Goal: Task Accomplishment & Management: Manage account settings

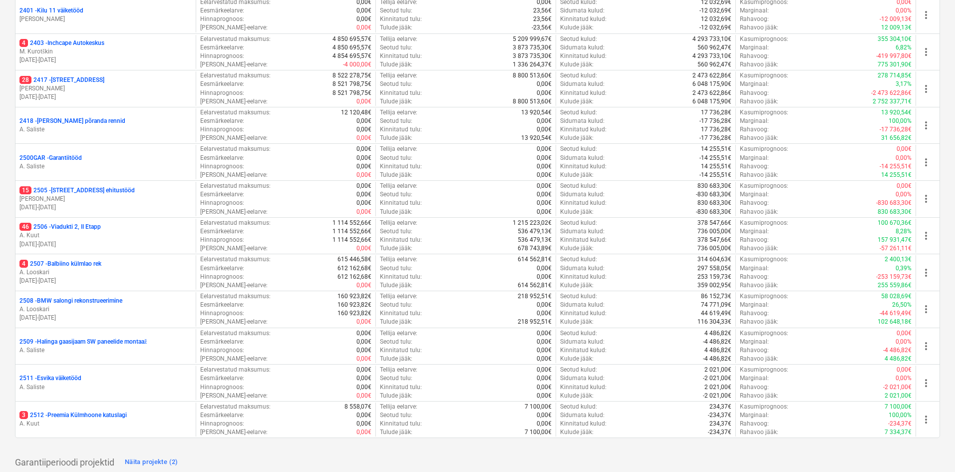
scroll to position [299, 0]
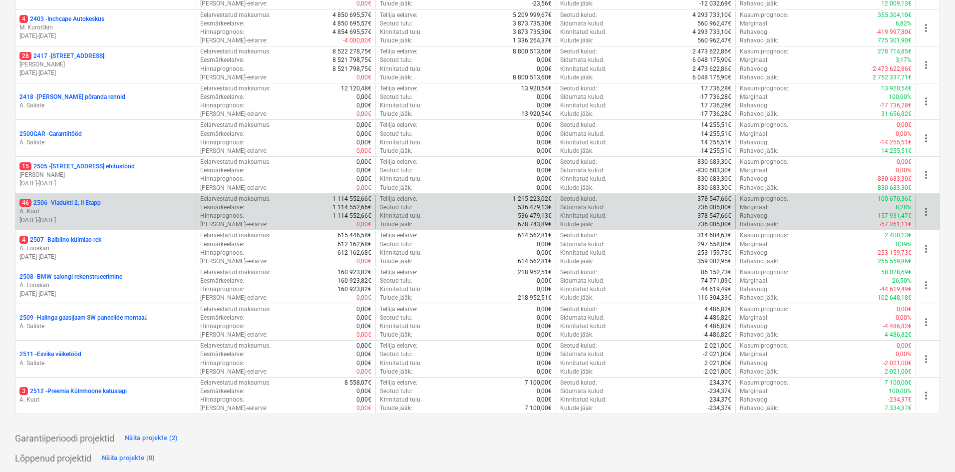
click at [55, 206] on p "46 2506 - Viadukti 2, II Etapp" at bounding box center [59, 203] width 81 height 8
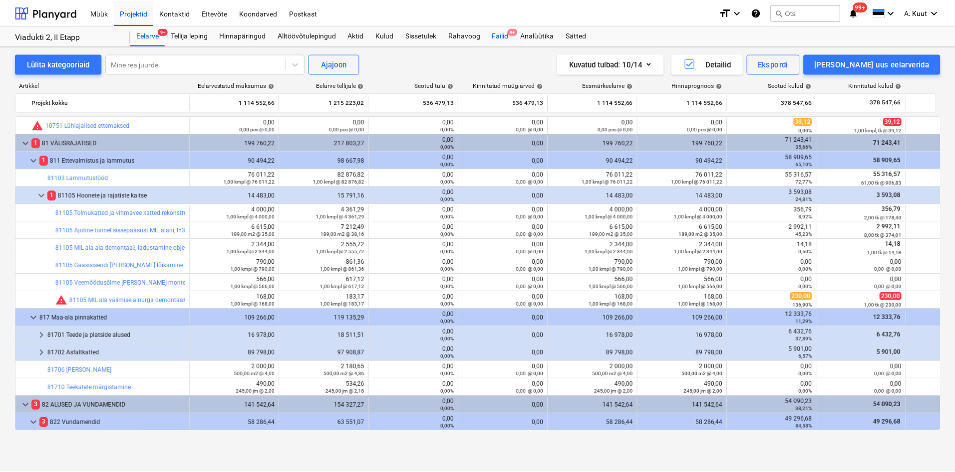
scroll to position [200, 0]
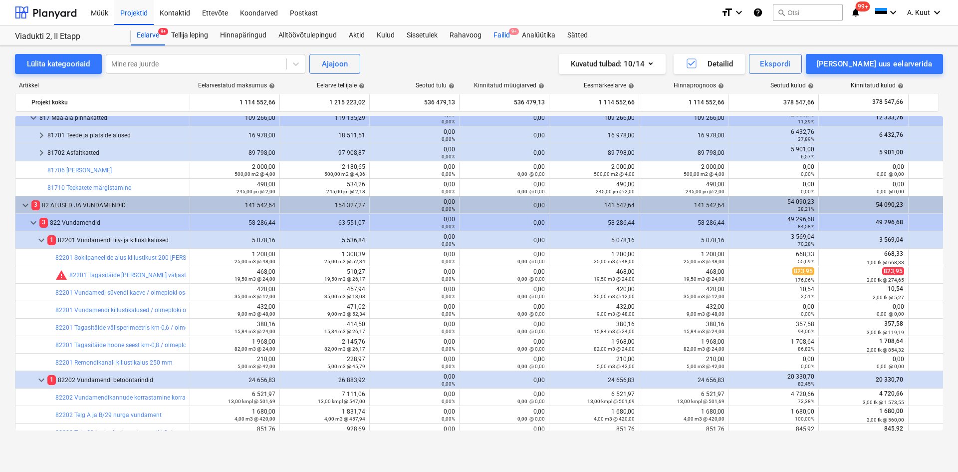
click at [504, 36] on div "Failid 9+" at bounding box center [502, 35] width 28 height 20
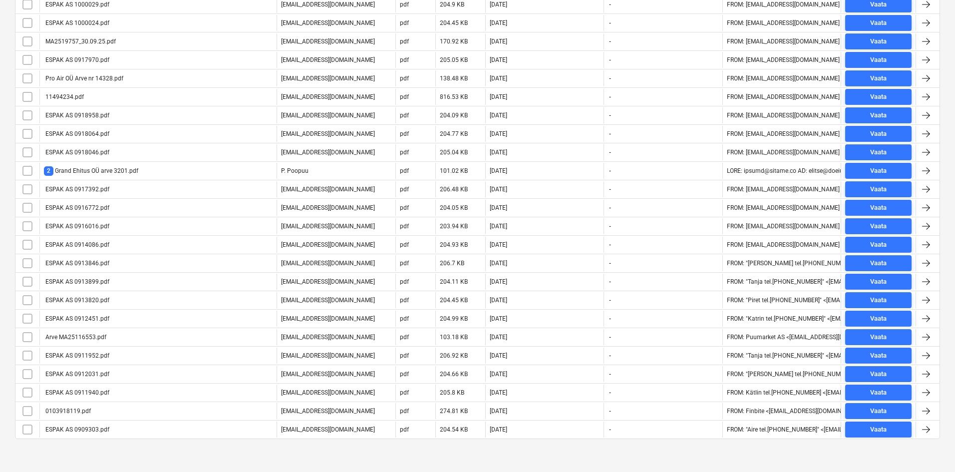
scroll to position [557, 0]
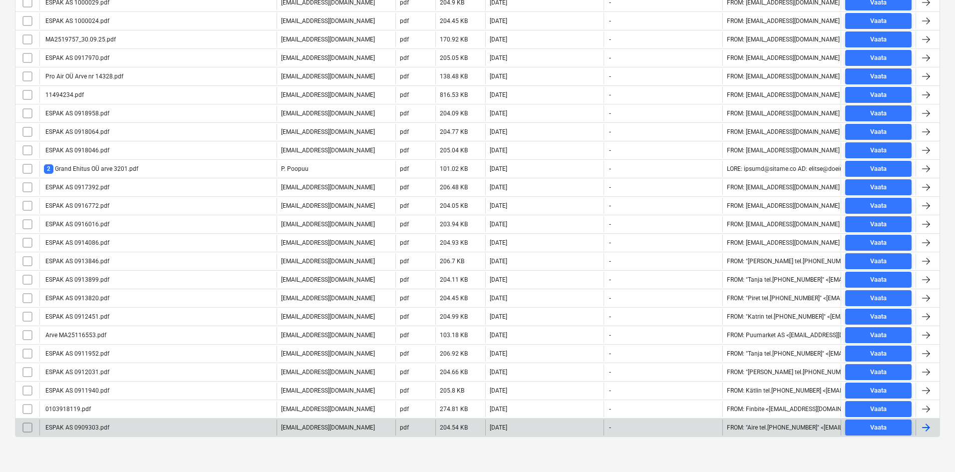
click at [85, 425] on div "ESPAK AS 0909303.pdf" at bounding box center [76, 427] width 65 height 7
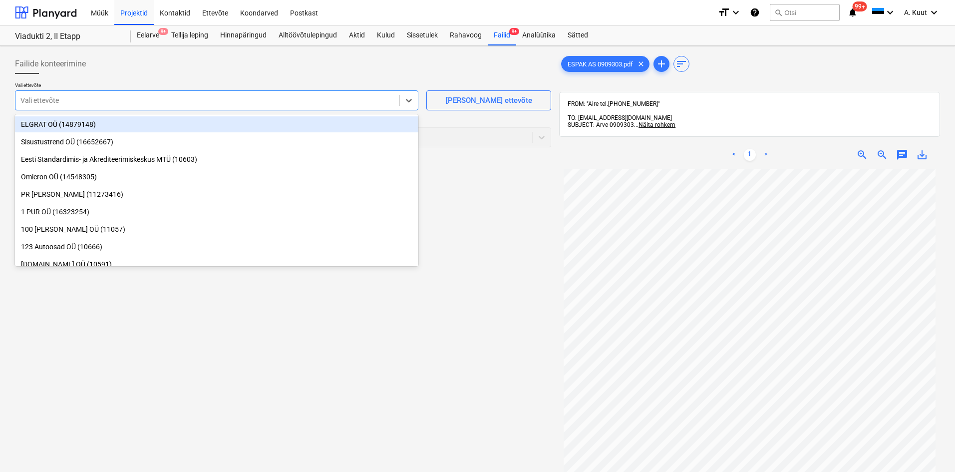
click at [88, 102] on div at bounding box center [207, 100] width 374 height 10
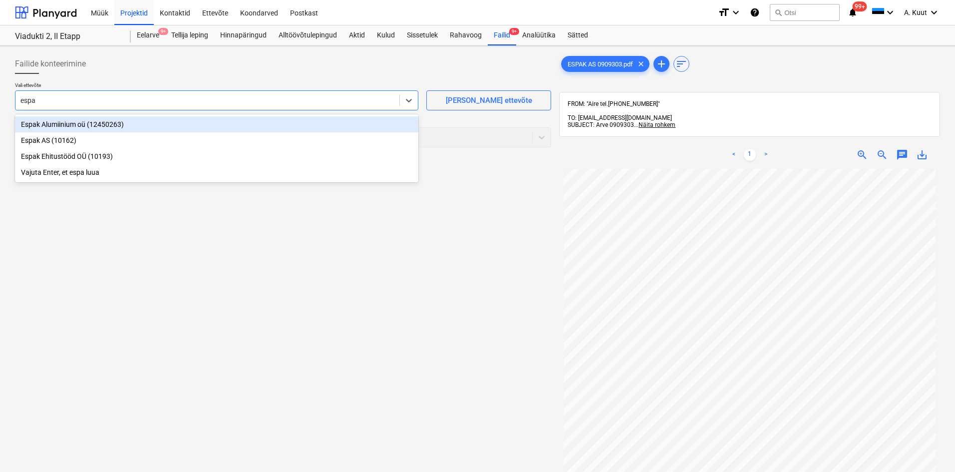
type input "espak"
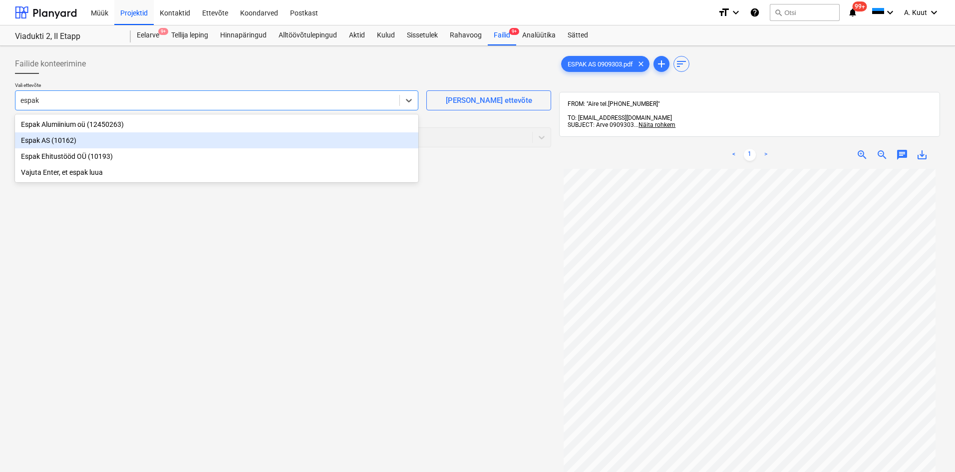
click at [57, 139] on div "Espak AS (10162)" at bounding box center [216, 140] width 403 height 16
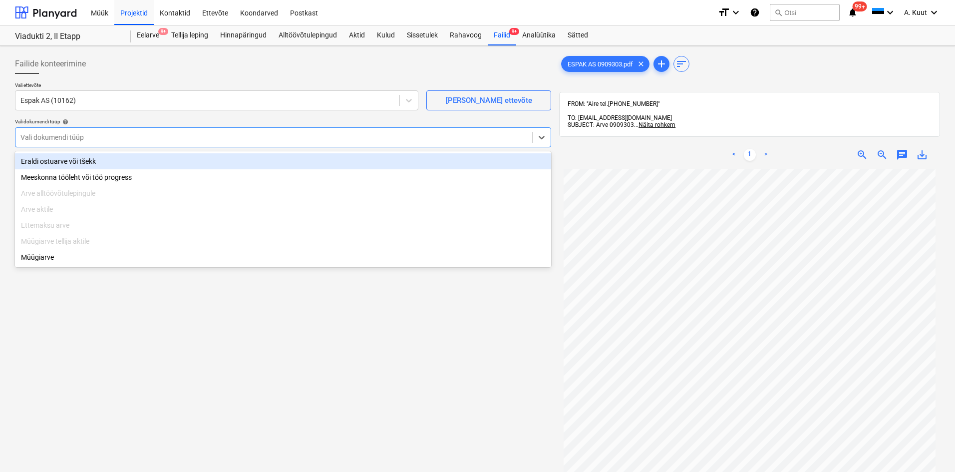
click at [52, 138] on div at bounding box center [273, 137] width 506 height 10
click at [44, 166] on div "Eraldi ostuarve või tšekk" at bounding box center [283, 161] width 536 height 16
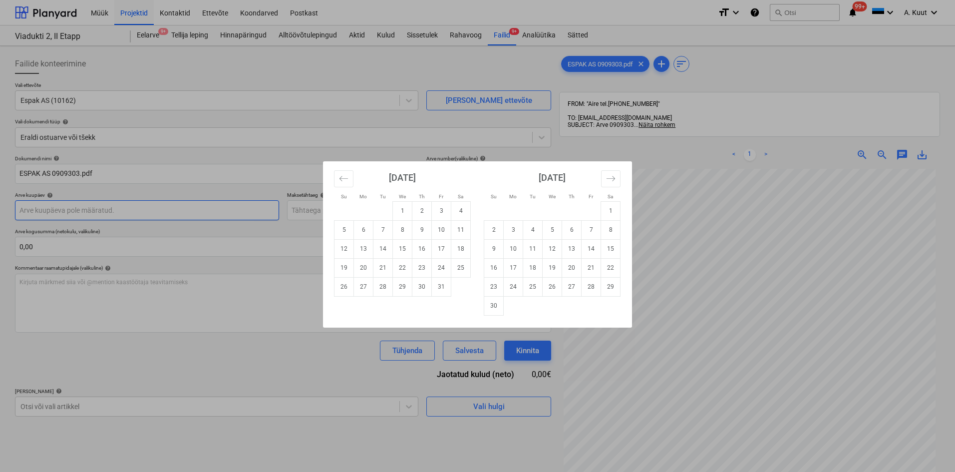
click at [41, 212] on body "Müük Projektid Kontaktid Ettevõte Koondarved Postkast format_size keyboard_arro…" at bounding box center [477, 236] width 955 height 472
click at [349, 179] on button "Move backward to switch to the previous month." at bounding box center [343, 178] width 19 height 17
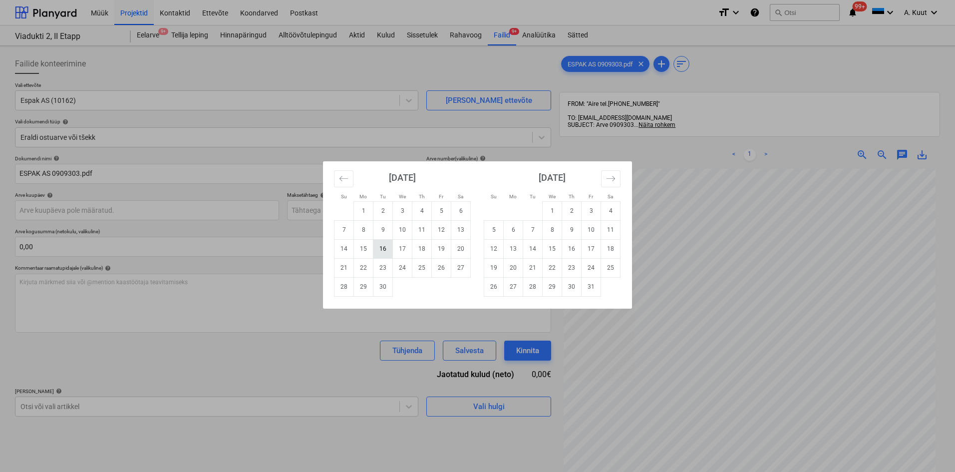
click at [381, 250] on td "16" at bounding box center [382, 248] width 19 height 19
type input "[DATE]"
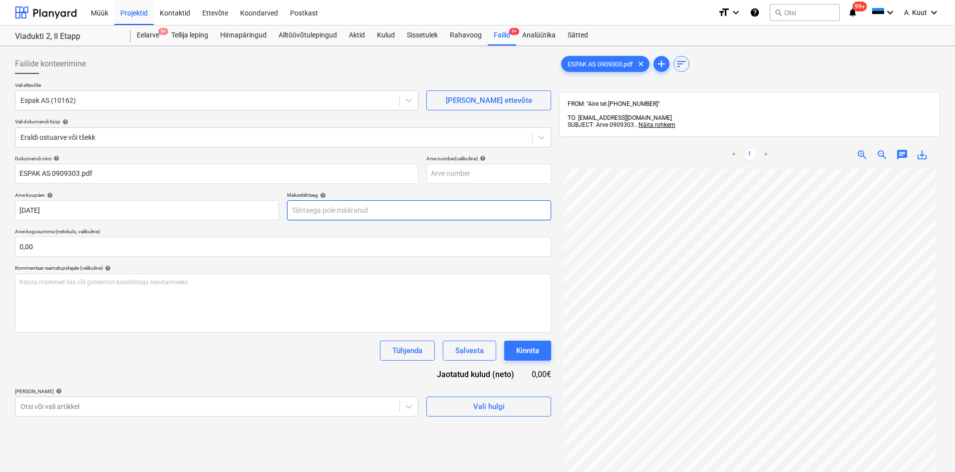
click at [319, 213] on body "Müük Projektid Kontaktid Ettevõte Koondarved Postkast format_size keyboard_arro…" at bounding box center [477, 236] width 955 height 472
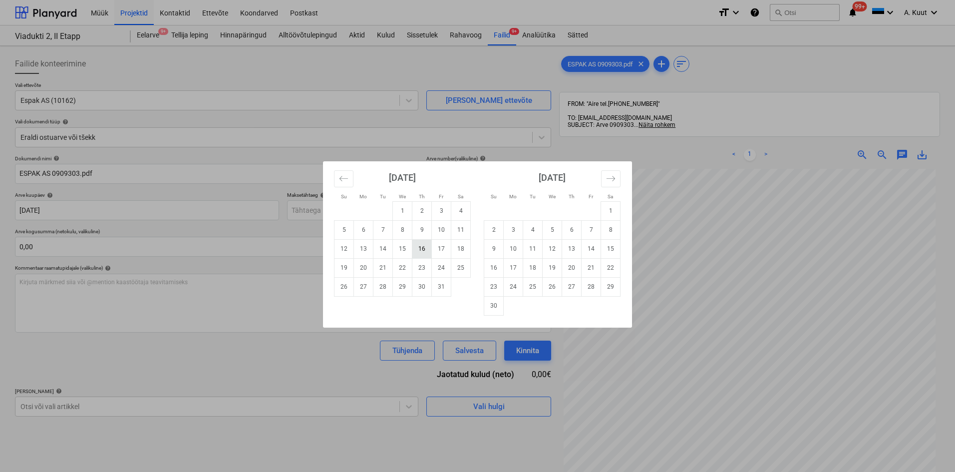
click at [419, 252] on td "16" at bounding box center [421, 248] width 19 height 19
type input "[DATE]"
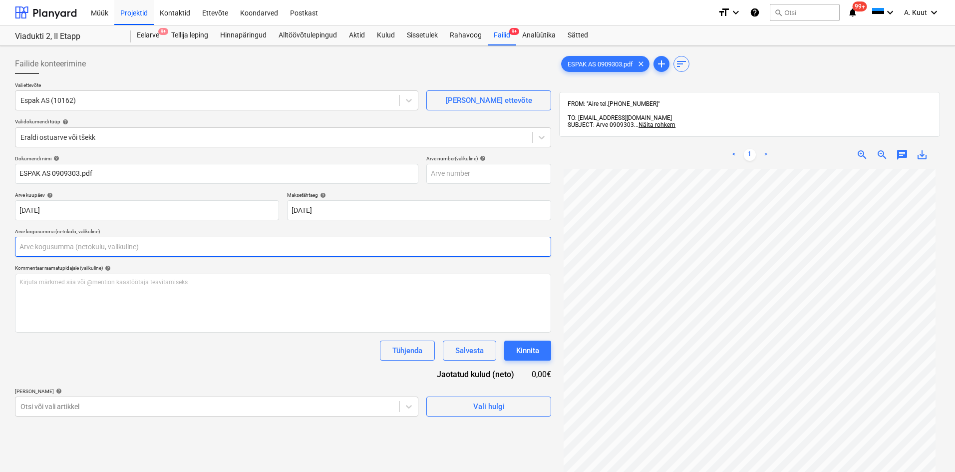
click at [155, 251] on input "text" at bounding box center [283, 247] width 536 height 20
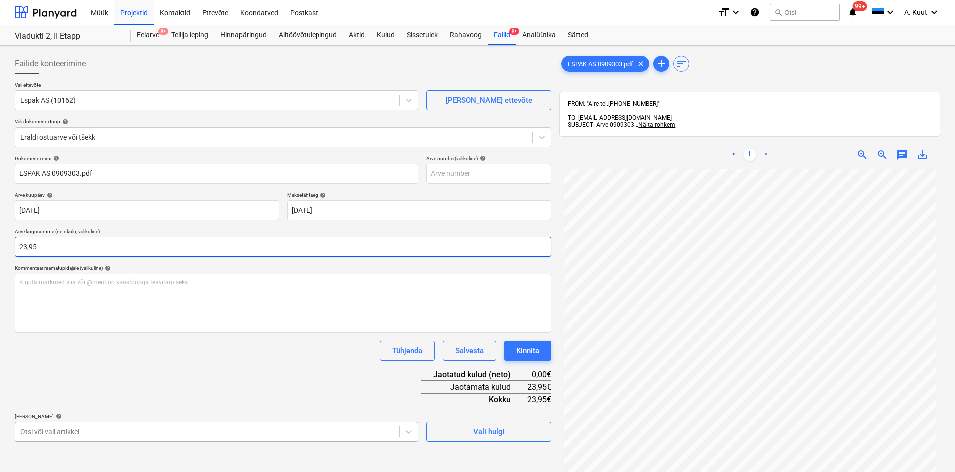
type input "23,95"
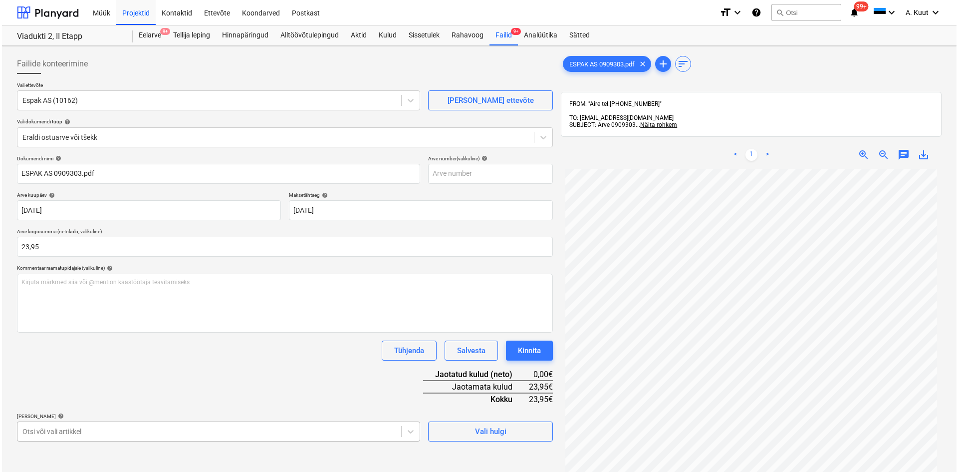
scroll to position [129, 0]
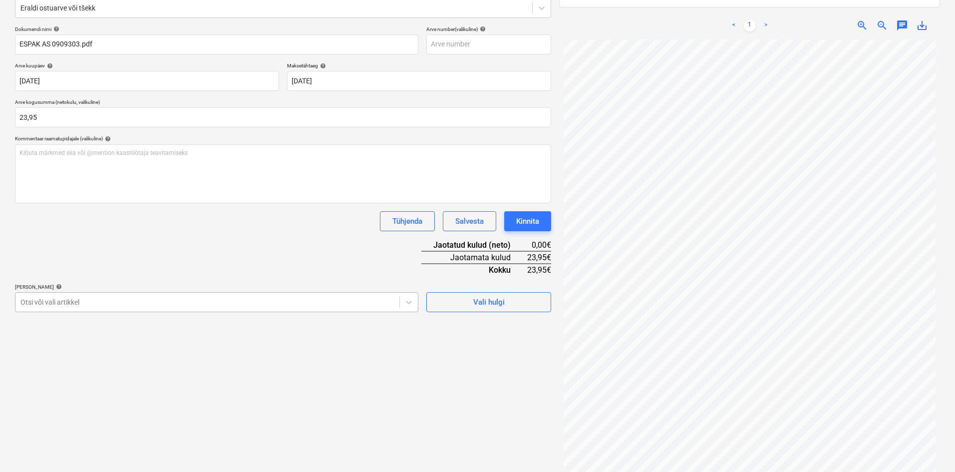
click at [95, 342] on body "Müük Projektid Kontaktid Ettevõte Koondarved Postkast format_size keyboard_arro…" at bounding box center [477, 107] width 955 height 472
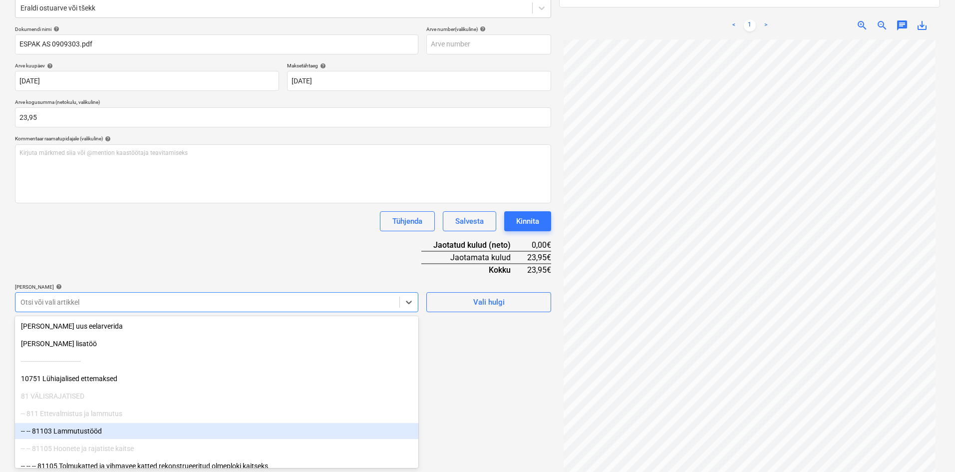
click at [93, 433] on div "-- -- 81103 Lammutustööd" at bounding box center [216, 431] width 403 height 16
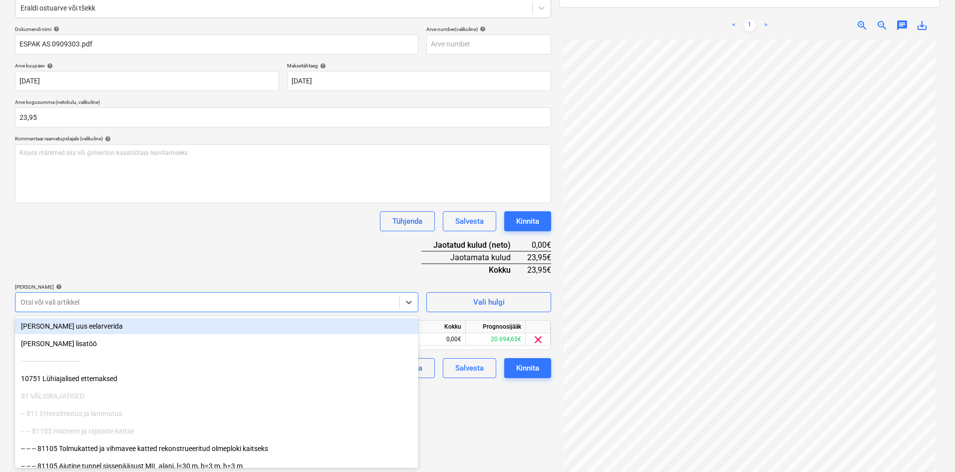
click at [270, 264] on div "Dokumendi nimi help ESPAK AS 0909303.pdf Arve number (valikuline) help [PERSON_…" at bounding box center [283, 202] width 536 height 352
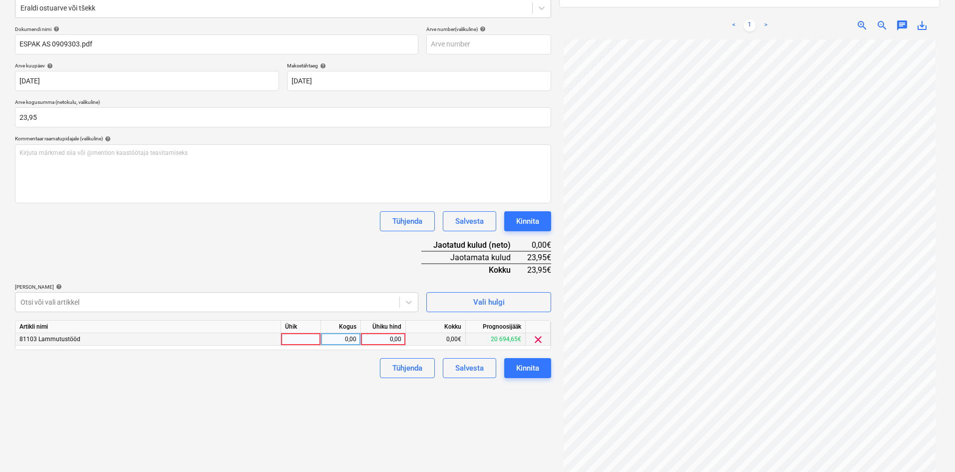
click at [396, 338] on div "0,00" at bounding box center [383, 339] width 36 height 12
type input "23,95"
click at [400, 412] on div "Failide konteerimine Vali ettevõte Espak AS (10162) [PERSON_NAME] uus ettevõte …" at bounding box center [283, 204] width 544 height 566
click at [536, 373] on div "Kinnita" at bounding box center [527, 367] width 23 height 13
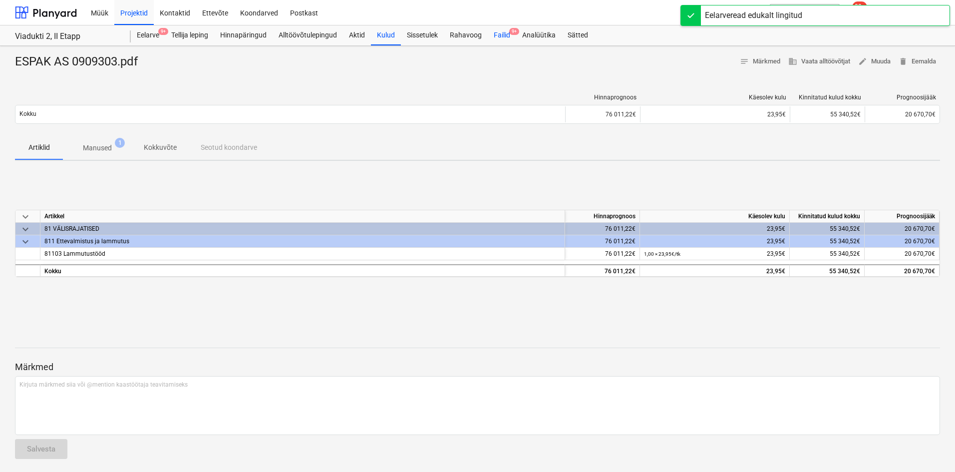
click at [502, 32] on div "Failid 9+" at bounding box center [502, 35] width 28 height 20
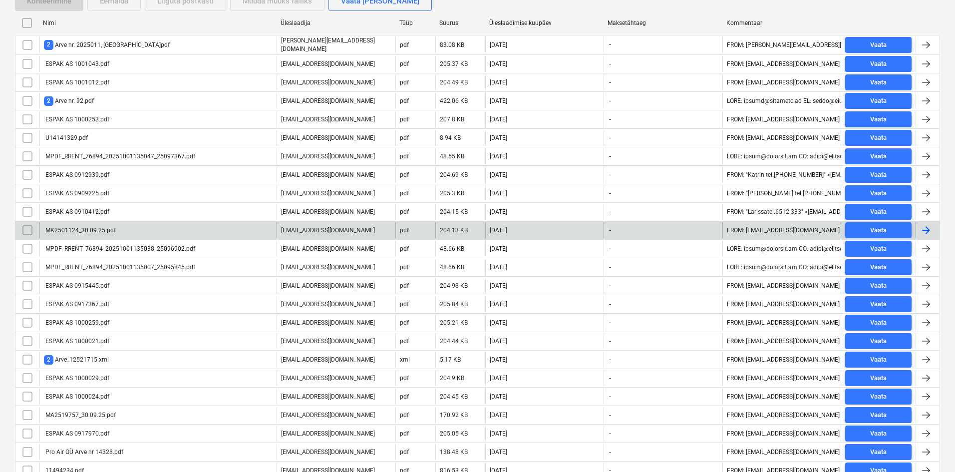
scroll to position [200, 0]
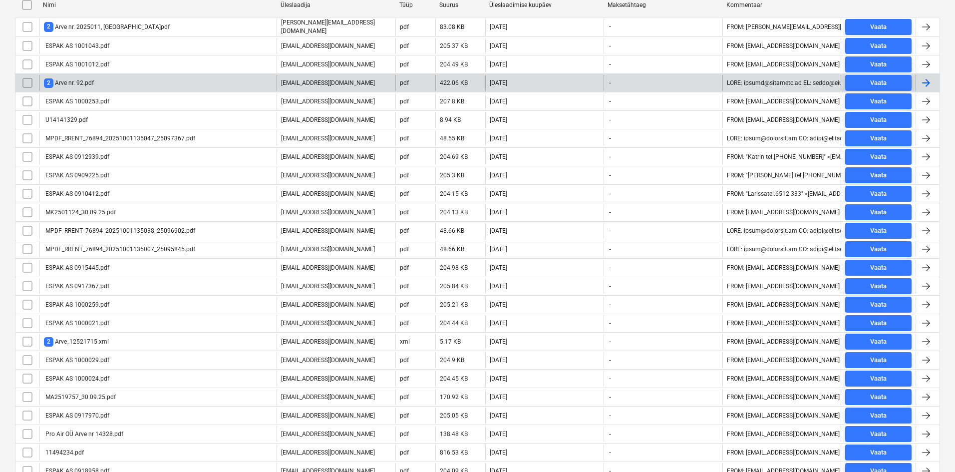
click at [80, 84] on div "2 Arve nr. 92.pdf" at bounding box center [69, 82] width 50 height 9
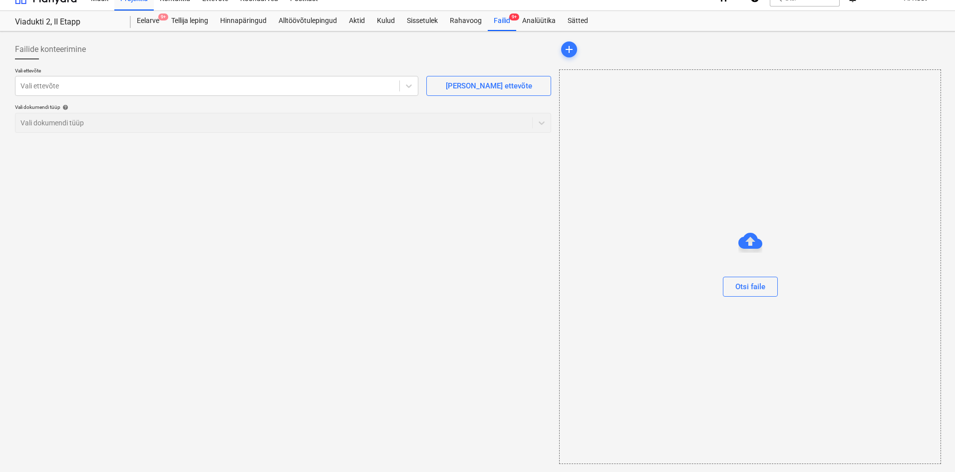
scroll to position [14, 0]
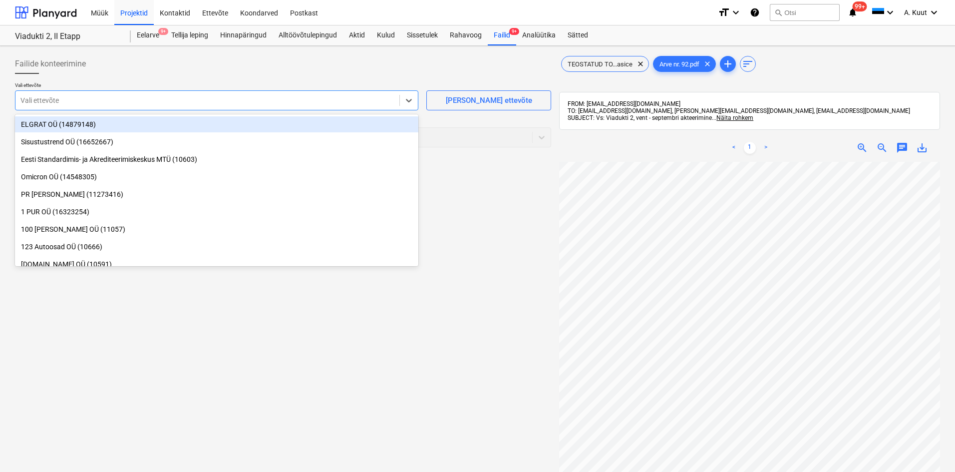
click at [229, 104] on div at bounding box center [207, 100] width 374 height 10
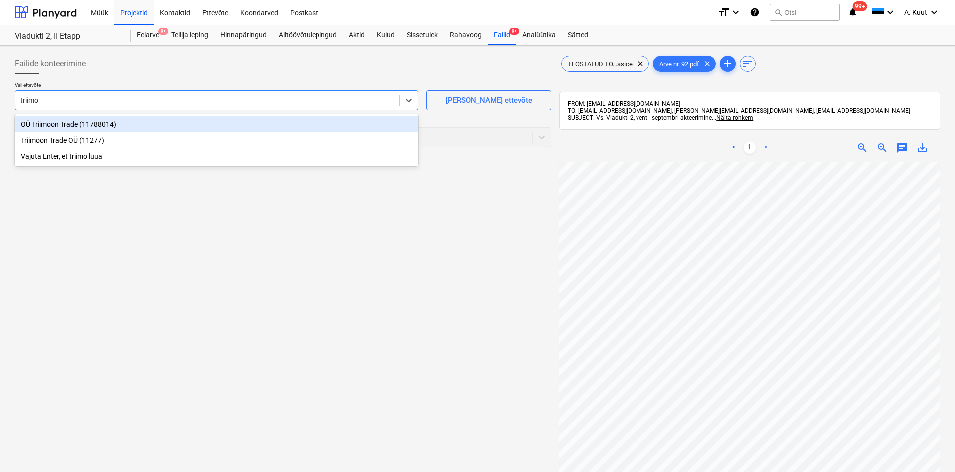
type input "triimoo"
click at [77, 119] on div "OÜ Triimoon Trade (11788014)" at bounding box center [216, 124] width 403 height 16
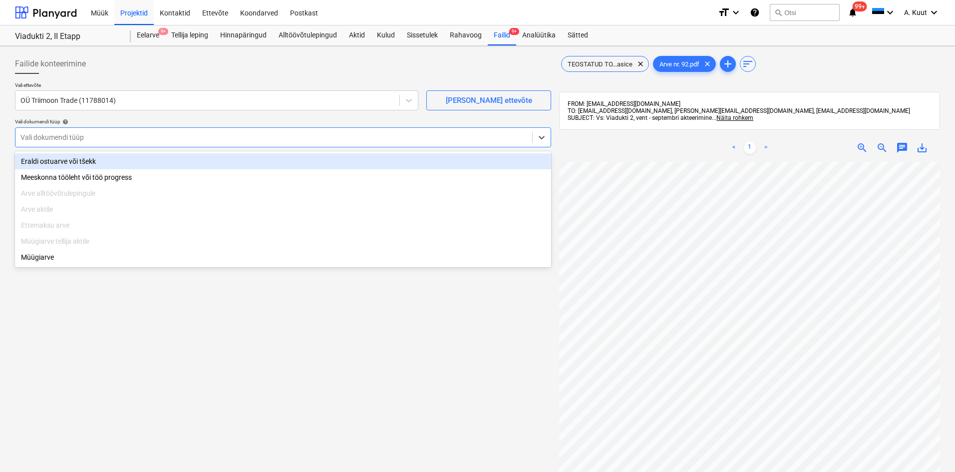
click at [74, 135] on div at bounding box center [273, 137] width 506 height 10
click at [68, 159] on div "Eraldi ostuarve või tšekk" at bounding box center [283, 161] width 536 height 16
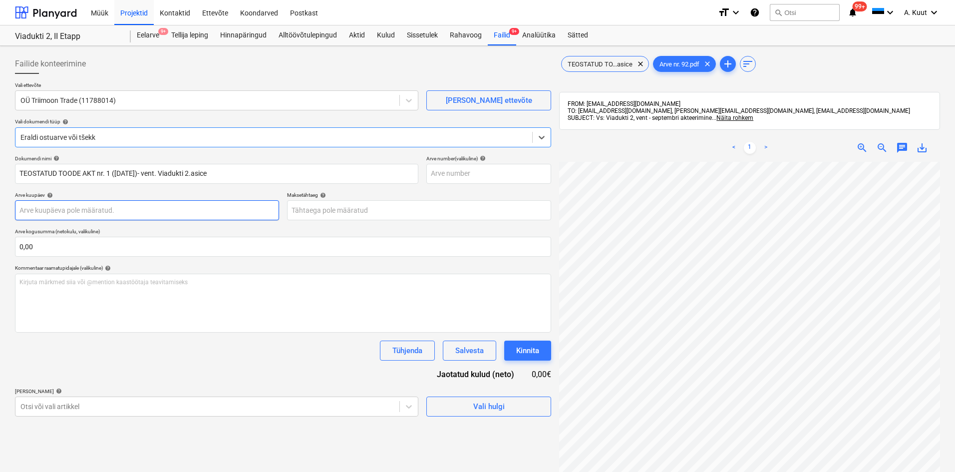
click at [55, 214] on body "Müük Projektid Kontaktid Ettevõte Koondarved Postkast format_size keyboard_arro…" at bounding box center [477, 236] width 955 height 472
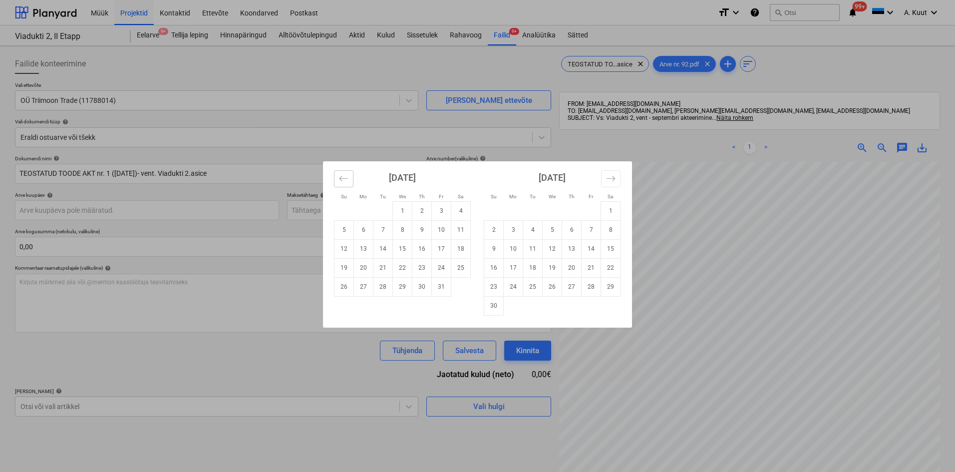
click at [341, 178] on icon "Move backward to switch to the previous month." at bounding box center [343, 178] width 8 height 5
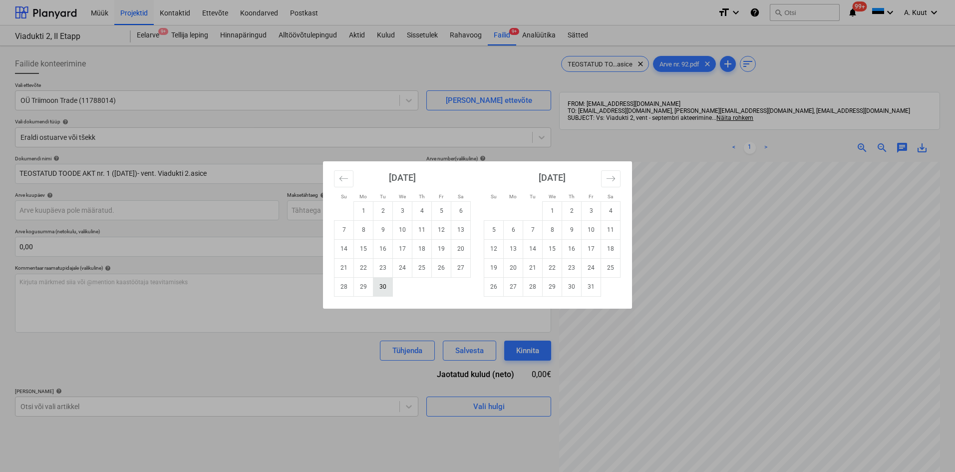
click at [379, 285] on td "30" at bounding box center [382, 286] width 19 height 19
type input "[DATE]"
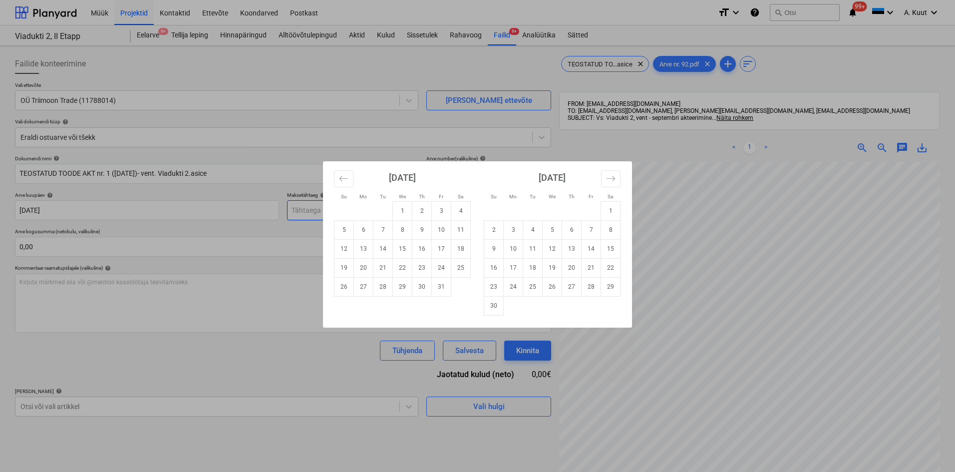
click at [308, 211] on body "Müük Projektid Kontaktid Ettevõte Koondarved Postkast format_size keyboard_arro…" at bounding box center [477, 236] width 955 height 472
click at [383, 268] on td "21" at bounding box center [382, 267] width 19 height 19
type input "[DATE]"
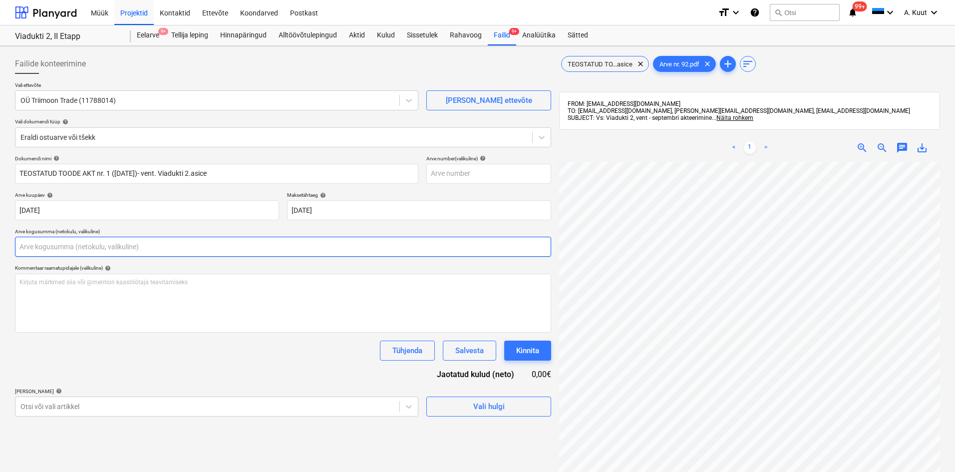
click at [72, 241] on input "text" at bounding box center [283, 247] width 536 height 20
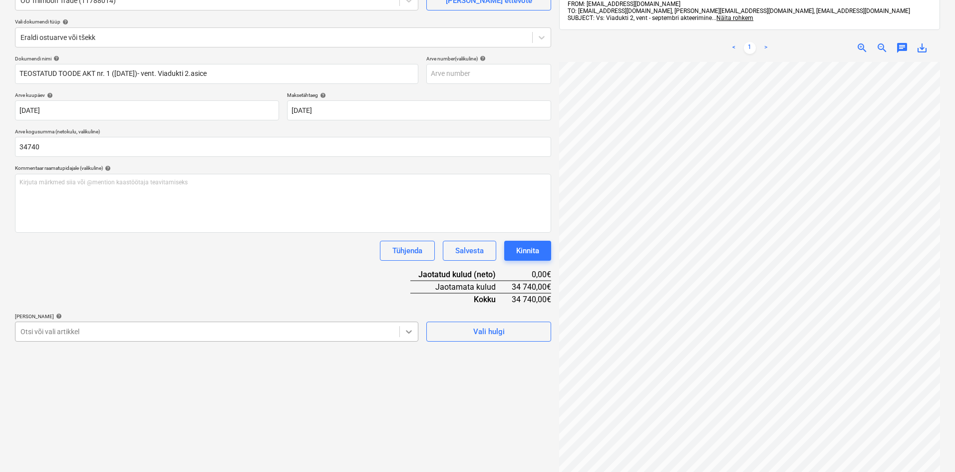
type input "34 740,00"
click at [405, 332] on body "Müük Projektid Kontaktid Ettevõte Koondarved Postkast format_size keyboard_arro…" at bounding box center [477, 136] width 955 height 472
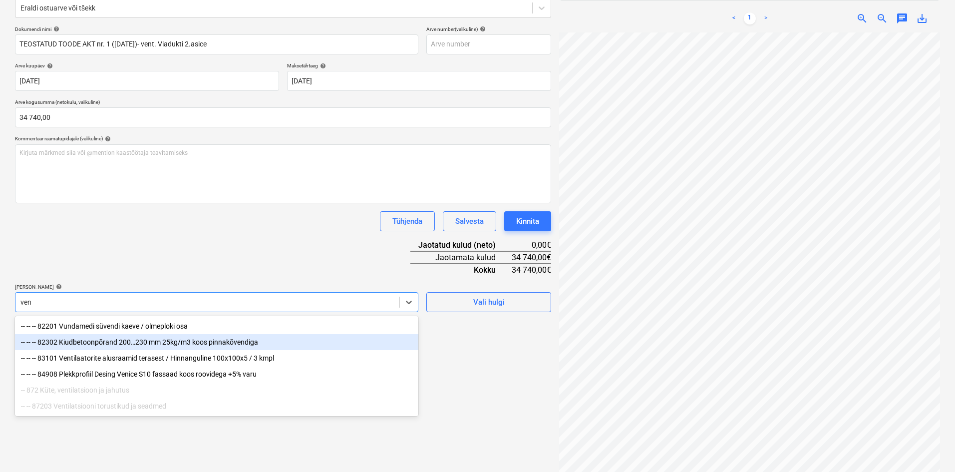
scroll to position [142, 0]
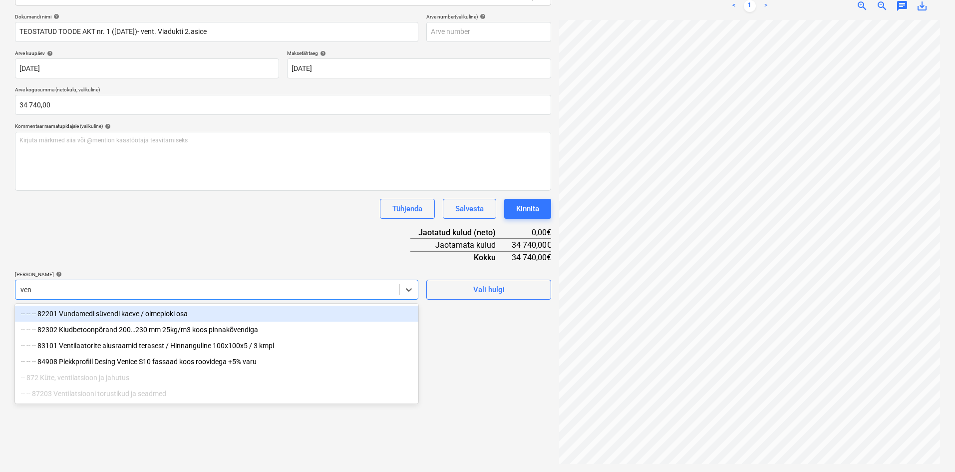
type input "ven"
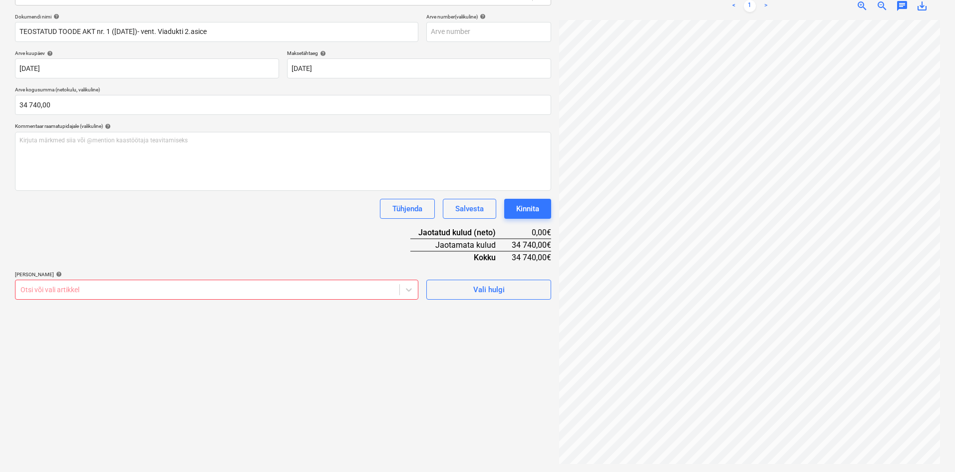
click at [279, 229] on div "Dokumendi nimi help TEOSTATUD TOODE AKT nr. 1 ([DATE])- vent. Viadukti 2.[PERSO…" at bounding box center [283, 156] width 536 height 286
click at [407, 288] on icon at bounding box center [409, 289] width 10 height 10
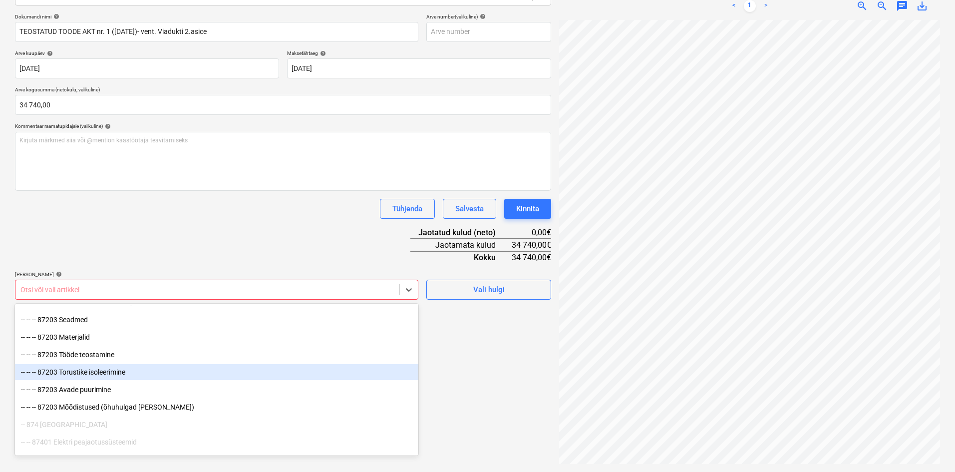
scroll to position [3593, 0]
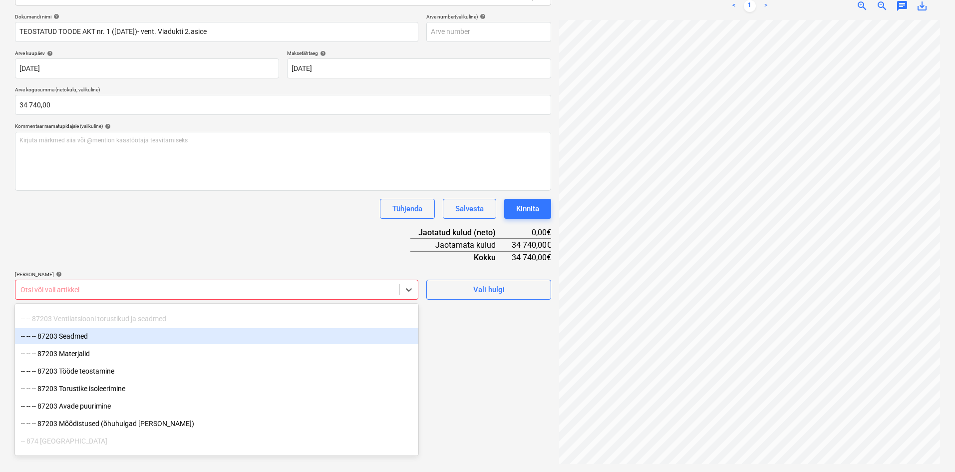
click at [82, 338] on div "-- -- -- 87203 Seadmed" at bounding box center [216, 336] width 403 height 16
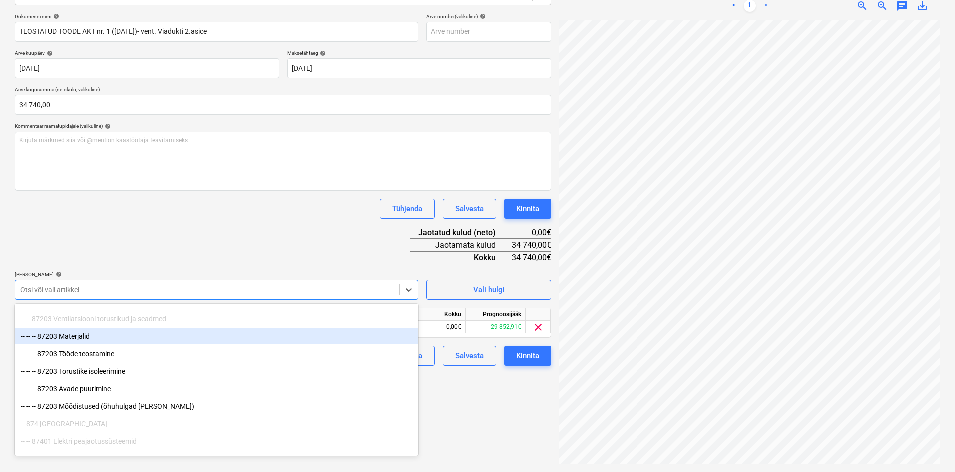
click at [82, 336] on div "-- -- -- 87203 Materjalid" at bounding box center [216, 336] width 403 height 16
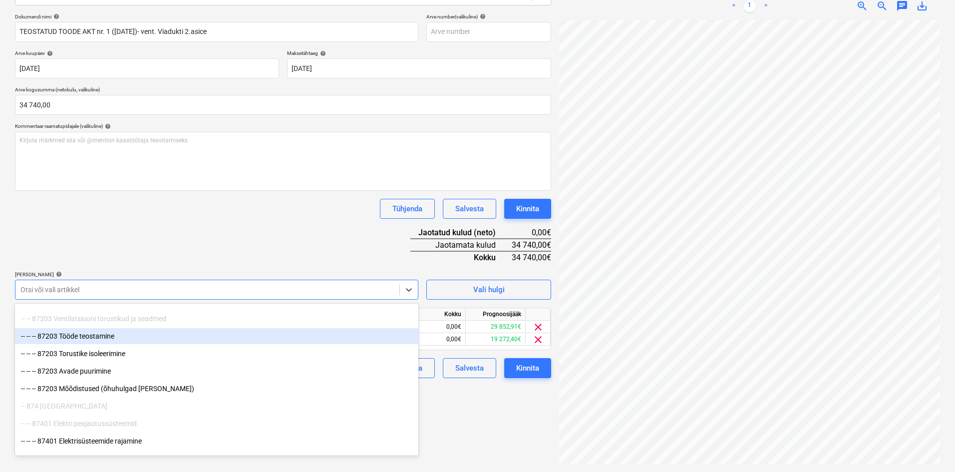
click at [82, 337] on div "-- -- -- 87203 Tööde teostamine" at bounding box center [216, 336] width 403 height 16
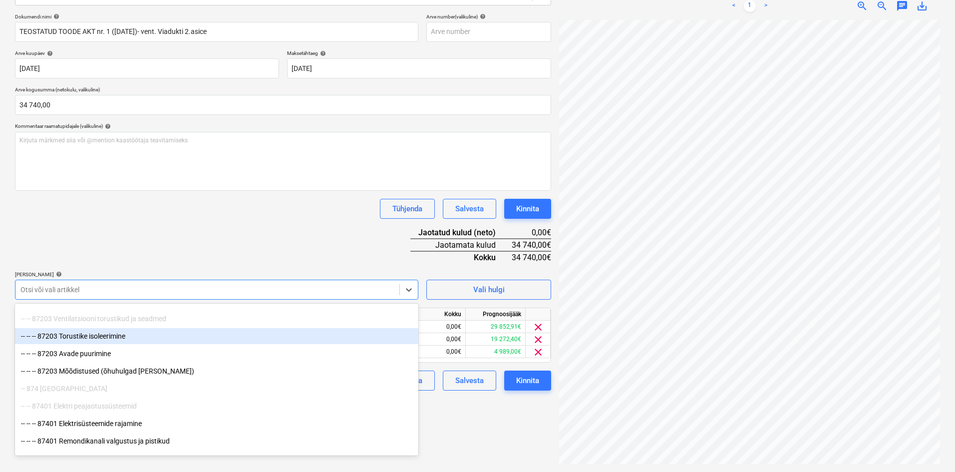
click at [82, 337] on div "-- -- -- 87203 Torustike isoleerimine" at bounding box center [216, 336] width 403 height 16
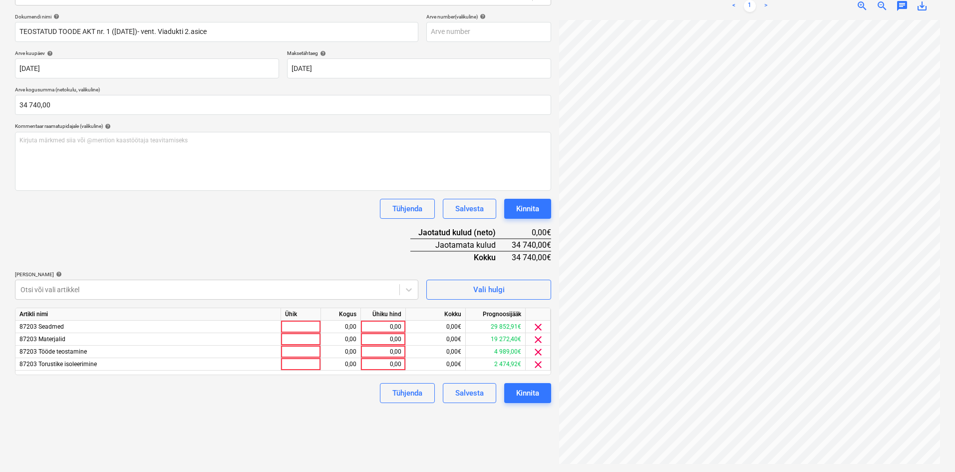
click at [246, 240] on div "Dokumendi nimi help TEOSTATUD TOODE AKT nr. 1 ([DATE])- vent. Viadukti 2.[PERSO…" at bounding box center [283, 207] width 536 height 389
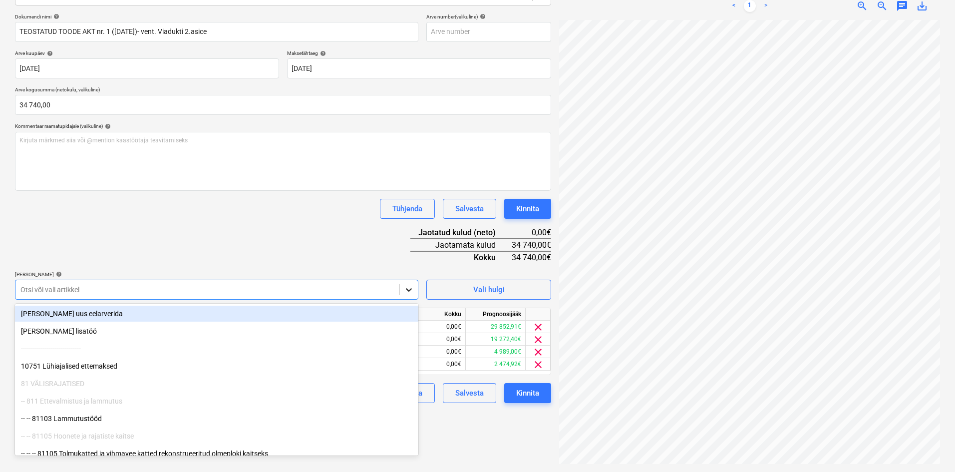
click at [415, 288] on div at bounding box center [409, 289] width 18 height 18
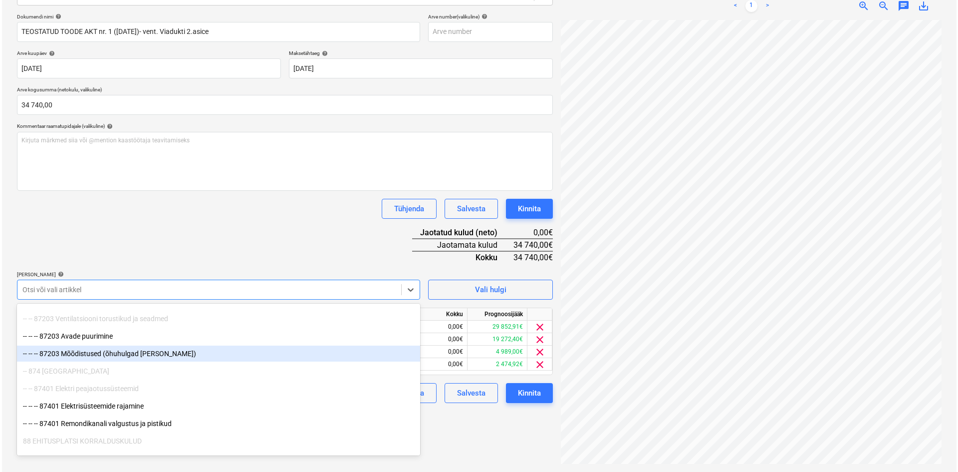
scroll to position [3543, 0]
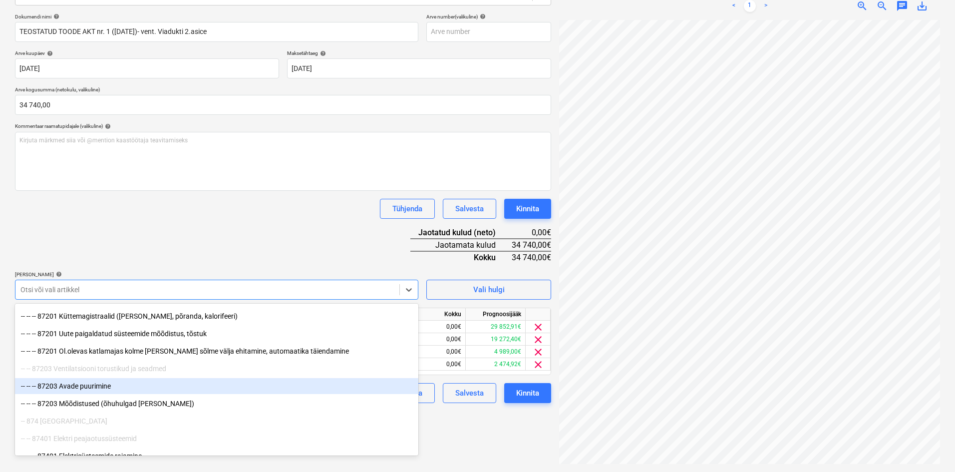
click at [93, 387] on div "-- -- -- 87203 Avade puurimine" at bounding box center [216, 386] width 403 height 16
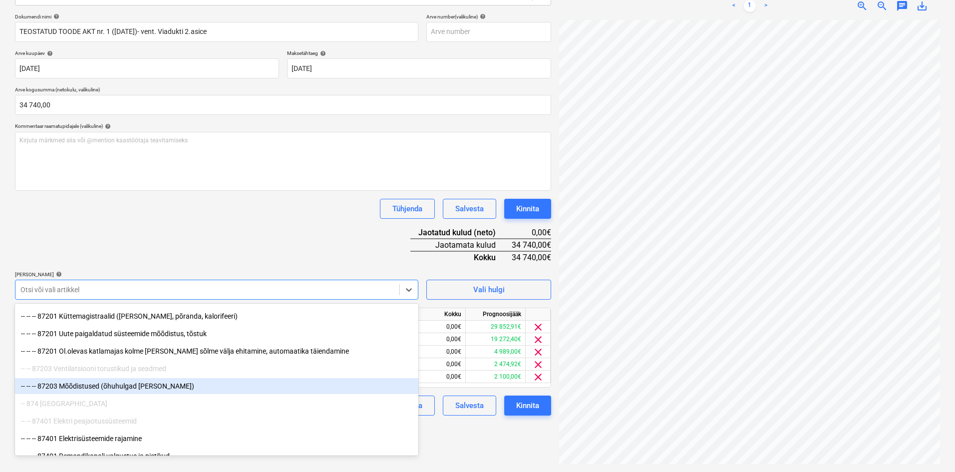
click at [93, 386] on div "-- -- -- 87203 Mõõdistused (õhuhulgad [PERSON_NAME])" at bounding box center [216, 386] width 403 height 16
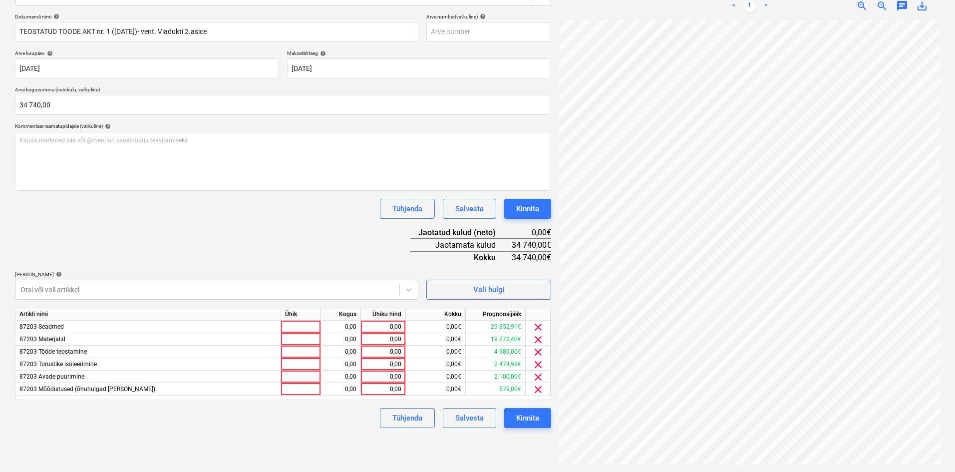
click at [274, 221] on div "Dokumendi nimi help TEOSTATUD TOODE AKT nr. 1 ([DATE])- vent. Viadukti 2.[PERSO…" at bounding box center [283, 220] width 536 height 414
click at [397, 328] on div "0,00" at bounding box center [383, 326] width 36 height 12
type input "28740"
click at [391, 344] on div "0,00" at bounding box center [383, 339] width 36 height 12
type input "3800"
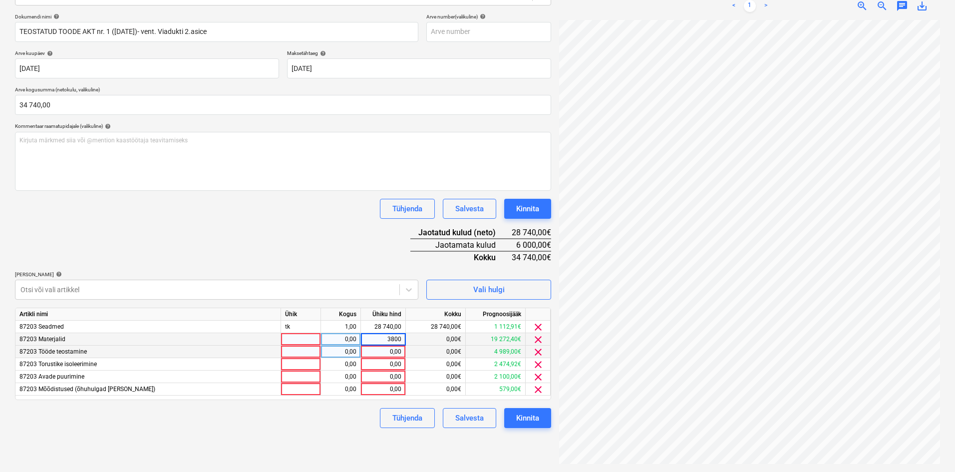
click at [395, 353] on div "0,00" at bounding box center [383, 351] width 36 height 12
type input "1000"
click at [389, 364] on div "0,00" at bounding box center [383, 364] width 36 height 12
type input "1200"
click at [359, 416] on div "Tühjenda Salvesta Kinnita" at bounding box center [283, 418] width 536 height 20
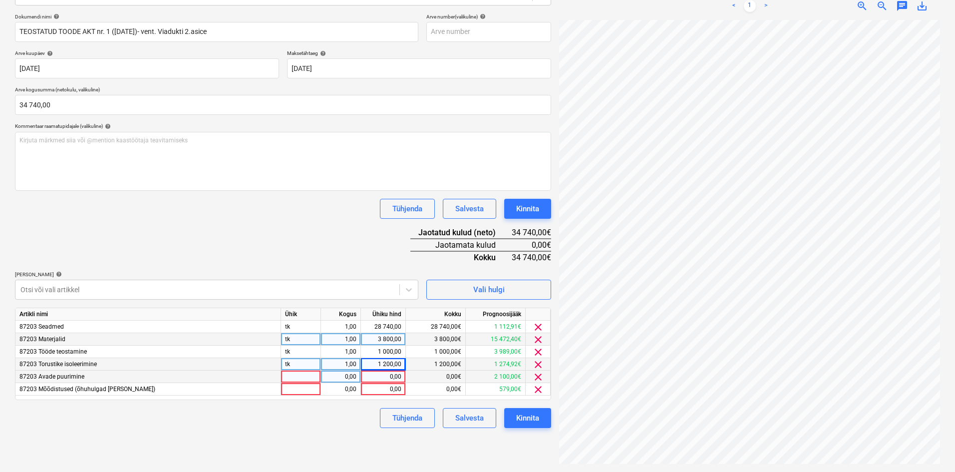
click at [540, 377] on span "clear" at bounding box center [538, 377] width 12 height 12
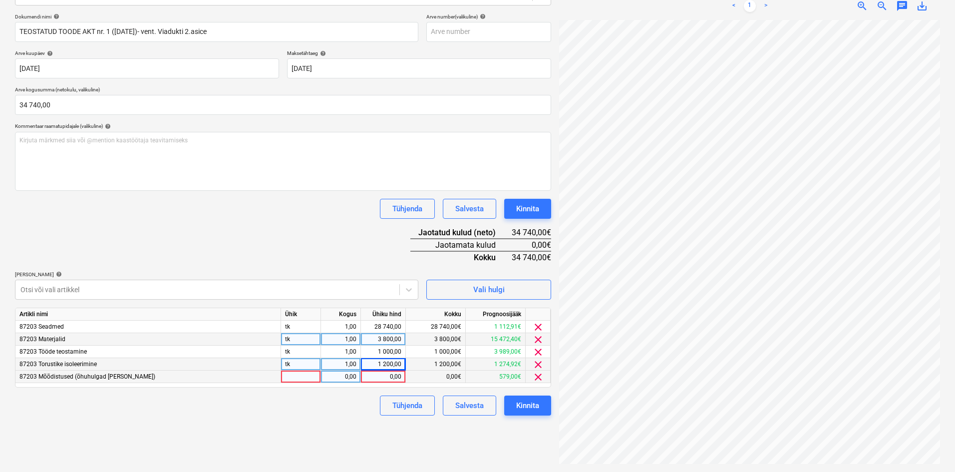
click at [539, 380] on span "clear" at bounding box center [538, 377] width 12 height 12
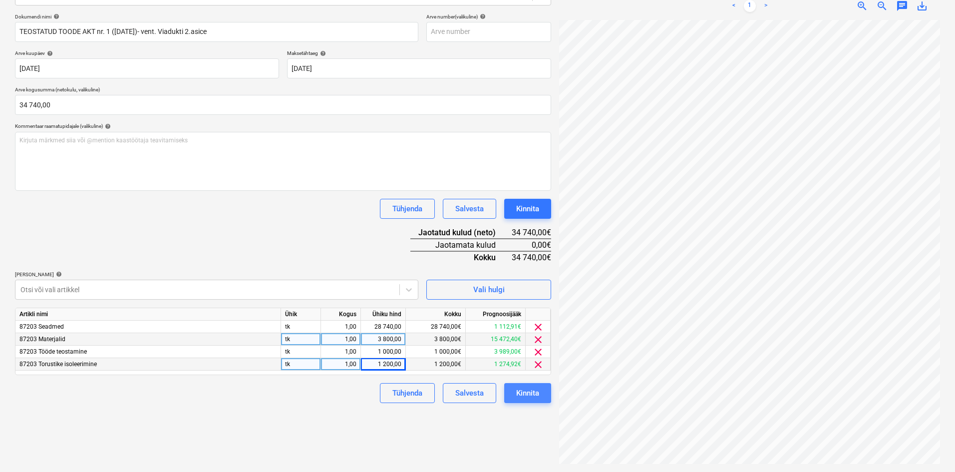
click at [525, 392] on div "Kinnita" at bounding box center [527, 392] width 23 height 13
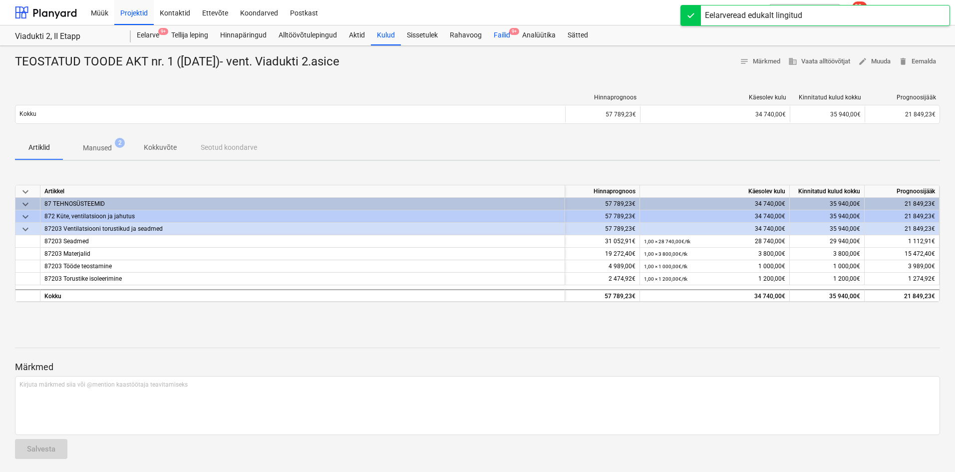
click at [506, 36] on div "Failid 9+" at bounding box center [502, 35] width 28 height 20
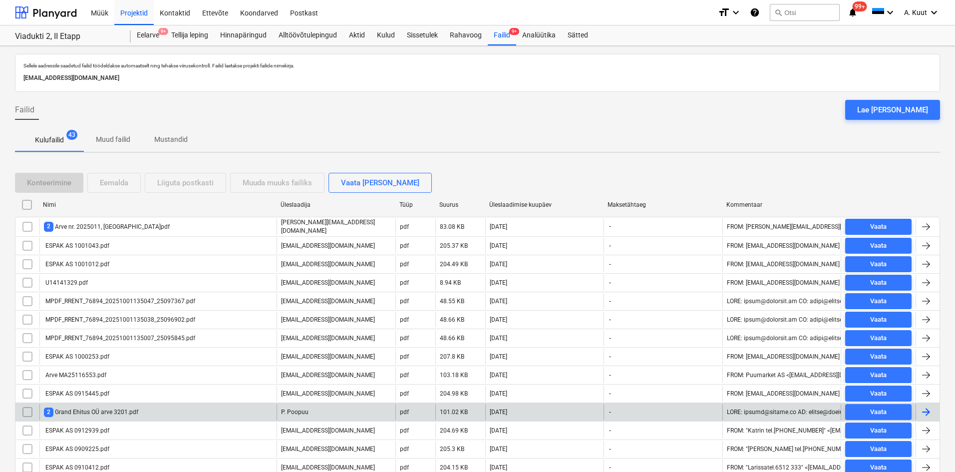
click at [105, 412] on div "2 Grand Ehitus OÜ arve 3201.pdf" at bounding box center [91, 411] width 94 height 9
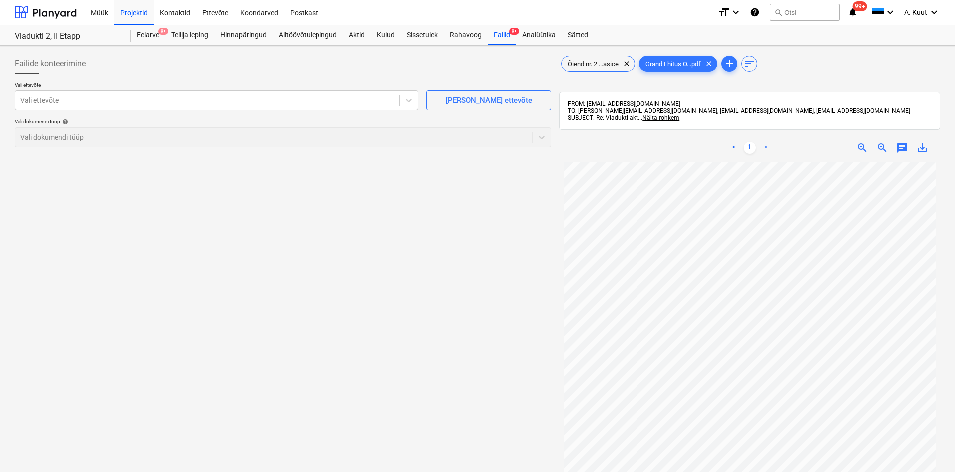
scroll to position [50, 0]
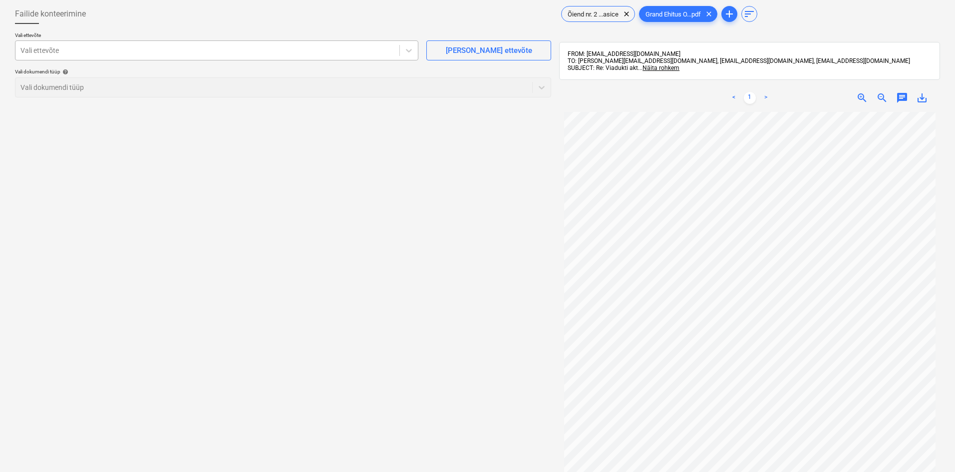
click at [81, 52] on div at bounding box center [207, 50] width 374 height 10
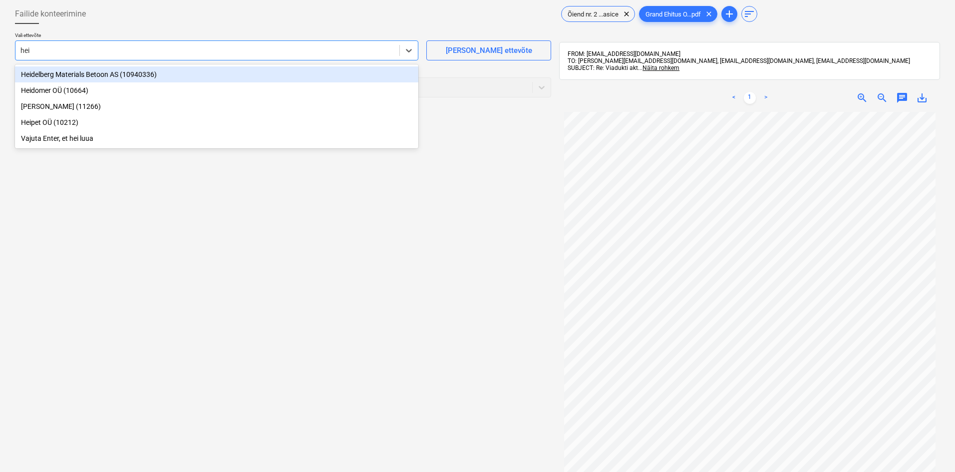
type input "heip"
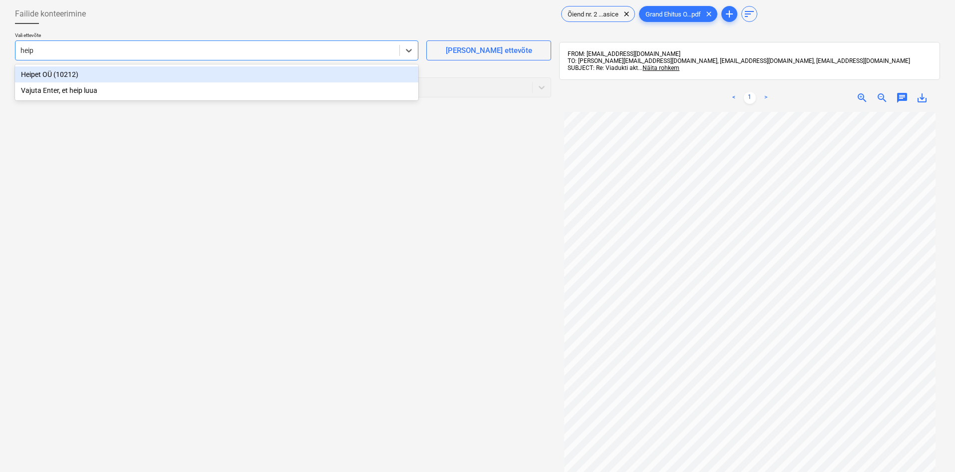
click at [40, 75] on div "Heipet OÜ (10212)" at bounding box center [216, 74] width 403 height 16
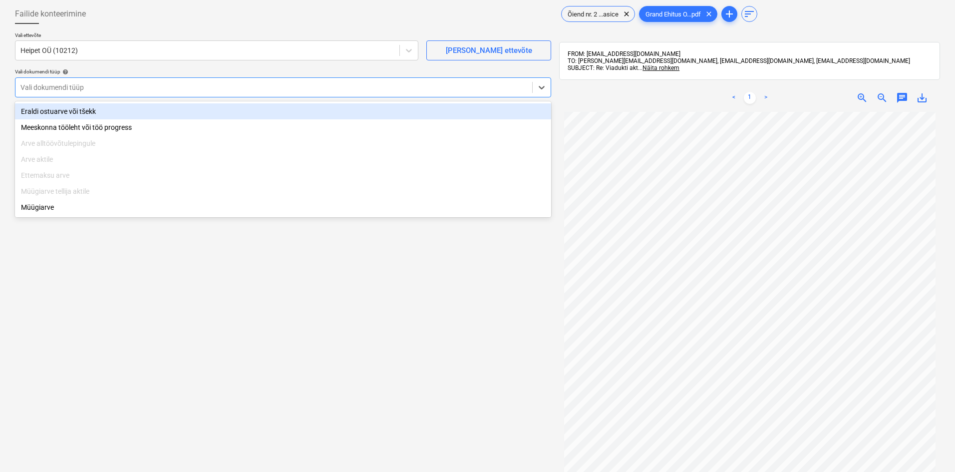
click at [43, 89] on div at bounding box center [273, 87] width 506 height 10
click at [43, 107] on div "Eraldi ostuarve või tšekk" at bounding box center [283, 111] width 536 height 16
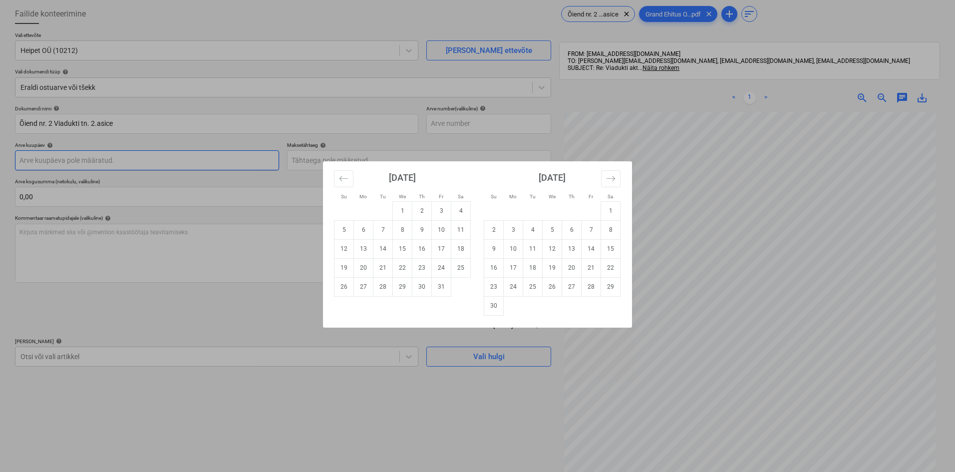
click at [46, 162] on body "Müük Projektid Kontaktid Ettevõte Koondarved Postkast format_size keyboard_arro…" at bounding box center [477, 186] width 955 height 472
click at [347, 183] on button "Move backward to switch to the previous month." at bounding box center [343, 178] width 19 height 17
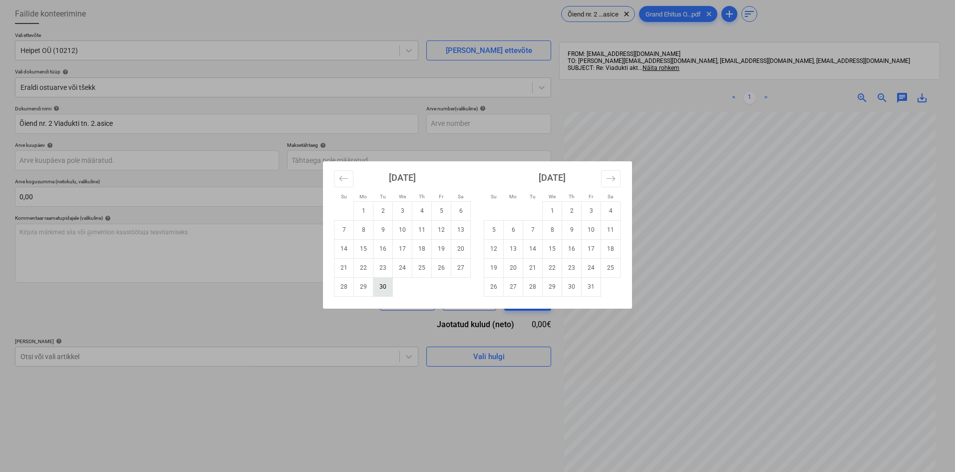
click at [383, 287] on td "30" at bounding box center [382, 286] width 19 height 19
type input "[DATE]"
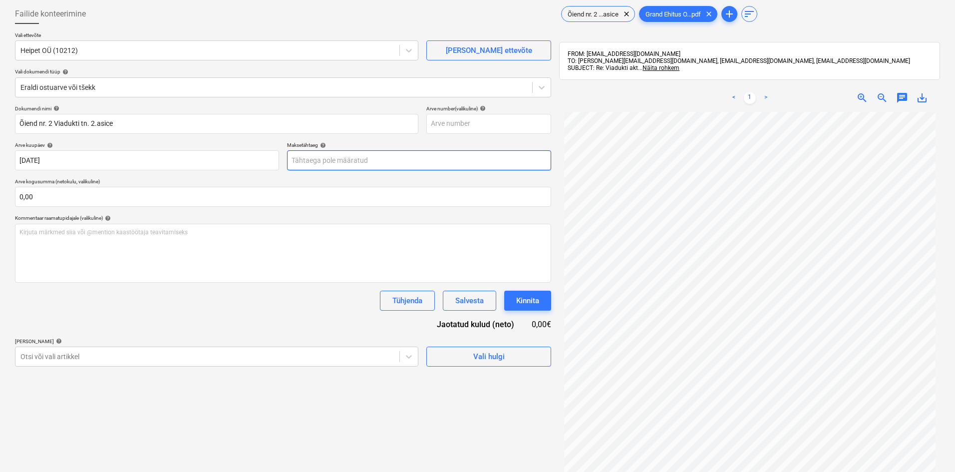
click at [317, 160] on body "Müük Projektid Kontaktid Ettevõte Koondarved Postkast format_size keyboard_arro…" at bounding box center [477, 186] width 955 height 472
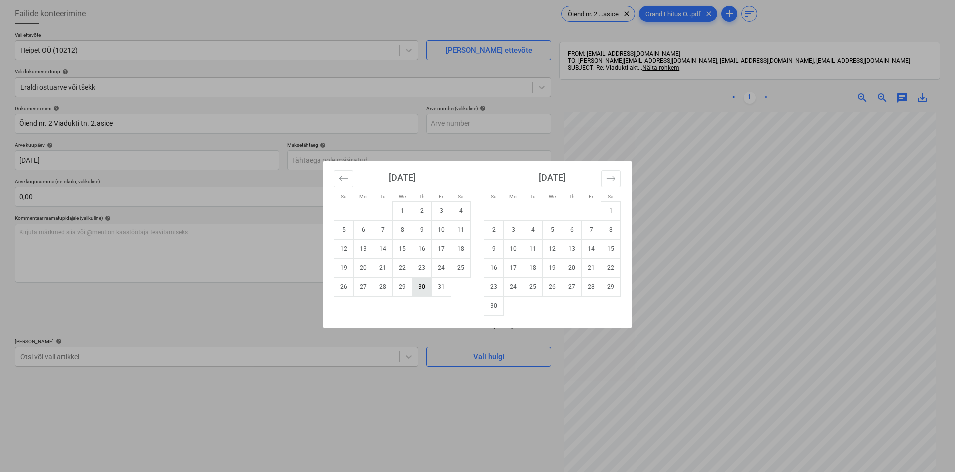
click at [424, 285] on td "30" at bounding box center [421, 286] width 19 height 19
type input "[DATE]"
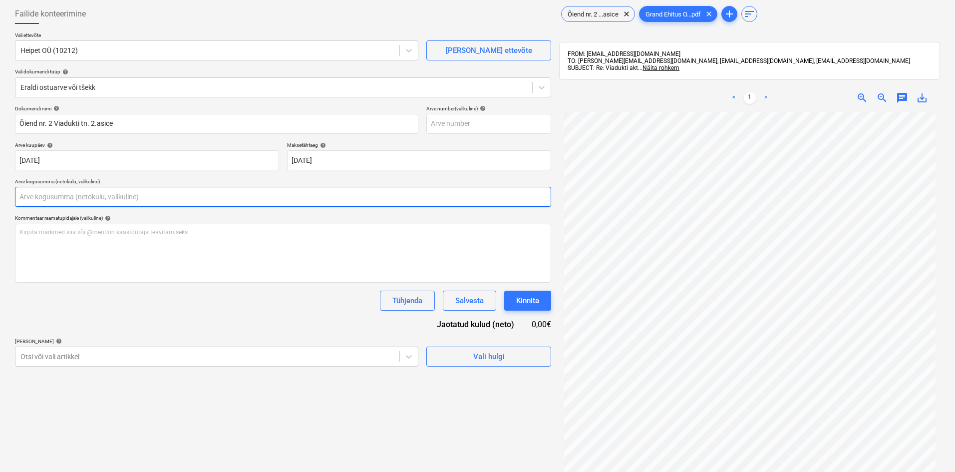
click at [48, 200] on input "text" at bounding box center [283, 197] width 536 height 20
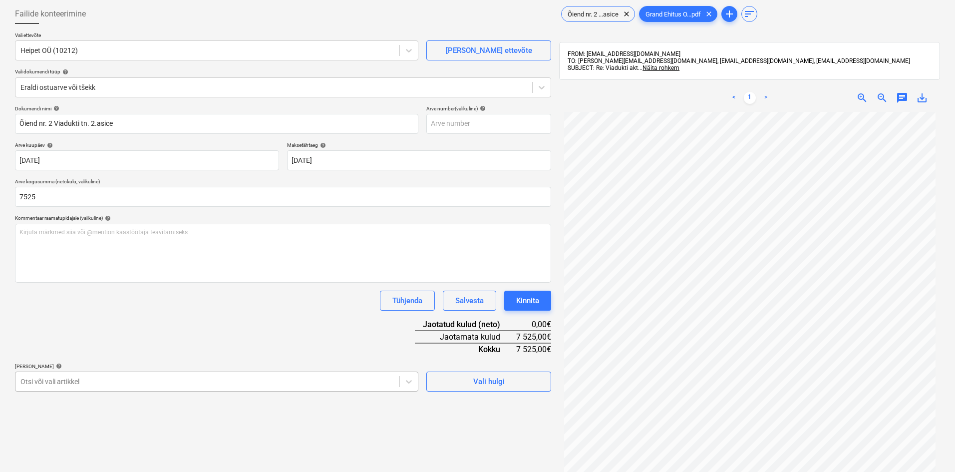
type input "7 525,00"
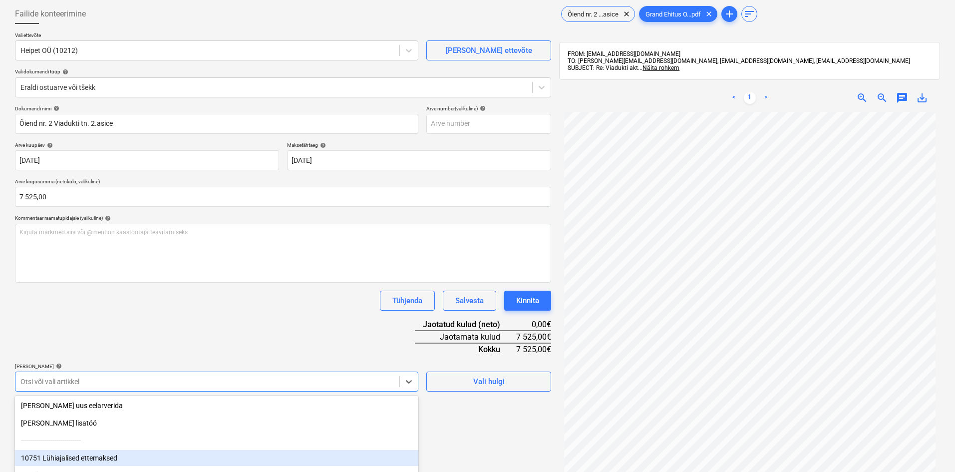
scroll to position [129, 0]
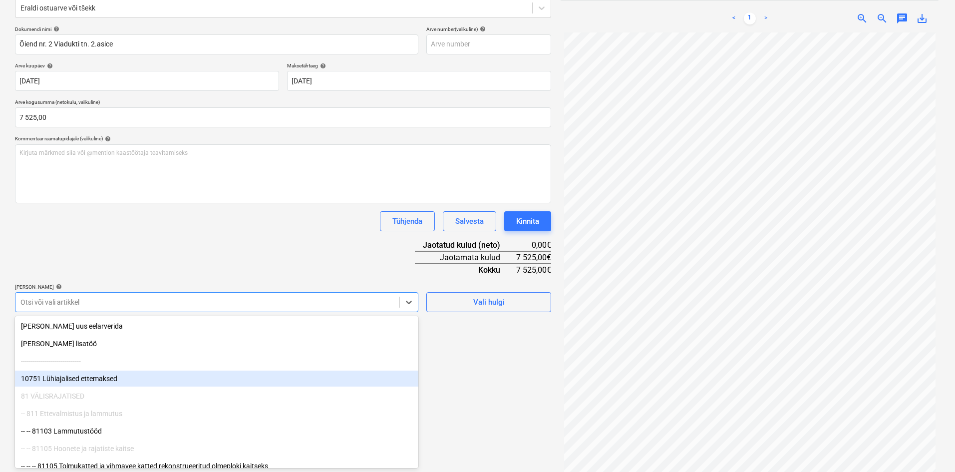
click at [49, 342] on body "Müük Projektid Kontaktid Ettevõte Koondarved Postkast format_size keyboard_arro…" at bounding box center [477, 107] width 955 height 472
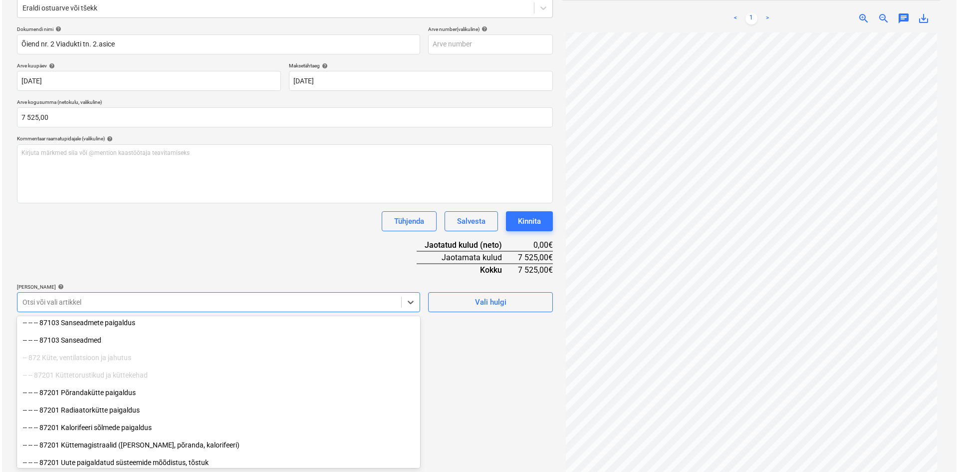
scroll to position [3443, 0]
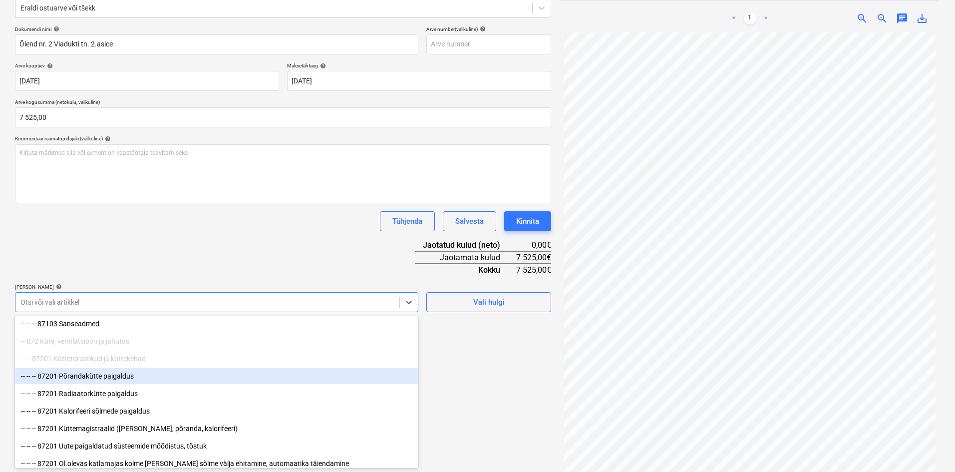
click at [85, 376] on div "-- -- -- 87201 Põrandakütte paigaldus" at bounding box center [216, 376] width 403 height 16
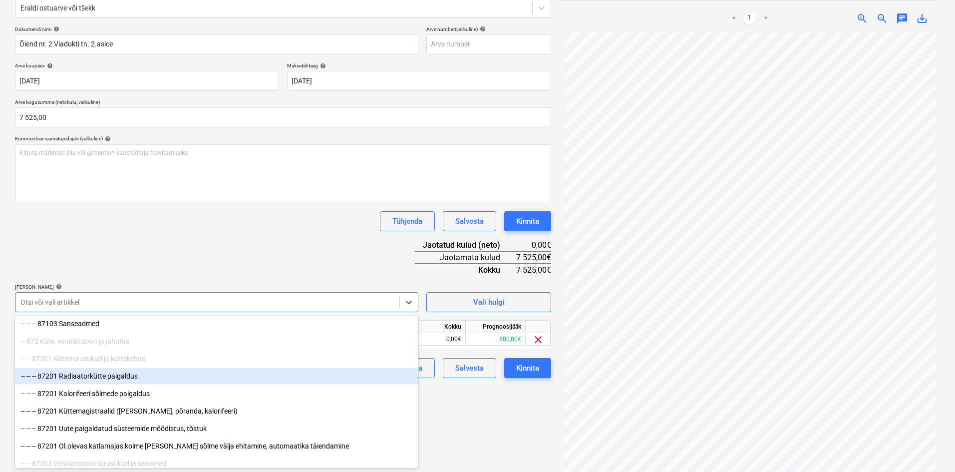
click at [85, 376] on div "-- -- -- 87201 Radiaatorkütte paigaldus" at bounding box center [216, 376] width 403 height 16
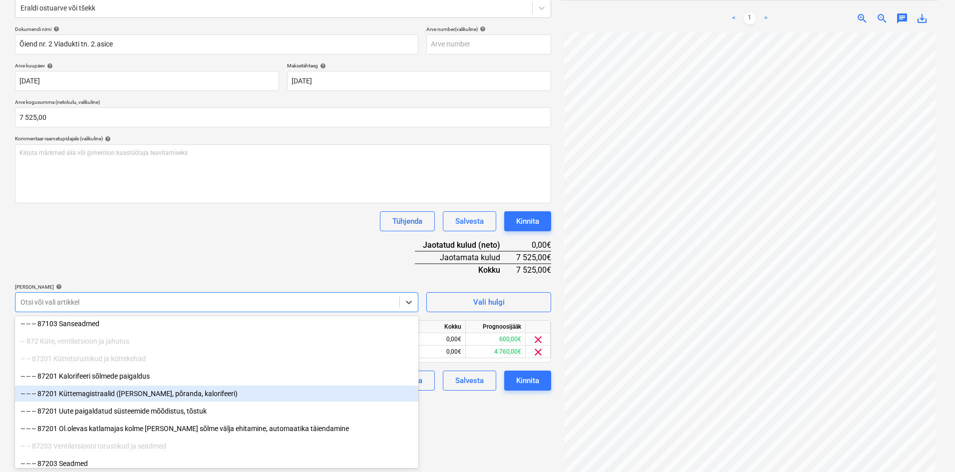
drag, startPoint x: 81, startPoint y: 386, endPoint x: 78, endPoint y: 394, distance: 8.1
click at [78, 394] on div "-- -- -- 87201 Küttemagistraalid ([PERSON_NAME], põranda, kalorifeeri)" at bounding box center [216, 393] width 403 height 16
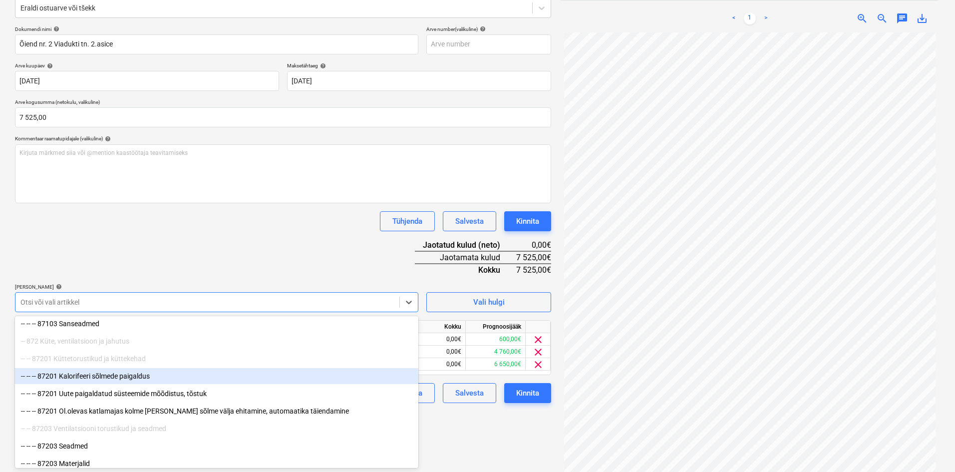
click at [88, 379] on div "-- -- -- 87201 Kalorifeeri sõlmede paigaldus" at bounding box center [216, 376] width 403 height 16
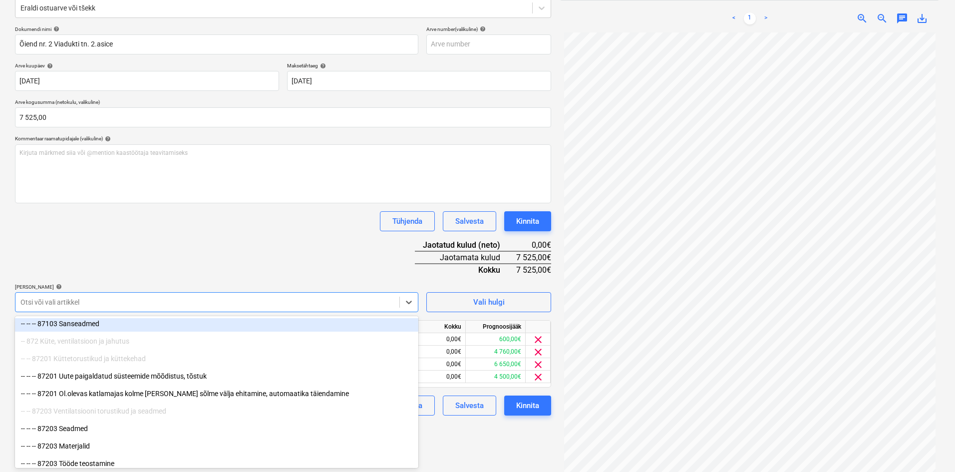
click at [200, 238] on div "Dokumendi nimi help Õiend nr. 2 Viadukti tn. 2.[PERSON_NAME] number (valikuline…" at bounding box center [283, 220] width 536 height 389
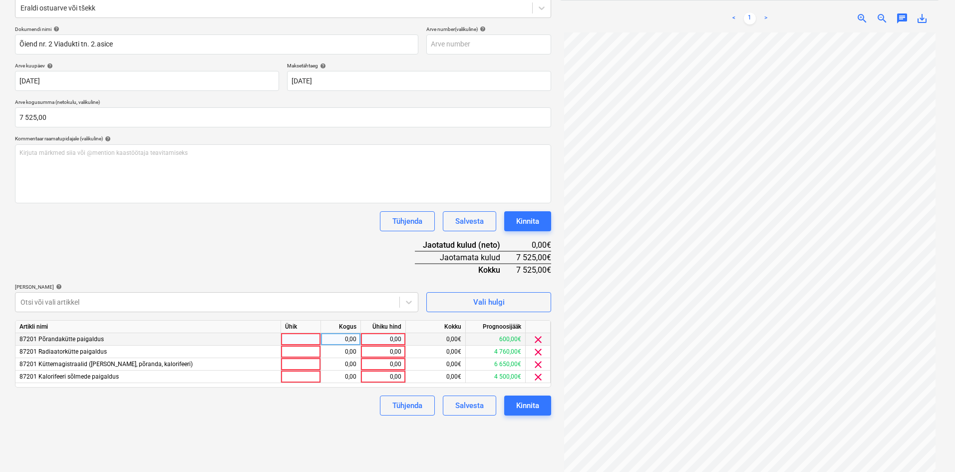
click at [398, 340] on div "0,00" at bounding box center [383, 339] width 36 height 12
drag, startPoint x: 401, startPoint y: 337, endPoint x: 387, endPoint y: 338, distance: 14.0
click at [387, 338] on input "1500" at bounding box center [383, 339] width 44 height 12
type input "500"
click at [389, 354] on div "0,00" at bounding box center [383, 351] width 36 height 12
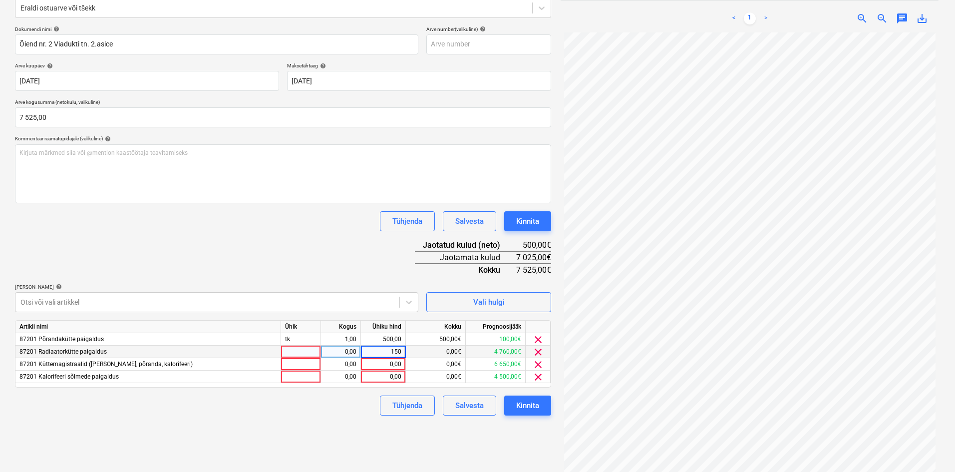
type input "1500"
click at [392, 362] on div "0,00" at bounding box center [383, 364] width 36 height 12
type input "3000"
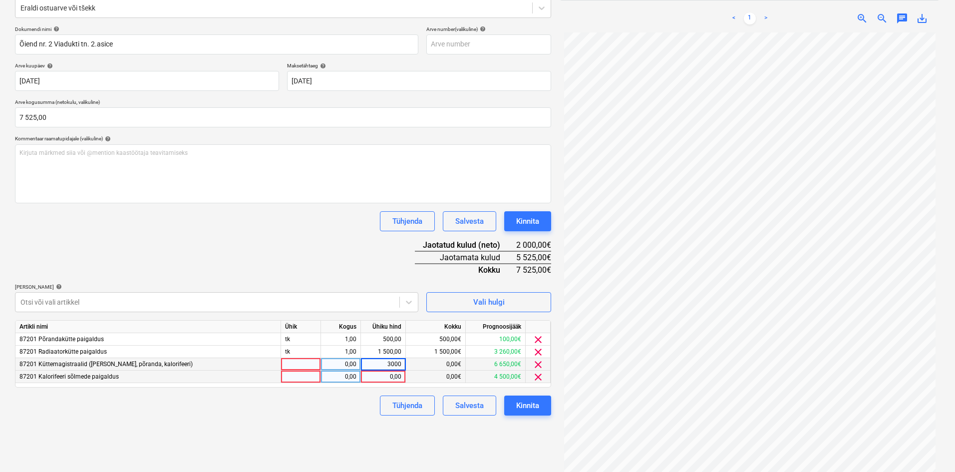
click at [390, 373] on div "0,00" at bounding box center [383, 376] width 36 height 12
type input "2525"
click at [315, 422] on div "Failide konteerimine Vali ettevõte Heipet OÜ (10212) [PERSON_NAME] uus ettevõte…" at bounding box center [283, 200] width 544 height 559
click at [541, 404] on button "Kinnita" at bounding box center [527, 405] width 47 height 20
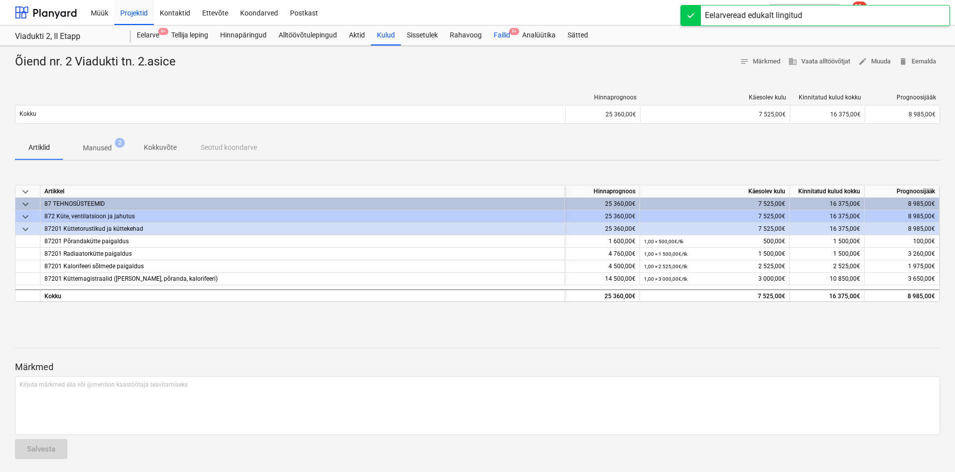
click at [507, 35] on div "Failid 9+" at bounding box center [502, 35] width 28 height 20
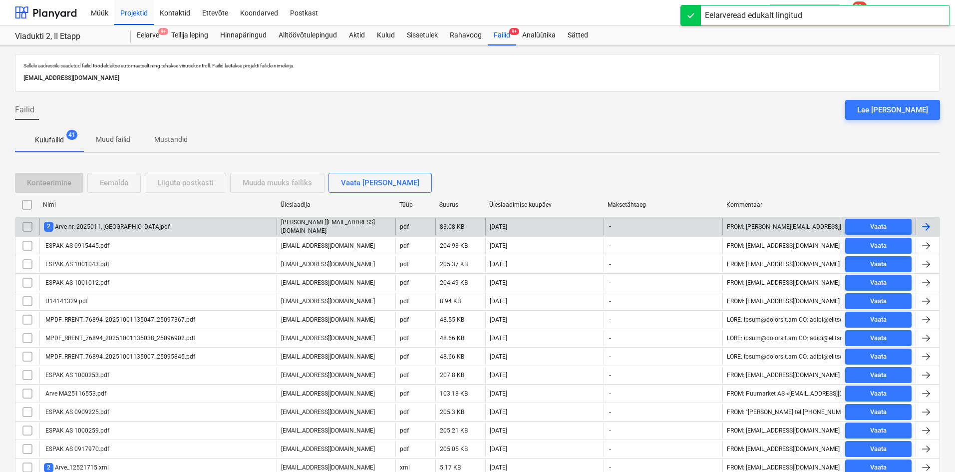
click at [110, 225] on div "2 Arve nr. 2025011, [GEOGRAPHIC_DATA]pdf" at bounding box center [107, 226] width 126 height 9
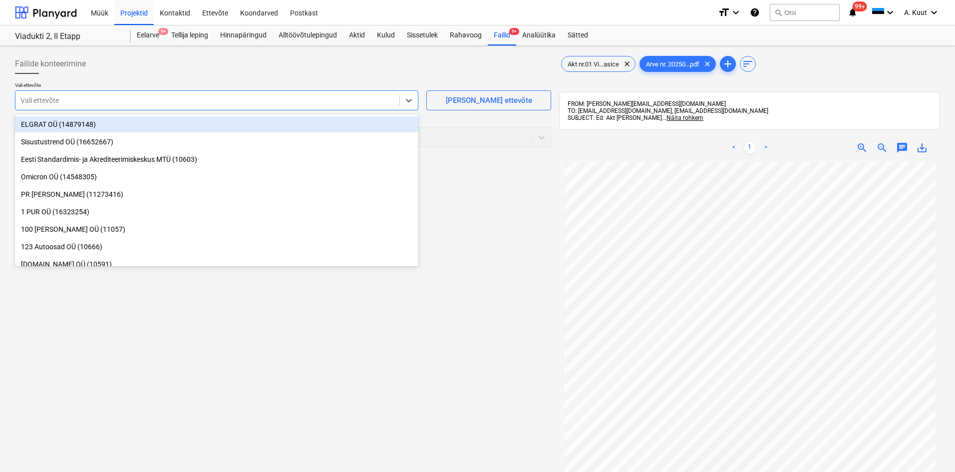
click at [250, 102] on div at bounding box center [207, 100] width 374 height 10
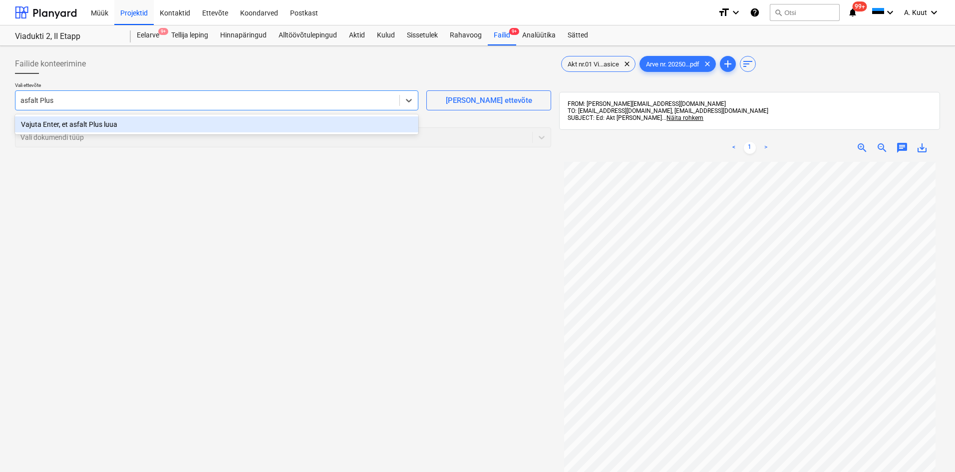
type input "asfalt Pluss"
click at [92, 126] on div "Vajuta Enter, et asfalt Pluss luua" at bounding box center [216, 124] width 403 height 16
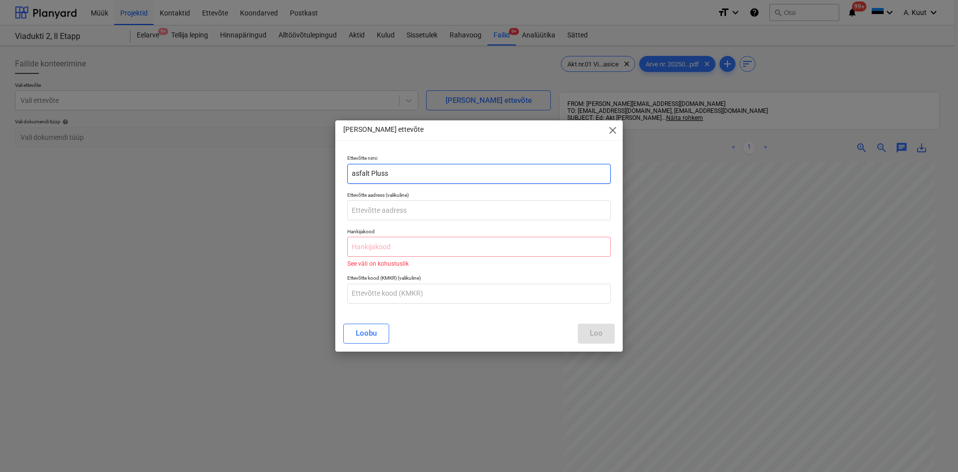
drag, startPoint x: 387, startPoint y: 172, endPoint x: 344, endPoint y: 172, distance: 42.9
click at [344, 172] on div "Ettevõtte nimi asfalt Pluss" at bounding box center [478, 169] width 271 height 36
click at [387, 179] on input "Asfalt Plus" at bounding box center [478, 174] width 263 height 20
type input "Asfalt Pluss"
click at [375, 246] on input "text" at bounding box center [478, 247] width 263 height 20
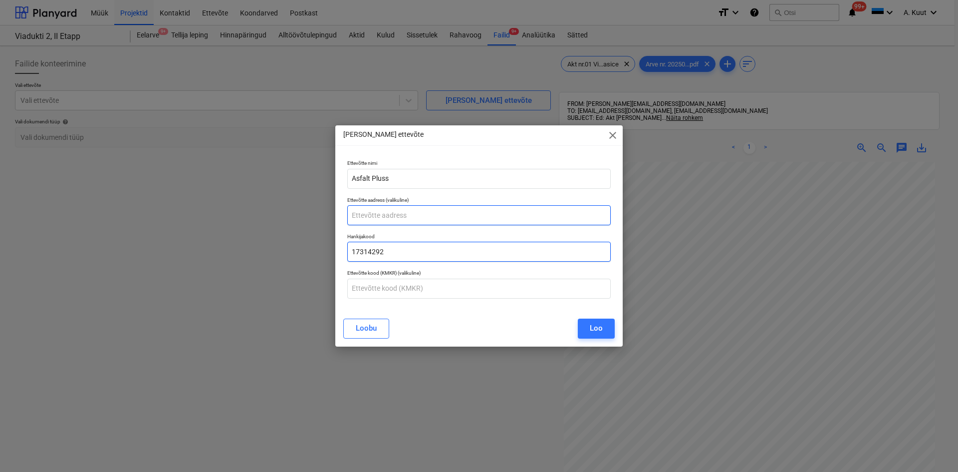
type input "17314292"
click at [374, 217] on input "text" at bounding box center [478, 215] width 263 height 20
type input "Mägra 2"
click at [595, 327] on div "Loo" at bounding box center [596, 327] width 13 height 13
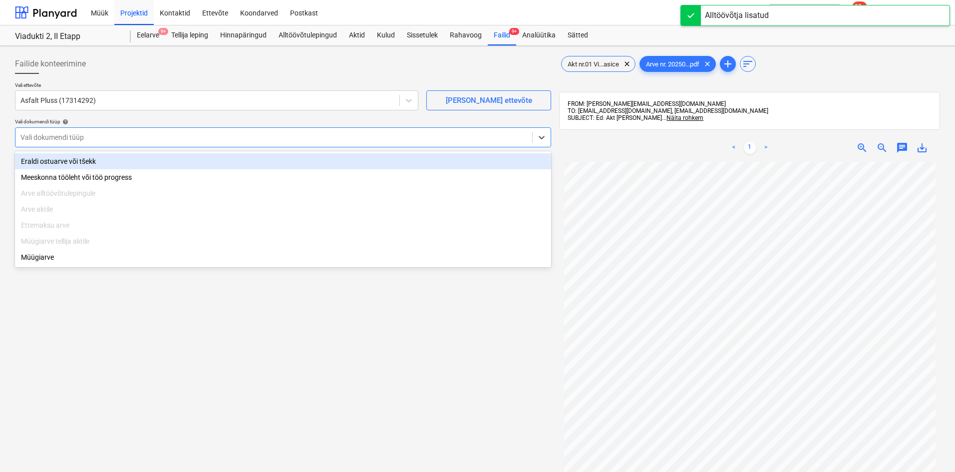
click at [34, 136] on div at bounding box center [273, 137] width 506 height 10
click at [40, 157] on div "Eraldi ostuarve või tšekk" at bounding box center [283, 161] width 536 height 16
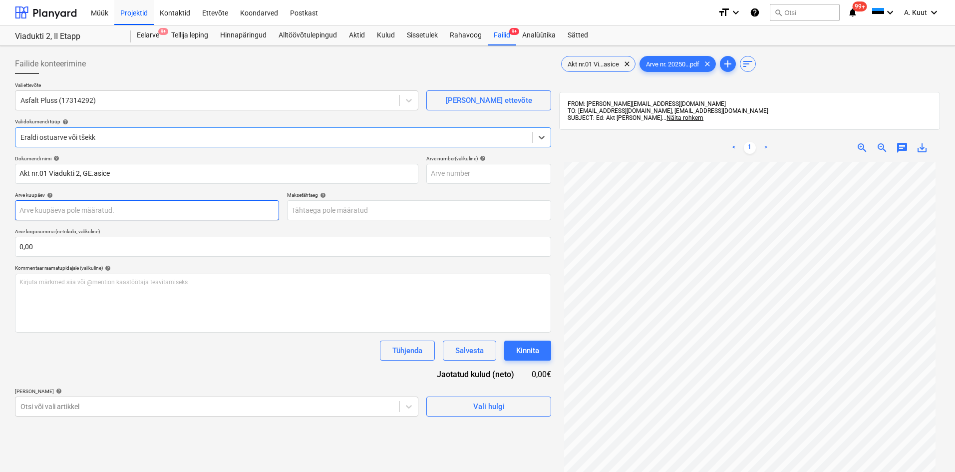
click at [42, 210] on body "Müük Projektid Kontaktid Ettevõte Koondarved Postkast format_size keyboard_arro…" at bounding box center [477, 236] width 955 height 472
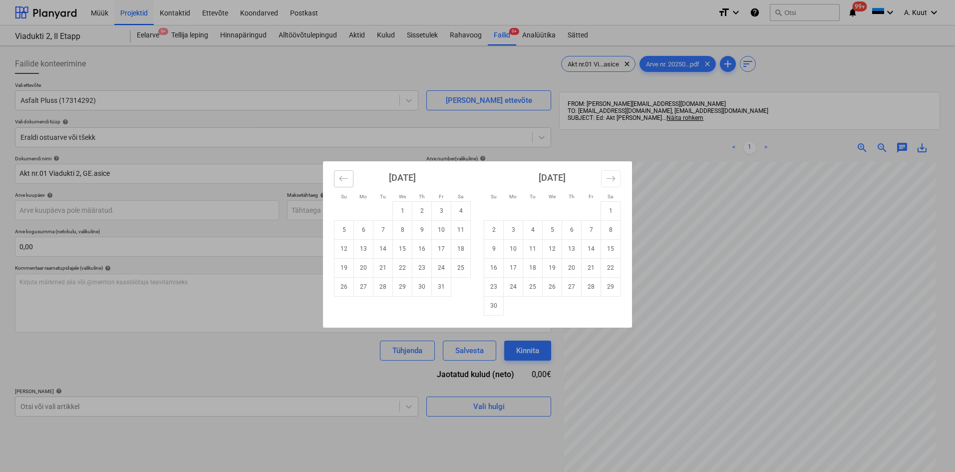
click at [344, 180] on icon "Move backward to switch to the previous month." at bounding box center [343, 178] width 9 height 9
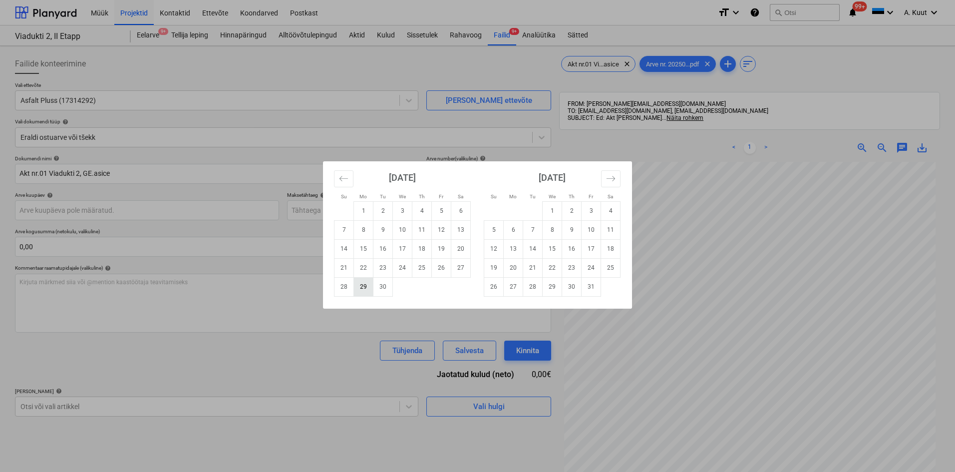
click at [367, 289] on td "29" at bounding box center [363, 286] width 19 height 19
type input "[DATE]"
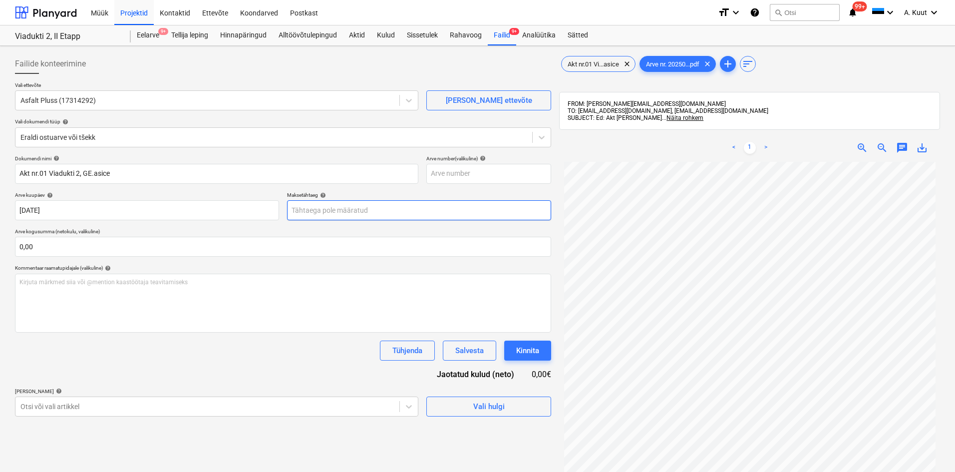
click at [296, 213] on body "Müük Projektid Kontaktid Ettevõte Koondarved Postkast format_size keyboard_arro…" at bounding box center [477, 236] width 955 height 472
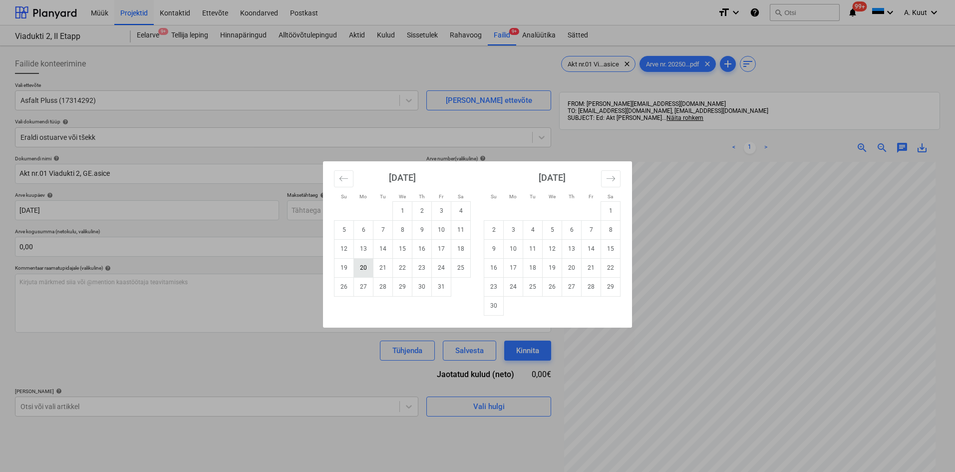
click at [365, 270] on td "20" at bounding box center [363, 267] width 19 height 19
type input "[DATE]"
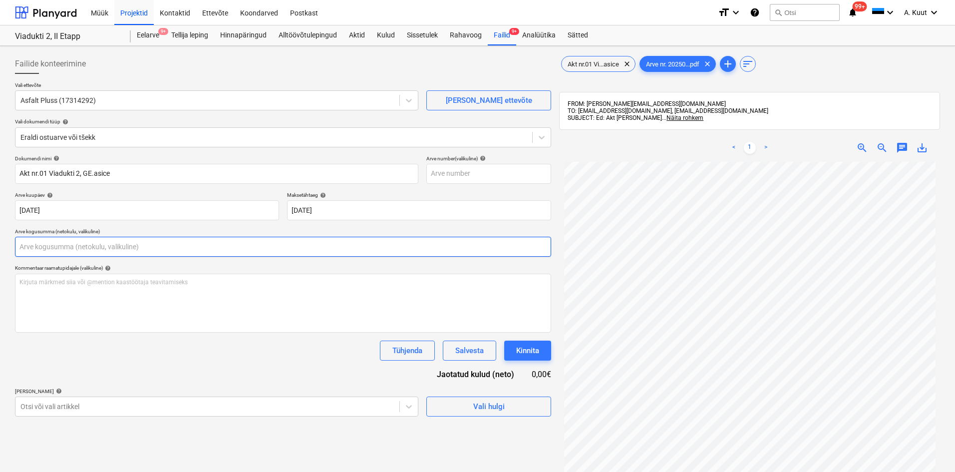
click at [58, 245] on input "text" at bounding box center [283, 247] width 536 height 20
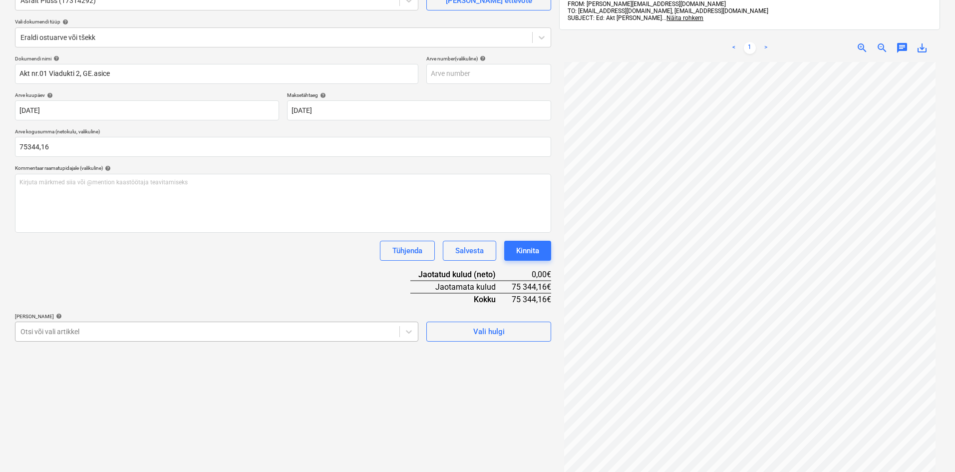
type input "75 344,16"
click at [73, 329] on body "Müük Projektid Kontaktid Ettevõte Koondarved Postkast format_size keyboard_arro…" at bounding box center [477, 136] width 955 height 472
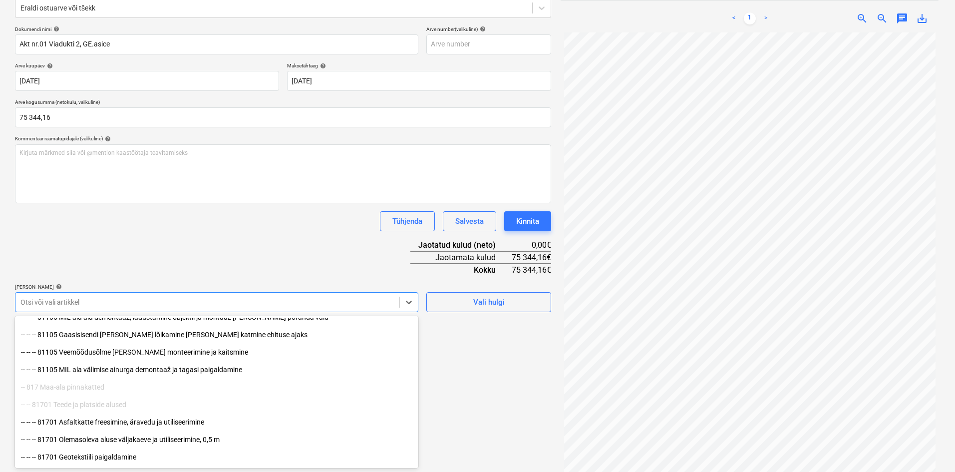
scroll to position [200, 0]
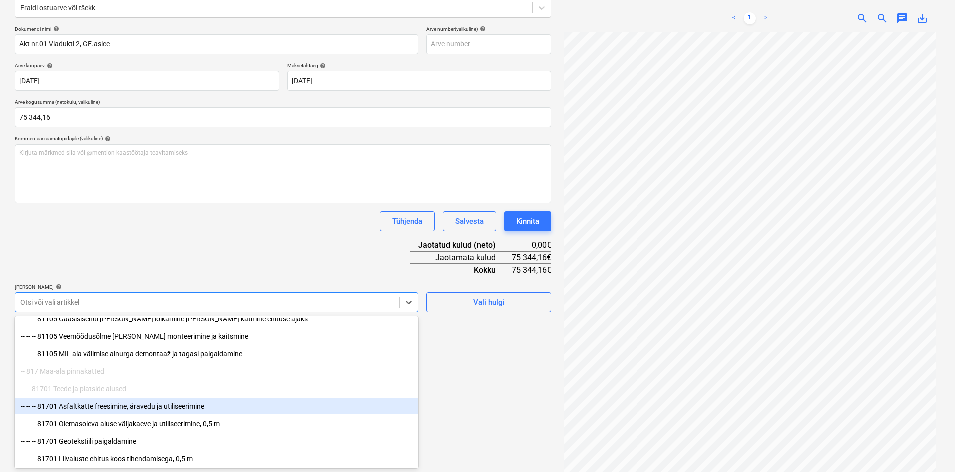
click at [88, 406] on div "-- -- -- 81701 Asfaltkatte freesimine, äravedu ja utiliseerimine" at bounding box center [216, 406] width 403 height 16
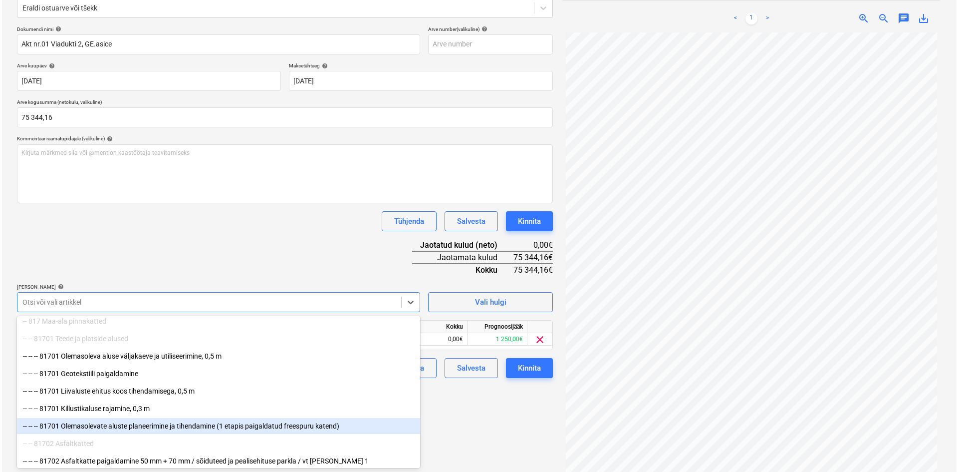
scroll to position [299, 0]
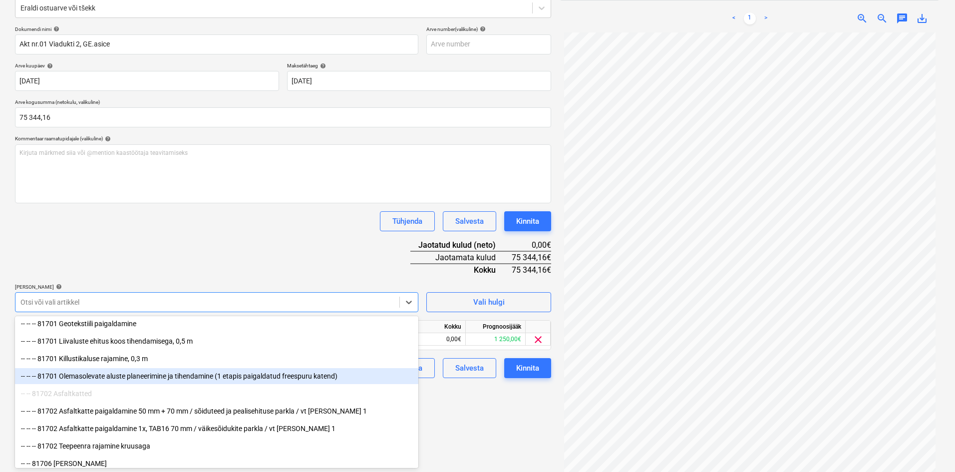
click at [123, 377] on div "-- -- -- 81701 Olemasolevate aluste planeerimine ja tihendamine (1 etapis paiga…" at bounding box center [216, 376] width 403 height 16
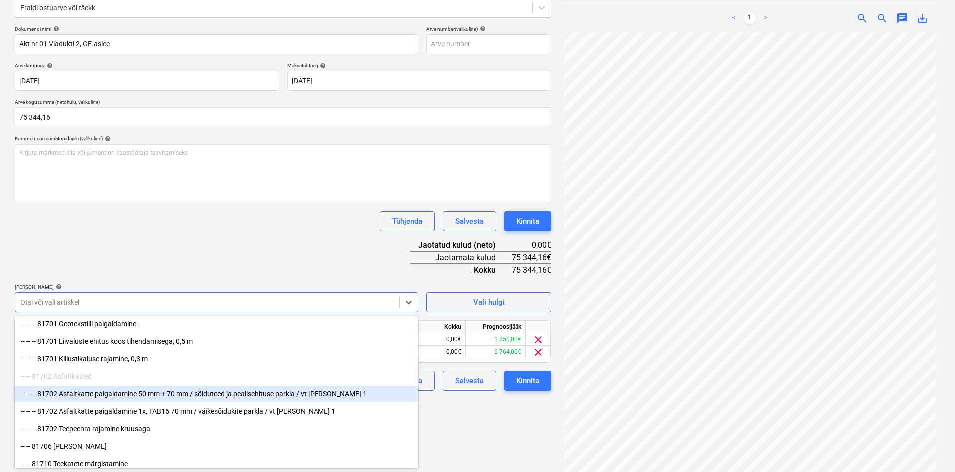
click at [121, 392] on div "-- -- -- 81702 Asfaltkatte paigaldamine 50 mm + 70 mm / sõiduteed ja pealisehit…" at bounding box center [216, 393] width 403 height 16
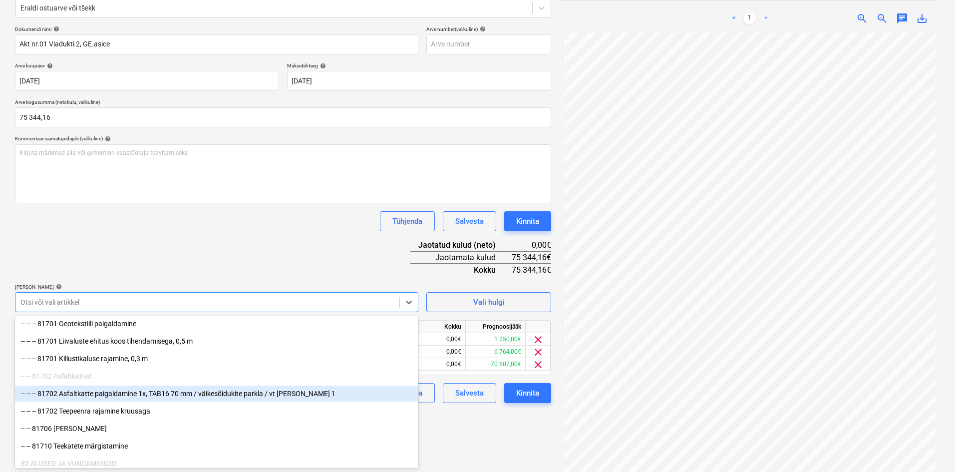
click at [115, 394] on div "-- -- -- 81702 Asfaltkatte paigaldamine 1x, TAB16 70 mm / väikesõidukite parkla…" at bounding box center [216, 393] width 403 height 16
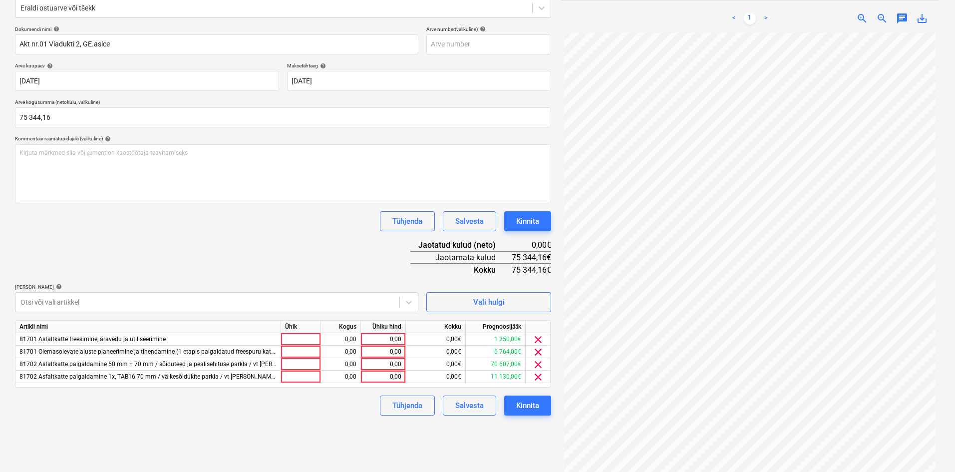
click at [223, 244] on div "Dokumendi nimi help Akt nr.01 Viadukti 2, GE.[PERSON_NAME] number (valikuline) …" at bounding box center [283, 220] width 536 height 389
click at [393, 336] on div "0,00" at bounding box center [383, 339] width 36 height 12
type input "1100"
click at [393, 353] on div "0,00" at bounding box center [383, 351] width 36 height 12
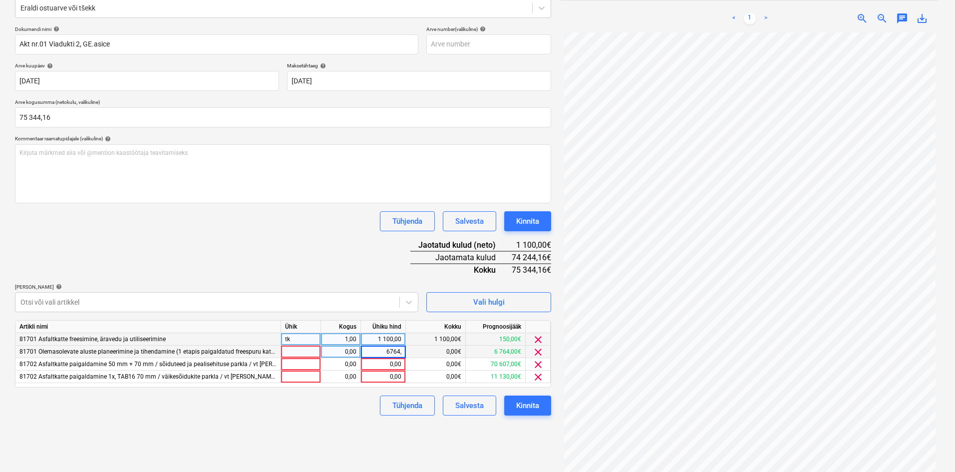
type input "6764,0"
click at [327, 414] on div "Tühjenda Salvesta Kinnita" at bounding box center [283, 405] width 536 height 20
click at [397, 367] on div "0,00" at bounding box center [383, 364] width 36 height 12
type input "58000"
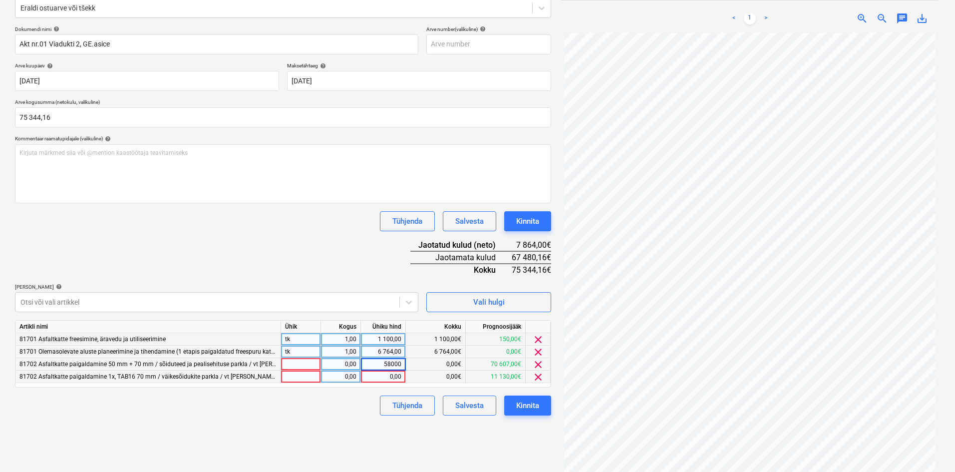
click at [390, 374] on div "0,00" at bounding box center [383, 376] width 36 height 12
type input "9480,16"
click at [357, 418] on div "Failide konteerimine Vali ettevõte Asfalt Pluss (17314292) [PERSON_NAME] uus et…" at bounding box center [283, 200] width 544 height 559
click at [540, 404] on button "Kinnita" at bounding box center [527, 405] width 47 height 20
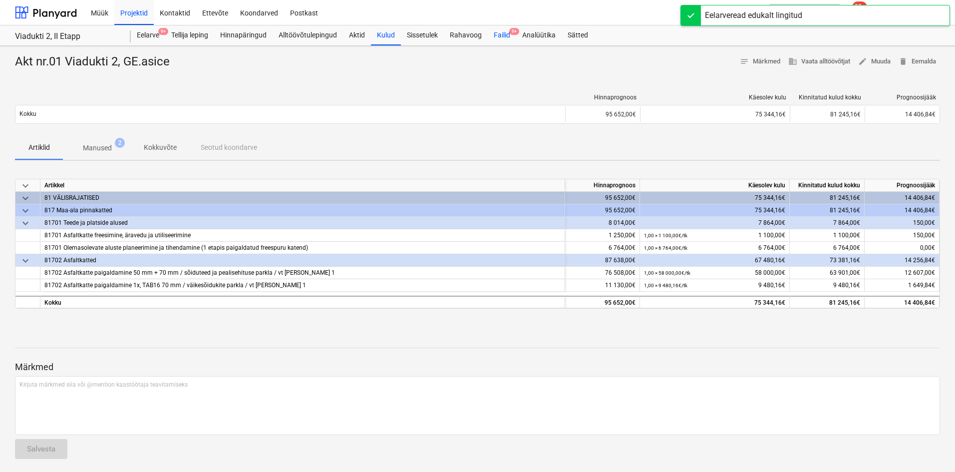
click at [500, 33] on div "Failid 9+" at bounding box center [502, 35] width 28 height 20
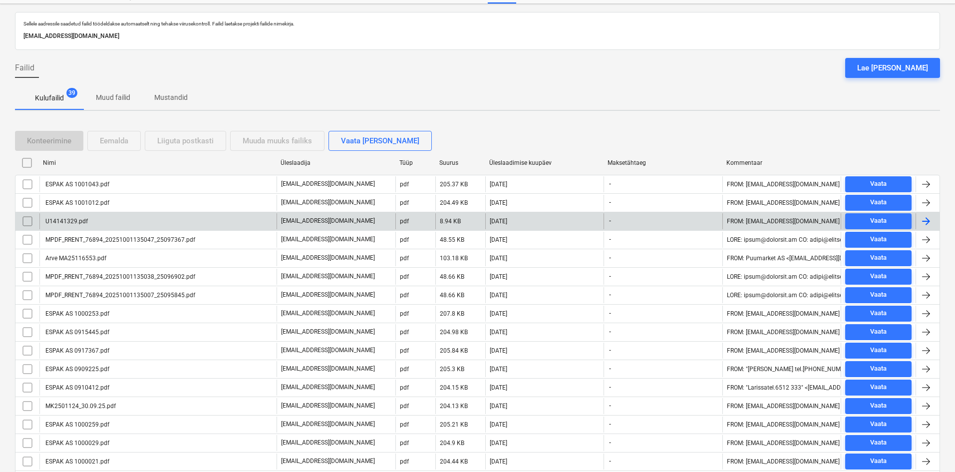
scroll to position [150, 0]
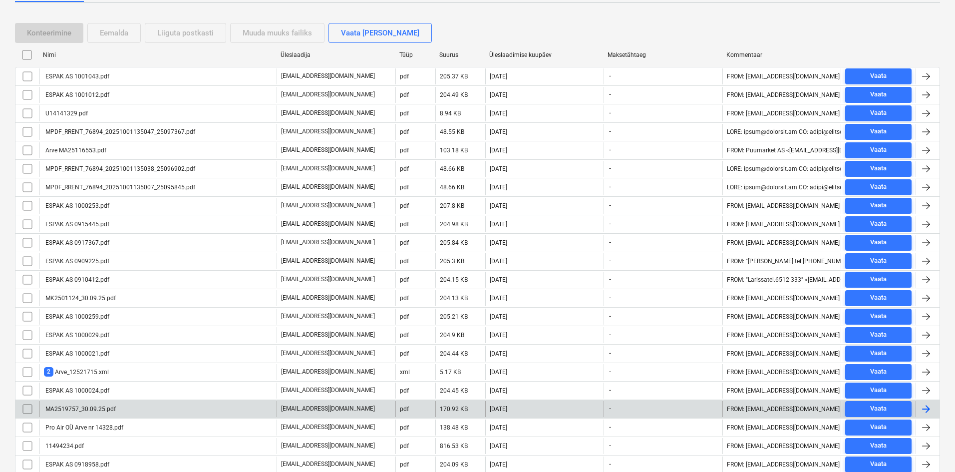
click at [127, 408] on div "MA2519757_30.09.25.pdf" at bounding box center [157, 409] width 237 height 16
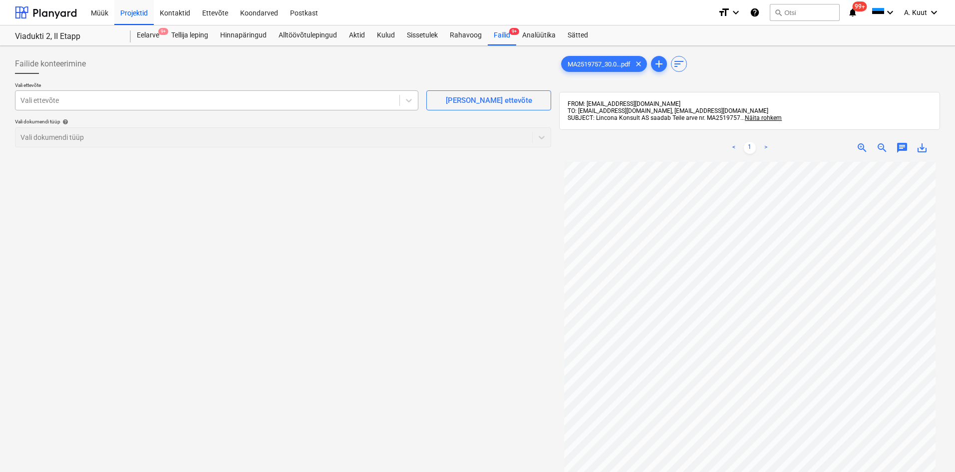
click at [54, 105] on div at bounding box center [207, 100] width 374 height 10
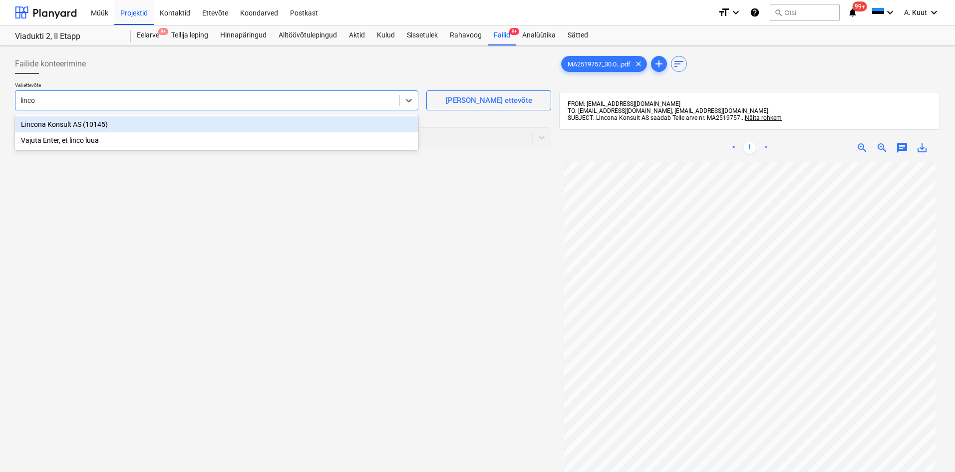
type input "lincon"
click at [33, 124] on div "Lincona Konsult AS (10145)" at bounding box center [216, 124] width 403 height 16
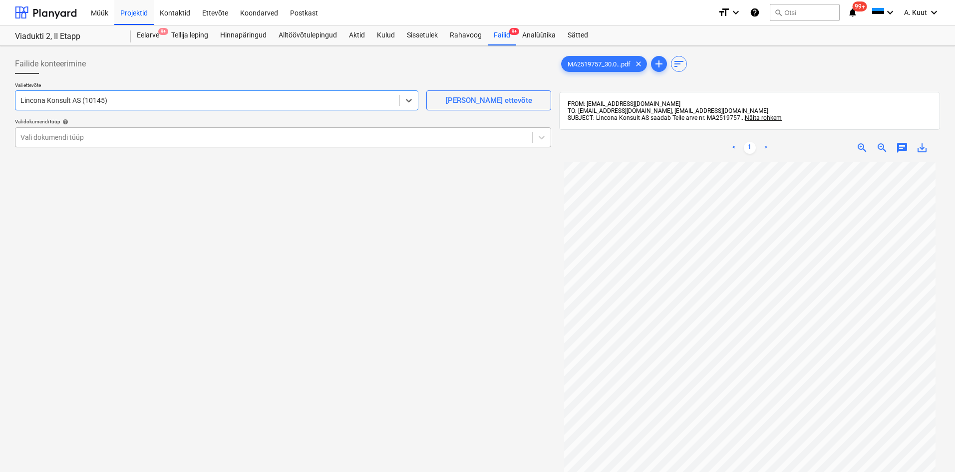
click at [38, 134] on div at bounding box center [273, 137] width 506 height 10
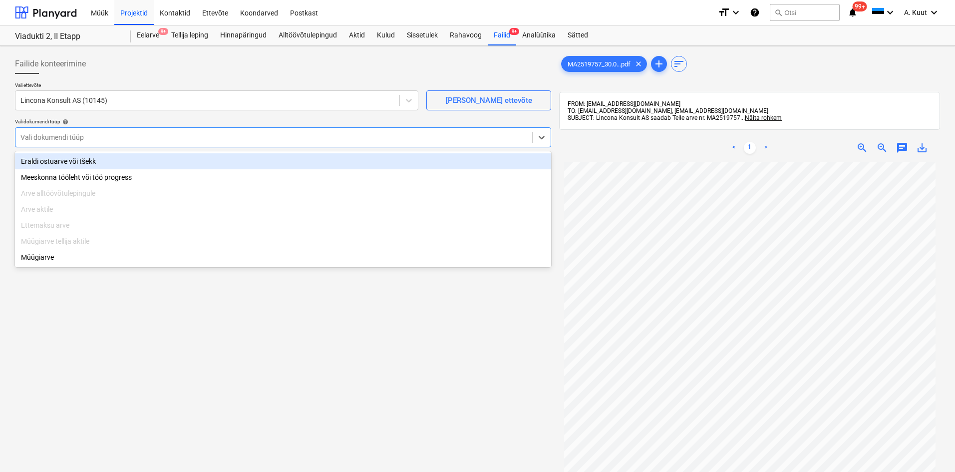
click at [53, 161] on div "Eraldi ostuarve või tšekk" at bounding box center [283, 161] width 536 height 16
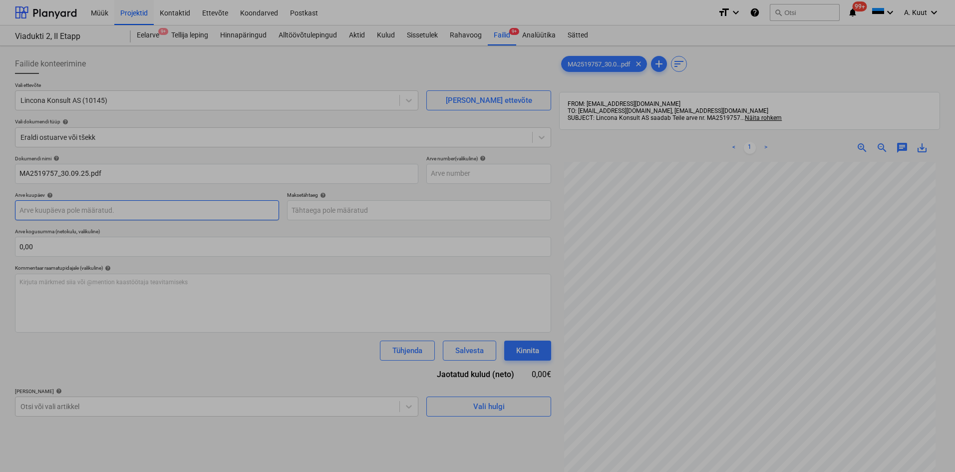
click at [54, 206] on body "Müük Projektid Kontaktid Ettevõte Koondarved Postkast format_size keyboard_arro…" at bounding box center [477, 236] width 955 height 472
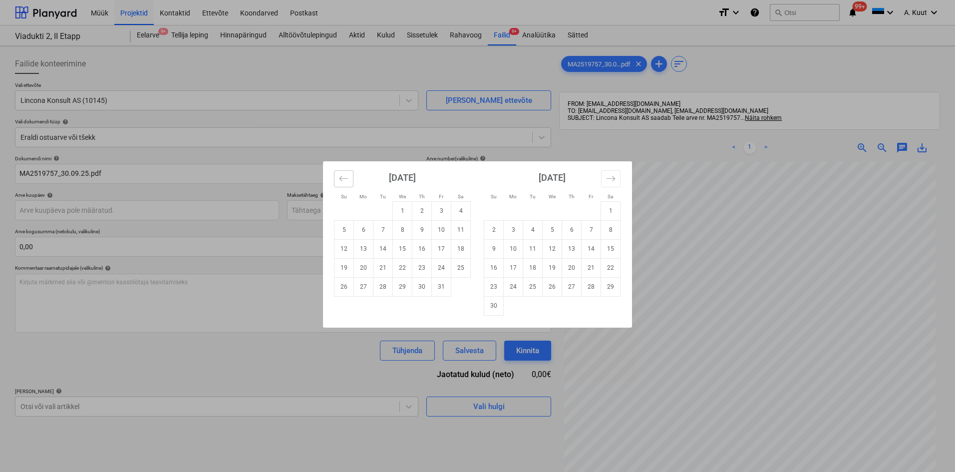
click at [346, 182] on icon "Move backward to switch to the previous month." at bounding box center [343, 178] width 9 height 9
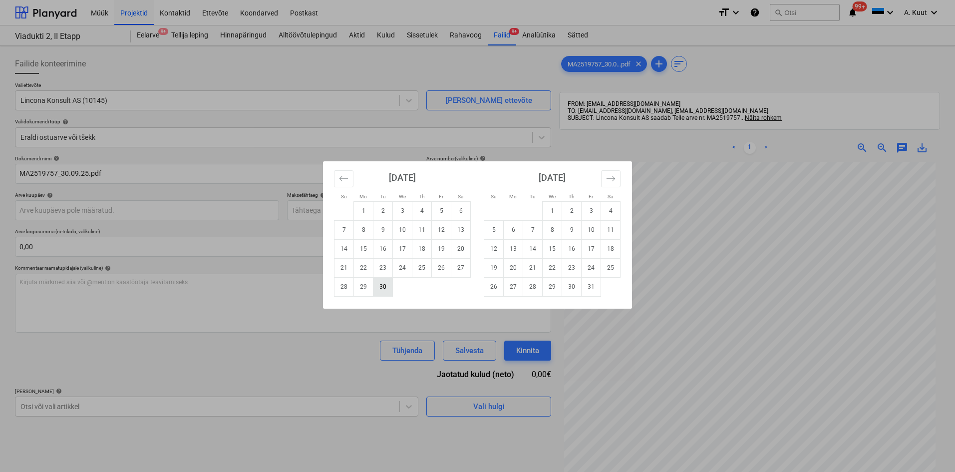
click at [382, 284] on td "30" at bounding box center [382, 286] width 19 height 19
type input "[DATE]"
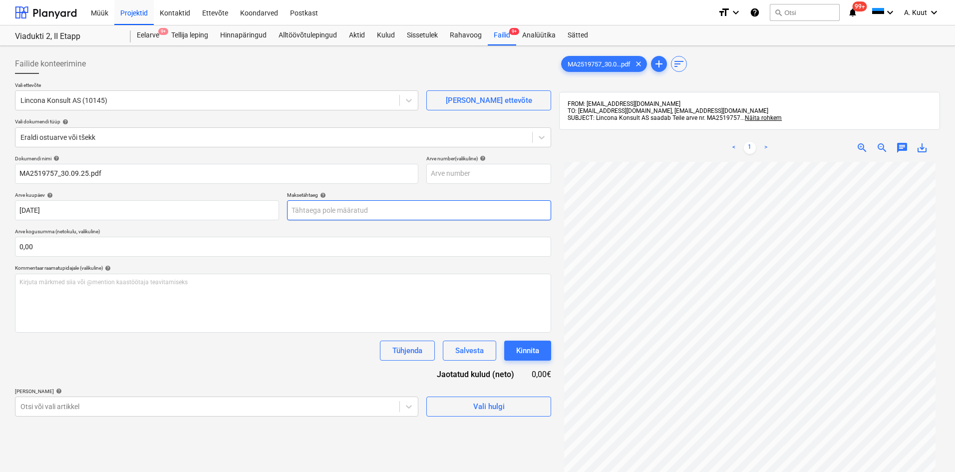
click at [310, 211] on body "Müük Projektid Kontaktid Ettevõte Koondarved Postkast format_size keyboard_arro…" at bounding box center [477, 236] width 955 height 472
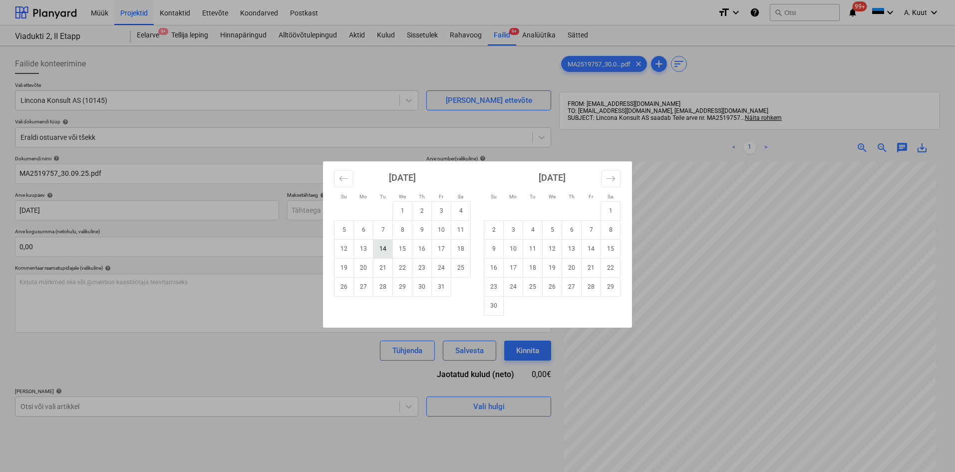
click at [388, 248] on td "14" at bounding box center [382, 248] width 19 height 19
type input "[DATE]"
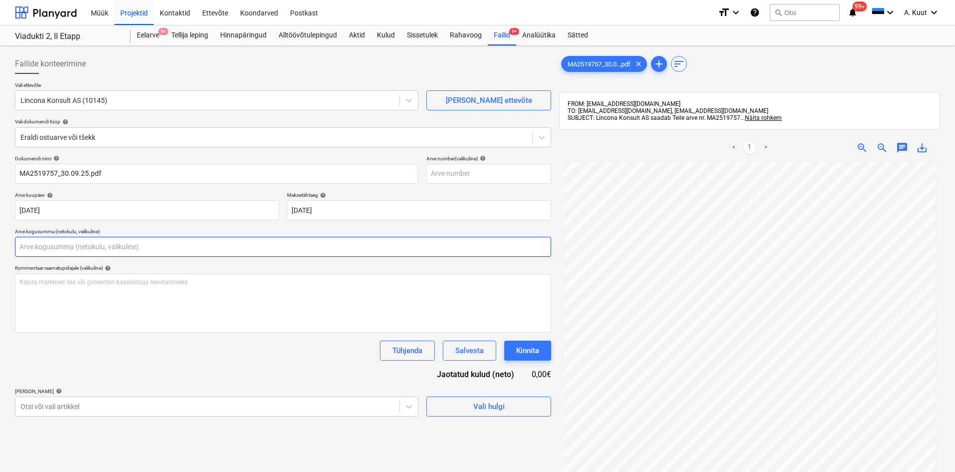
click at [146, 248] on input "text" at bounding box center [283, 247] width 536 height 20
click at [36, 241] on input "text" at bounding box center [283, 247] width 536 height 20
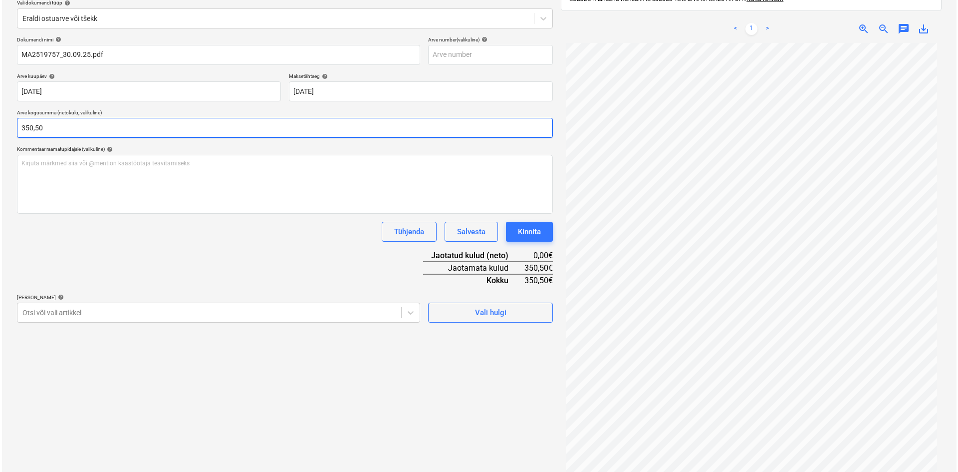
scroll to position [142, 0]
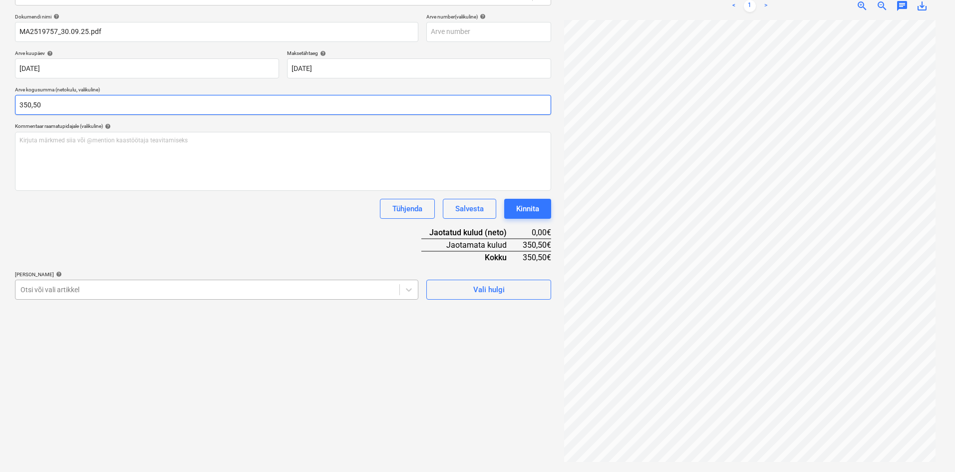
type input "350,50"
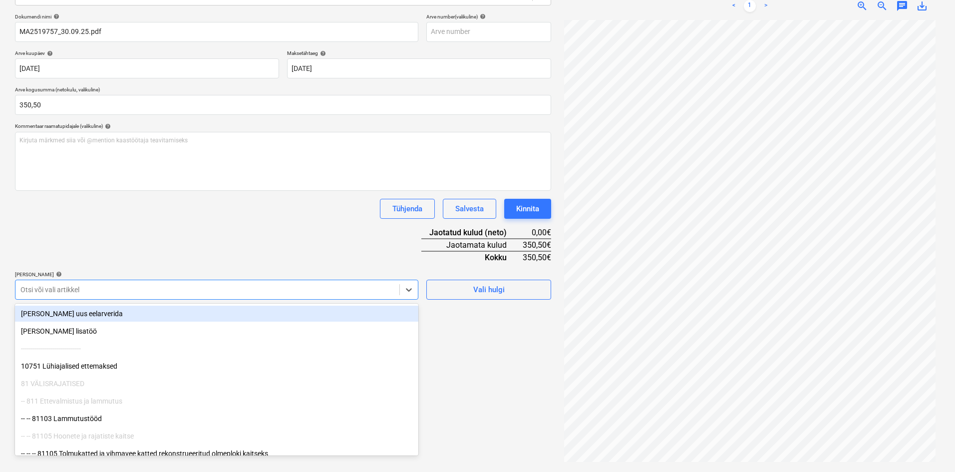
click at [140, 285] on div at bounding box center [207, 289] width 374 height 10
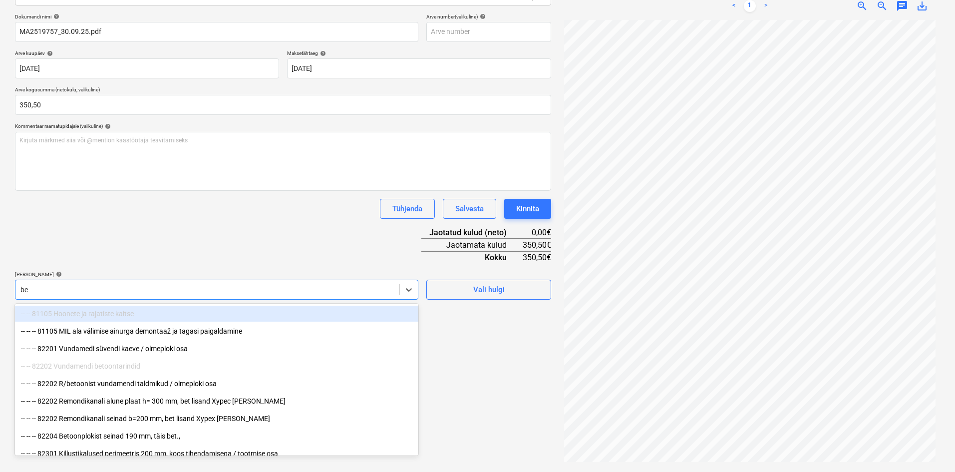
type input "bet"
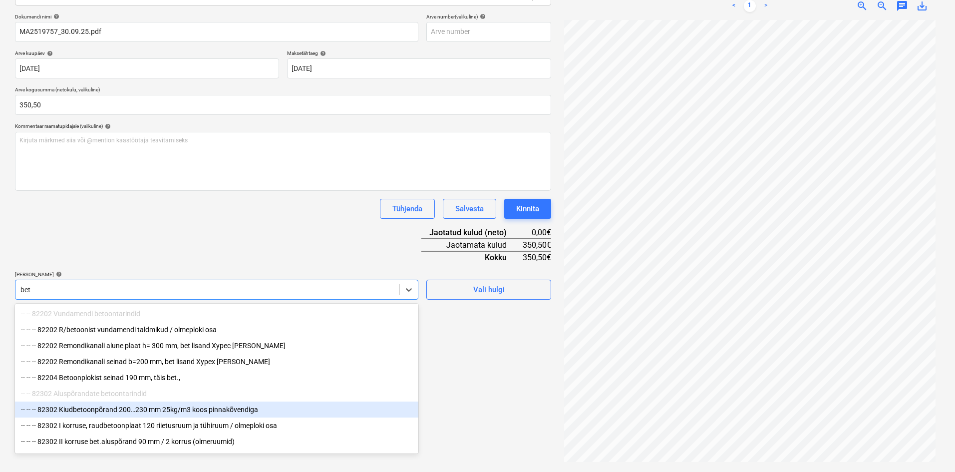
click at [124, 415] on div "-- -- -- 82302 Kiudbetoonpõrand 200…230 mm 25kg/m3 koos pinnakõvendiga" at bounding box center [216, 409] width 403 height 16
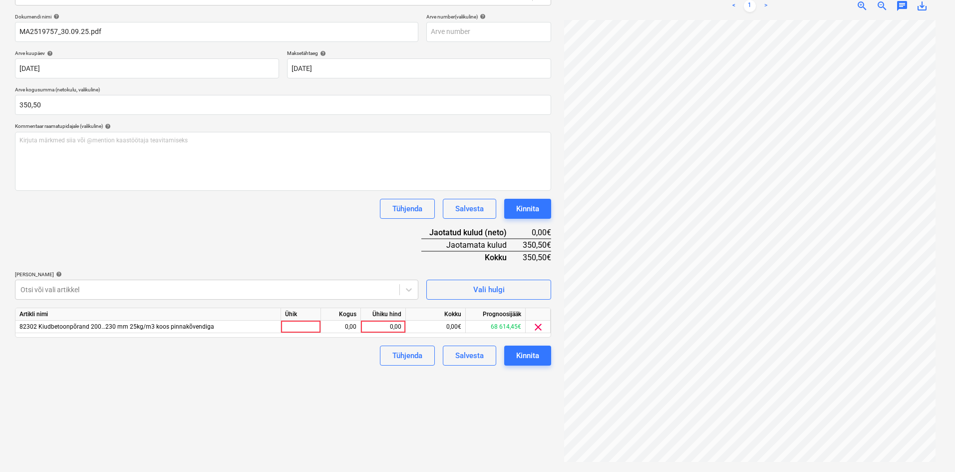
click at [218, 223] on div "Dokumendi nimi help MA2519757_30.09.25.pdf Arve number (valikuline) help Arve k…" at bounding box center [283, 189] width 536 height 352
click at [406, 328] on div "0,00€" at bounding box center [436, 326] width 60 height 12
click at [399, 328] on div "0,00" at bounding box center [383, 326] width 36 height 12
type input "350,50"
click at [409, 403] on div "Failide konteerimine Vali ettevõte Lincona Konsult AS (10145) [PERSON_NAME] uus…" at bounding box center [283, 187] width 544 height 559
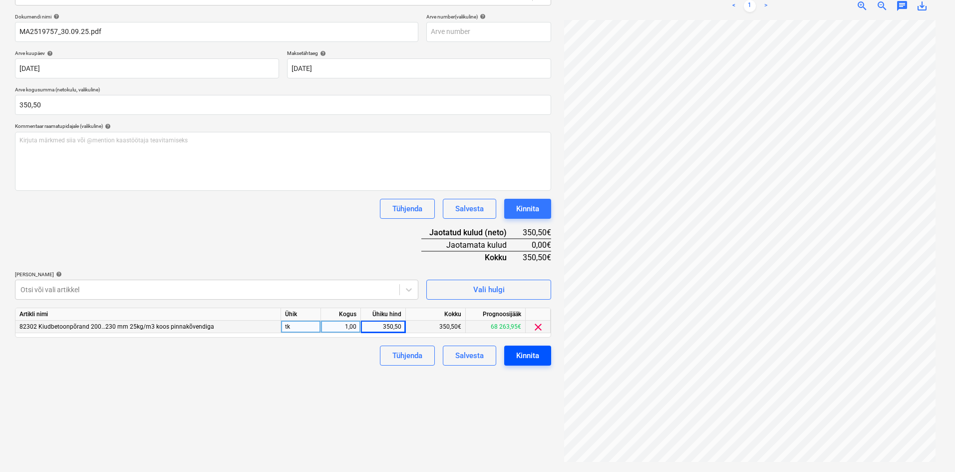
click at [531, 357] on div "Kinnita" at bounding box center [527, 355] width 23 height 13
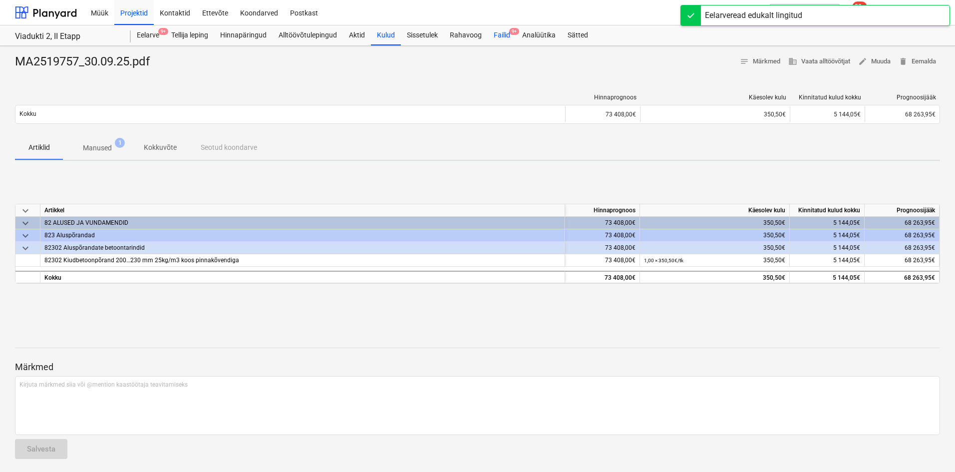
click at [499, 32] on div "Failid 9+" at bounding box center [502, 35] width 28 height 20
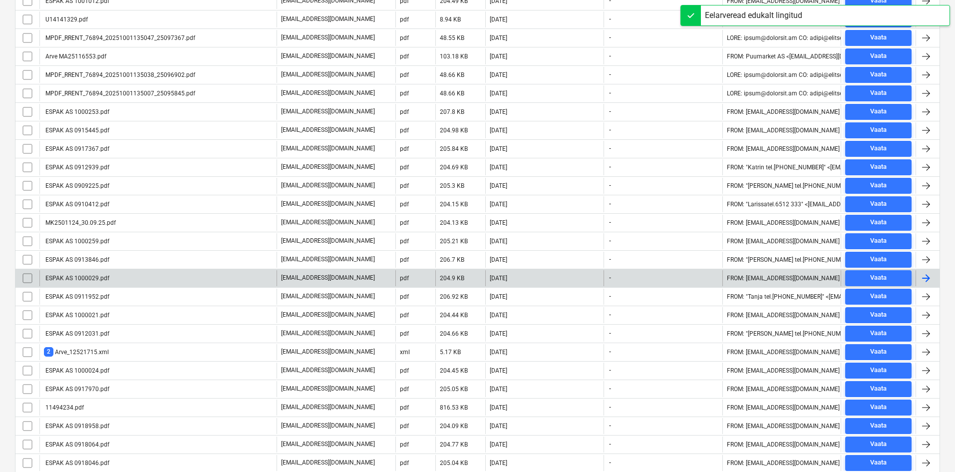
scroll to position [100, 0]
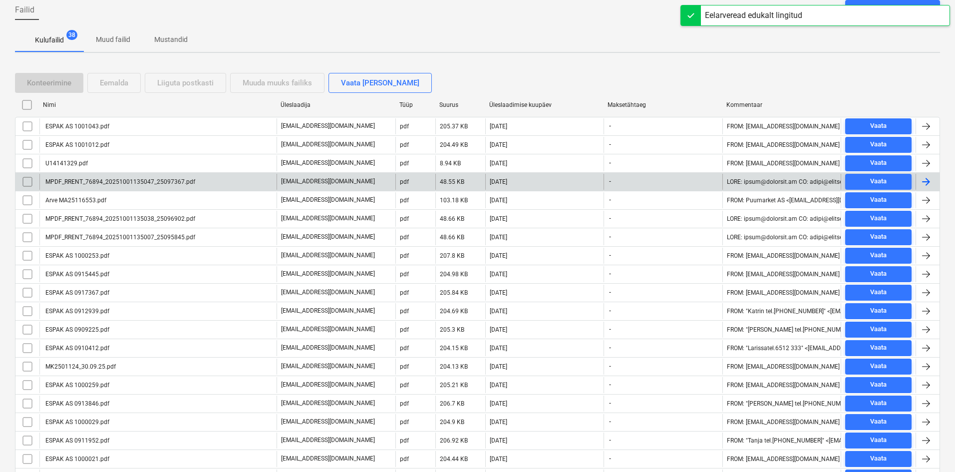
click at [122, 180] on div "MPDF_RRENT_76894_20251001135047_25097367.pdf" at bounding box center [119, 181] width 151 height 7
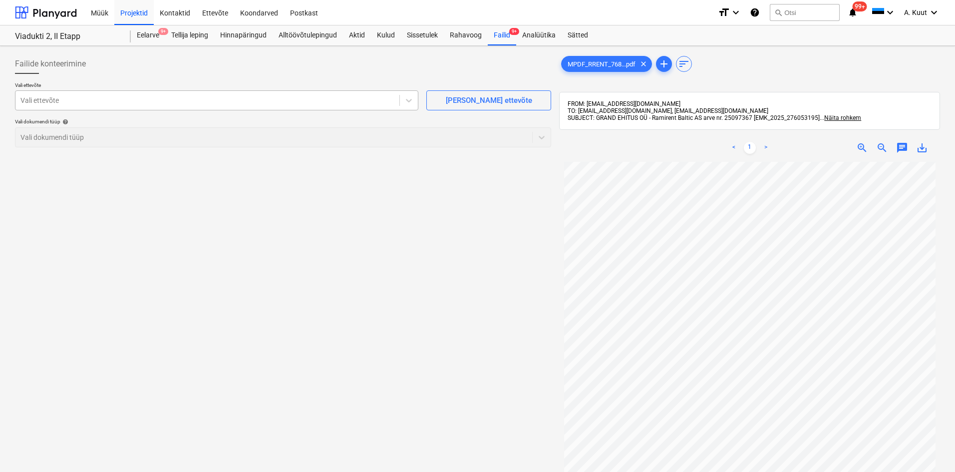
click at [95, 98] on div at bounding box center [207, 100] width 374 height 10
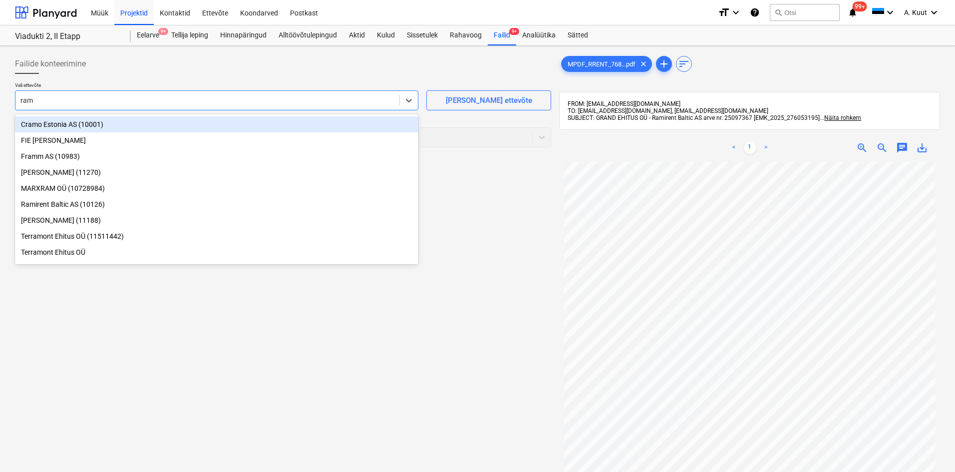
type input "rami"
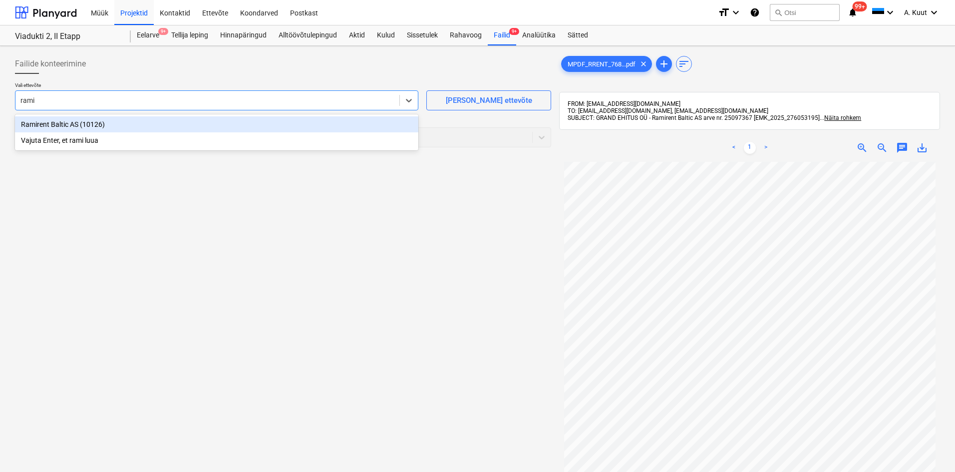
click at [80, 124] on div "Ramirent Baltic AS (10126)" at bounding box center [216, 124] width 403 height 16
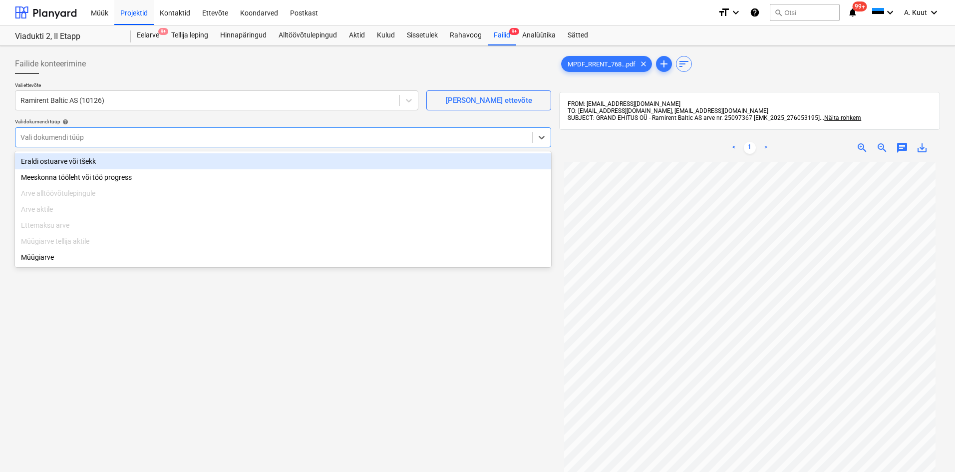
click at [64, 138] on div at bounding box center [273, 137] width 506 height 10
click at [59, 157] on div "Eraldi ostuarve või tšekk" at bounding box center [283, 161] width 536 height 16
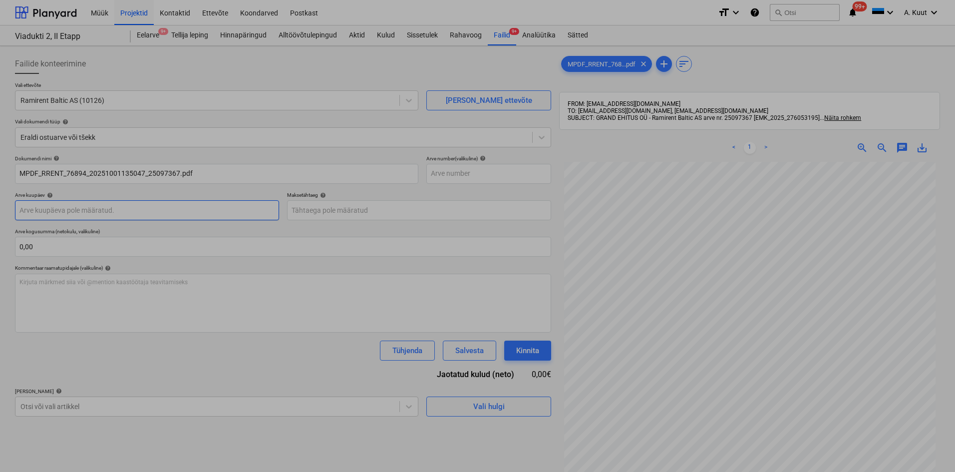
click at [67, 207] on body "Müük Projektid Kontaktid Ettevõte Koondarved Postkast format_size keyboard_arro…" at bounding box center [477, 236] width 955 height 472
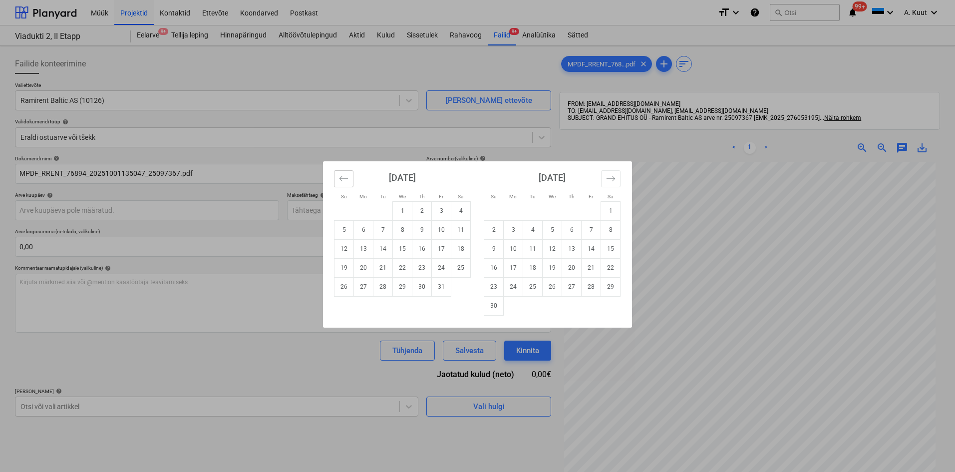
click at [339, 179] on icon "Move backward to switch to the previous month." at bounding box center [343, 178] width 9 height 9
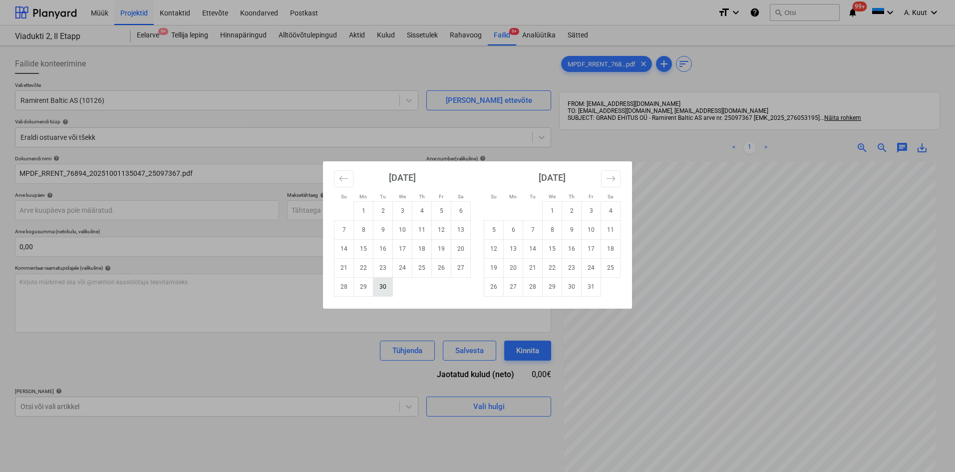
click at [384, 289] on td "30" at bounding box center [382, 286] width 19 height 19
type input "[DATE]"
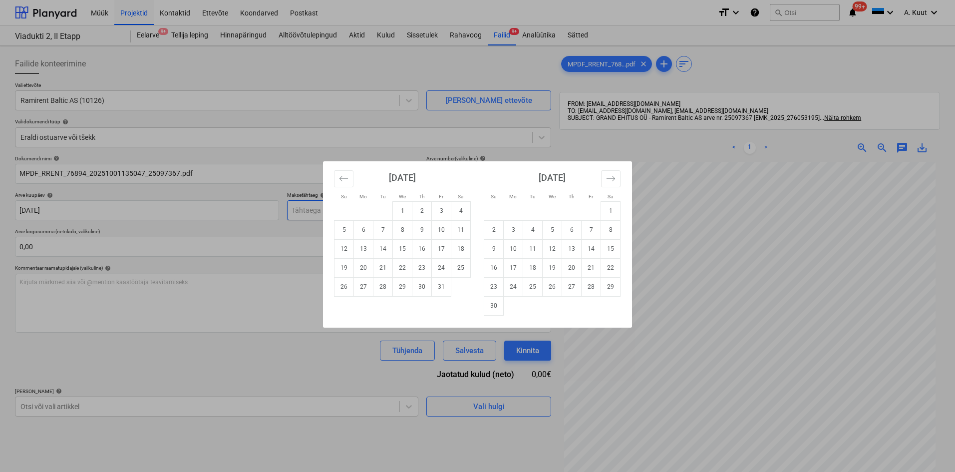
click at [318, 214] on body "Müük Projektid Kontaktid Ettevõte Koondarved Postkast format_size keyboard_arro…" at bounding box center [477, 236] width 955 height 472
click at [386, 250] on td "14" at bounding box center [382, 248] width 19 height 19
type input "[DATE]"
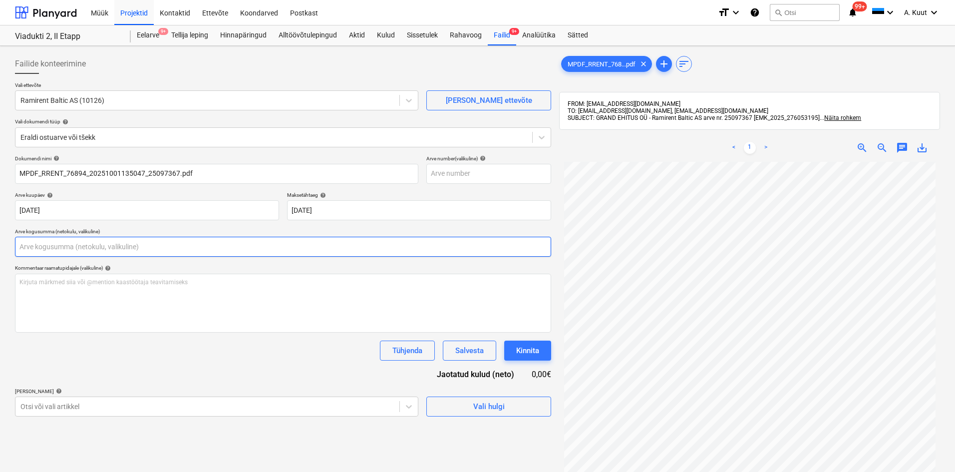
click at [173, 254] on input "text" at bounding box center [283, 247] width 536 height 20
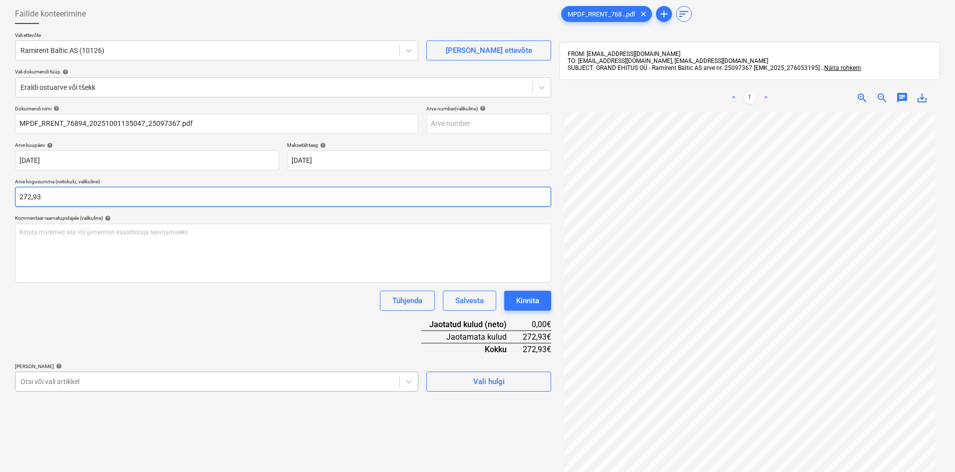
type input "272,93"
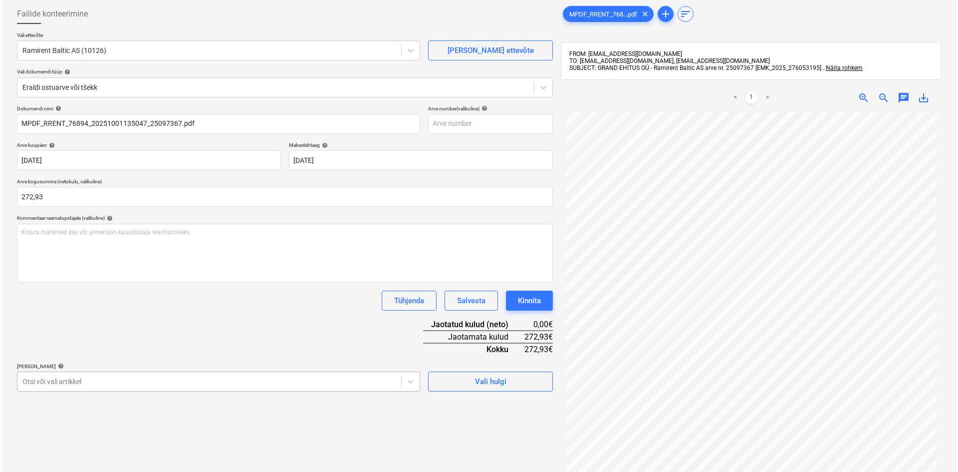
scroll to position [129, 0]
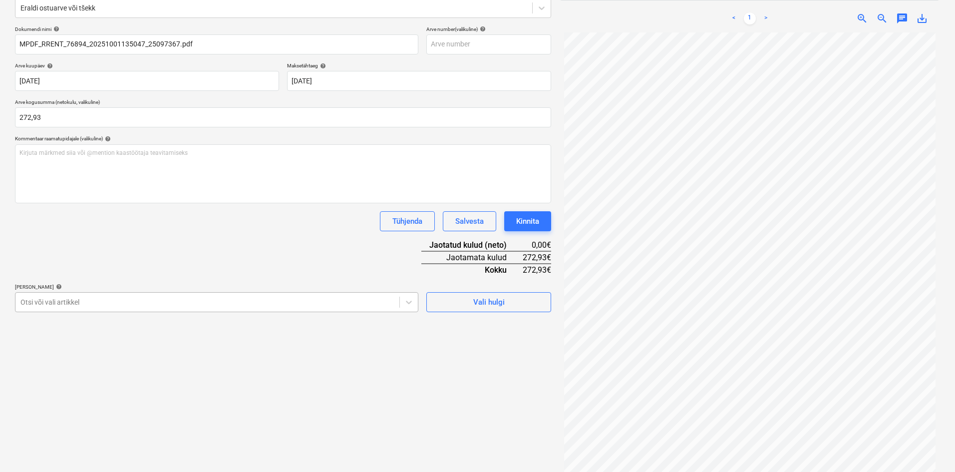
click at [117, 342] on body "Müük Projektid Kontaktid Ettevõte Koondarved Postkast format_size keyboard_arro…" at bounding box center [477, 107] width 955 height 472
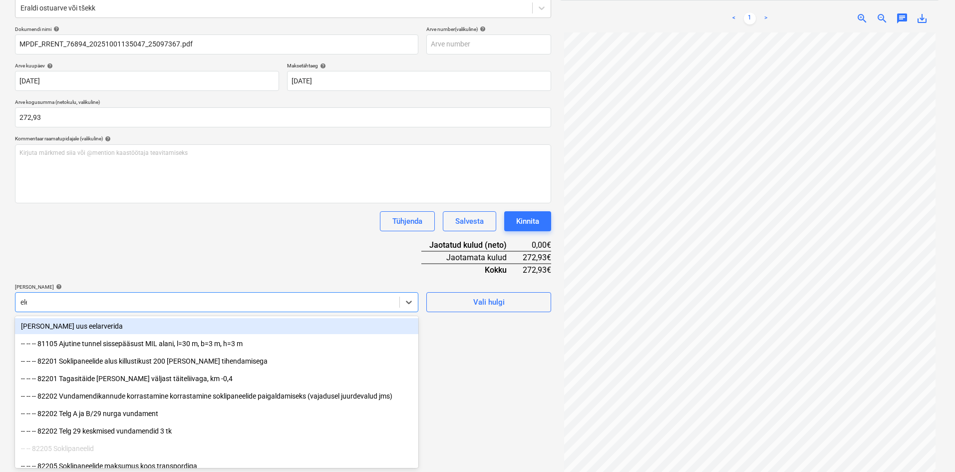
type input "elek"
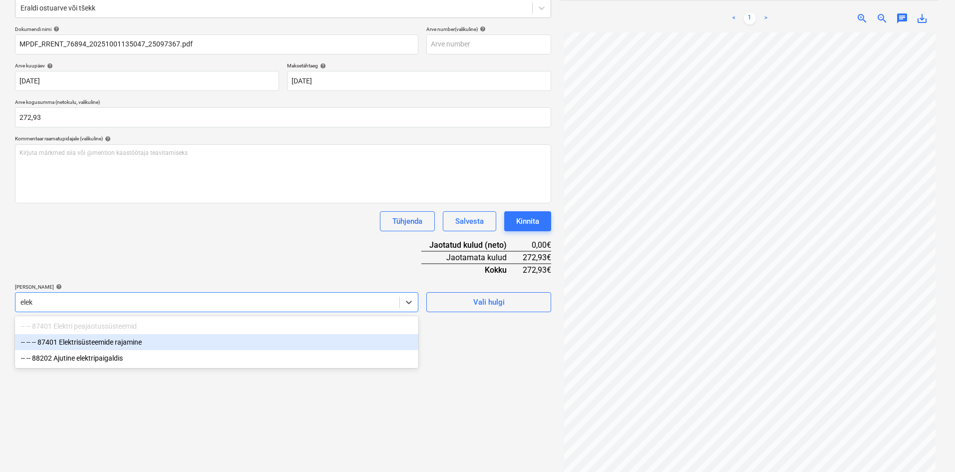
click at [124, 341] on div "-- -- -- 87401 Elektrisüsteemide rajamine" at bounding box center [216, 342] width 403 height 16
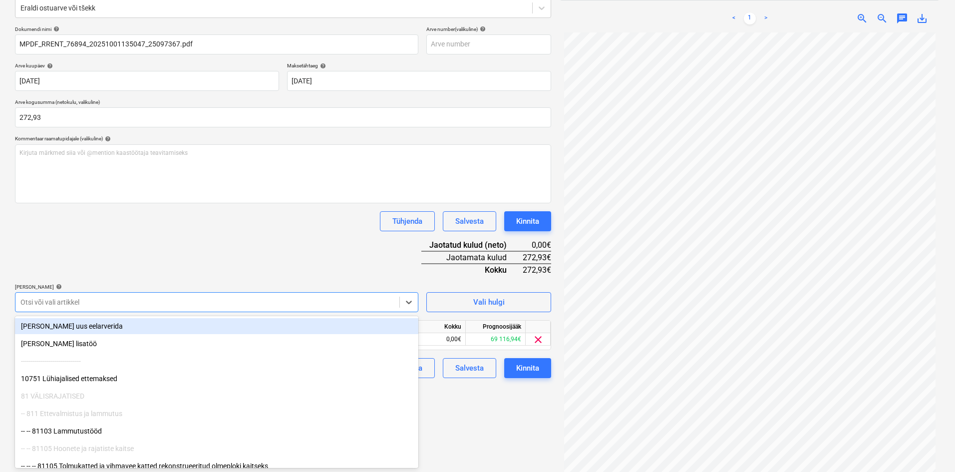
click at [229, 252] on div "Dokumendi nimi help MPDF_RRENT_76894_20251001135047_25097367.pdf Arve number (v…" at bounding box center [283, 202] width 536 height 352
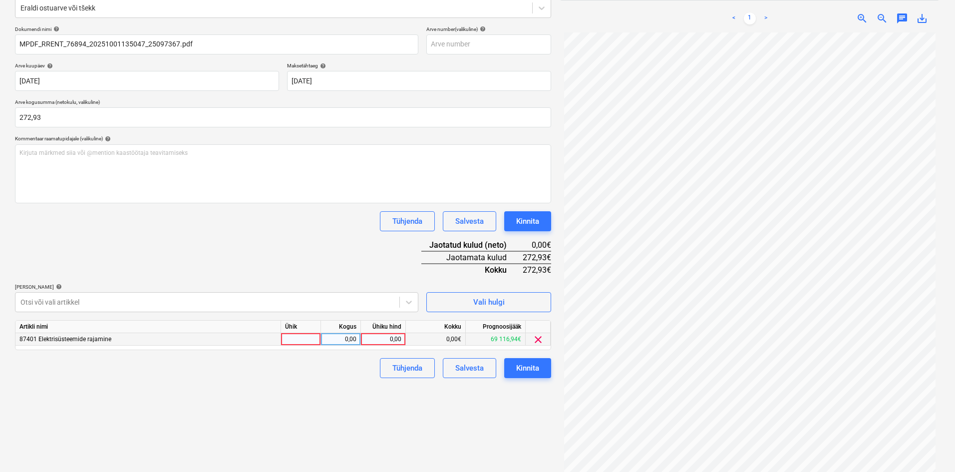
click at [394, 340] on div "0,00" at bounding box center [383, 339] width 36 height 12
type input "7"
type input "272,93"
click at [524, 369] on div "Kinnita" at bounding box center [527, 367] width 23 height 13
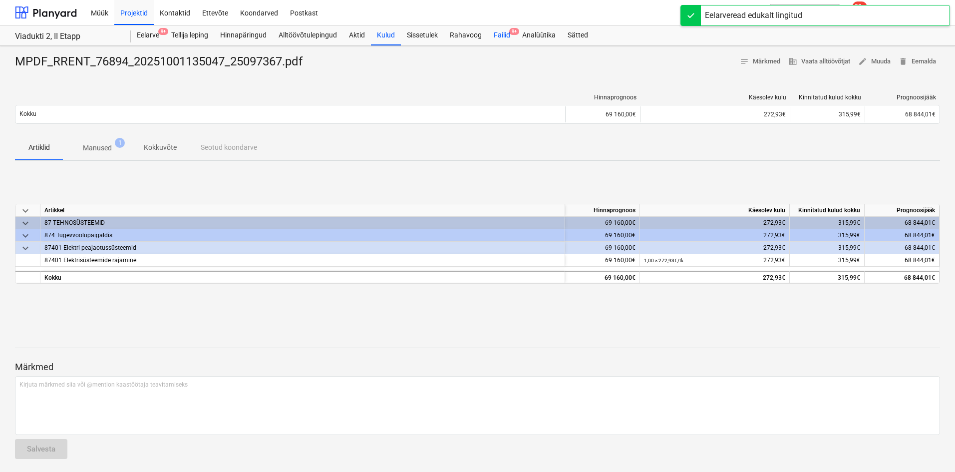
click at [497, 31] on div "Failid 9+" at bounding box center [502, 35] width 28 height 20
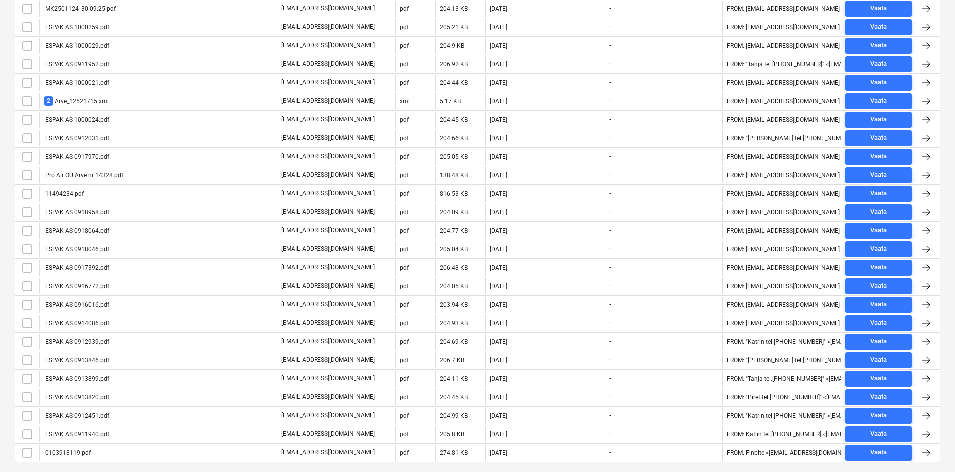
scroll to position [446, 0]
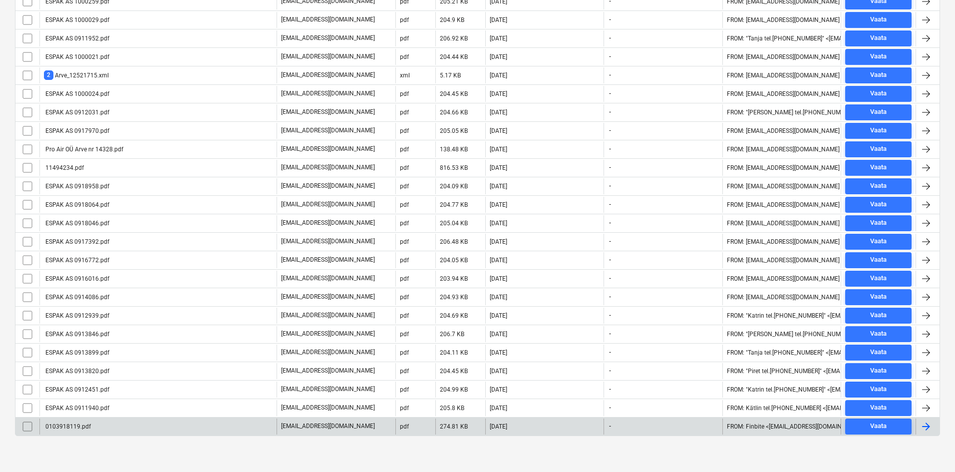
click at [66, 426] on div "0103918119.pdf" at bounding box center [67, 426] width 47 height 7
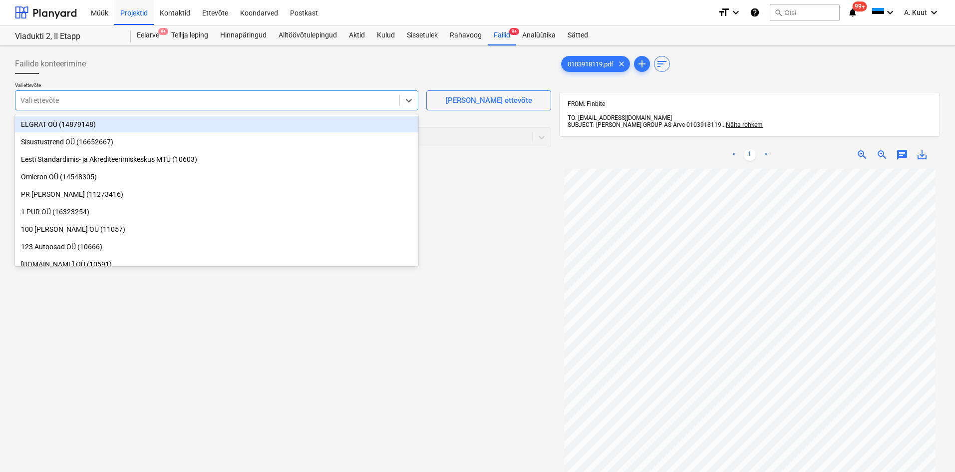
click at [87, 104] on div at bounding box center [207, 100] width 374 height 10
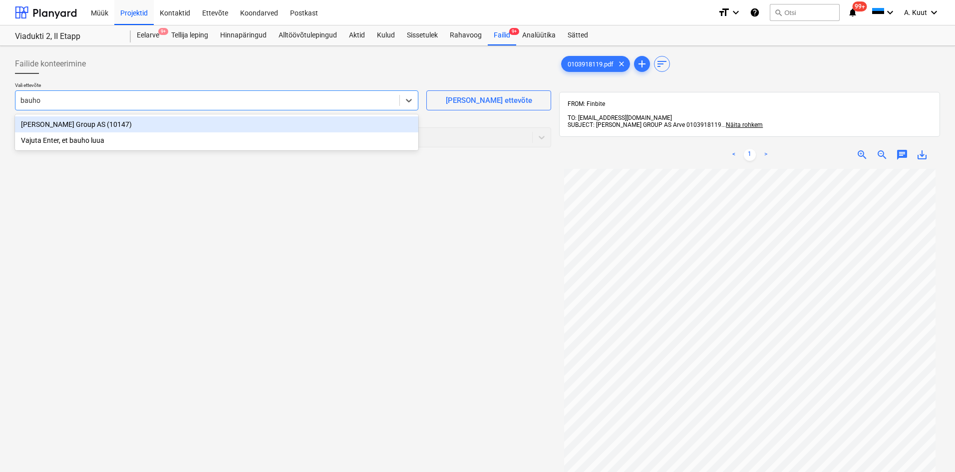
type input "[PERSON_NAME]"
click at [38, 123] on div "[PERSON_NAME] Group AS (10147)" at bounding box center [216, 124] width 403 height 16
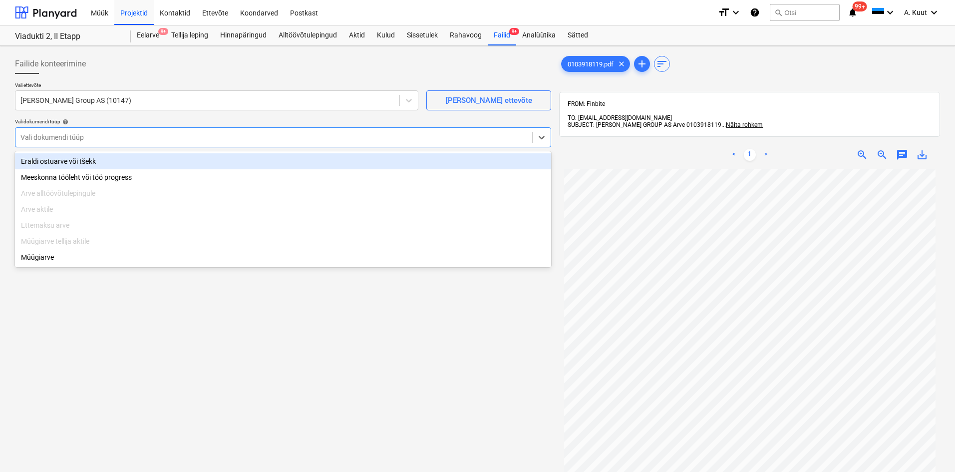
click at [43, 138] on div at bounding box center [273, 137] width 506 height 10
click at [46, 160] on div "Eraldi ostuarve või tšekk" at bounding box center [283, 161] width 536 height 16
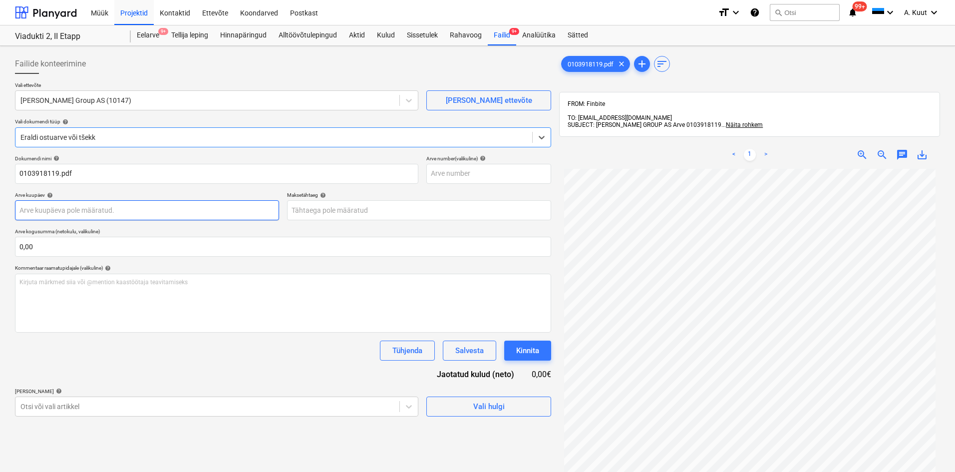
click at [47, 210] on body "Müük Projektid Kontaktid Ettevõte Koondarved Postkast format_size keyboard_arro…" at bounding box center [477, 236] width 955 height 472
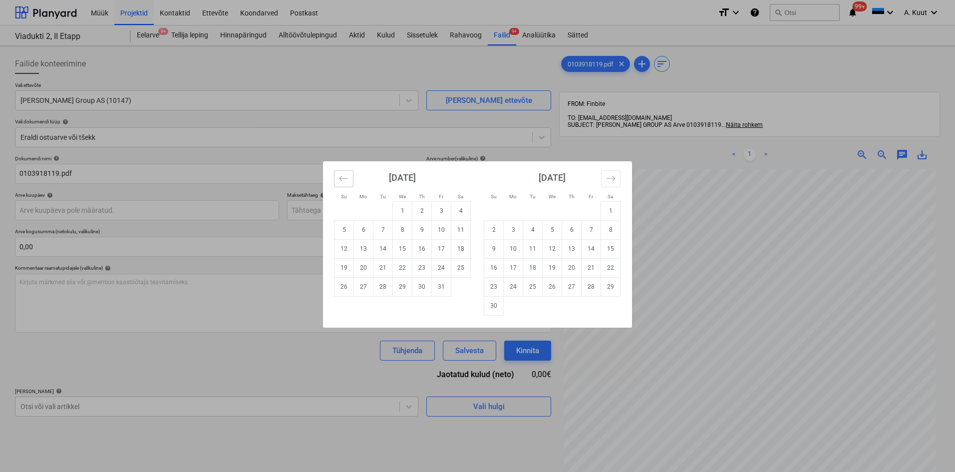
click at [346, 181] on icon "Move backward to switch to the previous month." at bounding box center [343, 178] width 9 height 9
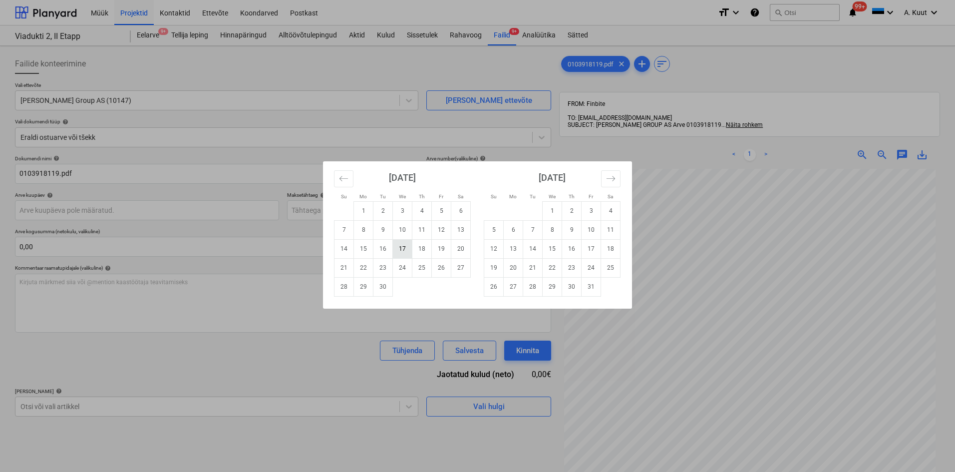
click at [401, 250] on td "17" at bounding box center [402, 248] width 19 height 19
type input "[DATE]"
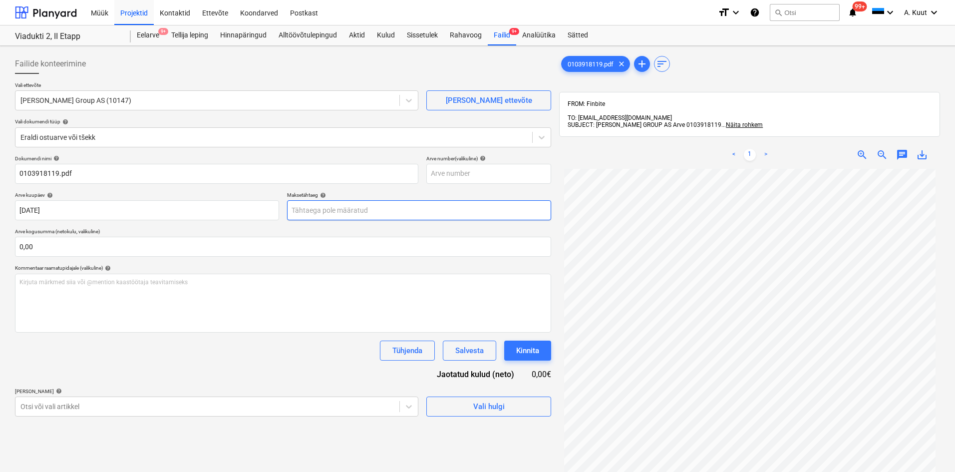
click at [323, 214] on body "Müük Projektid Kontaktid Ettevõte Koondarved Postkast format_size keyboard_arro…" at bounding box center [477, 236] width 955 height 472
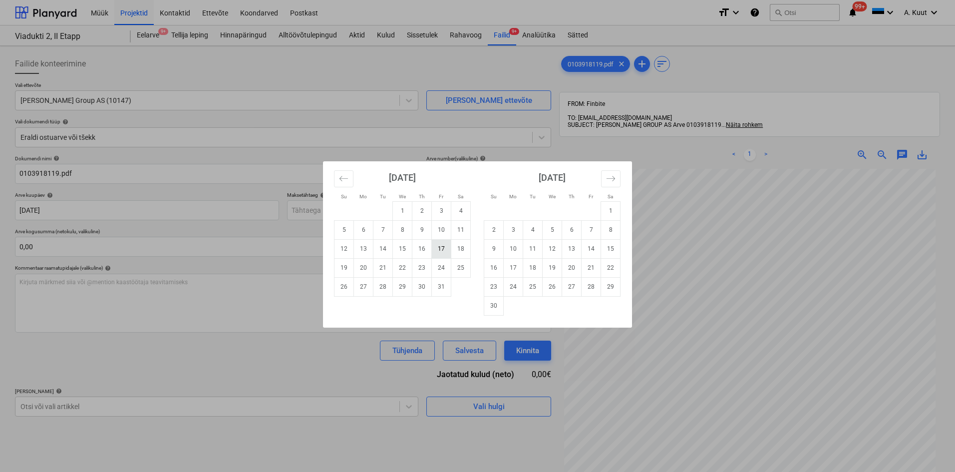
click at [438, 251] on td "17" at bounding box center [441, 248] width 19 height 19
type input "[DATE]"
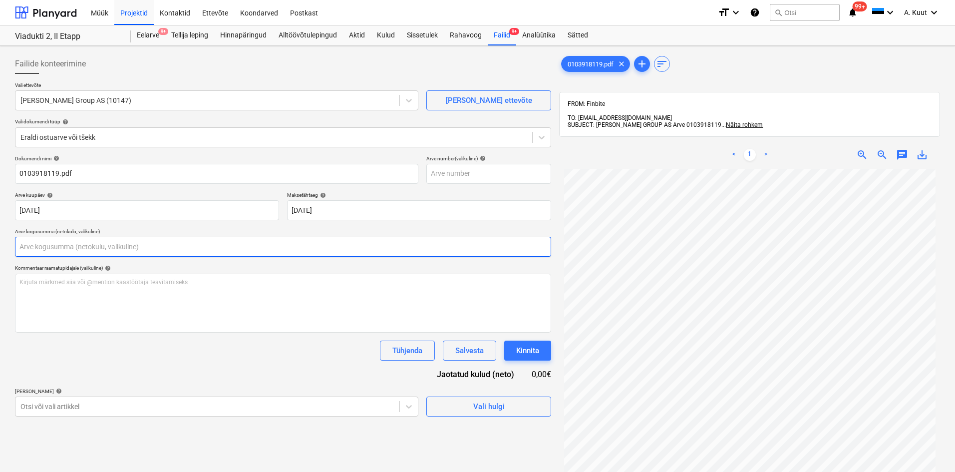
click at [58, 247] on input "text" at bounding box center [283, 247] width 536 height 20
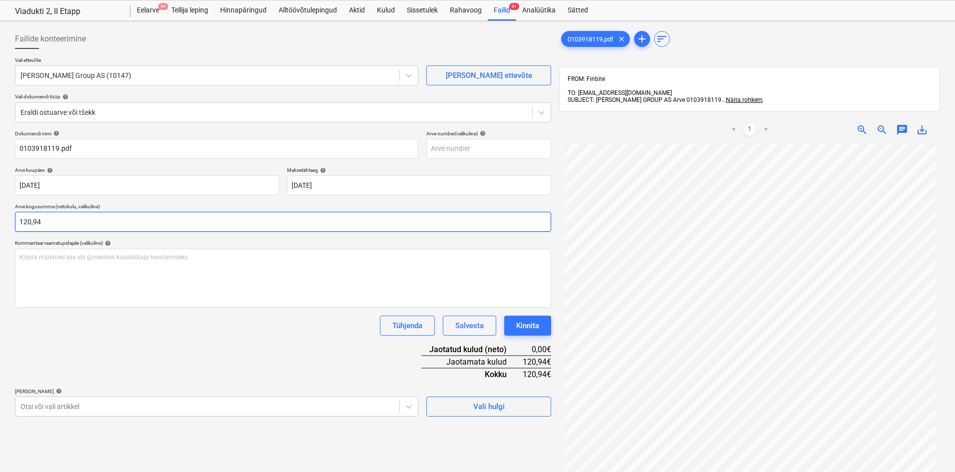
scroll to position [50, 0]
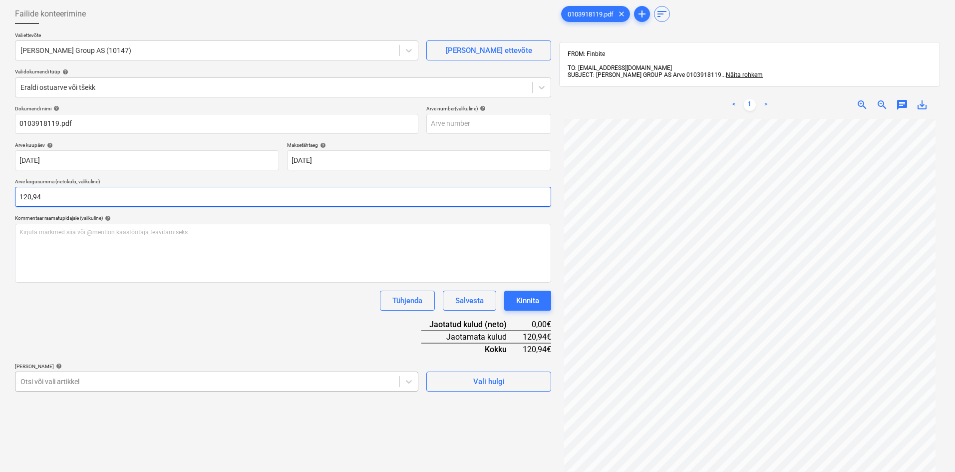
type input "120,94"
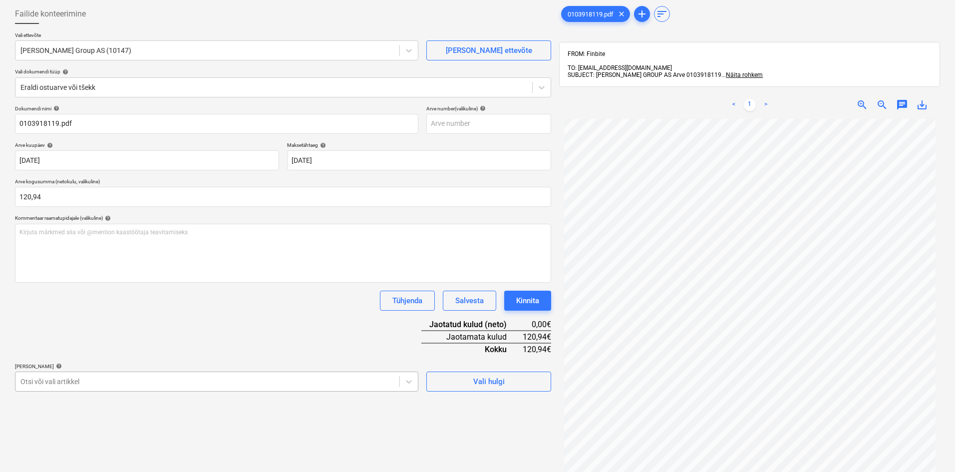
scroll to position [129, 0]
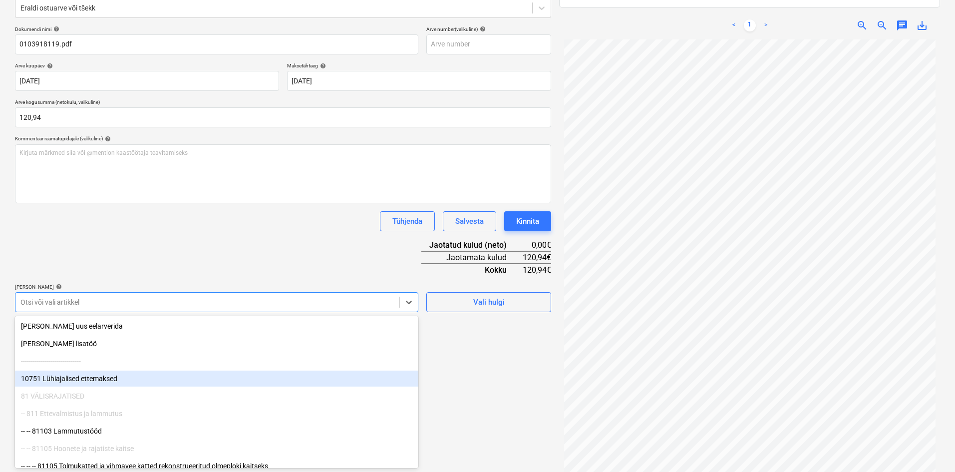
click at [73, 342] on body "Müük Projektid Kontaktid Ettevõte Koondarved Postkast format_size keyboard_arro…" at bounding box center [477, 107] width 955 height 472
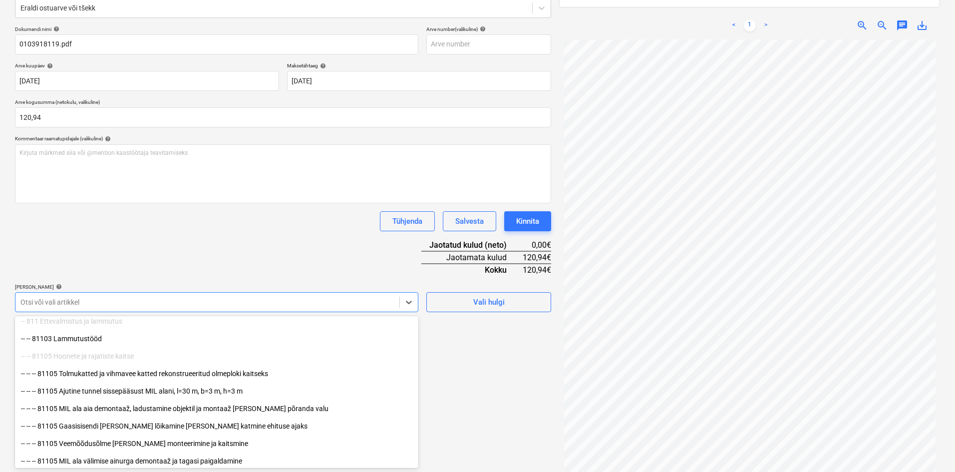
scroll to position [100, 0]
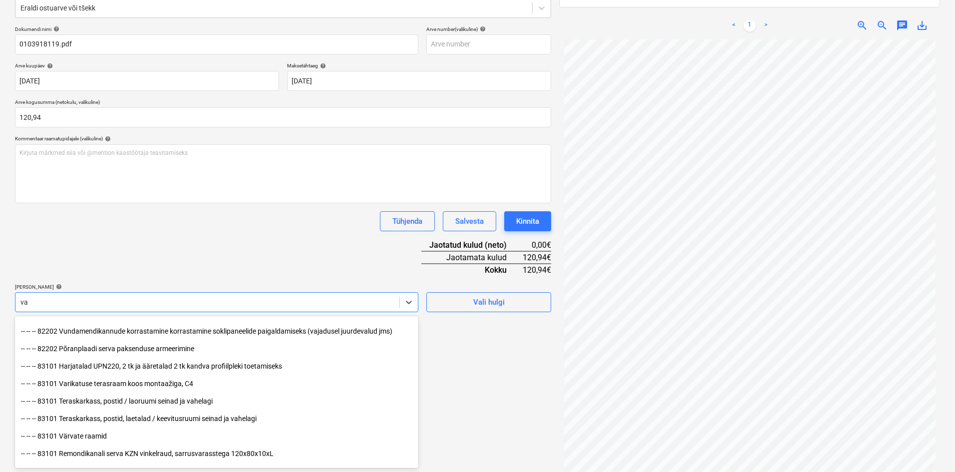
type input "vah"
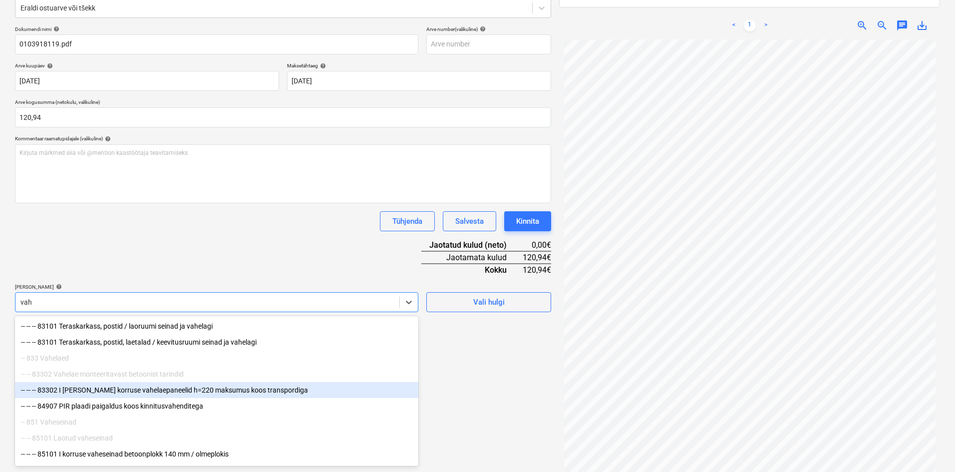
click at [147, 389] on div "-- -- -- 83302 I [PERSON_NAME] korruse vahelaepaneelid h=220 maksumus koos tran…" at bounding box center [216, 390] width 403 height 16
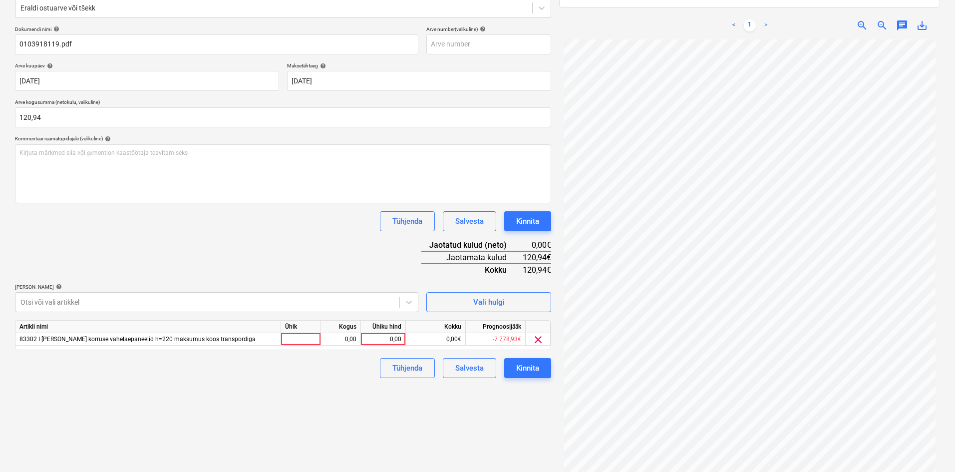
click at [320, 257] on div "Dokumendi nimi help 0103918119.pdf Arve number (valikuline) help [PERSON_NAME] …" at bounding box center [283, 202] width 536 height 352
click at [395, 340] on div "0,00" at bounding box center [383, 339] width 36 height 12
type input "120,94"
click at [358, 406] on div "Failide konteerimine Vali ettevõte [PERSON_NAME] Group AS (10147) [PERSON_NAME]…" at bounding box center [283, 204] width 544 height 566
click at [539, 368] on button "Kinnita" at bounding box center [527, 368] width 47 height 20
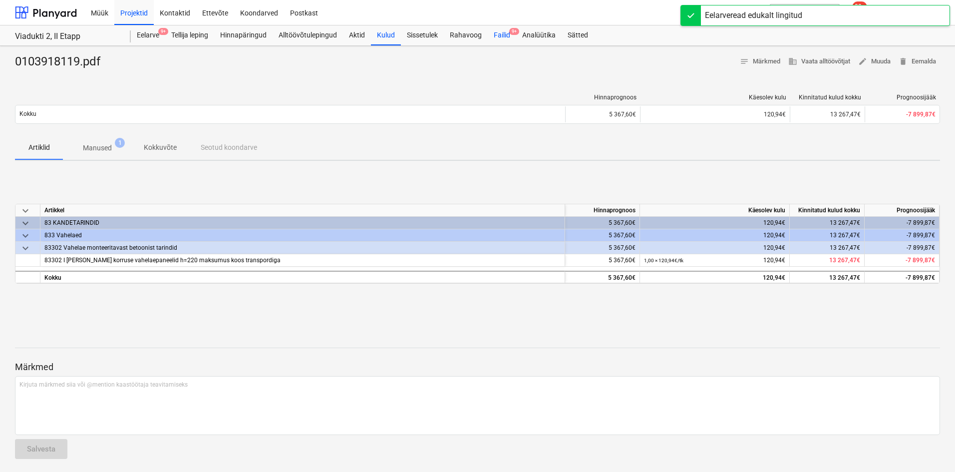
click at [503, 34] on div "Failid 9+" at bounding box center [502, 35] width 28 height 20
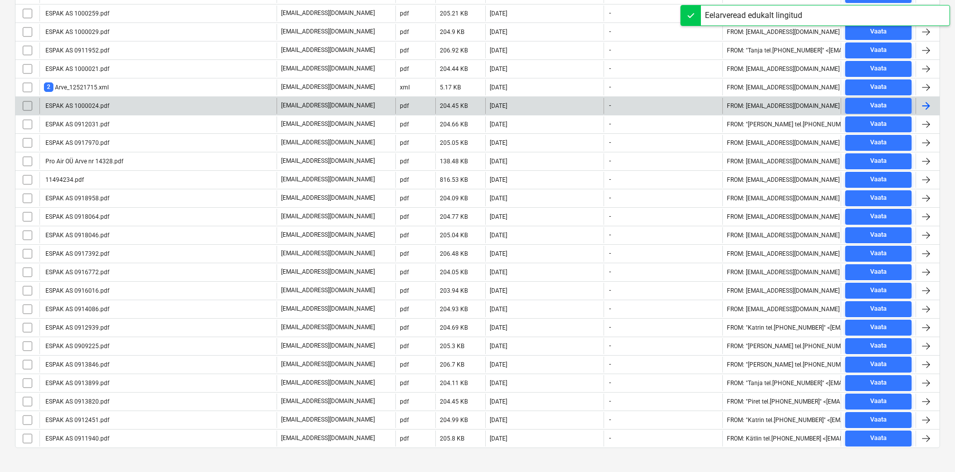
scroll to position [428, 0]
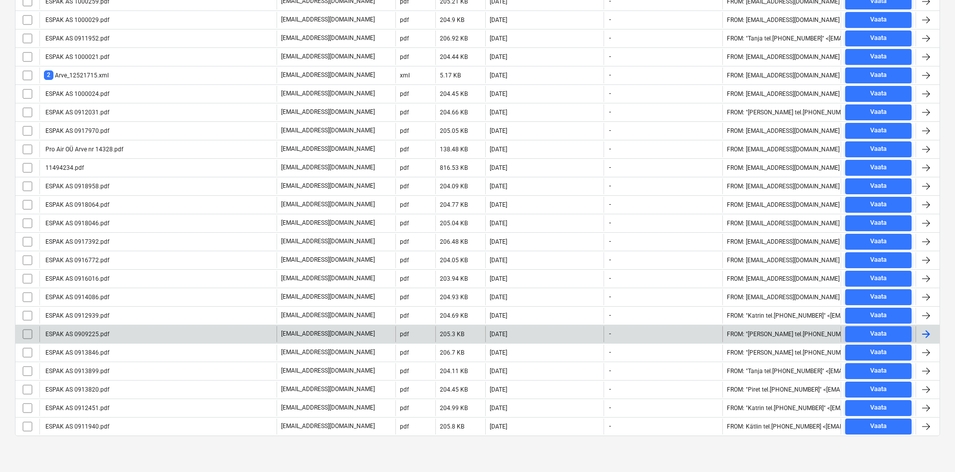
click at [100, 334] on div "ESPAK AS 0909225.pdf" at bounding box center [76, 333] width 65 height 7
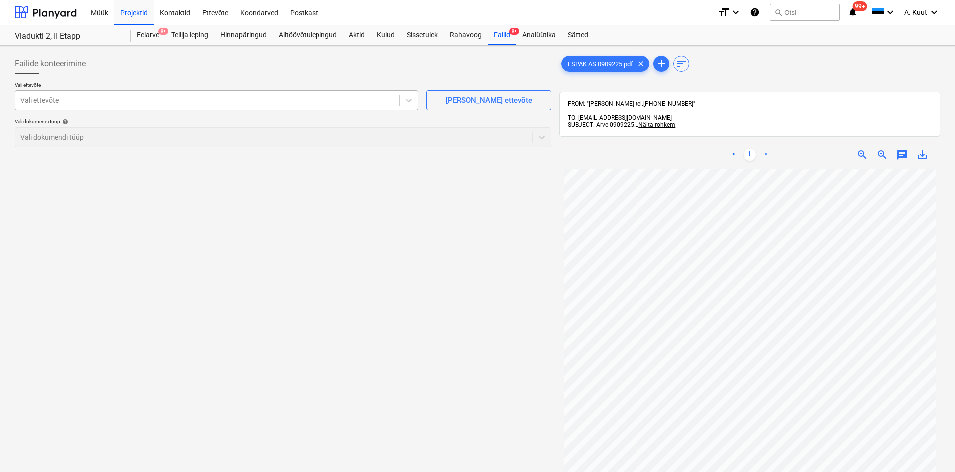
click at [71, 101] on div at bounding box center [207, 100] width 374 height 10
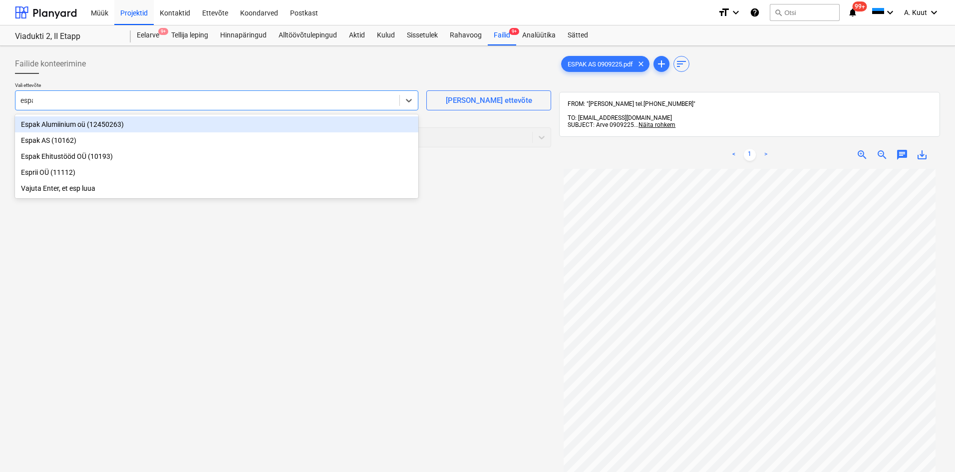
type input "espak"
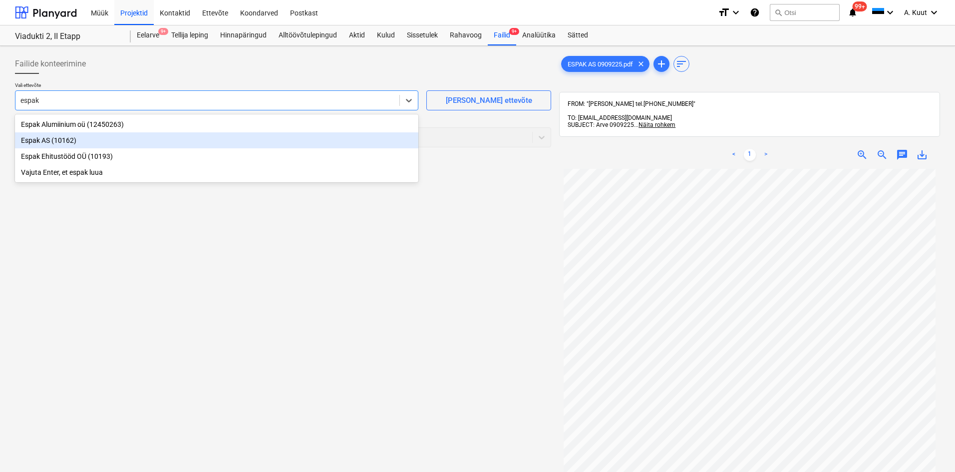
click at [46, 143] on div "Espak AS (10162)" at bounding box center [216, 140] width 403 height 16
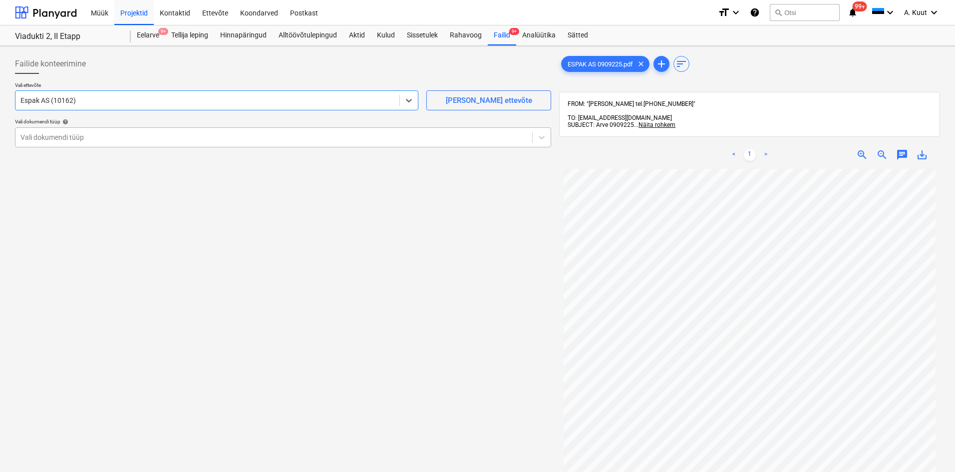
click at [50, 131] on div "Vali dokumendi tüüp" at bounding box center [273, 137] width 516 height 14
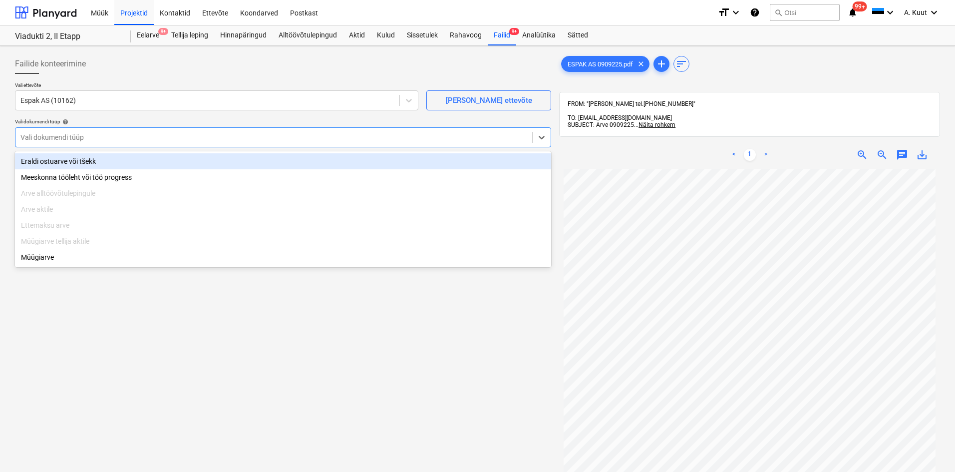
click at [45, 160] on div "Eraldi ostuarve või tšekk" at bounding box center [283, 161] width 536 height 16
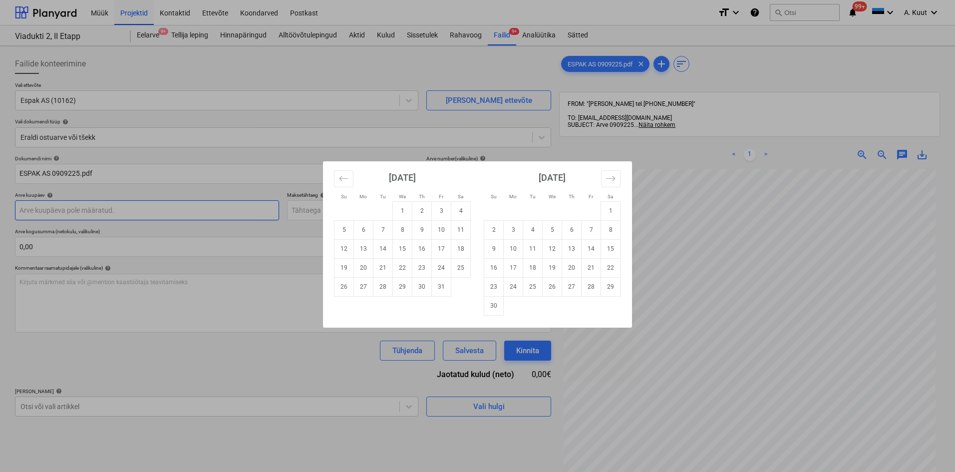
click at [50, 209] on body "Müük Projektid Kontaktid Ettevõte Koondarved Postkast format_size keyboard_arro…" at bounding box center [477, 236] width 955 height 472
click at [344, 174] on icon "Move backward to switch to the previous month." at bounding box center [343, 178] width 9 height 9
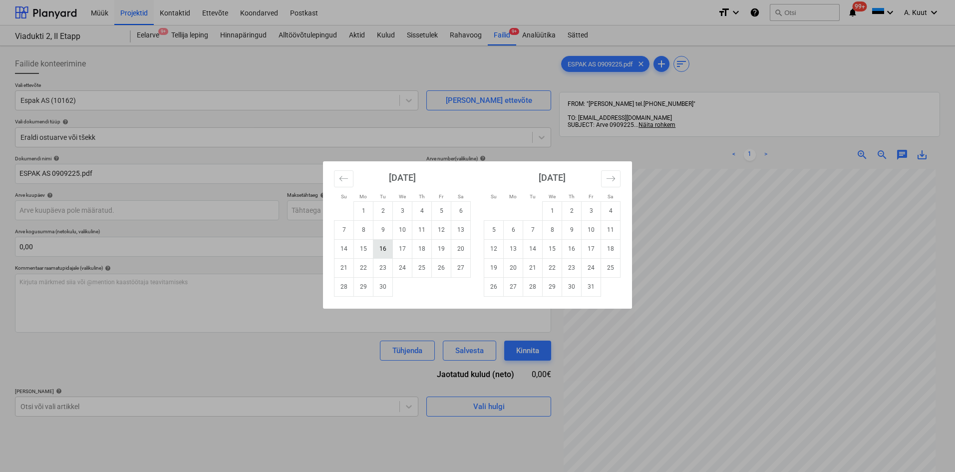
click at [383, 252] on td "16" at bounding box center [382, 248] width 19 height 19
type input "[DATE]"
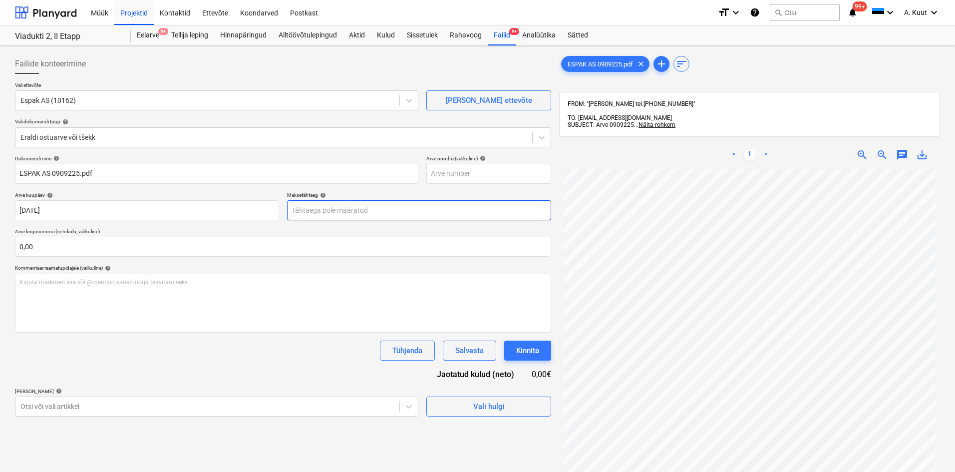
click at [313, 213] on body "Müük Projektid Kontaktid Ettevõte Koondarved Postkast format_size keyboard_arro…" at bounding box center [477, 236] width 955 height 472
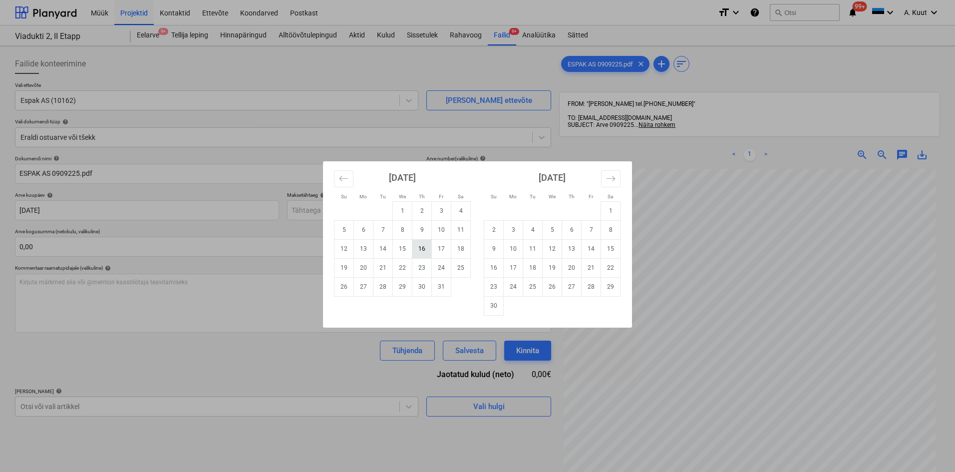
click at [421, 251] on td "16" at bounding box center [421, 248] width 19 height 19
type input "[DATE]"
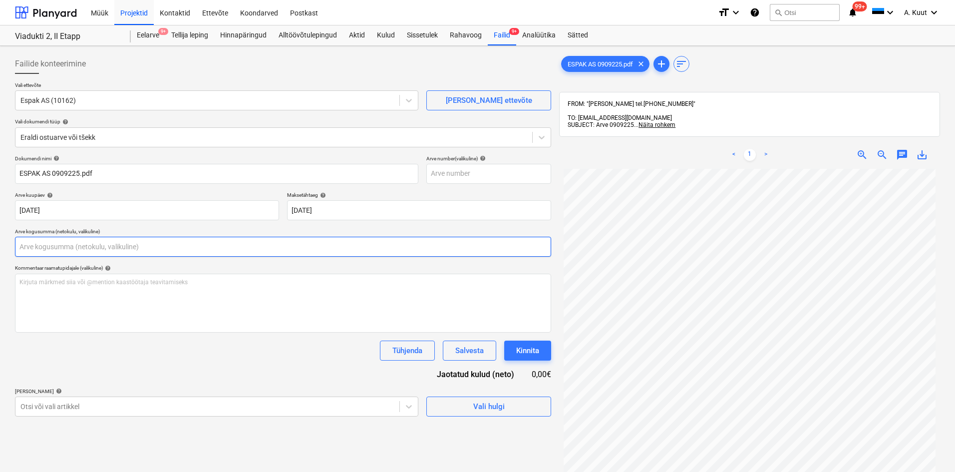
click at [97, 251] on input "text" at bounding box center [283, 247] width 536 height 20
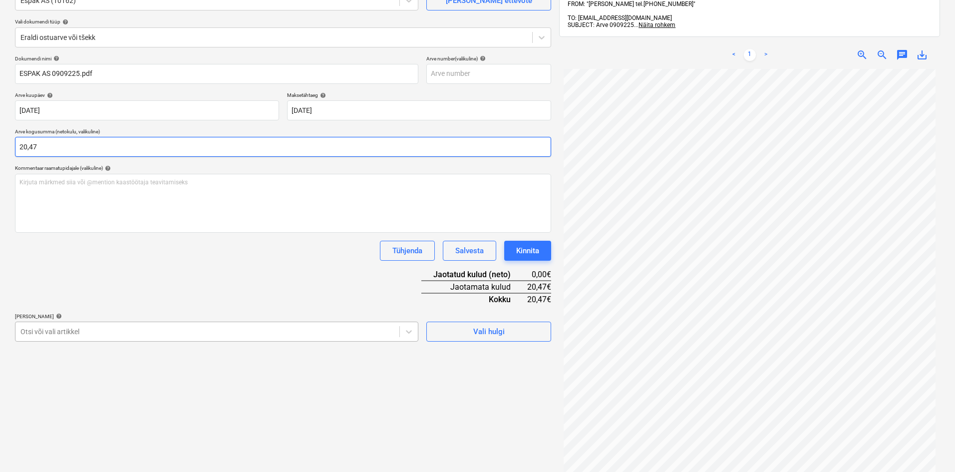
type input "20,47"
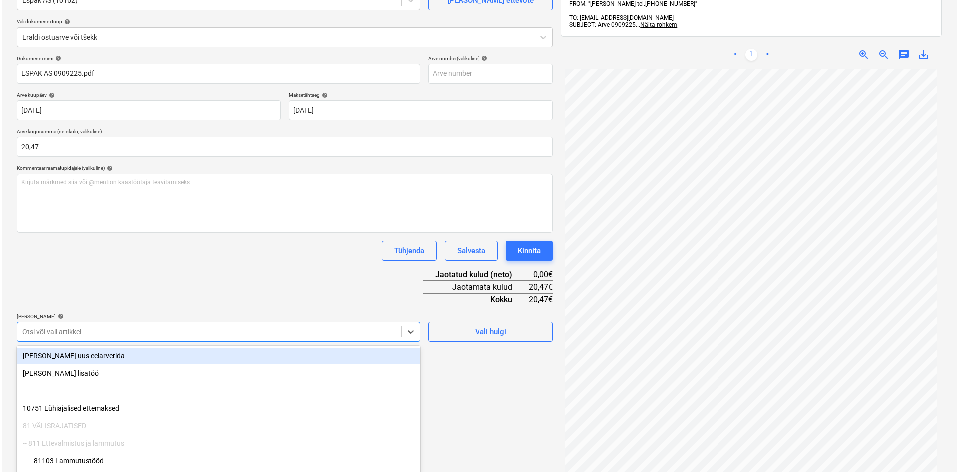
scroll to position [129, 0]
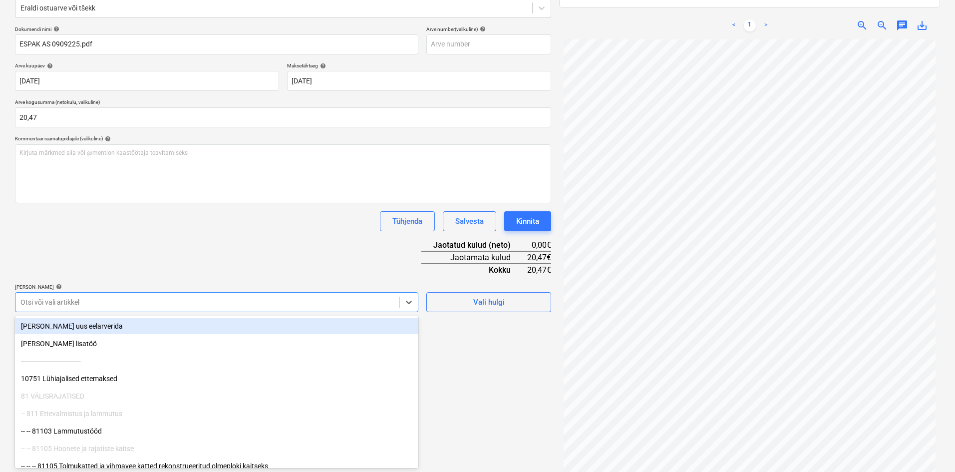
click at [100, 331] on body "Müük Projektid Kontaktid Ettevõte Koondarved Postkast format_size keyboard_arro…" at bounding box center [477, 107] width 955 height 472
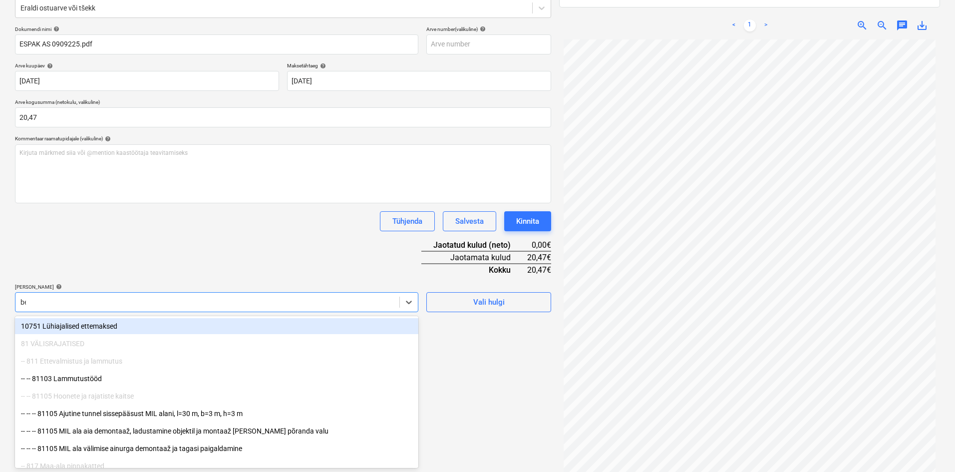
type input "bet"
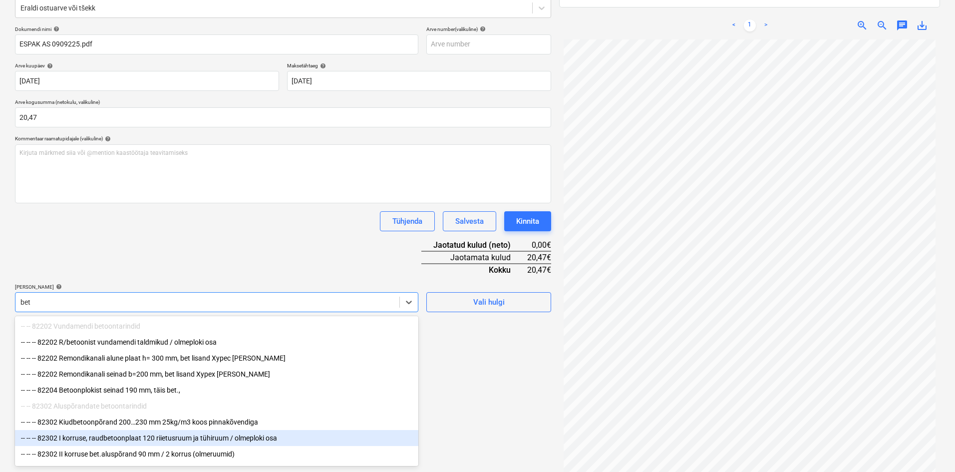
click at [115, 440] on div "-- -- -- 82302 I korruse, raudbetoonplaat 120 riietusruum ja tühiruum / olmeplo…" at bounding box center [216, 438] width 403 height 16
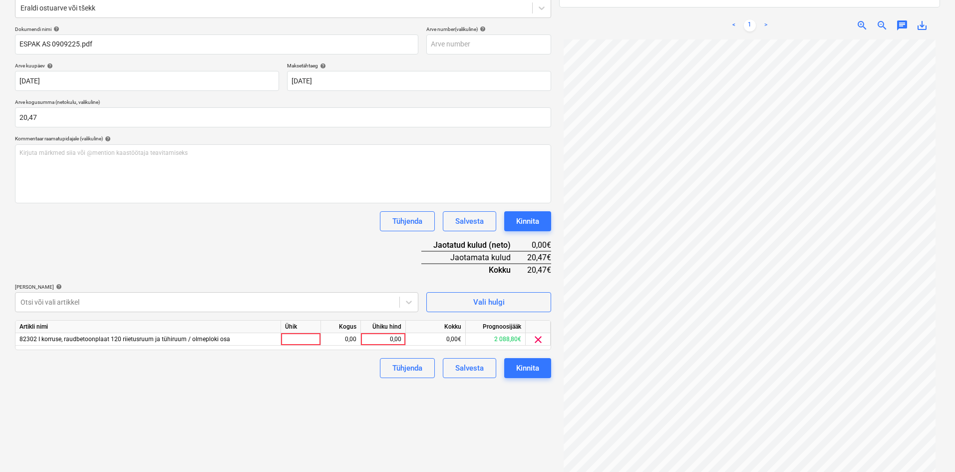
click at [236, 254] on div "Dokumendi nimi help ESPAK AS 0909225.pdf Arve number (valikuline) help [PERSON_…" at bounding box center [283, 202] width 536 height 352
click at [402, 339] on div "0,00" at bounding box center [383, 339] width 45 height 12
type input "20,47"
click at [346, 256] on div "Dokumendi nimi help ESPAK AS 0909225.pdf Arve number (valikuline) help [PERSON_…" at bounding box center [283, 202] width 536 height 352
click at [537, 371] on div "Kinnita" at bounding box center [527, 367] width 23 height 13
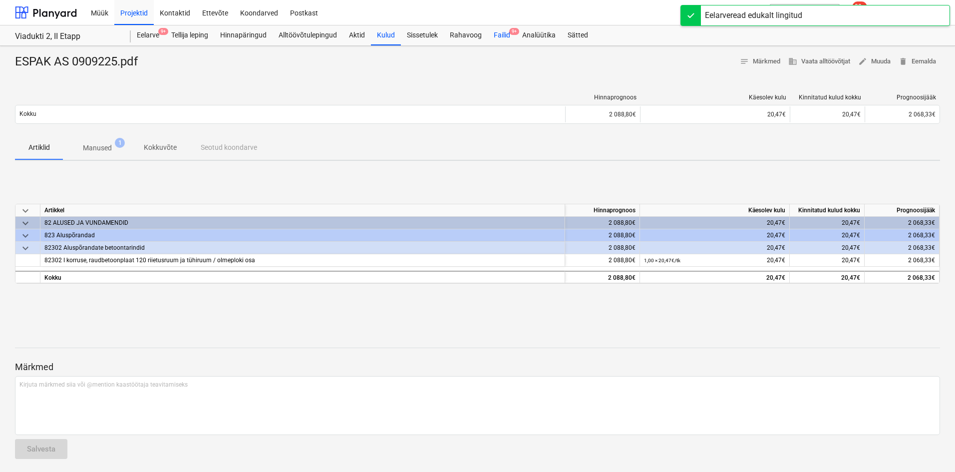
click at [504, 32] on div "Failid 9+" at bounding box center [502, 35] width 28 height 20
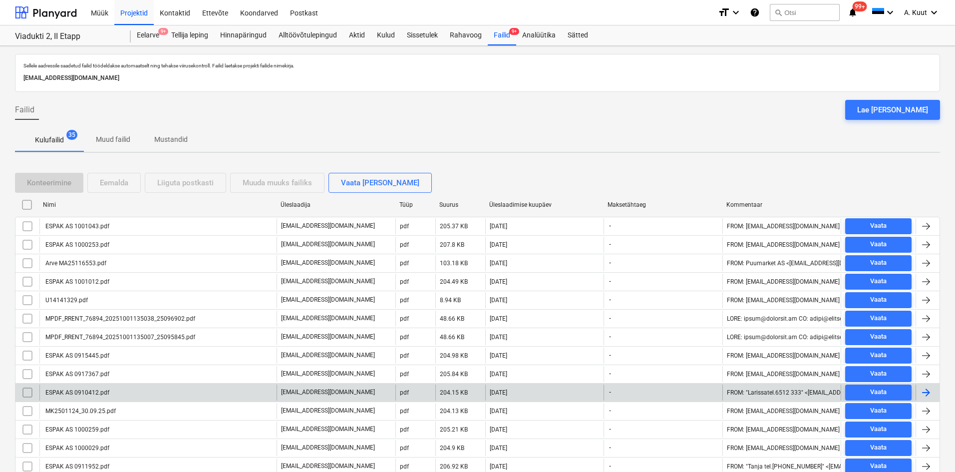
click at [107, 388] on div "ESPAK AS 0910412.pdf" at bounding box center [157, 392] width 237 height 16
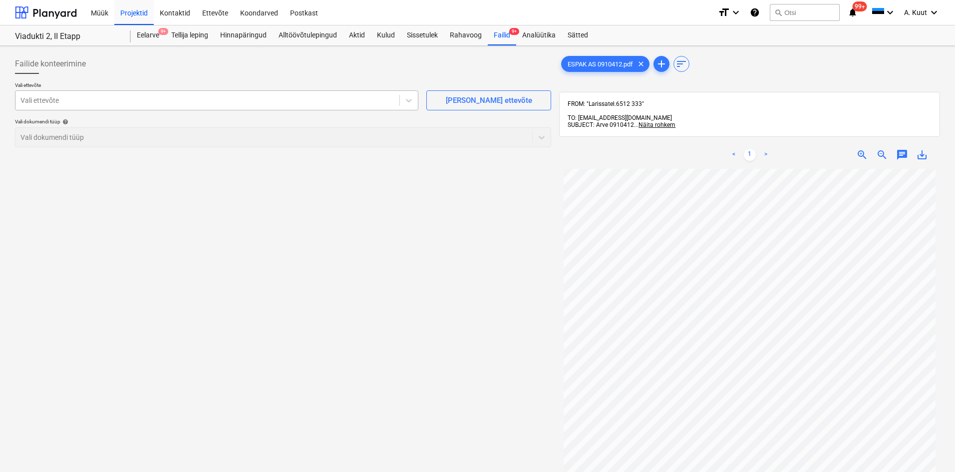
click at [53, 104] on div at bounding box center [207, 100] width 374 height 10
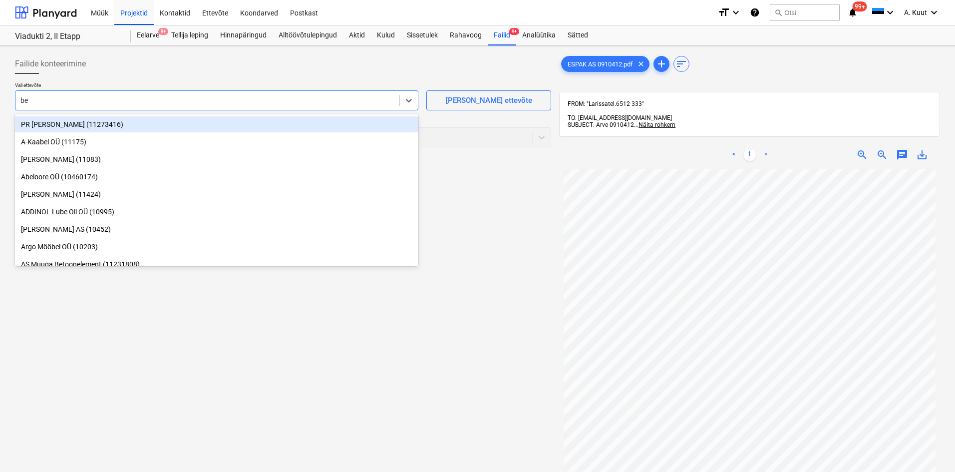
type input "b"
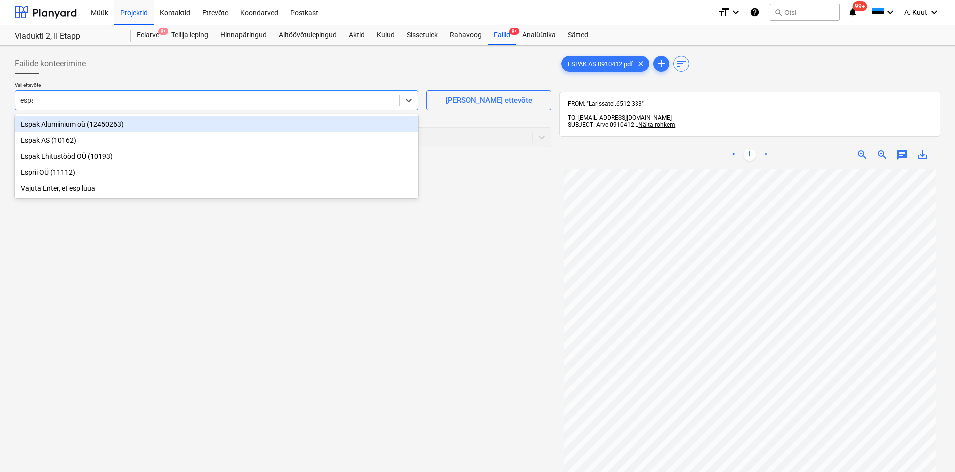
type input "espak"
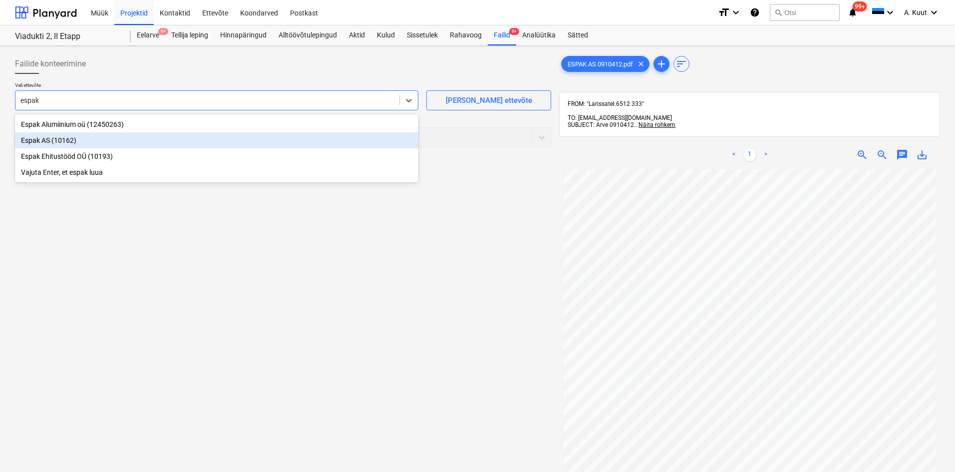
click at [42, 141] on div "Espak AS (10162)" at bounding box center [216, 140] width 403 height 16
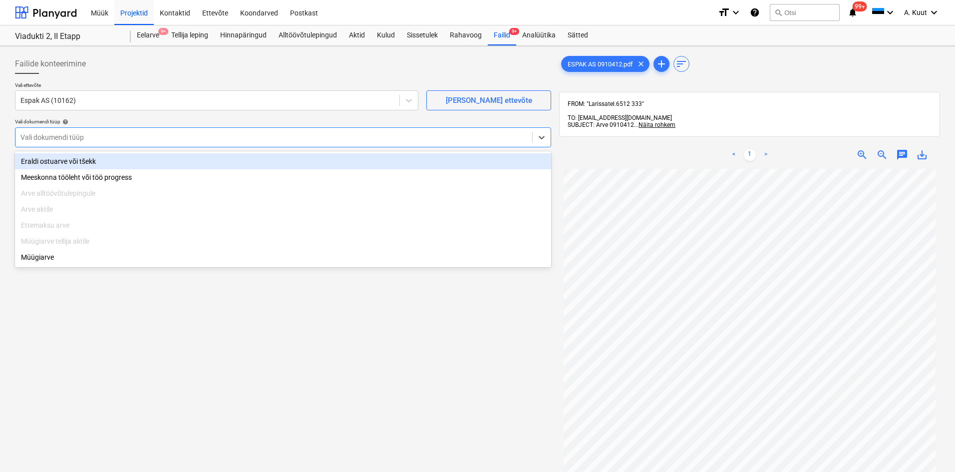
click at [44, 138] on div at bounding box center [273, 137] width 506 height 10
click at [48, 164] on div "Eraldi ostuarve või tšekk" at bounding box center [283, 161] width 536 height 16
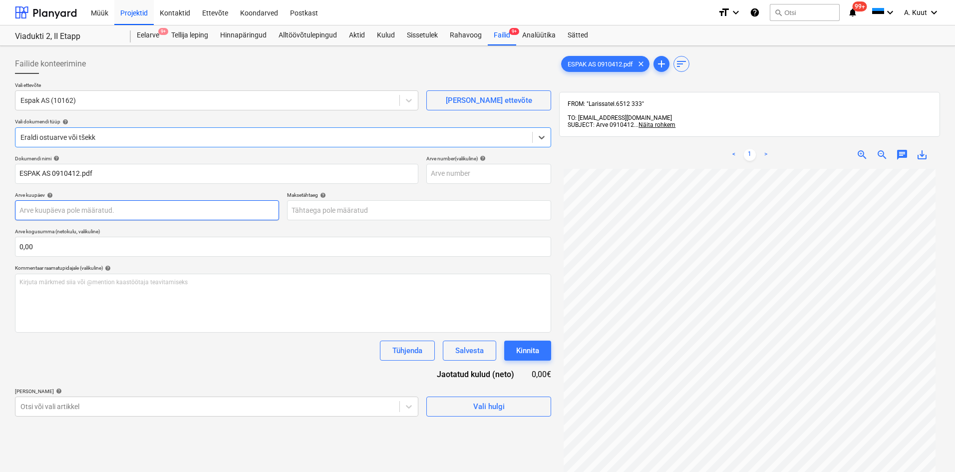
click at [51, 208] on body "Müük Projektid Kontaktid Ettevõte Koondarved Postkast format_size keyboard_arro…" at bounding box center [477, 236] width 955 height 472
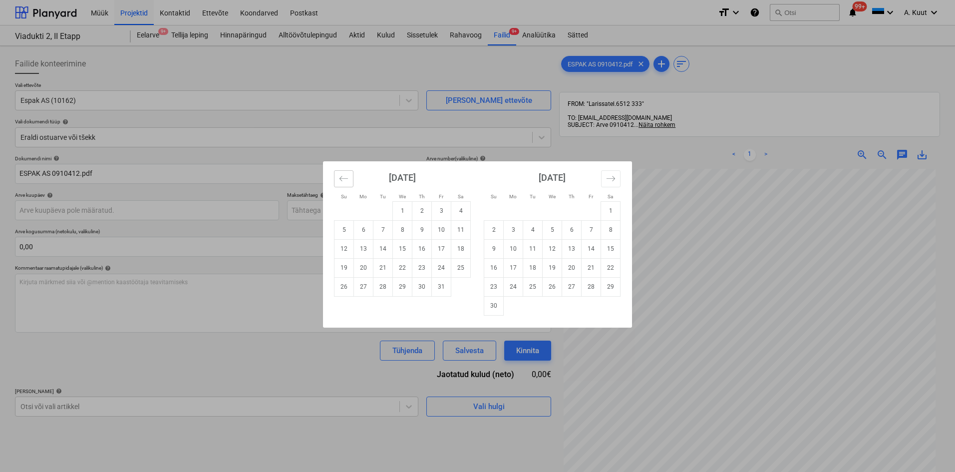
click at [346, 182] on icon "Move backward to switch to the previous month." at bounding box center [343, 178] width 9 height 9
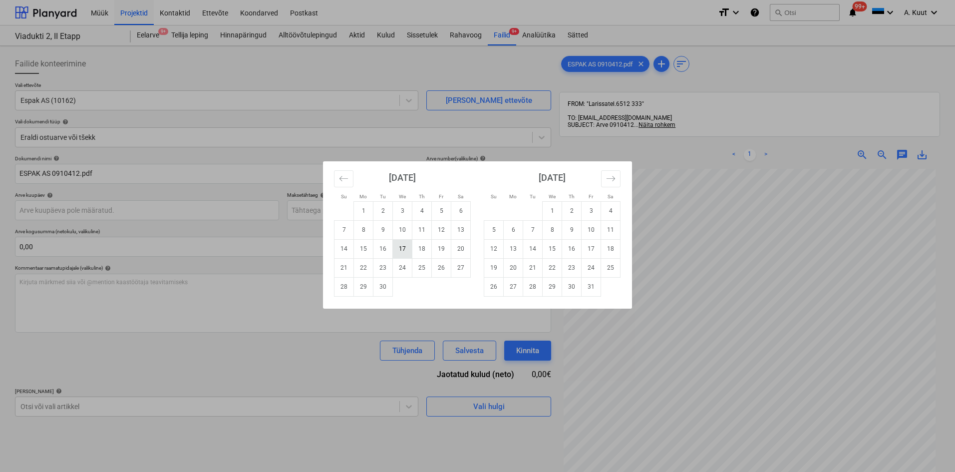
click at [405, 250] on td "17" at bounding box center [402, 248] width 19 height 19
type input "[DATE]"
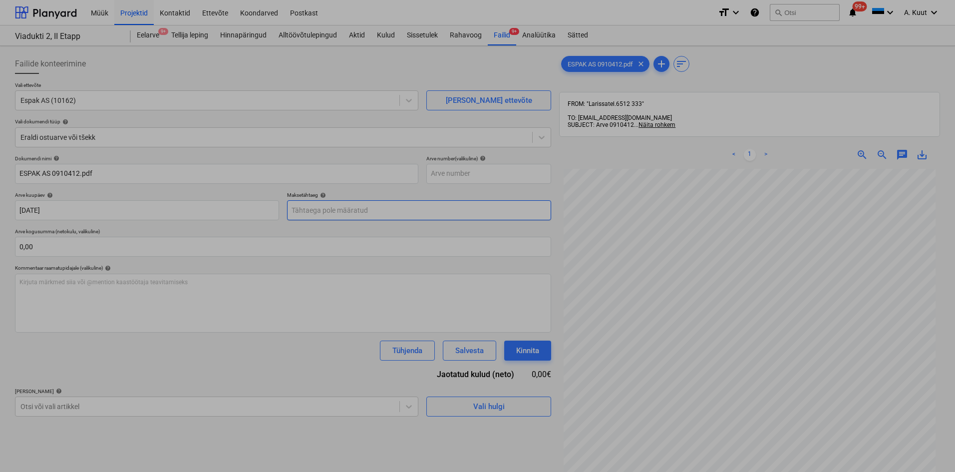
click at [332, 211] on body "Müük Projektid Kontaktid Ettevõte Koondarved Postkast format_size keyboard_arro…" at bounding box center [477, 236] width 955 height 472
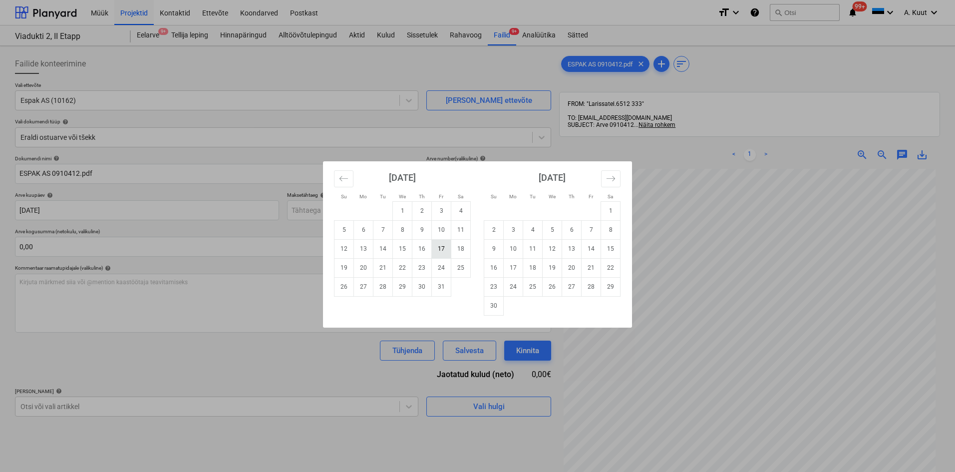
click at [443, 250] on td "17" at bounding box center [441, 248] width 19 height 19
type input "[DATE]"
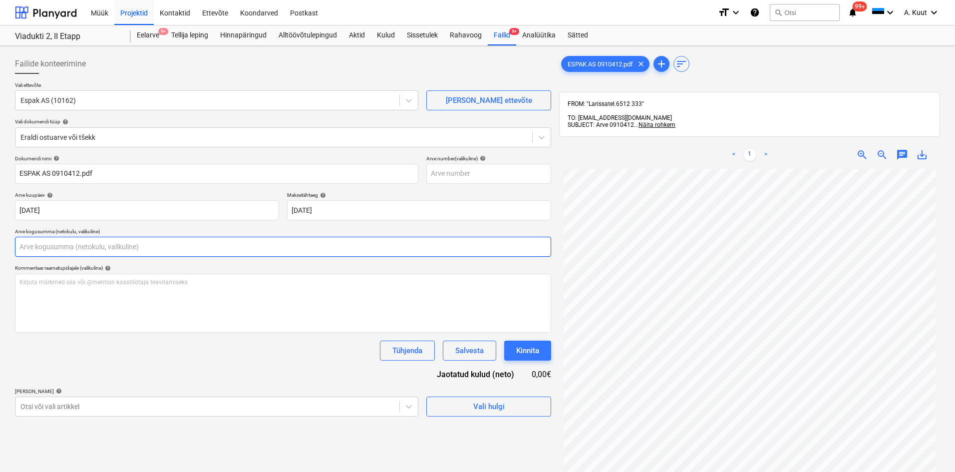
click at [226, 244] on input "text" at bounding box center [283, 247] width 536 height 20
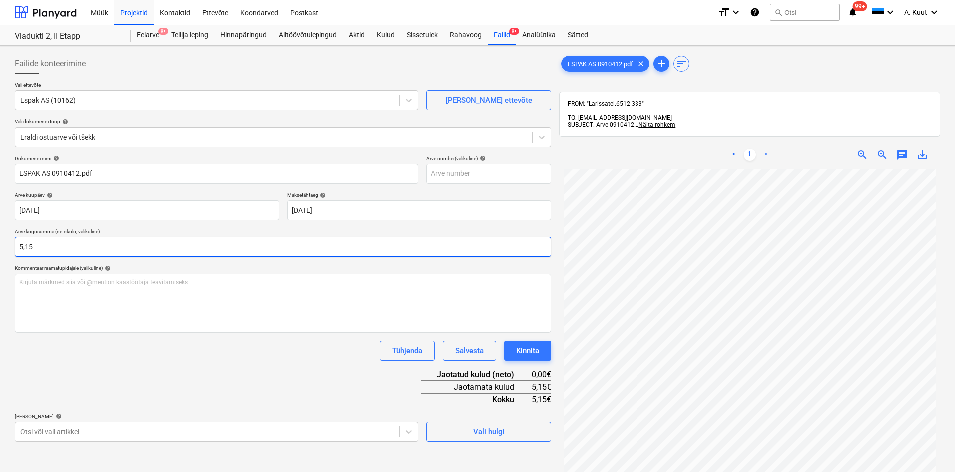
type input "5,15"
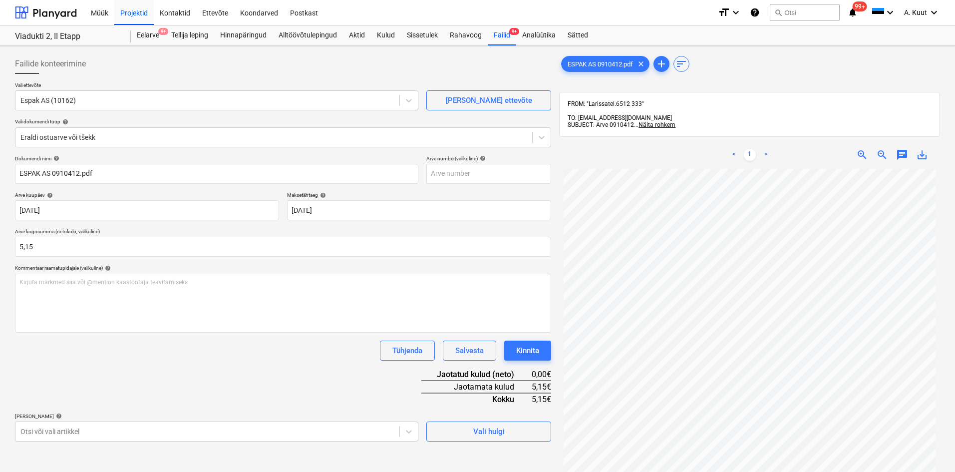
click at [195, 376] on div "Dokumendi nimi help ESPAK AS 0910412.pdf Arve number (valikuline) help [PERSON_…" at bounding box center [283, 298] width 536 height 286
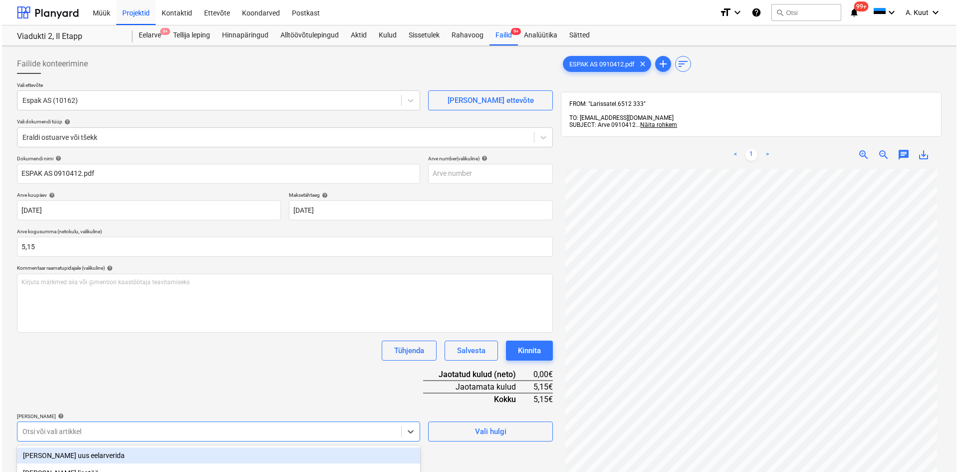
scroll to position [129, 0]
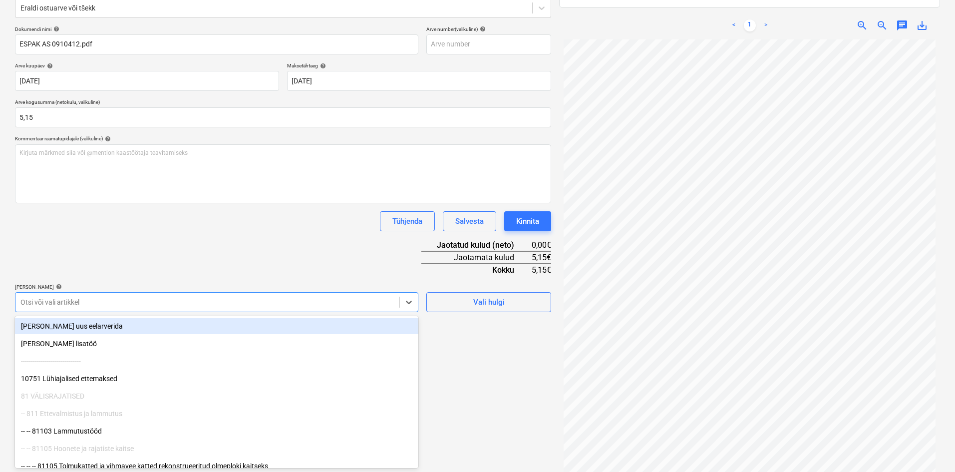
click at [120, 342] on body "Müük Projektid Kontaktid Ettevõte Koondarved Postkast format_size keyboard_arro…" at bounding box center [477, 107] width 955 height 472
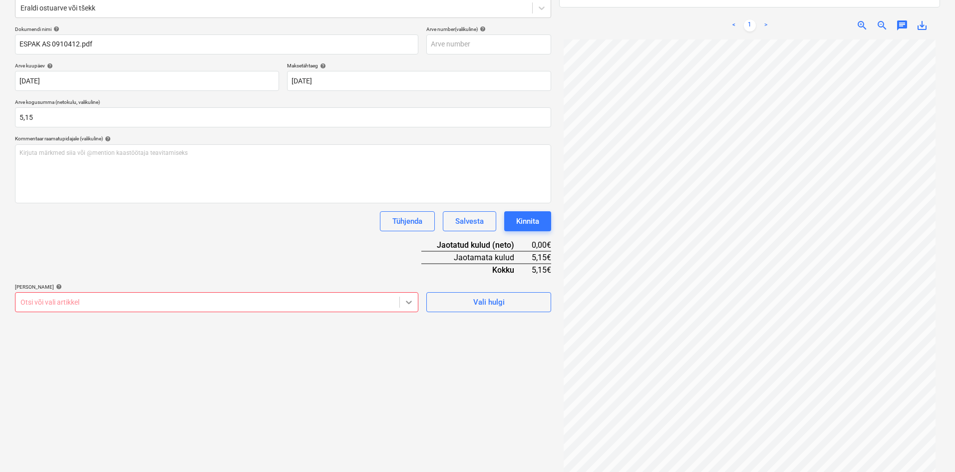
click at [409, 303] on icon at bounding box center [409, 301] width 6 height 3
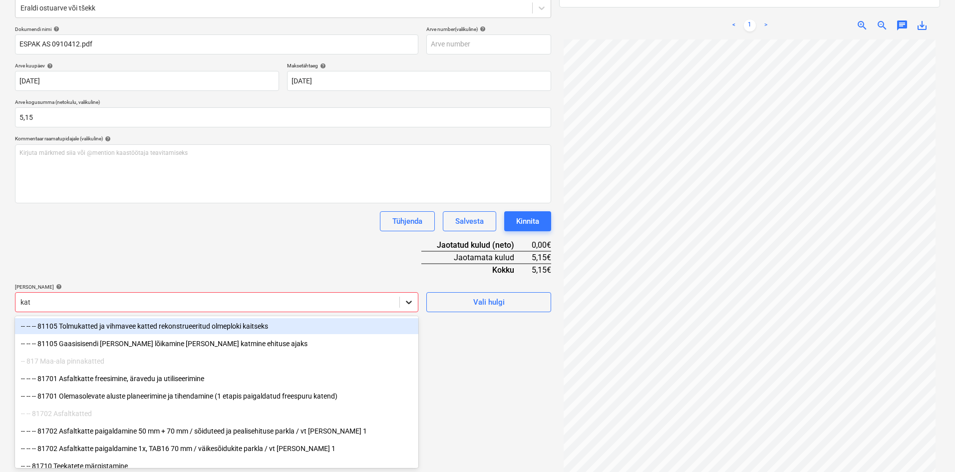
type input "katu"
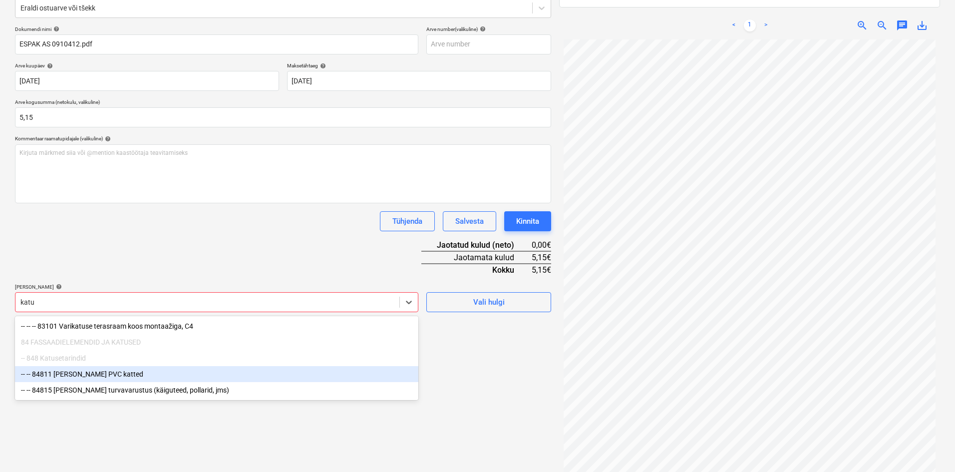
click at [73, 376] on div "-- -- 84811 [PERSON_NAME] PVC katted" at bounding box center [216, 374] width 403 height 16
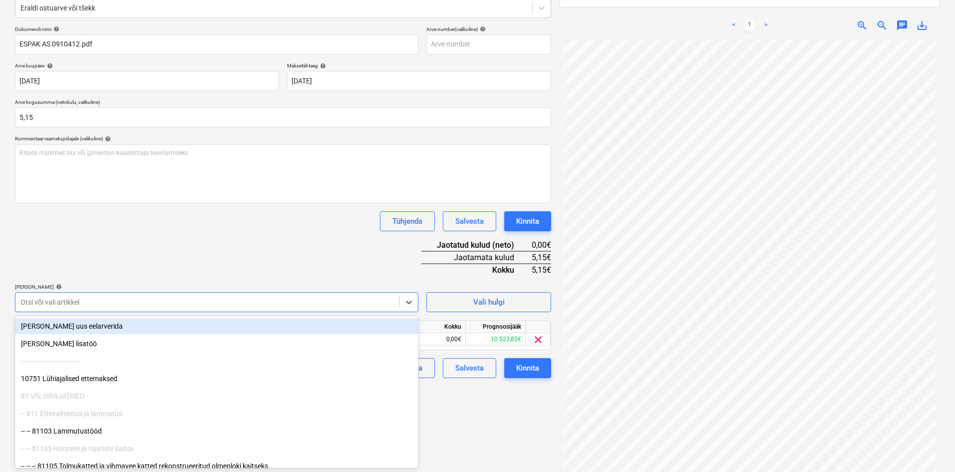
click at [182, 254] on div "Dokumendi nimi help ESPAK AS 0910412.pdf Arve number (valikuline) help [PERSON_…" at bounding box center [283, 202] width 536 height 352
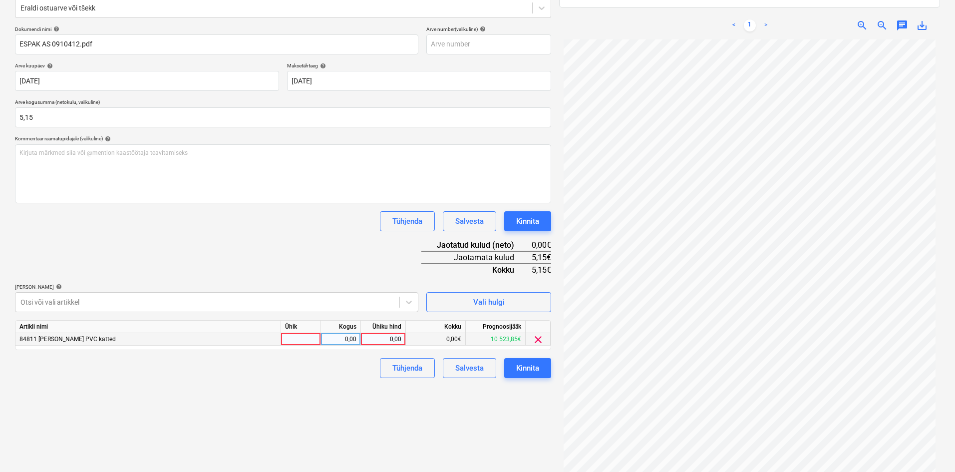
click at [400, 340] on div "0,00" at bounding box center [383, 339] width 36 height 12
type input "5,15"
click at [369, 427] on div "Failide konteerimine Vali ettevõte Espak AS (10162) [PERSON_NAME] uus ettevõte …" at bounding box center [283, 204] width 544 height 566
click at [530, 371] on div "Kinnita" at bounding box center [527, 367] width 23 height 13
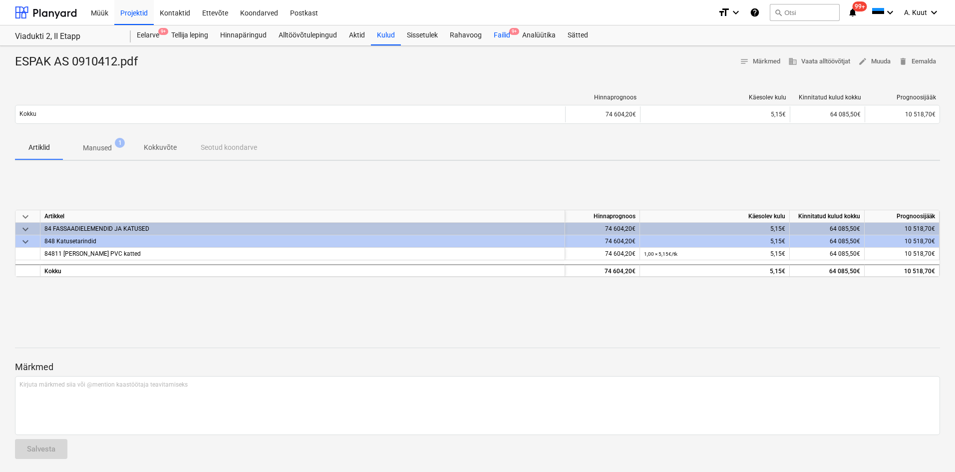
click at [499, 36] on div "Failid 9+" at bounding box center [502, 35] width 28 height 20
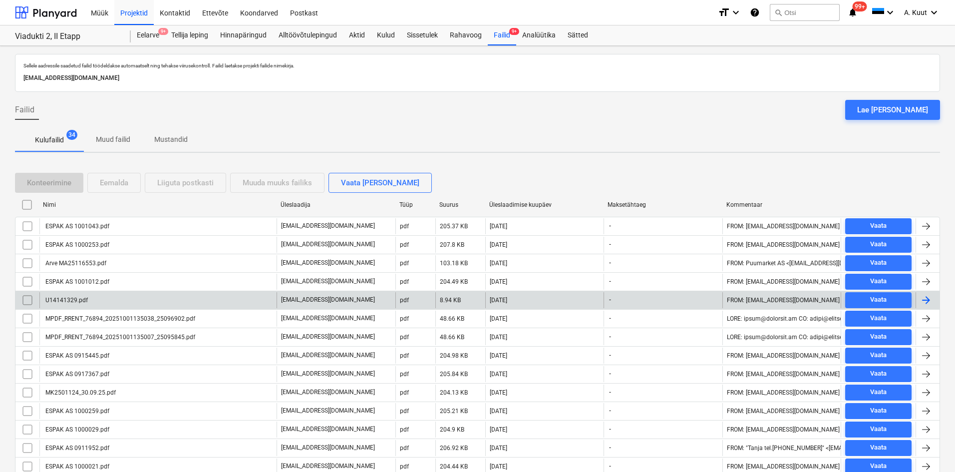
click at [68, 302] on div "U14141329.pdf" at bounding box center [66, 299] width 44 height 7
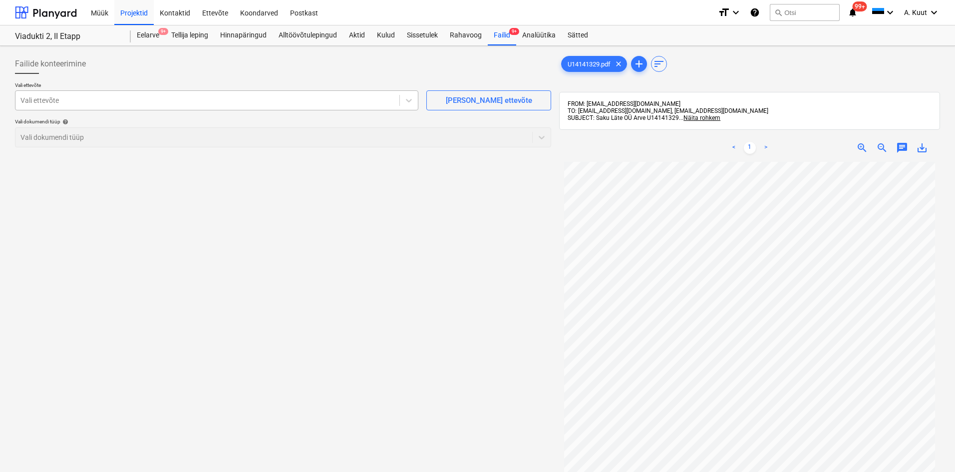
click at [99, 105] on div at bounding box center [207, 100] width 374 height 10
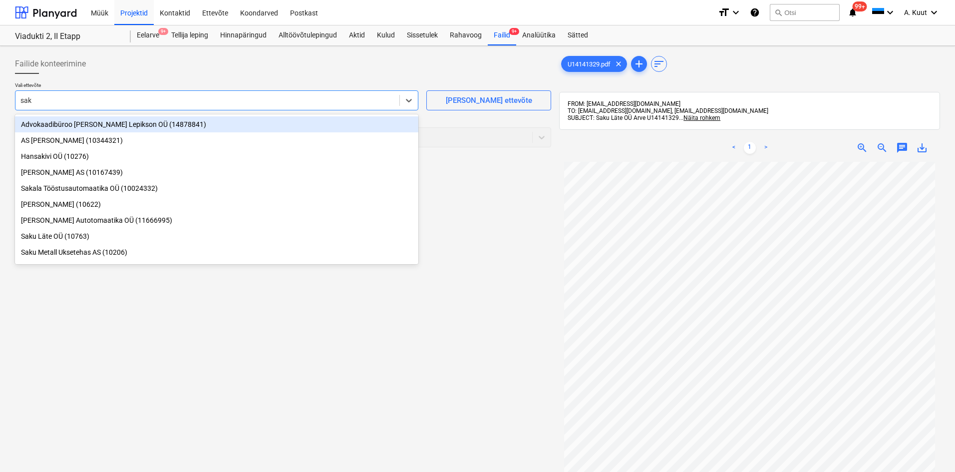
type input "saku"
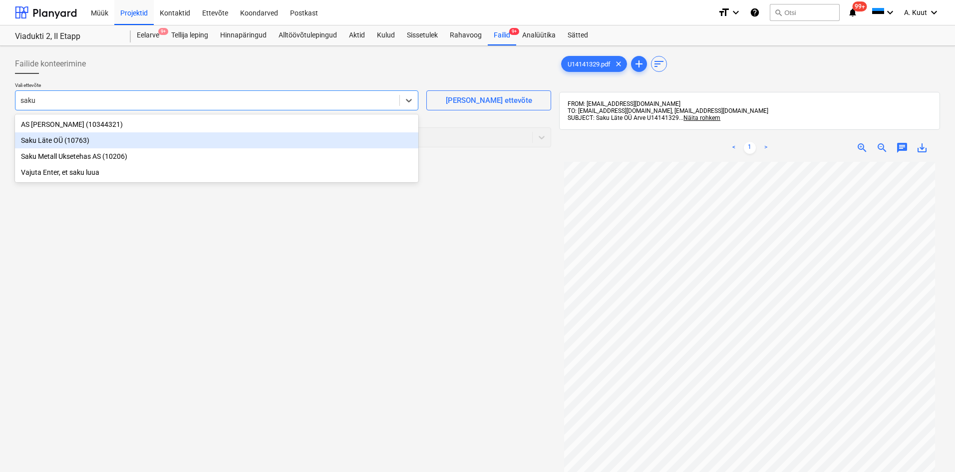
click at [44, 141] on div "Saku Läte OÜ (10763)" at bounding box center [216, 140] width 403 height 16
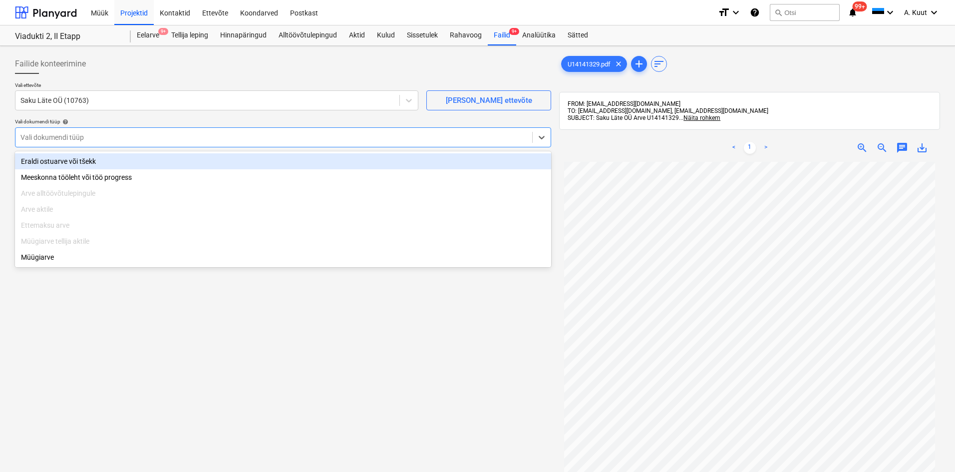
click at [79, 144] on div "Vali dokumendi tüüp" at bounding box center [273, 137] width 516 height 14
click at [75, 168] on div "Eraldi ostuarve või tšekk" at bounding box center [283, 161] width 536 height 16
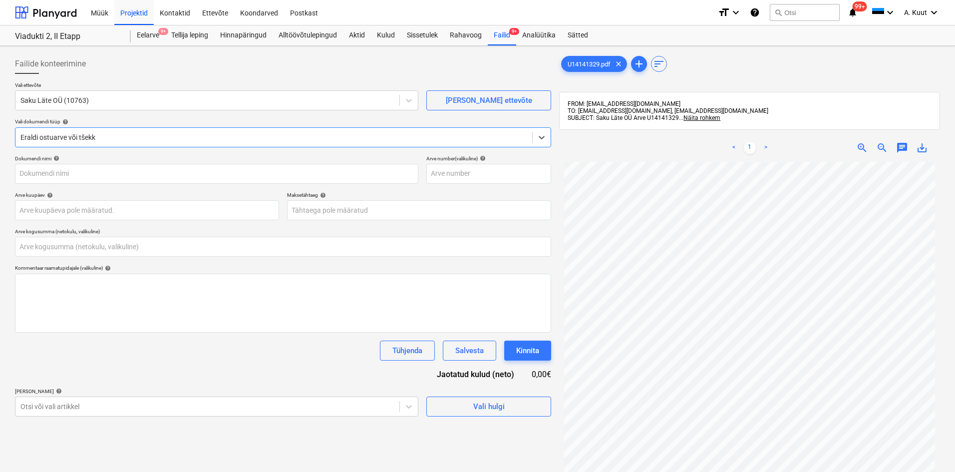
type input "U14141329.pdf"
type input "0,00"
click at [53, 210] on body "Müük Projektid Kontaktid Ettevõte Koondarved Postkast format_size keyboard_arro…" at bounding box center [477, 236] width 955 height 472
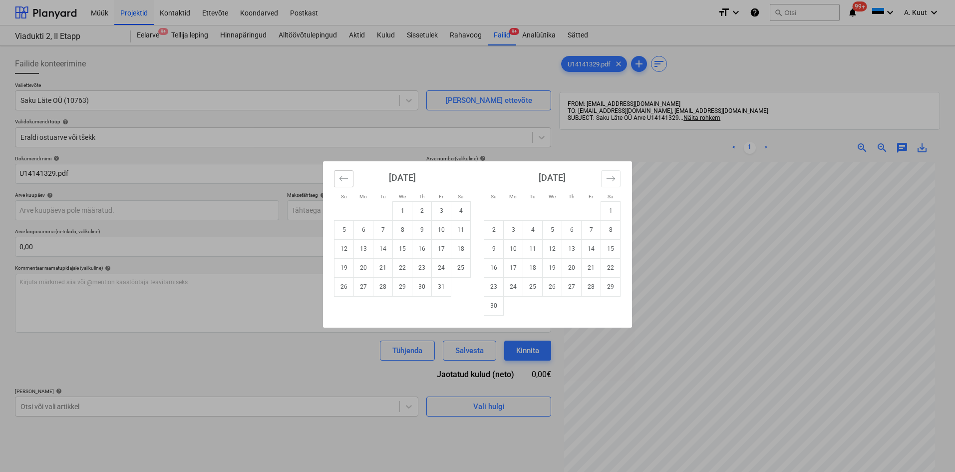
click at [335, 175] on button "Move backward to switch to the previous month." at bounding box center [343, 178] width 19 height 17
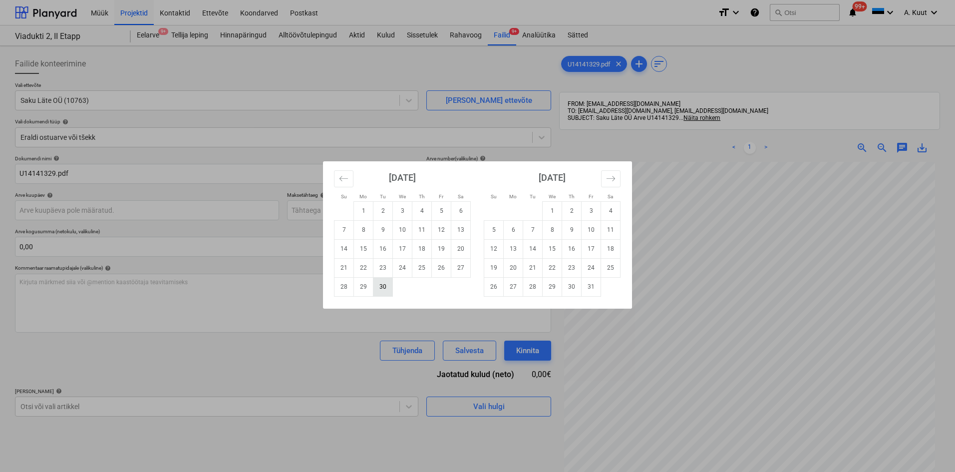
click at [387, 289] on td "30" at bounding box center [382, 286] width 19 height 19
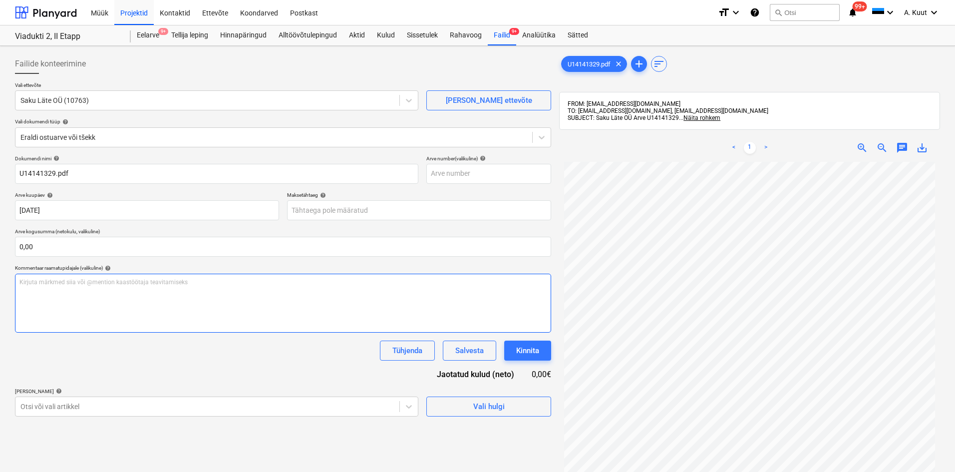
type input "[DATE]"
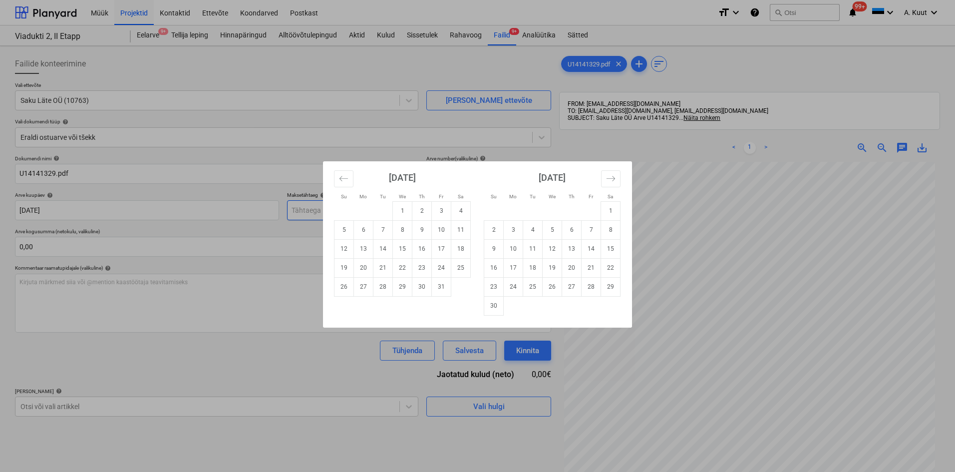
click at [317, 214] on body "Müük Projektid Kontaktid Ettevõte Koondarved Postkast format_size keyboard_arro…" at bounding box center [477, 236] width 955 height 472
click at [381, 248] on td "14" at bounding box center [382, 248] width 19 height 19
type input "[DATE]"
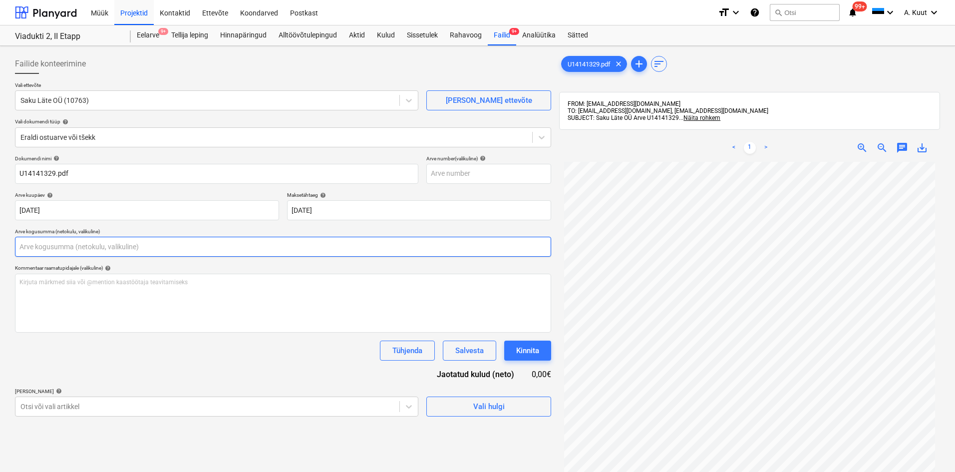
click at [187, 247] on input "text" at bounding box center [283, 247] width 536 height 20
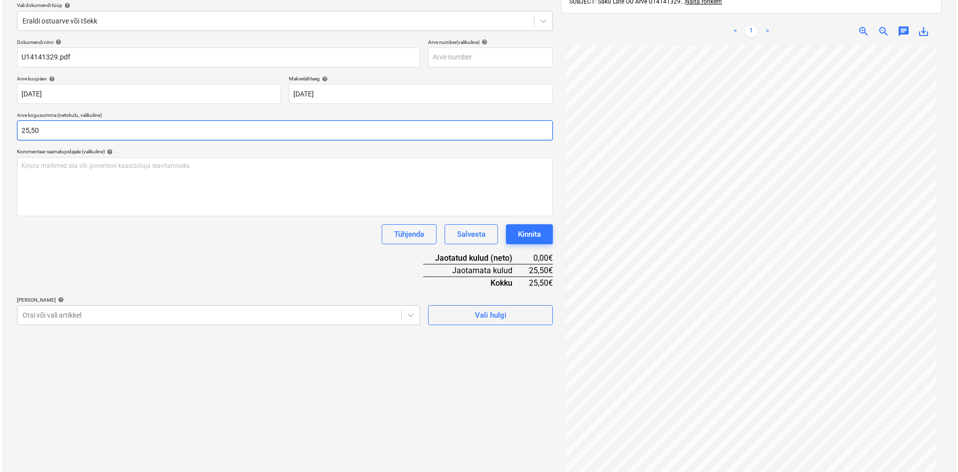
scroll to position [142, 0]
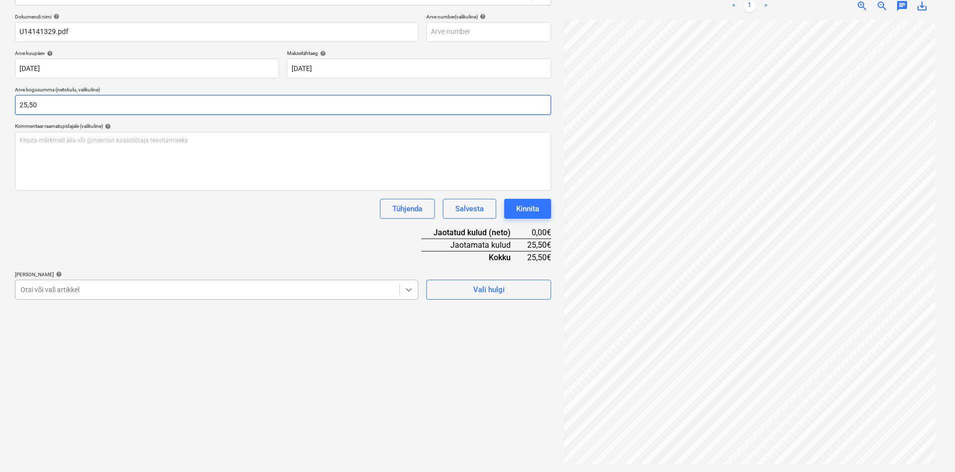
type input "25,50"
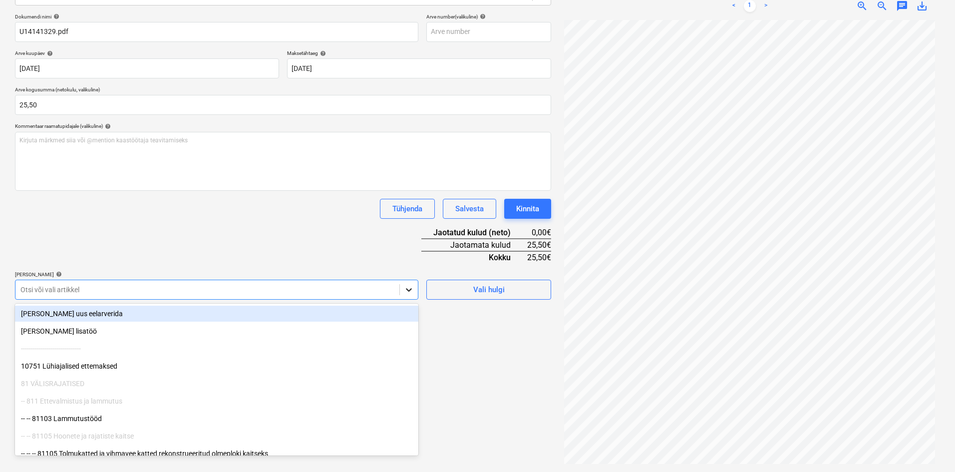
click at [412, 290] on icon at bounding box center [409, 289] width 10 height 10
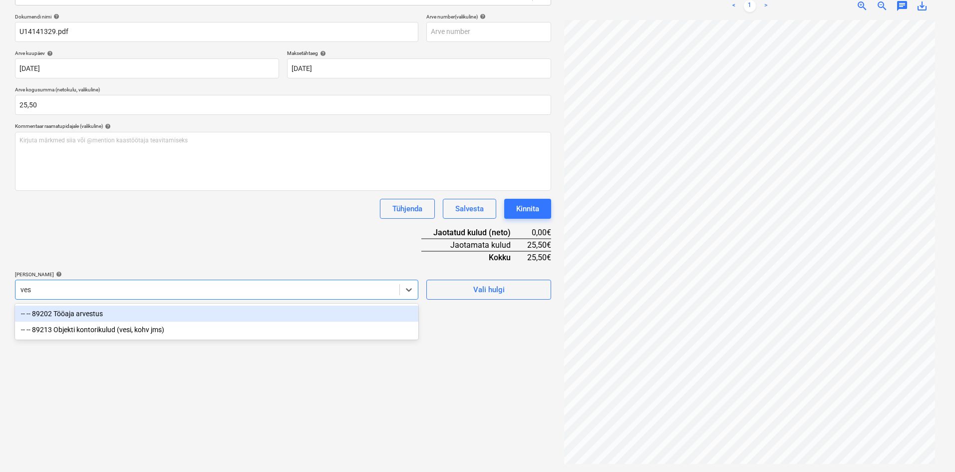
type input "vesi"
click at [135, 315] on div "-- -- 89213 Objekti kontorikulud (vesi, kohv jms)" at bounding box center [216, 313] width 403 height 16
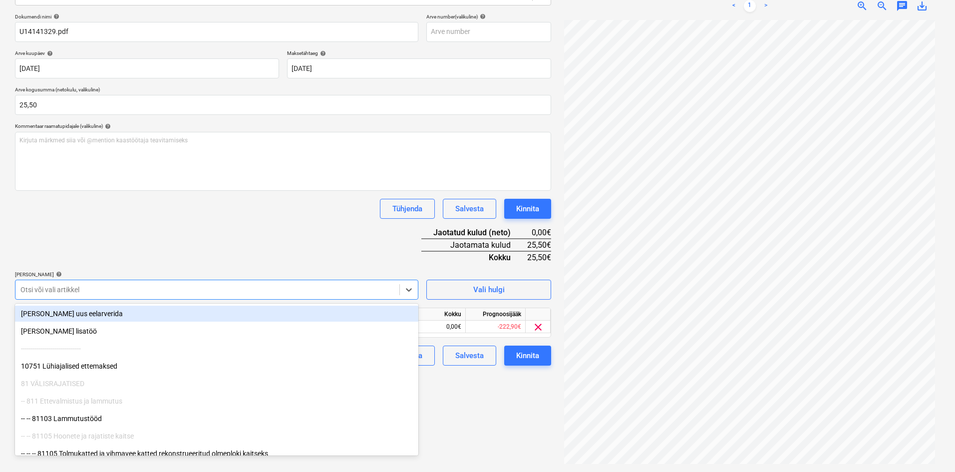
click at [174, 252] on div "Dokumendi nimi help U14141329.pdf Arve number (valikuline) help Arve kuupäev he…" at bounding box center [283, 189] width 536 height 352
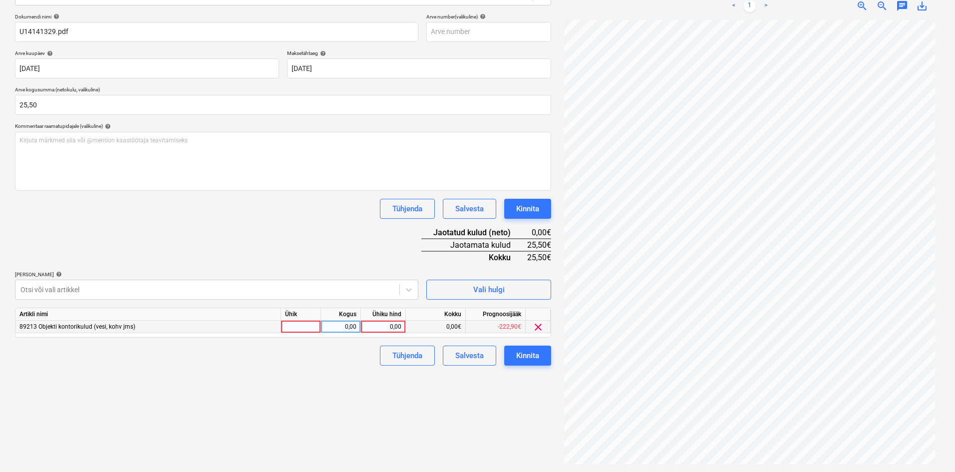
click at [389, 328] on div "0,00" at bounding box center [383, 326] width 36 height 12
type input "25,50"
click at [341, 389] on div "Failide konteerimine Vali ettevõte Saku Läte OÜ (10763) [PERSON_NAME] uus ettev…" at bounding box center [283, 187] width 544 height 559
click at [532, 358] on div "Kinnita" at bounding box center [527, 355] width 23 height 13
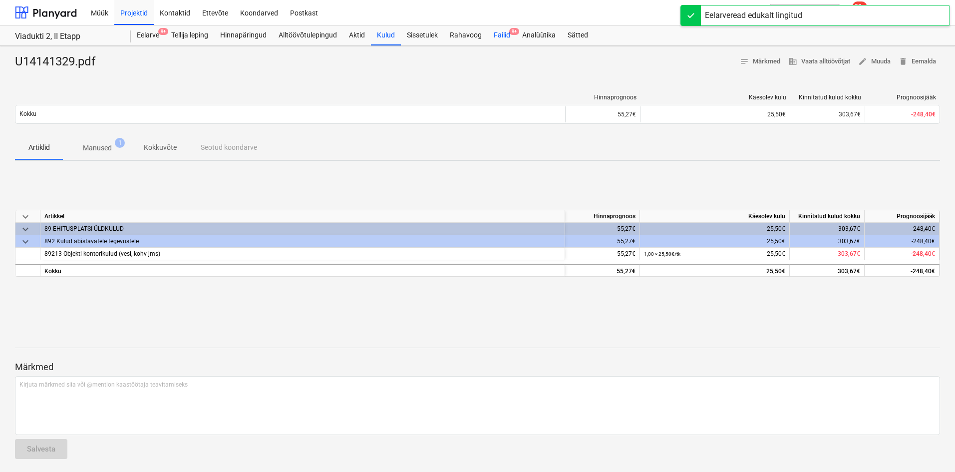
click at [498, 36] on div "Failid 9+" at bounding box center [502, 35] width 28 height 20
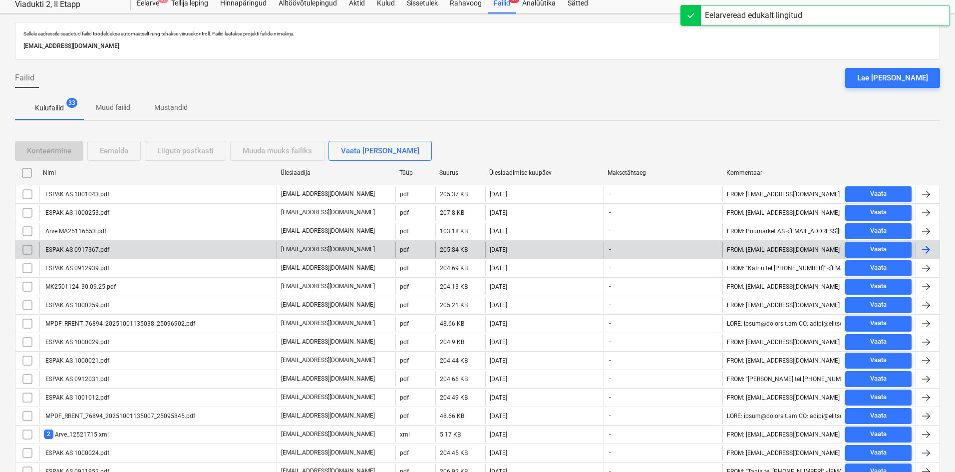
scroll to position [50, 0]
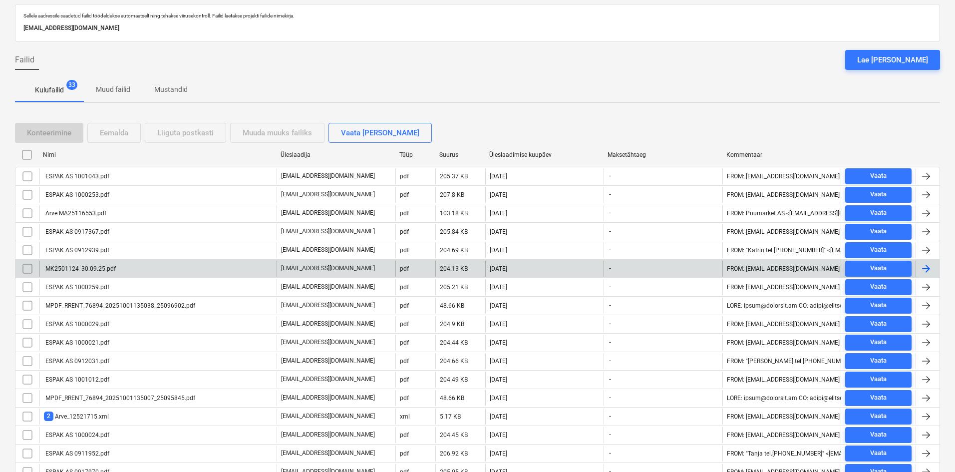
click at [101, 271] on div "MK2501124_30.09.25.pdf" at bounding box center [80, 268] width 72 height 7
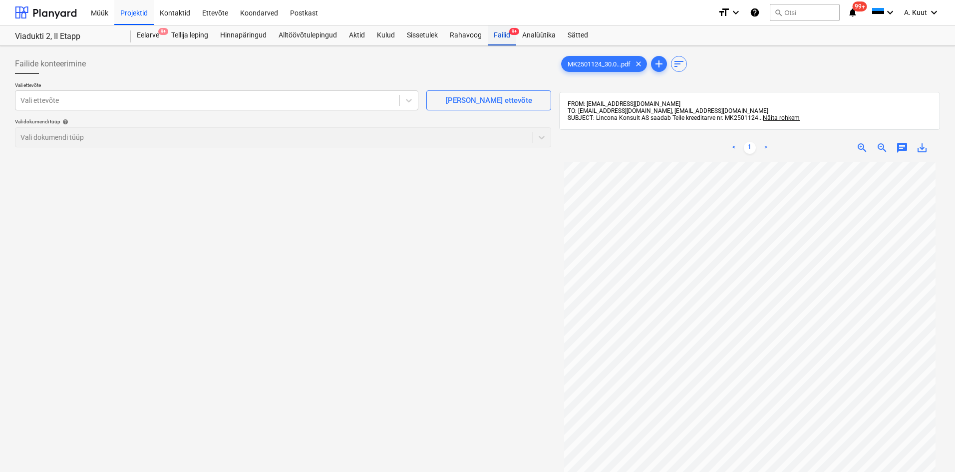
click at [502, 36] on div "Failid 9+" at bounding box center [502, 35] width 28 height 20
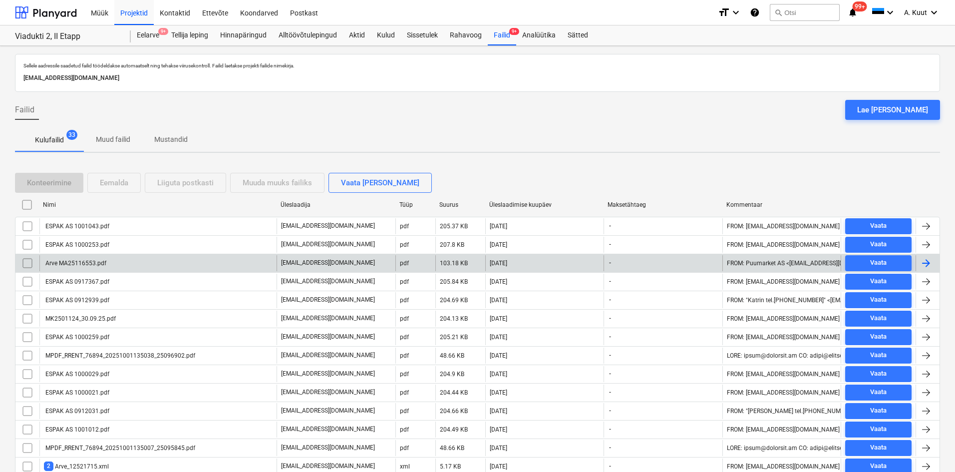
click at [70, 262] on div "Arve MA25116553.pdf" at bounding box center [75, 262] width 62 height 7
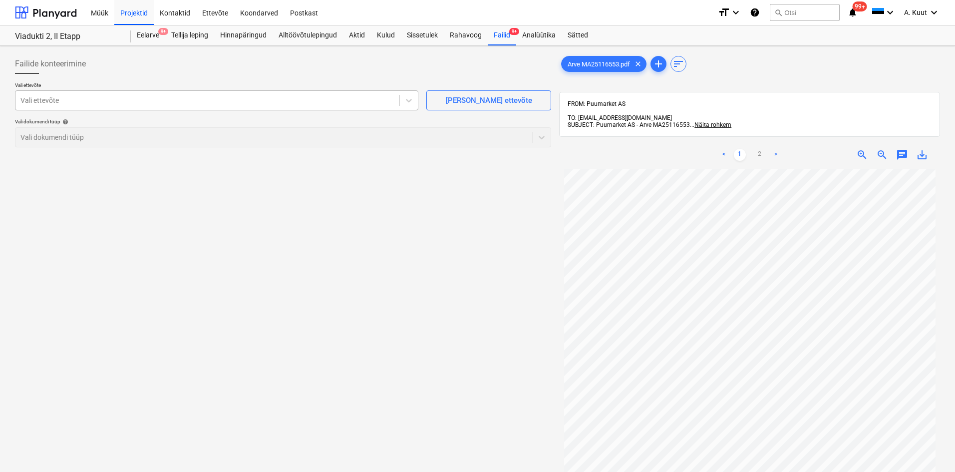
click at [78, 104] on div at bounding box center [207, 100] width 374 height 10
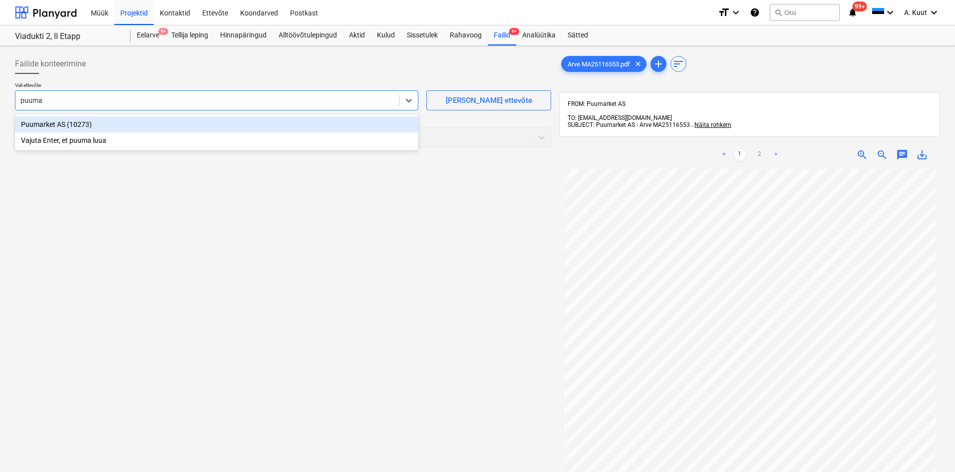
type input "puumar"
click at [34, 123] on div "Puumarket AS (10273)" at bounding box center [216, 124] width 403 height 16
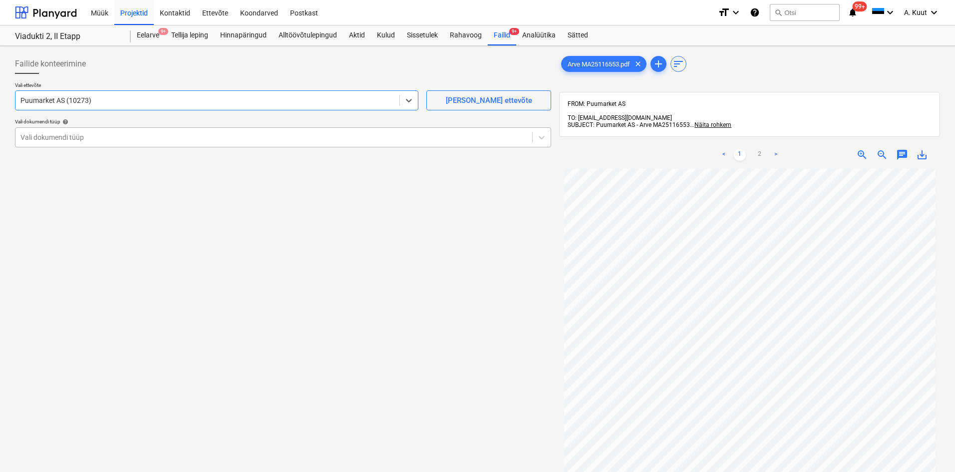
click at [36, 136] on div at bounding box center [273, 137] width 506 height 10
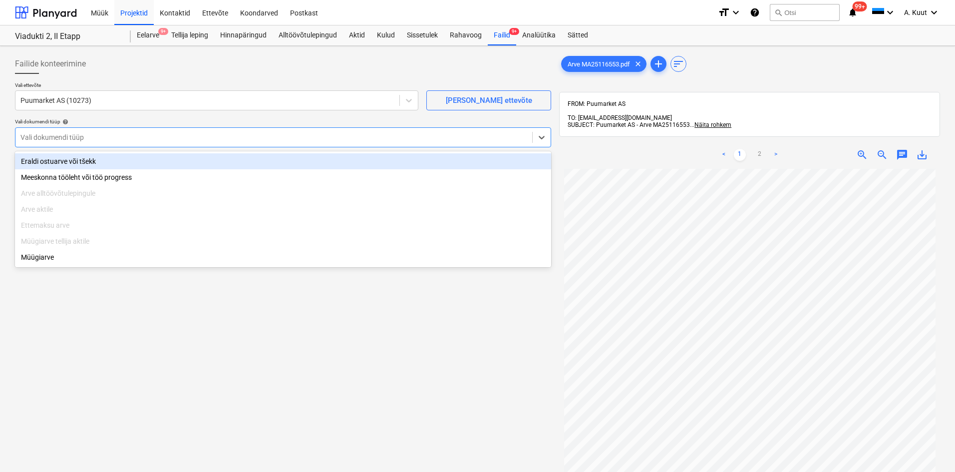
click at [35, 156] on div "Eraldi ostuarve või tšekk" at bounding box center [283, 161] width 536 height 16
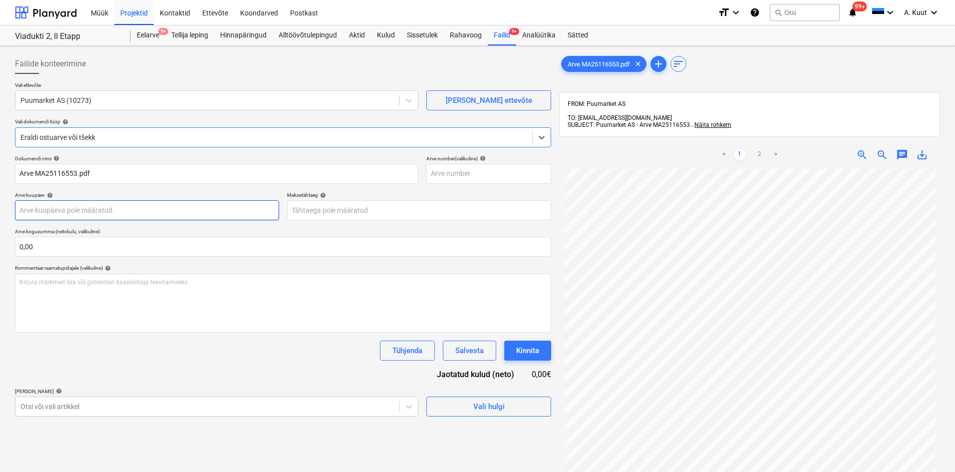
click at [29, 214] on body "Müük Projektid Kontaktid Ettevõte Koondarved Postkast format_size keyboard_arro…" at bounding box center [477, 236] width 955 height 472
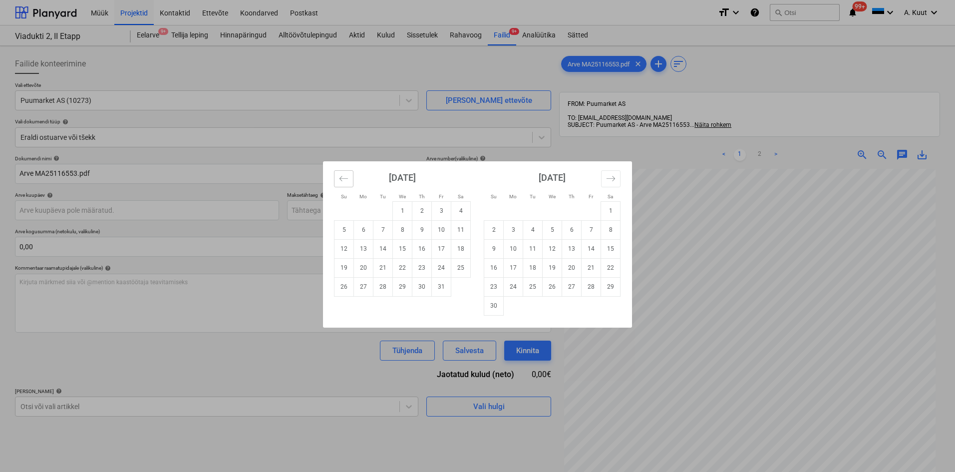
click at [346, 179] on icon "Move backward to switch to the previous month." at bounding box center [343, 178] width 9 height 9
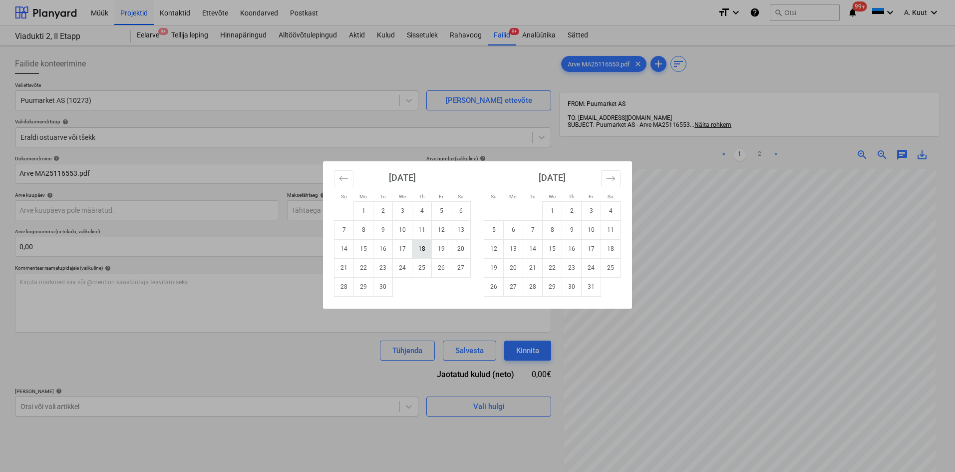
click at [421, 253] on td "18" at bounding box center [421, 248] width 19 height 19
type input "[DATE]"
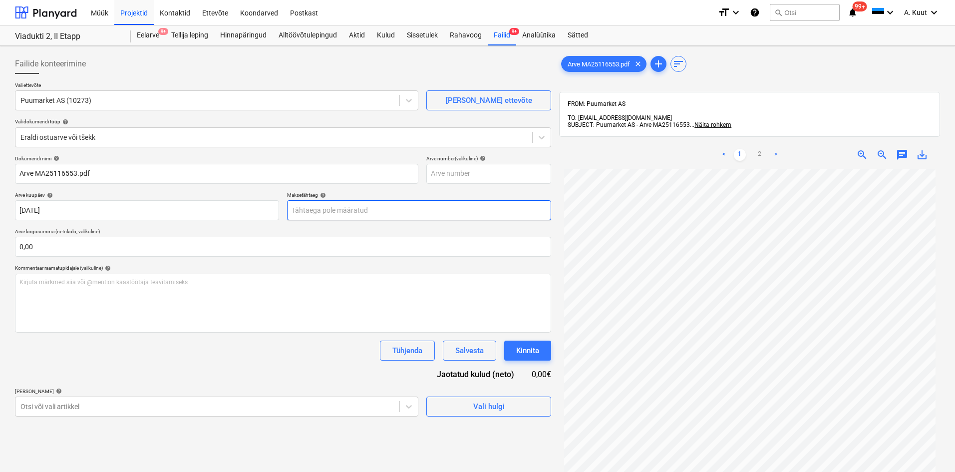
click at [321, 215] on body "Müük Projektid Kontaktid Ettevõte Koondarved Postkast format_size keyboard_arro…" at bounding box center [477, 236] width 955 height 472
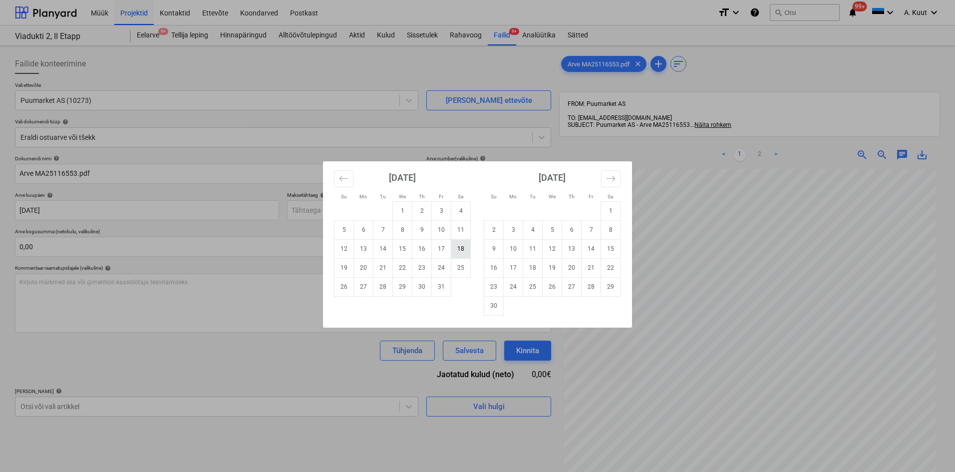
click at [457, 250] on td "18" at bounding box center [460, 248] width 19 height 19
type input "[DATE]"
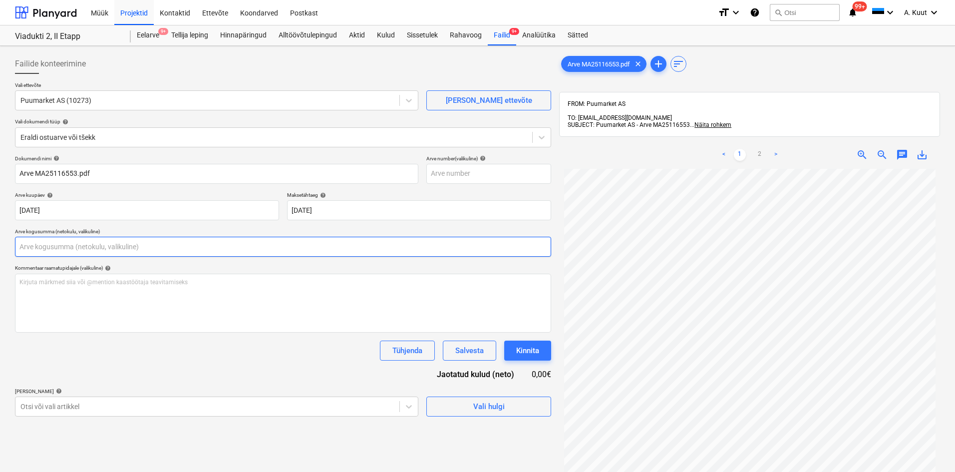
click at [226, 249] on input "text" at bounding box center [283, 247] width 536 height 20
click at [39, 243] on input "text" at bounding box center [283, 247] width 536 height 20
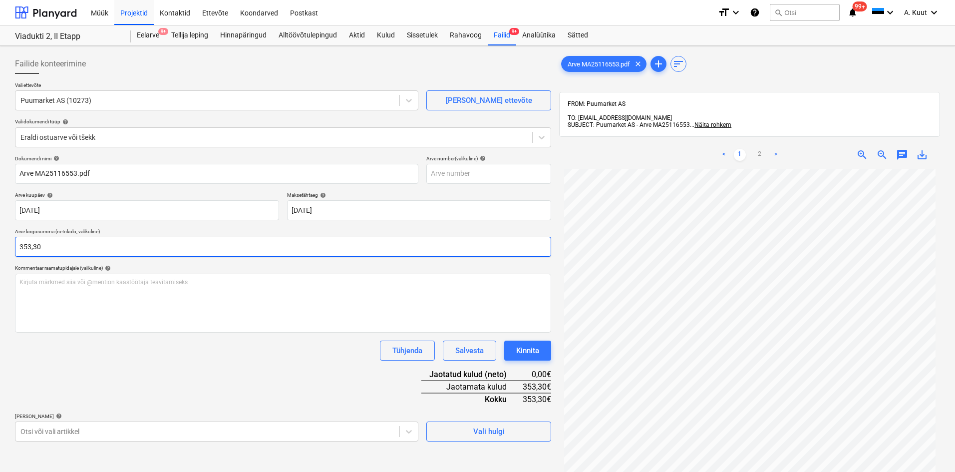
type input "353,30"
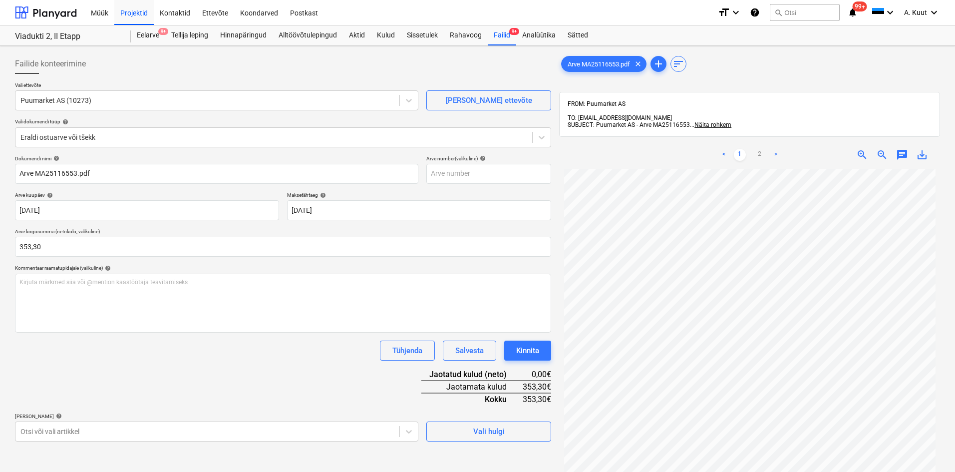
click at [202, 365] on div "Dokumendi nimi help Arve MA25116553.pdf Arve number (valikuline) help [PERSON_N…" at bounding box center [283, 298] width 536 height 286
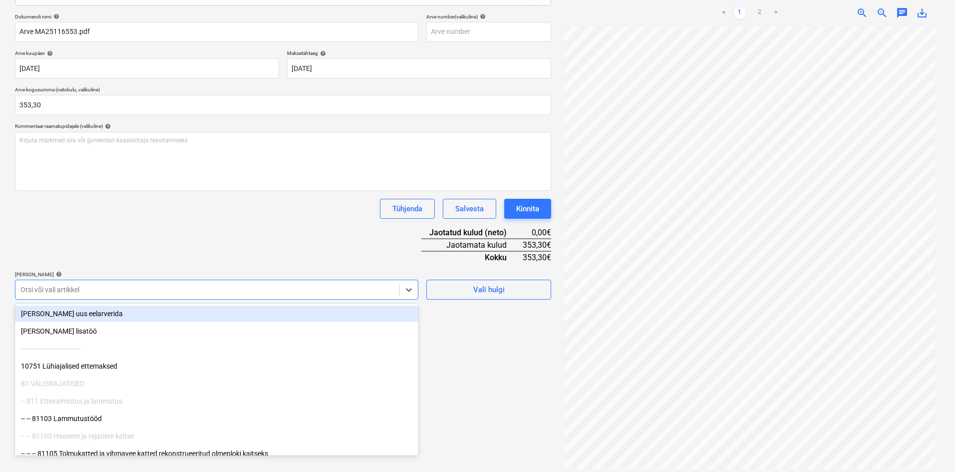
click at [122, 287] on div at bounding box center [207, 289] width 374 height 10
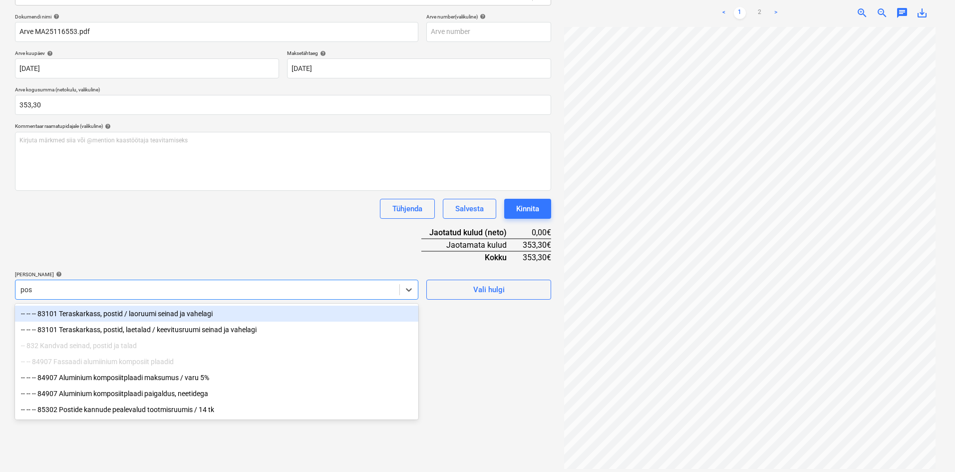
type input "post"
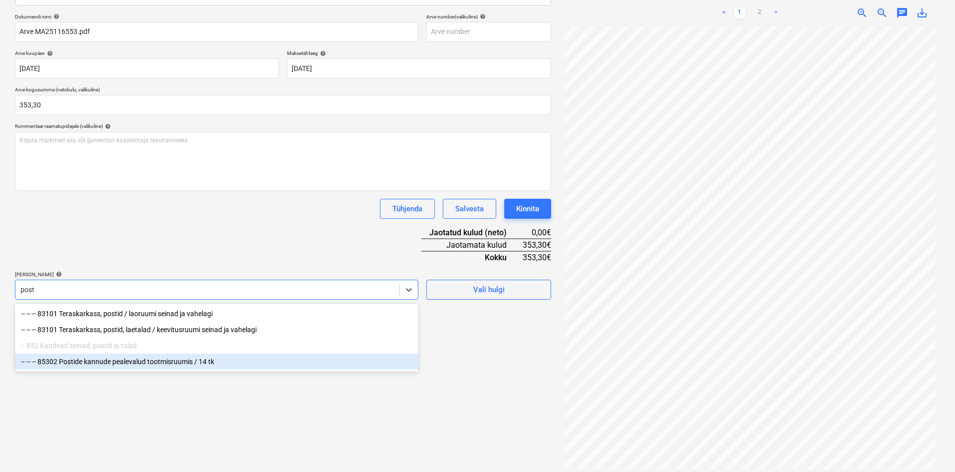
click at [135, 362] on div "-- -- -- 85302 Postide kannude pealevalud tootmisruumis / 14 tk" at bounding box center [216, 361] width 403 height 16
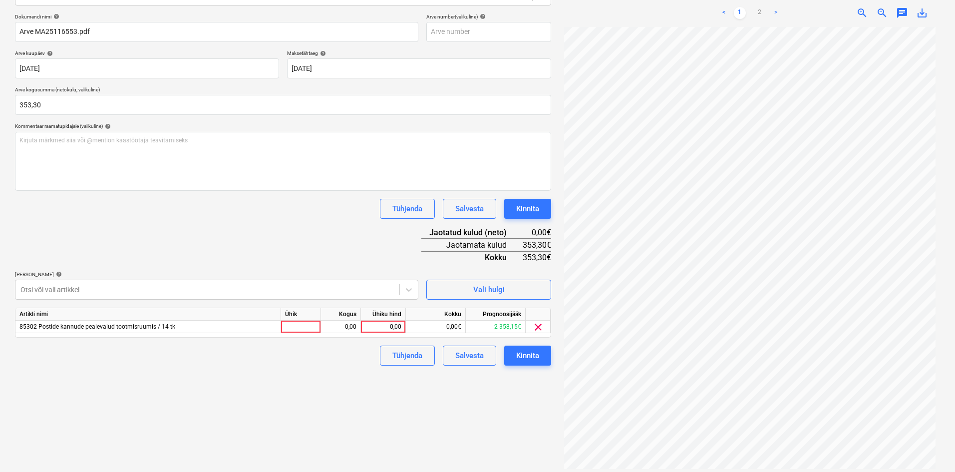
click at [173, 250] on div "Dokumendi nimi help Arve MA25116553.pdf Arve number (valikuline) help [PERSON_N…" at bounding box center [283, 189] width 536 height 352
click at [400, 327] on div "0,00" at bounding box center [383, 326] width 36 height 12
type input "353,30"
click at [384, 411] on div "Failide konteerimine Vali ettevõte Puumarket AS (10273) [PERSON_NAME] uus ettev…" at bounding box center [283, 191] width 544 height 566
click at [532, 353] on div "Kinnita" at bounding box center [527, 355] width 23 height 13
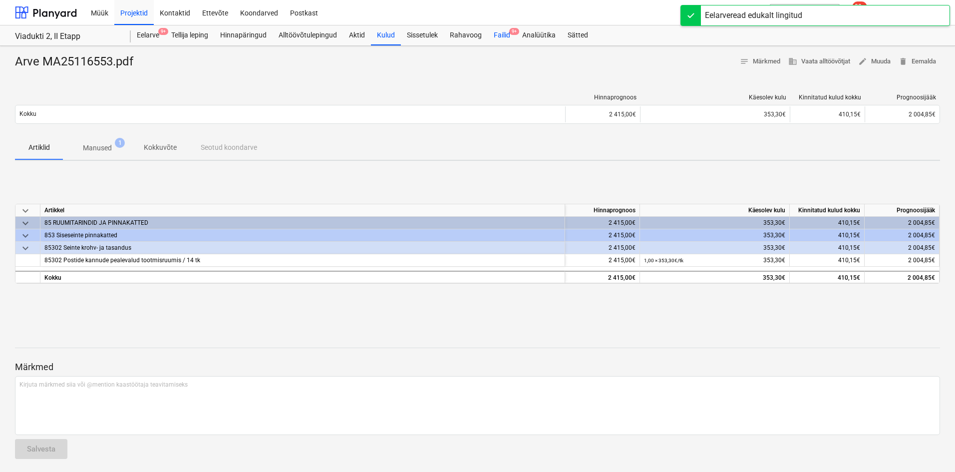
click at [502, 34] on div "Failid 9+" at bounding box center [502, 35] width 28 height 20
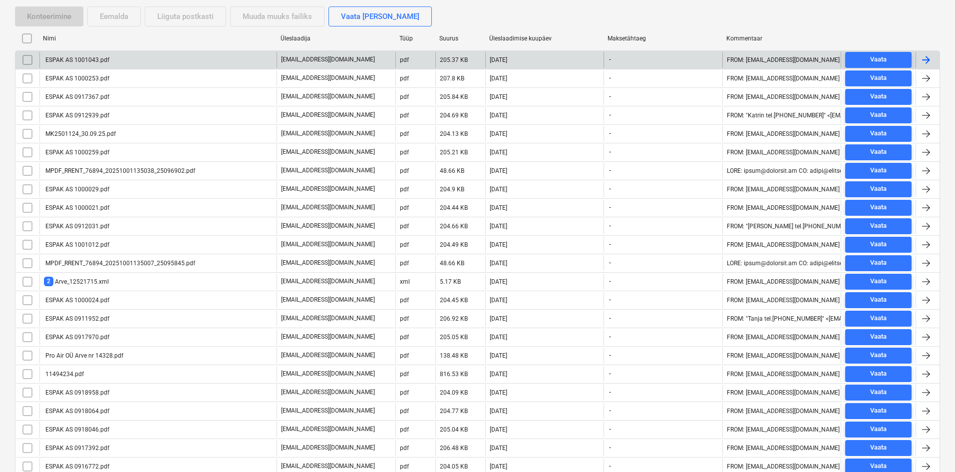
scroll to position [200, 0]
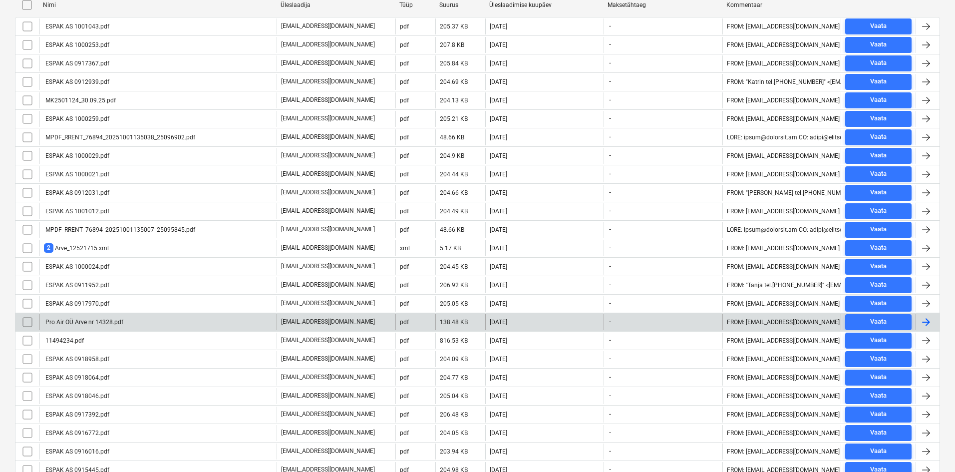
click at [110, 320] on div "Pro Air OÜ Arve nr 14328.pdf" at bounding box center [83, 321] width 79 height 7
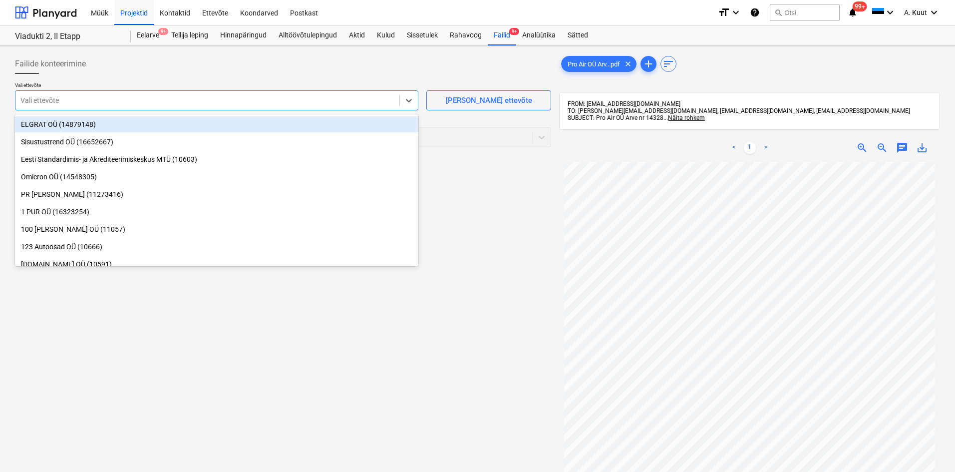
click at [106, 98] on div at bounding box center [207, 100] width 374 height 10
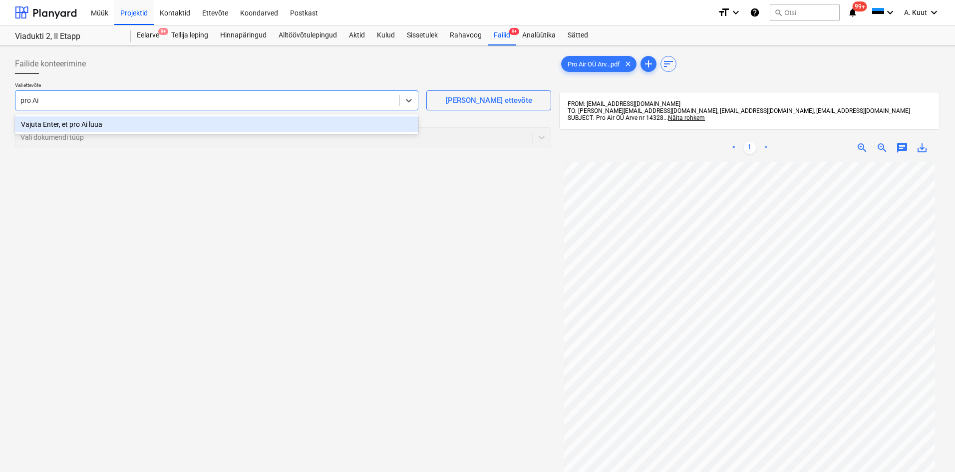
type input "pro Air"
click at [99, 127] on div "Vajuta Enter, et pro Air luua" at bounding box center [216, 124] width 403 height 16
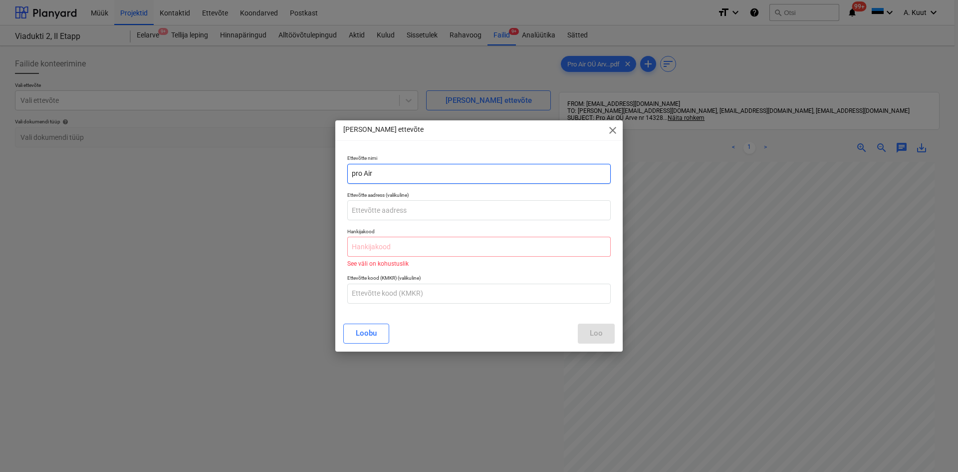
drag, startPoint x: 378, startPoint y: 176, endPoint x: 344, endPoint y: 173, distance: 34.1
click at [344, 173] on div "Ettevõtte nimi pro Air" at bounding box center [478, 169] width 271 height 36
type input "Pro Air OÜ"
click at [376, 243] on input "text" at bounding box center [478, 247] width 263 height 20
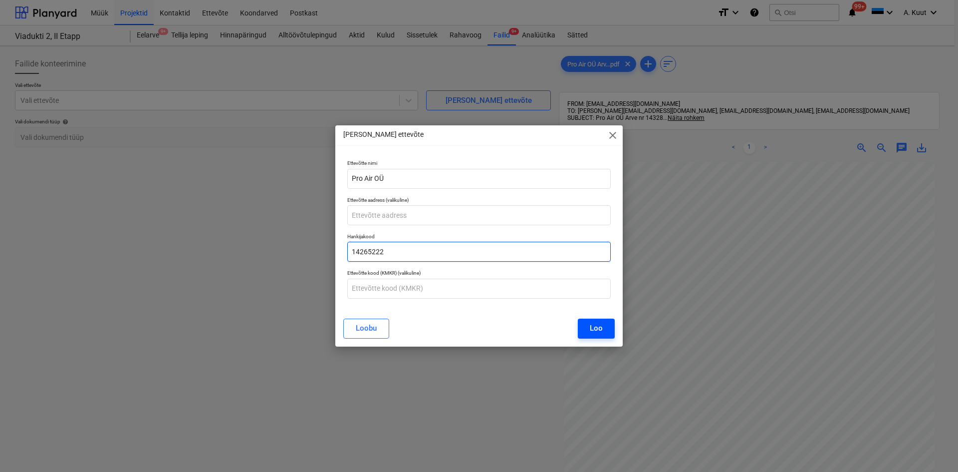
type input "14265222"
click at [601, 327] on div "Loo" at bounding box center [596, 327] width 13 height 13
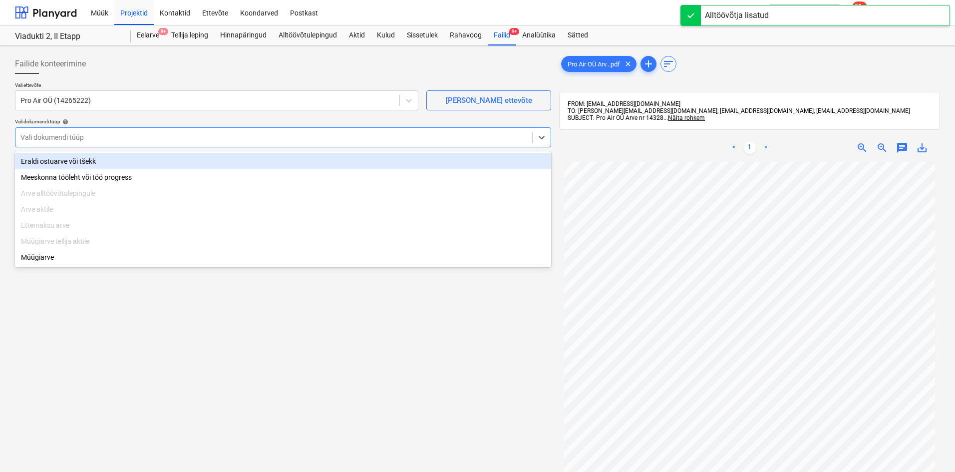
click at [64, 138] on div at bounding box center [273, 137] width 506 height 10
click at [61, 161] on div "Eraldi ostuarve või tšekk" at bounding box center [283, 161] width 536 height 16
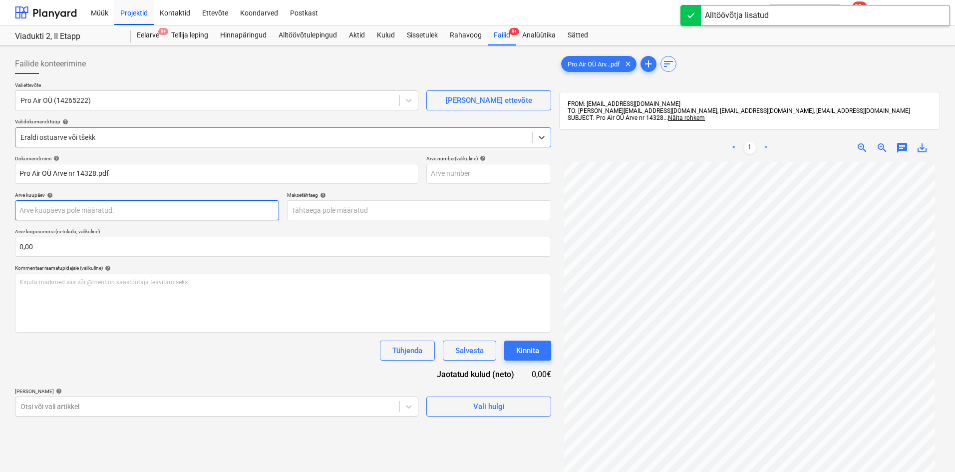
click at [66, 207] on body "Müük Projektid Kontaktid Ettevõte Koondarved Postkast format_size keyboard_arro…" at bounding box center [477, 236] width 955 height 472
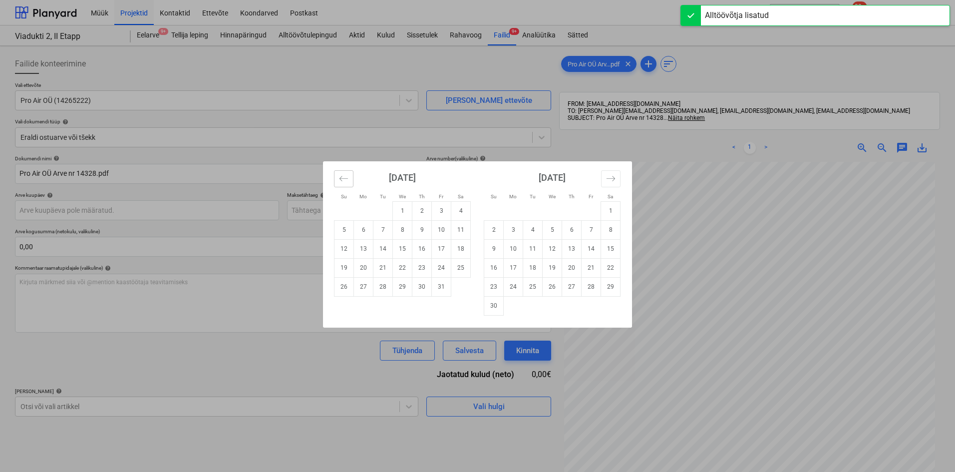
click at [343, 183] on icon "Move backward to switch to the previous month." at bounding box center [343, 178] width 9 height 9
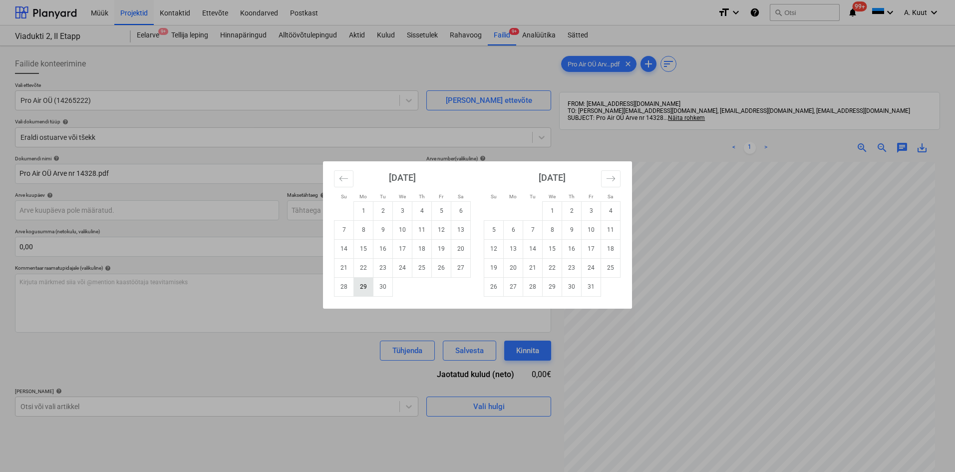
click at [368, 290] on td "29" at bounding box center [363, 286] width 19 height 19
type input "[DATE]"
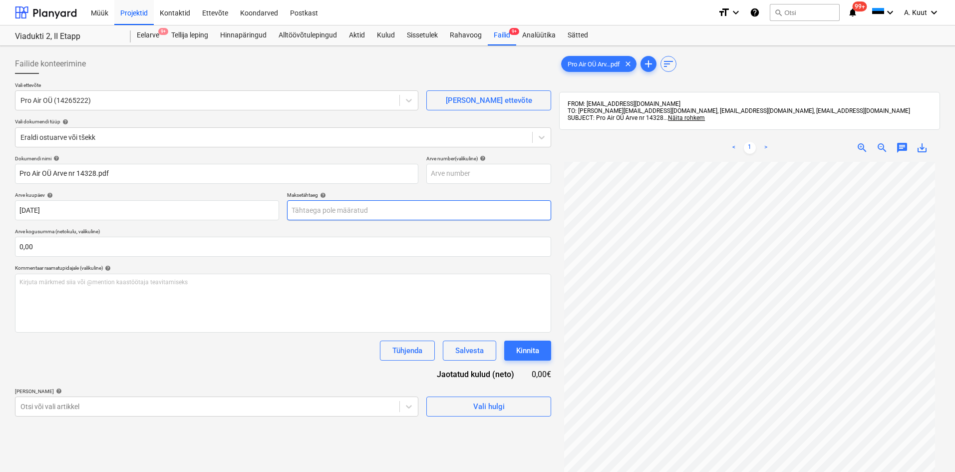
click at [322, 212] on body "Müük Projektid Kontaktid Ettevõte Koondarved Postkast format_size keyboard_arro…" at bounding box center [477, 236] width 955 height 472
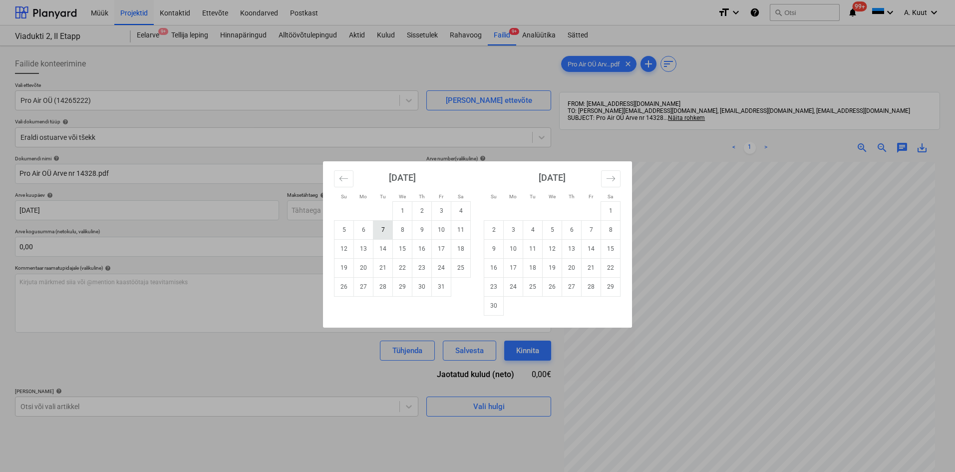
click at [383, 234] on td "7" at bounding box center [382, 229] width 19 height 19
type input "[DATE]"
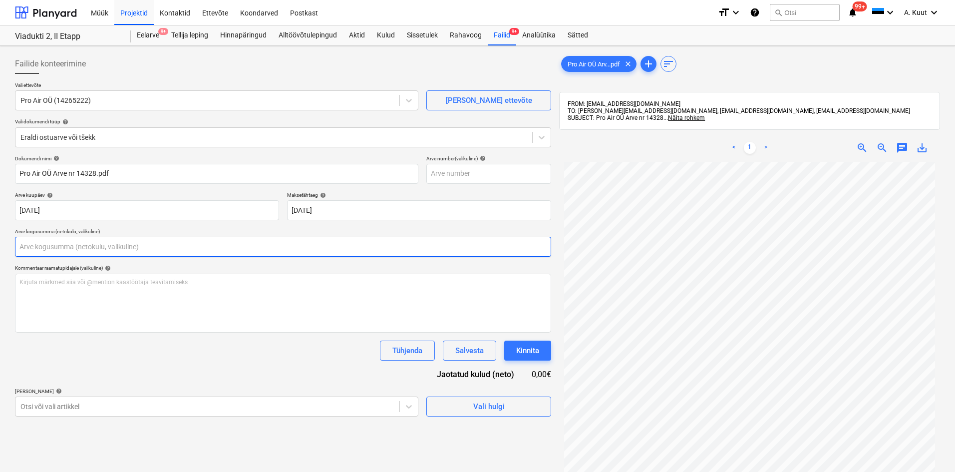
click at [172, 251] on input "text" at bounding box center [283, 247] width 536 height 20
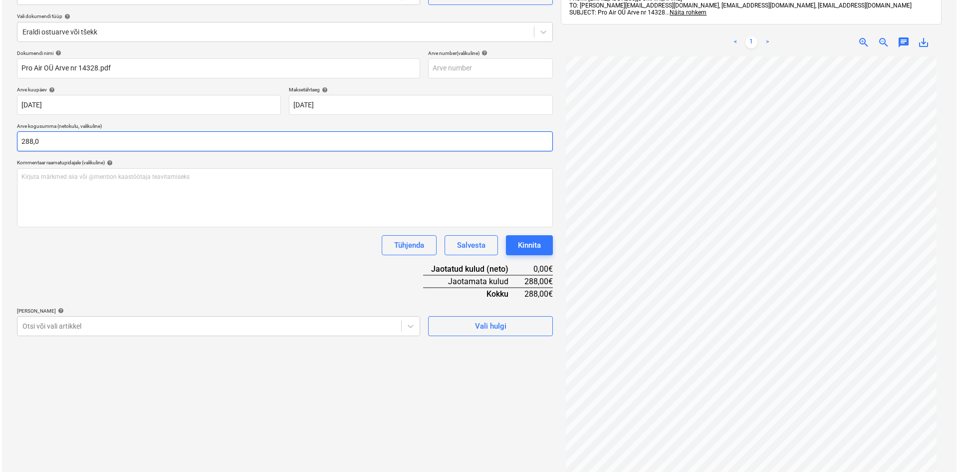
scroll to position [142, 0]
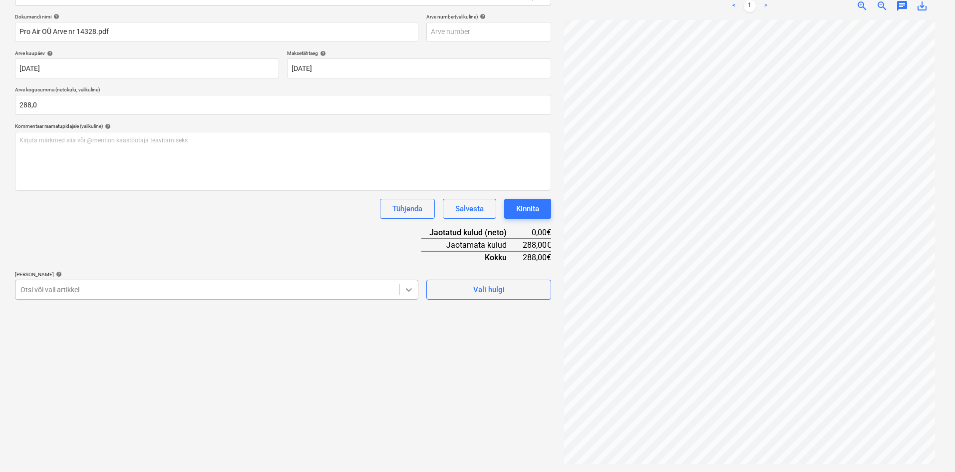
type input "288,00"
click at [409, 292] on icon at bounding box center [409, 289] width 10 height 10
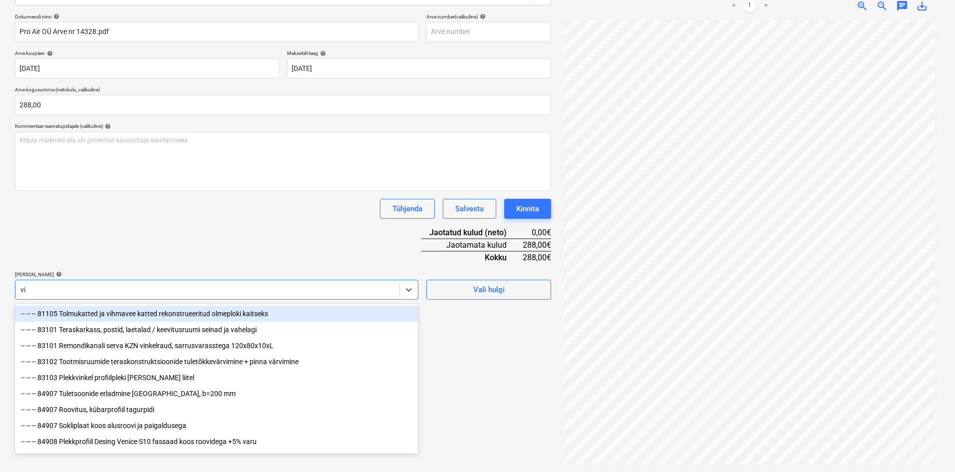
type input "v"
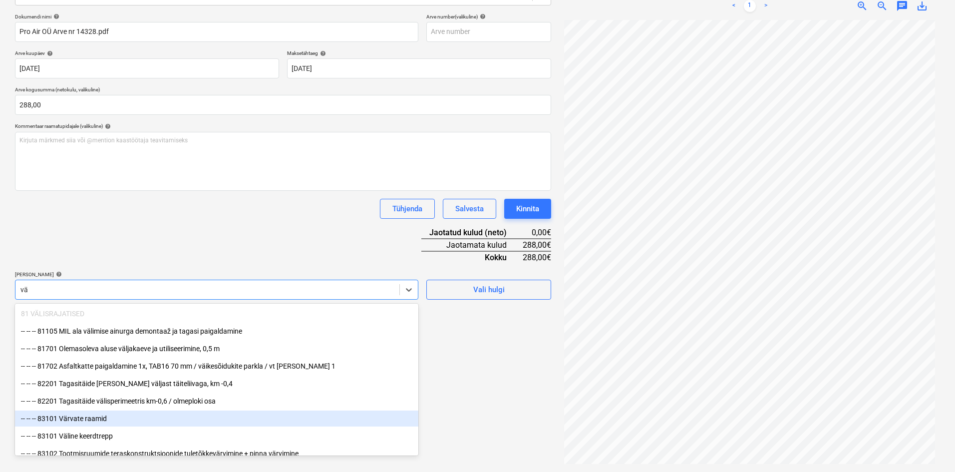
type input "v"
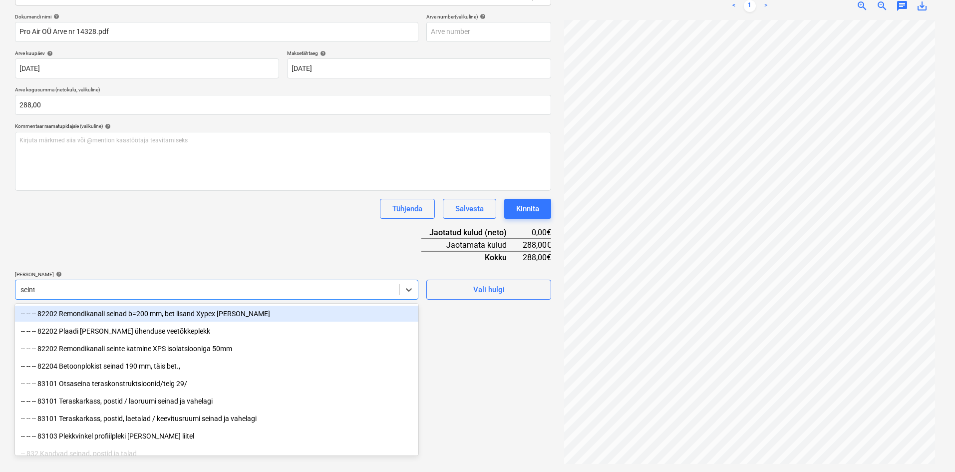
type input "seinte"
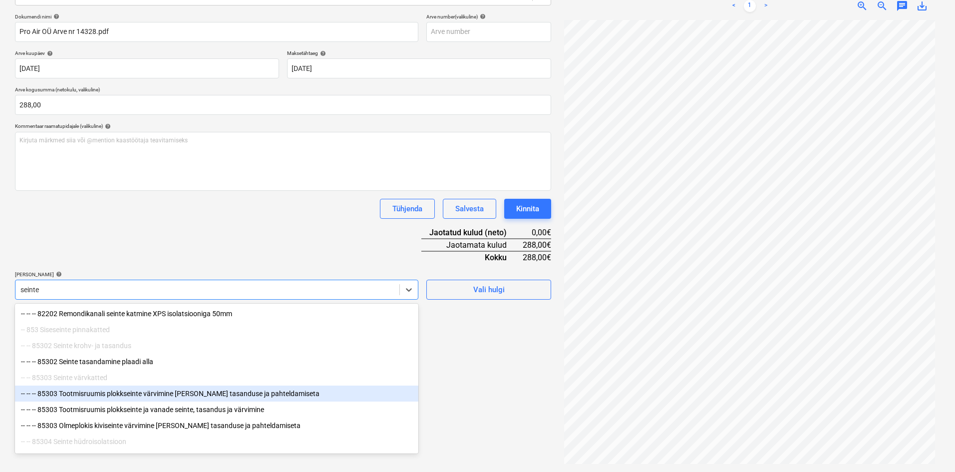
click at [165, 395] on div "-- -- -- 85303 Tootmisruumis plokkseinte värvimine [PERSON_NAME] tasanduse ja p…" at bounding box center [216, 393] width 403 height 16
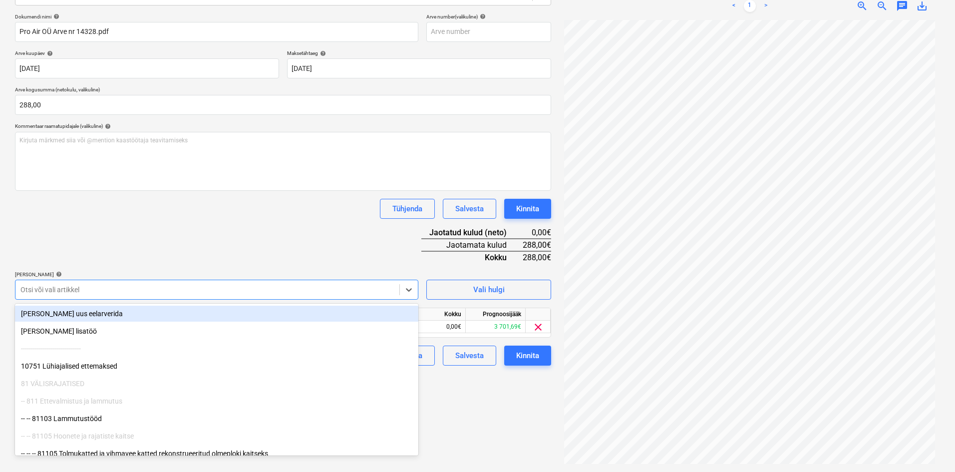
click at [236, 230] on div "Dokumendi nimi help Pro Air OÜ Arve nr 14328.pdf Arve number (valikuline) help …" at bounding box center [283, 189] width 536 height 352
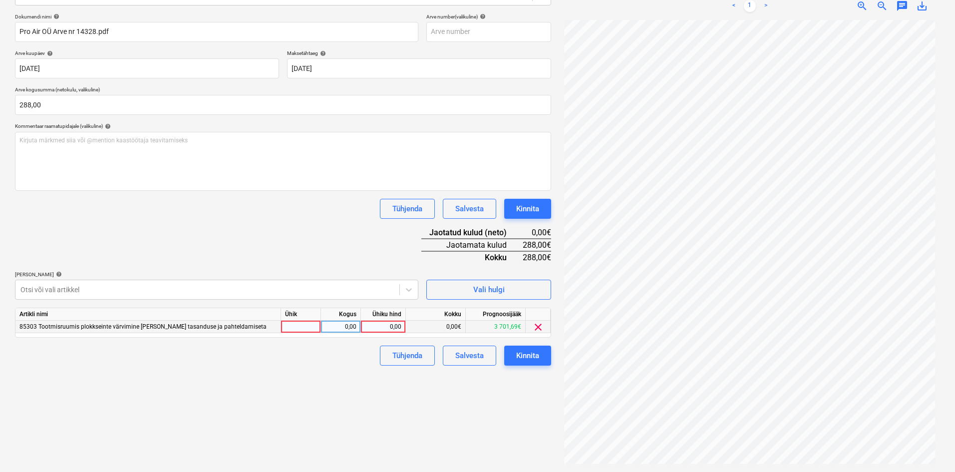
click at [396, 327] on div "0,00" at bounding box center [383, 326] width 36 height 12
type input "288,0"
click at [311, 409] on div "Failide konteerimine Vali ettevõte Pro Air OÜ (14265222) [PERSON_NAME] uus ette…" at bounding box center [283, 187] width 544 height 559
click at [525, 354] on div "Kinnita" at bounding box center [527, 355] width 23 height 13
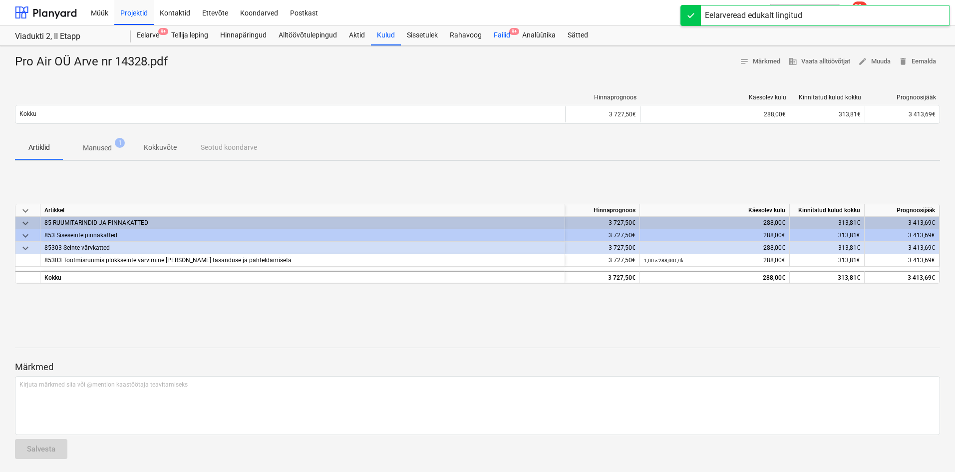
click at [499, 36] on div "Failid 9+" at bounding box center [502, 35] width 28 height 20
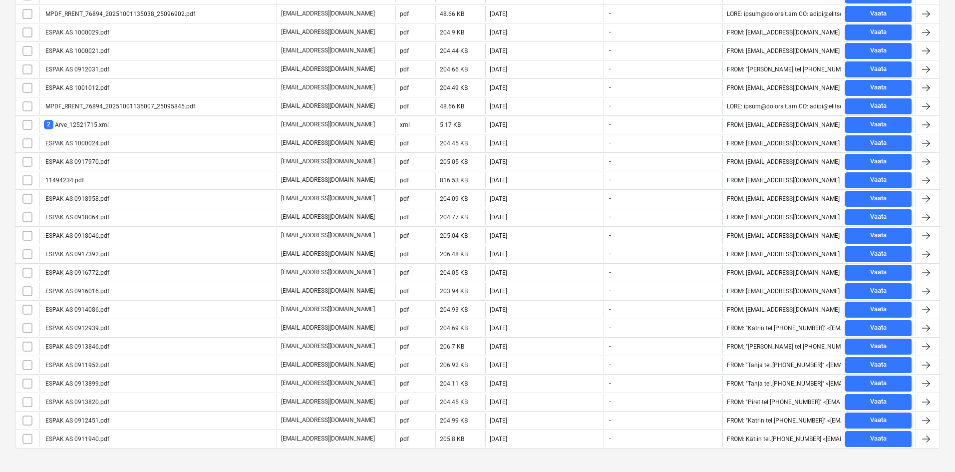
scroll to position [335, 0]
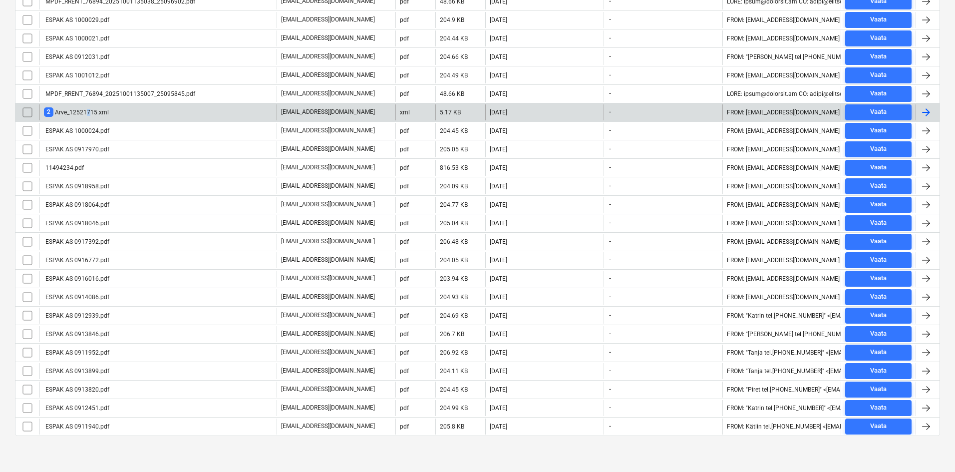
click at [88, 113] on div "2 Arve_12521715.xml" at bounding box center [76, 111] width 65 height 9
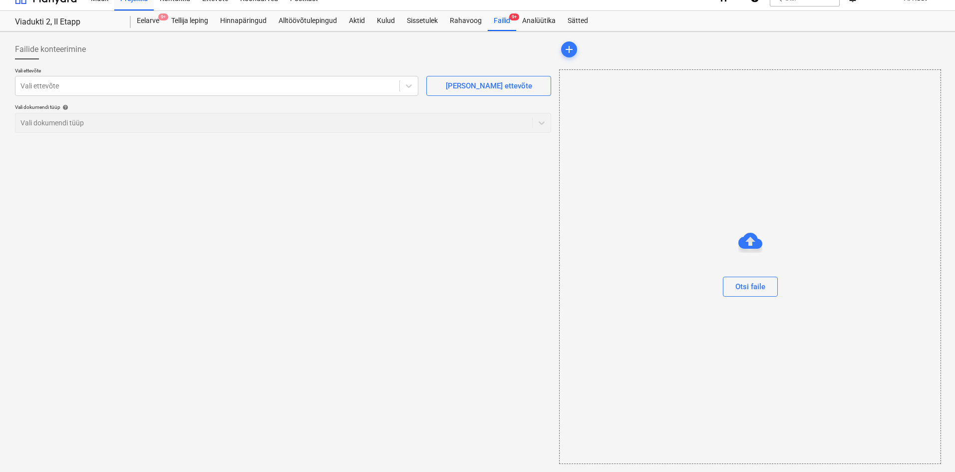
scroll to position [14, 0]
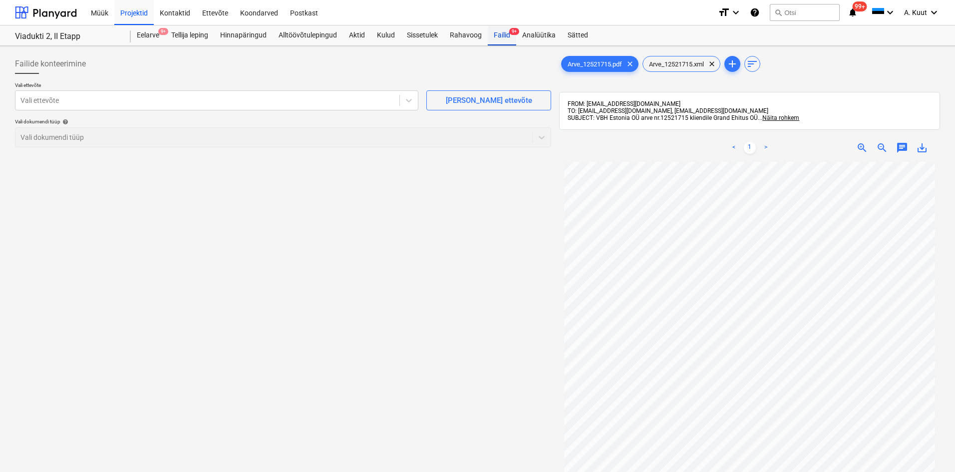
drag, startPoint x: 503, startPoint y: 36, endPoint x: 496, endPoint y: 42, distance: 10.3
click at [503, 36] on div "Failid 9+" at bounding box center [502, 35] width 28 height 20
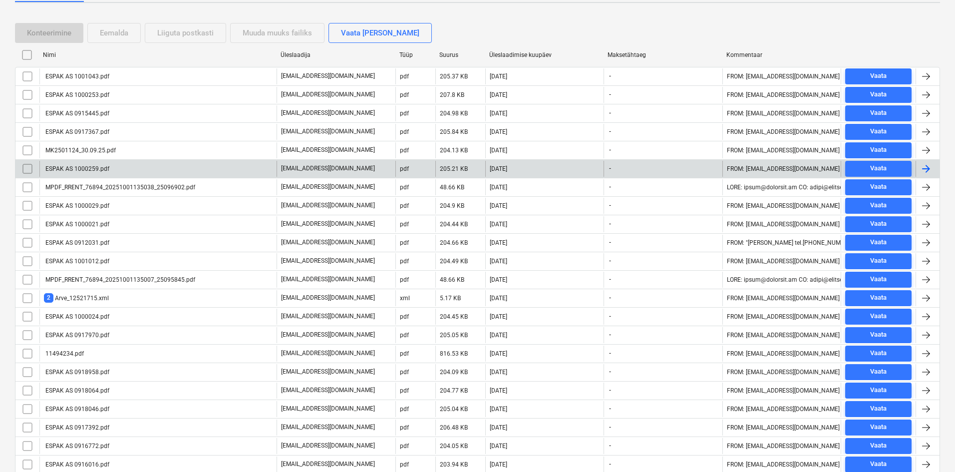
scroll to position [200, 0]
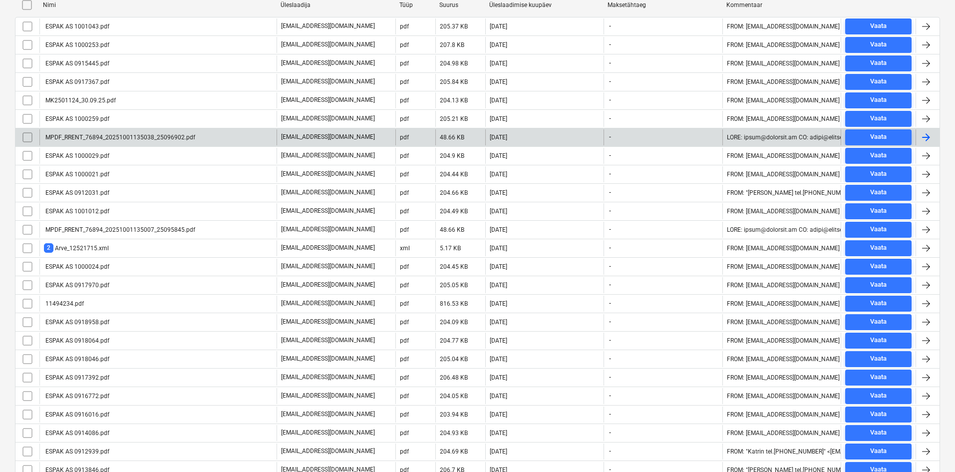
click at [124, 137] on div "MPDF_RRENT_76894_20251001135038_25096902.pdf" at bounding box center [119, 137] width 151 height 7
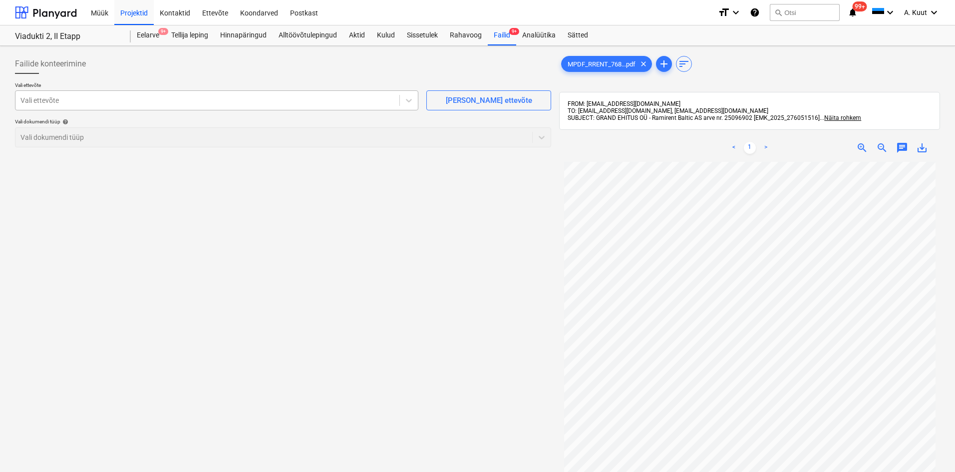
click at [87, 101] on div at bounding box center [207, 100] width 374 height 10
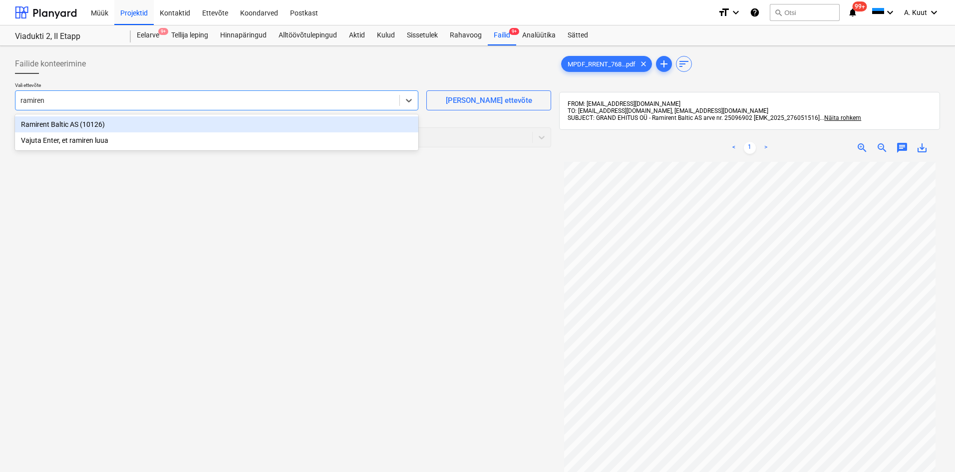
type input "ramirent"
click at [69, 124] on div "Ramirent Baltic AS (10126)" at bounding box center [216, 124] width 403 height 16
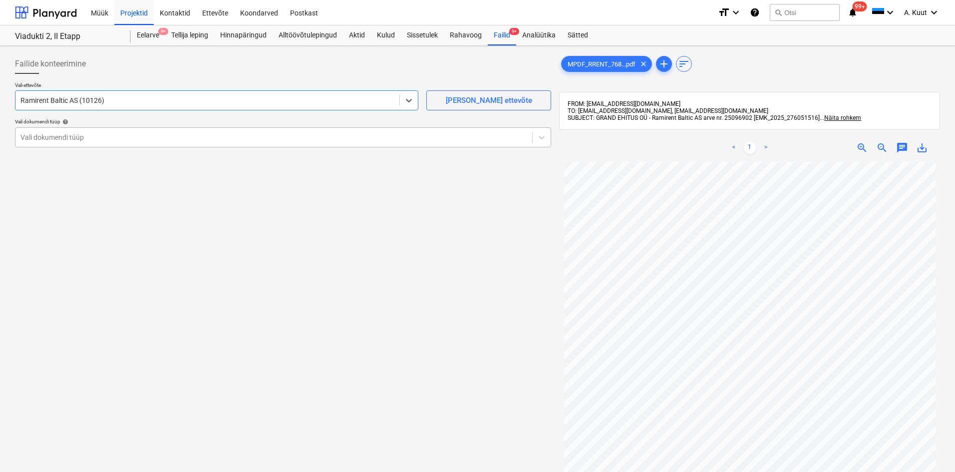
click at [68, 133] on div at bounding box center [273, 137] width 506 height 10
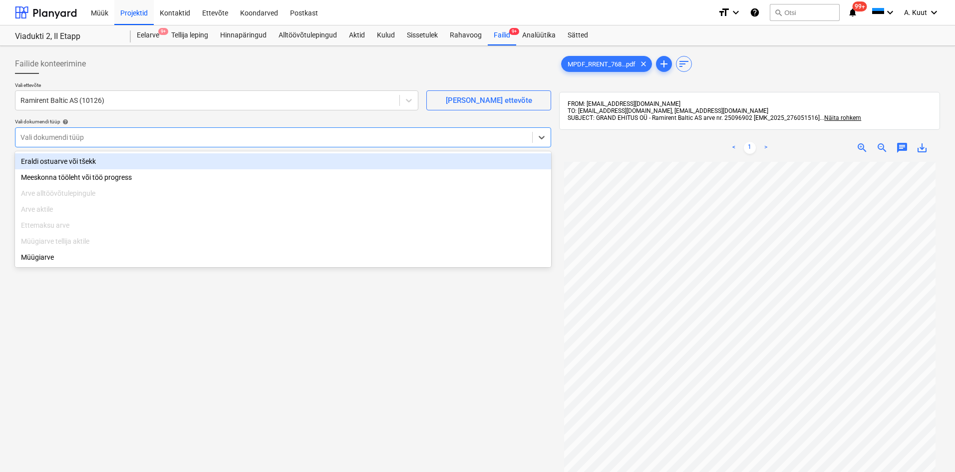
click at [69, 161] on div "Eraldi ostuarve või tšekk" at bounding box center [283, 161] width 536 height 16
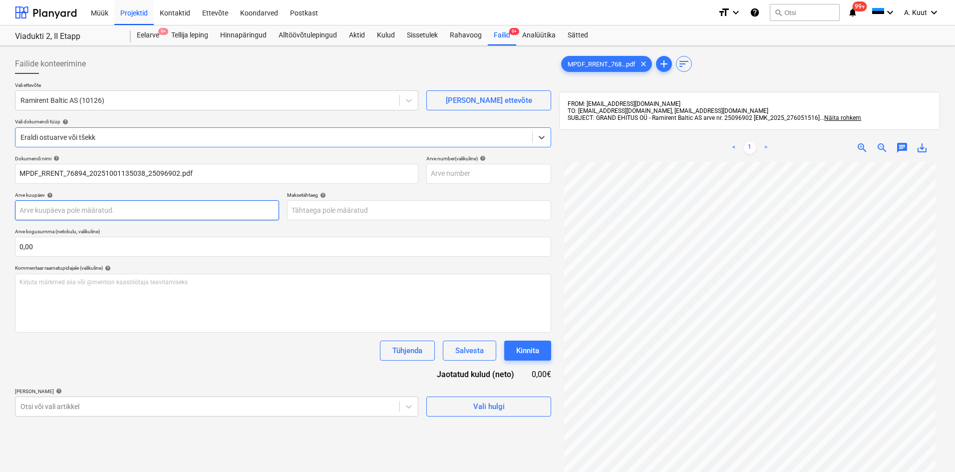
click at [63, 212] on body "Müük Projektid Kontaktid Ettevõte Koondarved Postkast format_size keyboard_arro…" at bounding box center [477, 236] width 955 height 472
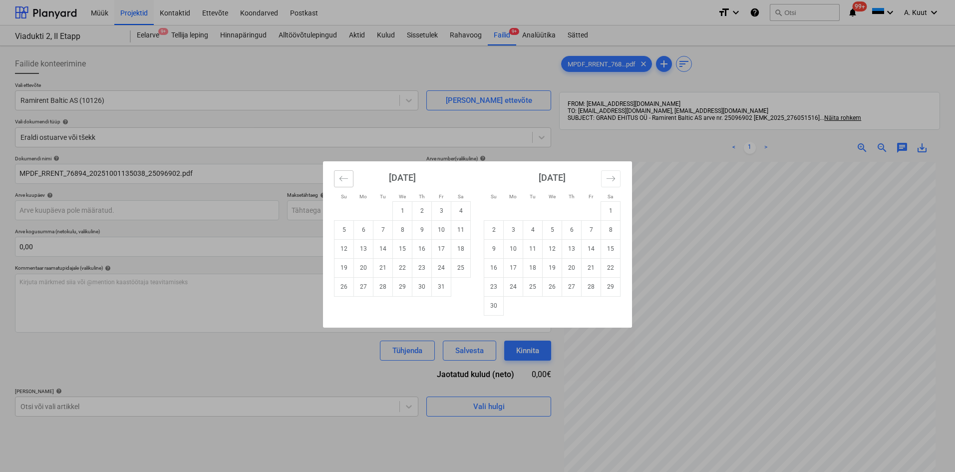
click at [342, 179] on icon "Move backward to switch to the previous month." at bounding box center [343, 178] width 9 height 9
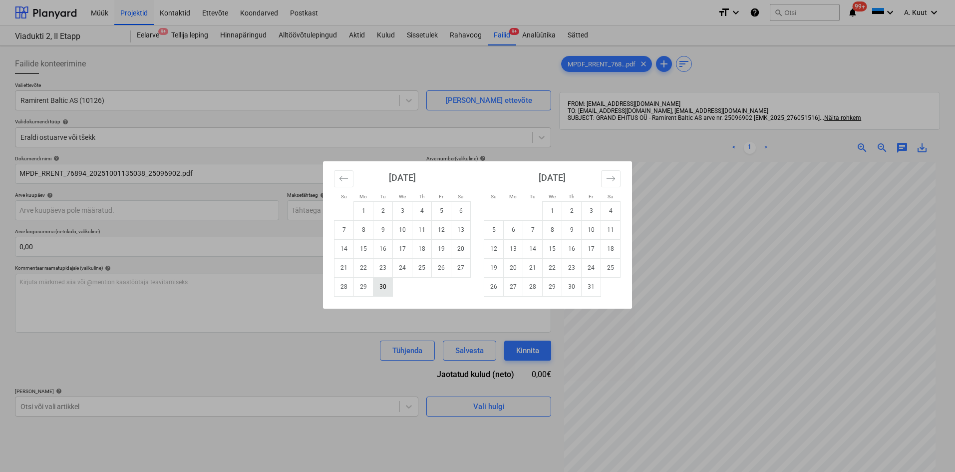
click at [387, 290] on td "30" at bounding box center [382, 286] width 19 height 19
type input "[DATE]"
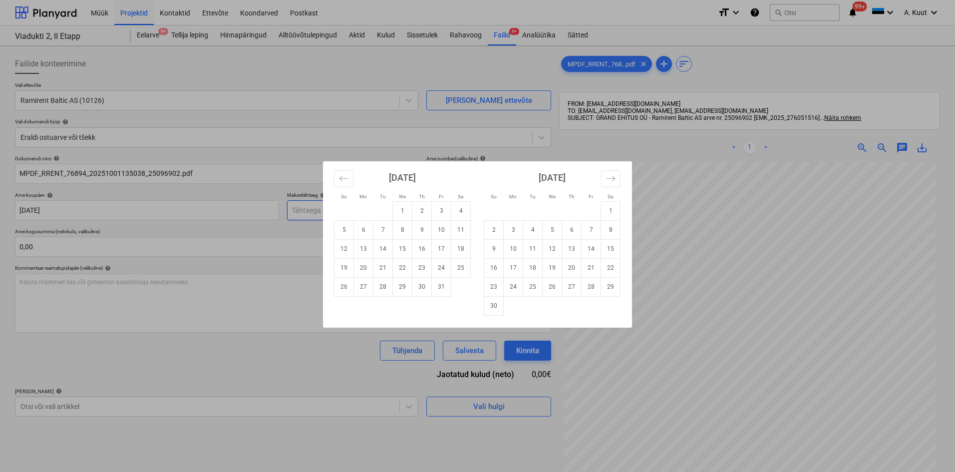
click at [324, 212] on body "Müük Projektid Kontaktid Ettevõte Koondarved Postkast format_size keyboard_arro…" at bounding box center [477, 236] width 955 height 472
click at [389, 250] on td "14" at bounding box center [382, 248] width 19 height 19
type input "[DATE]"
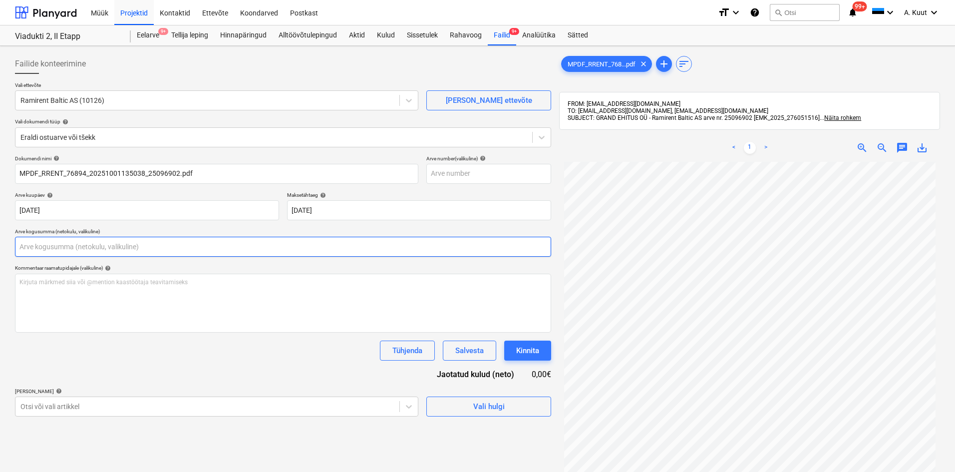
click at [228, 243] on input "text" at bounding box center [283, 247] width 536 height 20
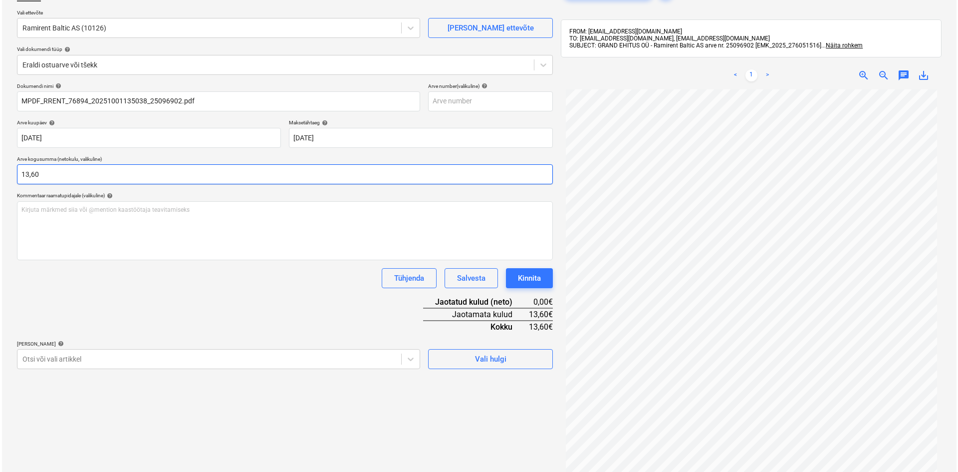
scroll to position [142, 0]
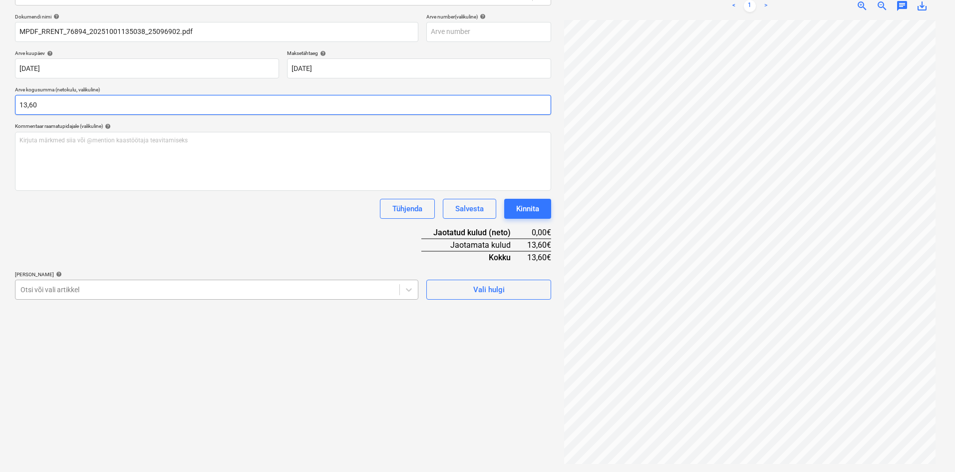
type input "13,60"
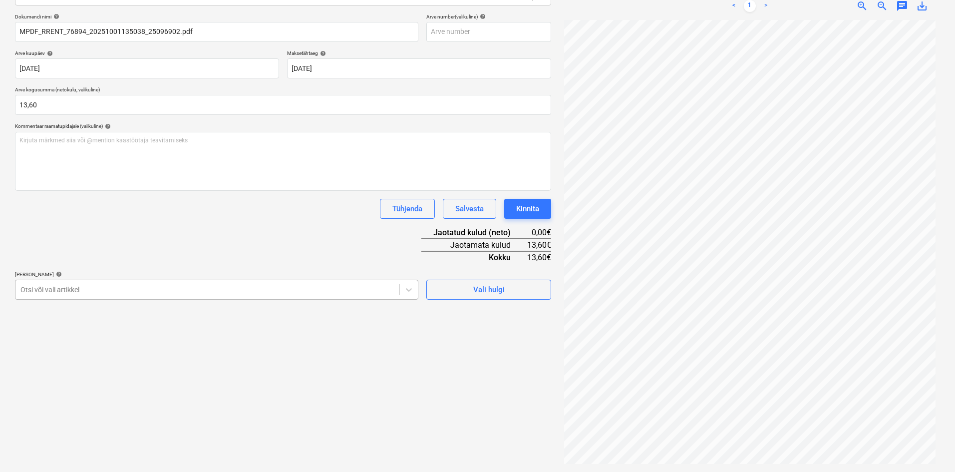
click at [167, 293] on div at bounding box center [207, 289] width 374 height 10
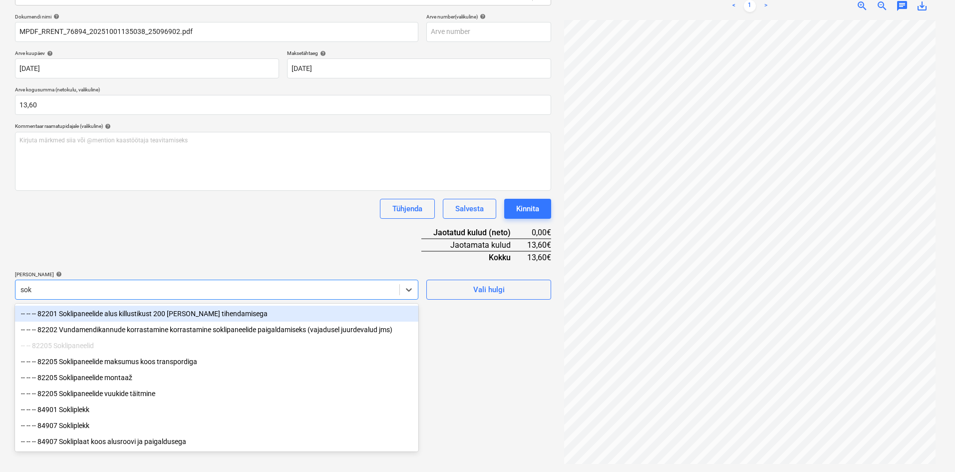
type input "sokl"
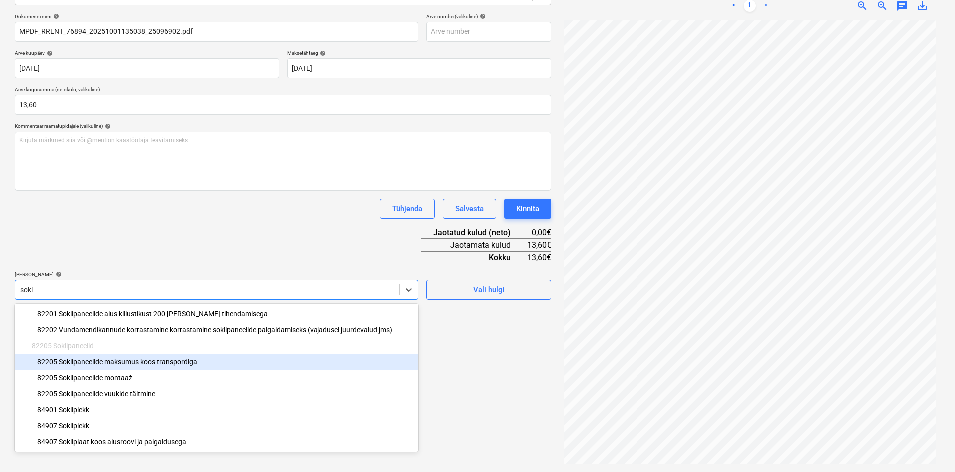
click at [111, 365] on div "-- -- -- 82205 Soklipaneelide maksumus koos transpordiga" at bounding box center [216, 361] width 403 height 16
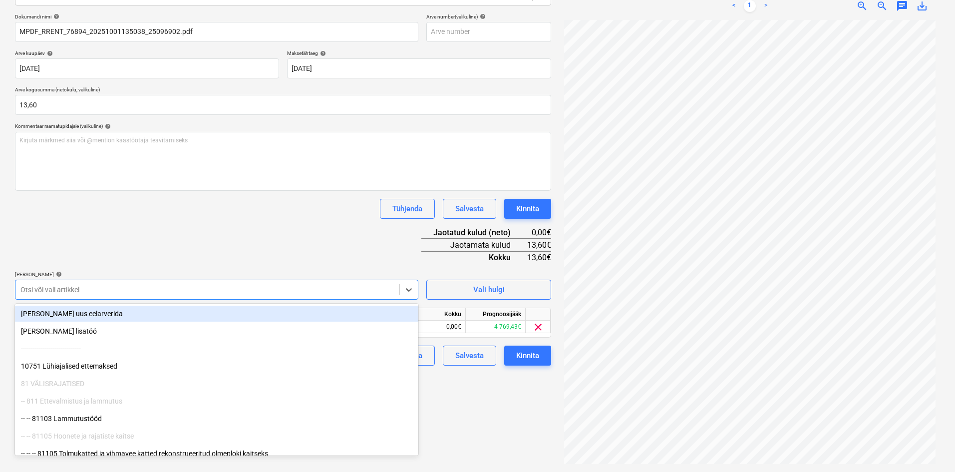
click at [207, 246] on div "Dokumendi nimi help MPDF_RRENT_76894_20251001135038_25096902.pdf Arve number (v…" at bounding box center [283, 189] width 536 height 352
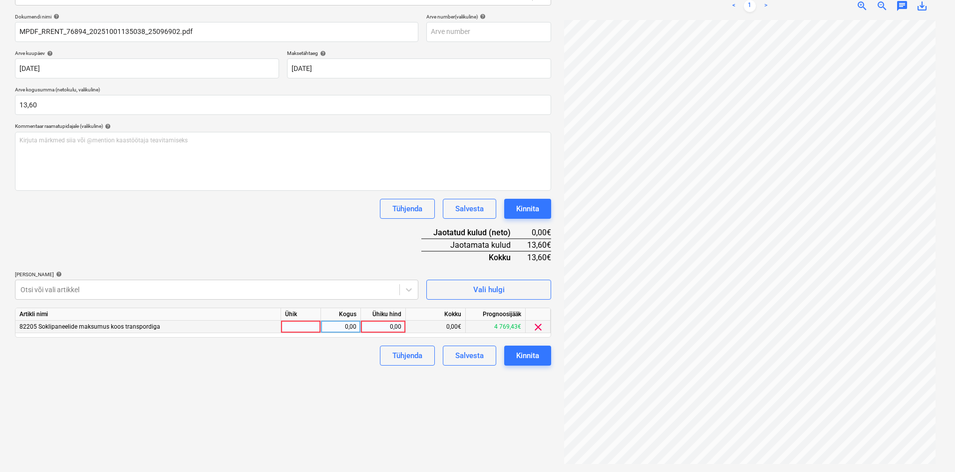
click at [392, 327] on div "0,00" at bounding box center [383, 326] width 36 height 12
type input "13,60"
click at [322, 398] on div "Failide konteerimine Vali ettevõte Ramirent Baltic AS (10126) [PERSON_NAME] uus…" at bounding box center [283, 187] width 544 height 559
click at [530, 354] on div "Kinnita" at bounding box center [527, 355] width 23 height 13
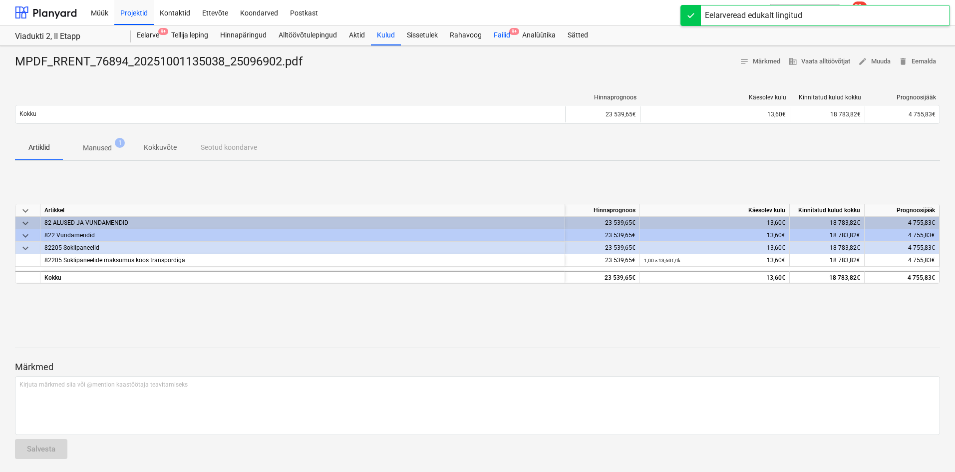
click at [498, 39] on div "Failid 9+" at bounding box center [502, 35] width 28 height 20
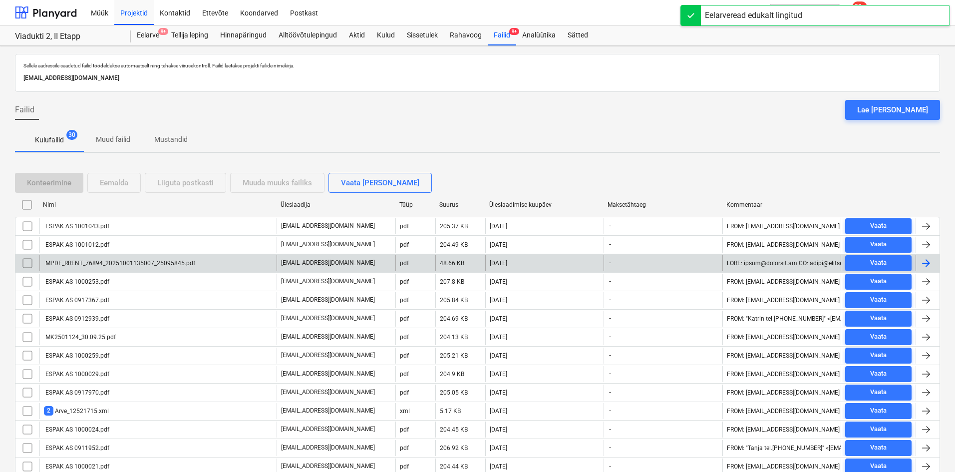
click at [128, 260] on div "MPDF_RRENT_76894_20251001135007_25095845.pdf" at bounding box center [119, 262] width 151 height 7
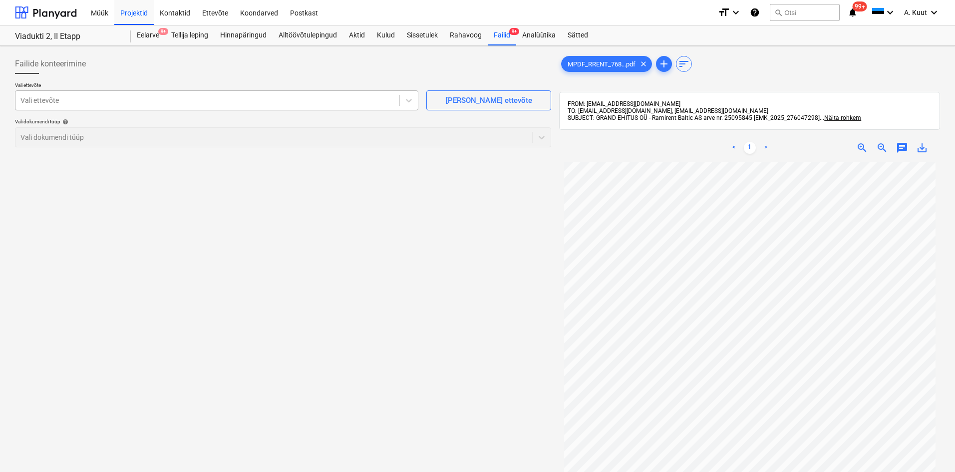
click at [114, 100] on div at bounding box center [207, 100] width 374 height 10
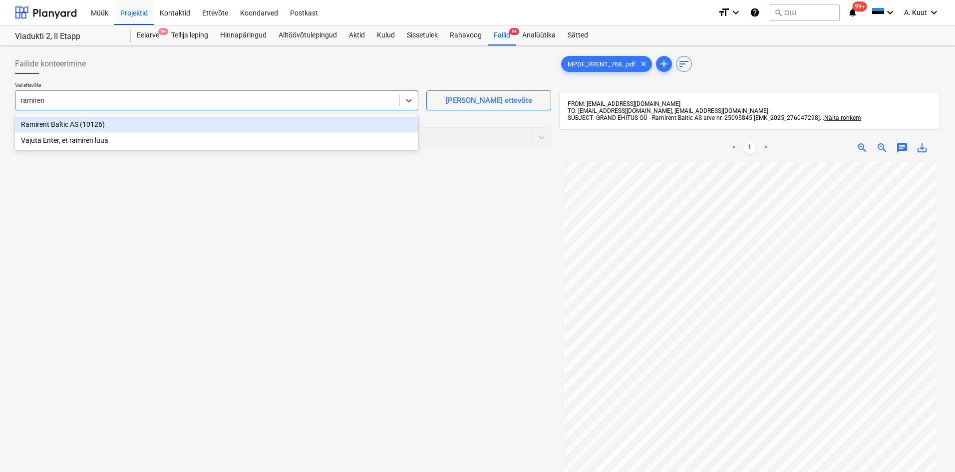
type input "ramirent"
click at [81, 125] on div "Ramirent Baltic AS (10126)" at bounding box center [216, 124] width 403 height 16
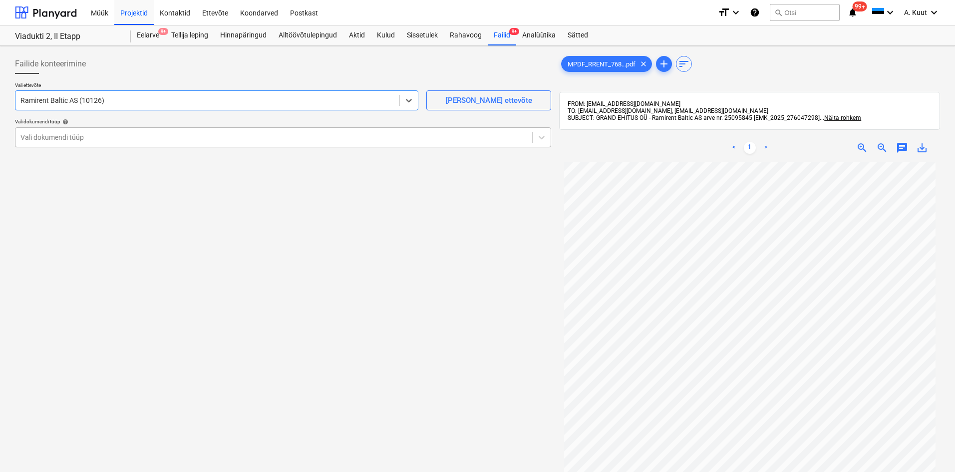
click at [70, 137] on div at bounding box center [273, 137] width 506 height 10
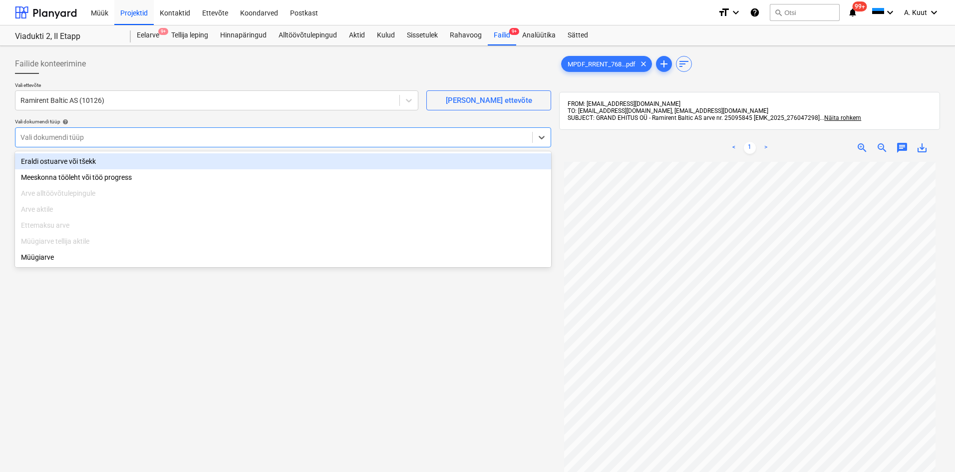
click at [70, 161] on div "Eraldi ostuarve või tšekk" at bounding box center [283, 161] width 536 height 16
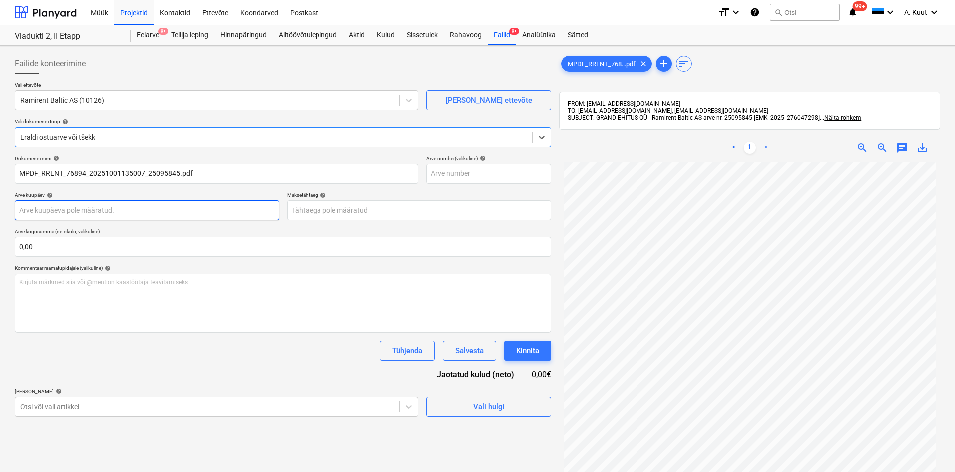
click at [78, 208] on body "Müük Projektid Kontaktid Ettevõte Koondarved Postkast format_size keyboard_arro…" at bounding box center [477, 236] width 955 height 472
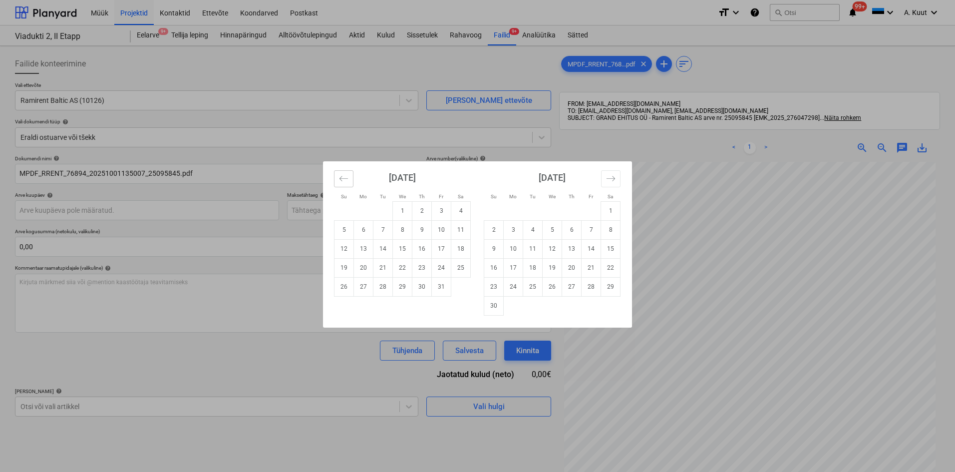
click at [349, 182] on button "Move backward to switch to the previous month." at bounding box center [343, 178] width 19 height 17
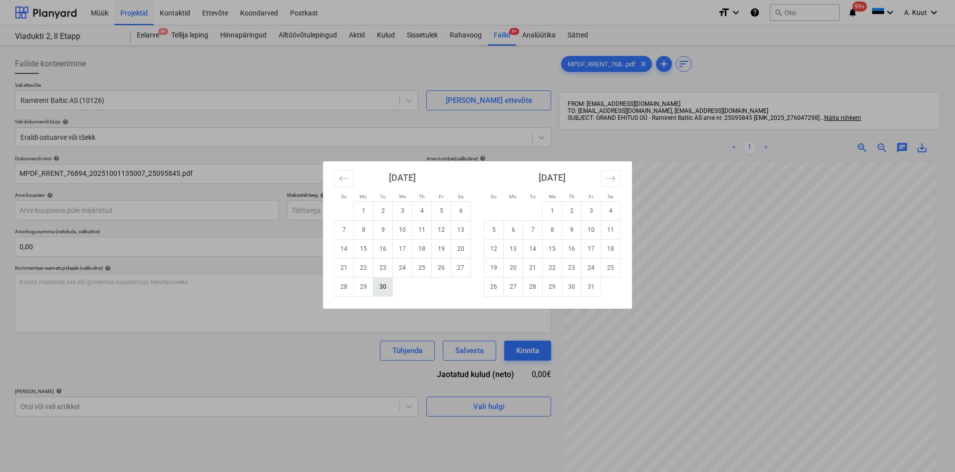
click at [384, 288] on td "30" at bounding box center [382, 286] width 19 height 19
type input "[DATE]"
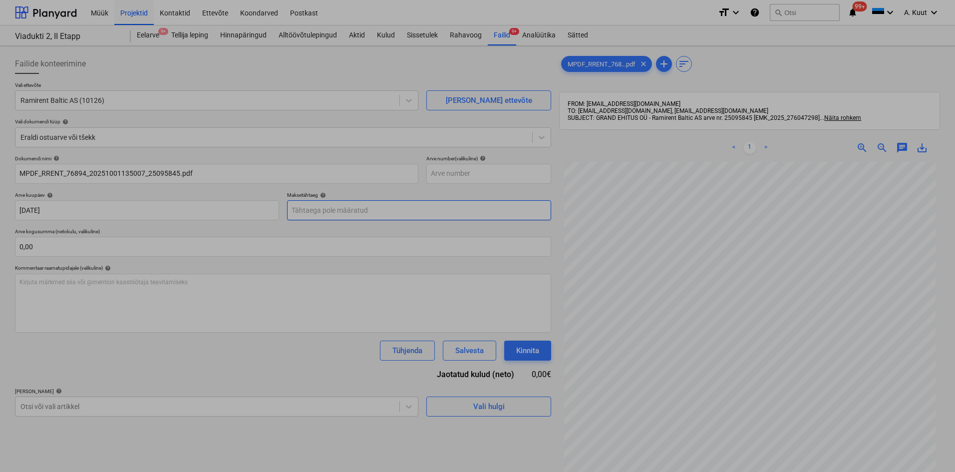
click at [324, 209] on body "Müük Projektid Kontaktid Ettevõte Koondarved Postkast format_size keyboard_arro…" at bounding box center [477, 236] width 955 height 472
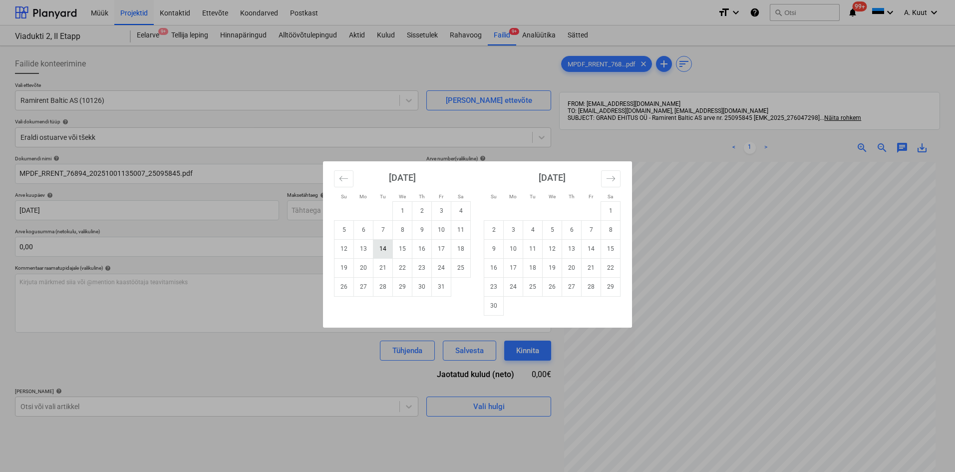
click at [378, 249] on td "14" at bounding box center [382, 248] width 19 height 19
type input "[DATE]"
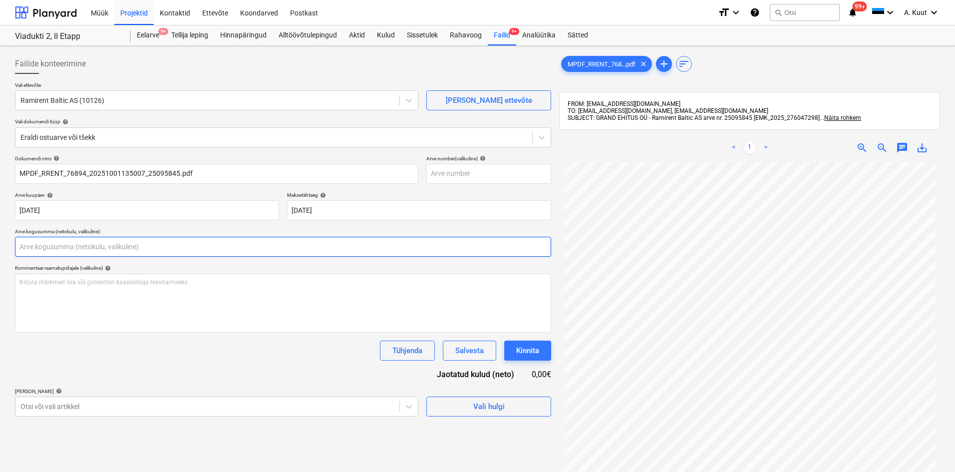
click at [215, 250] on input "text" at bounding box center [283, 247] width 536 height 20
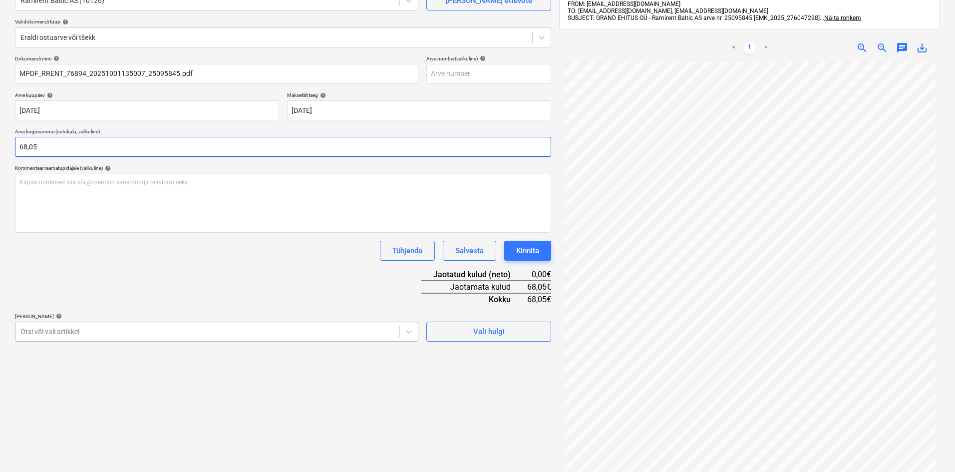
type input "68,05"
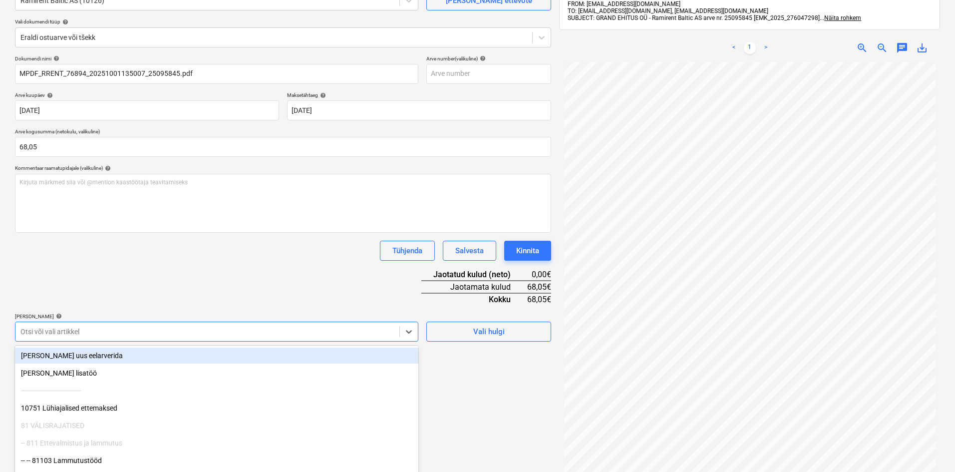
scroll to position [129, 0]
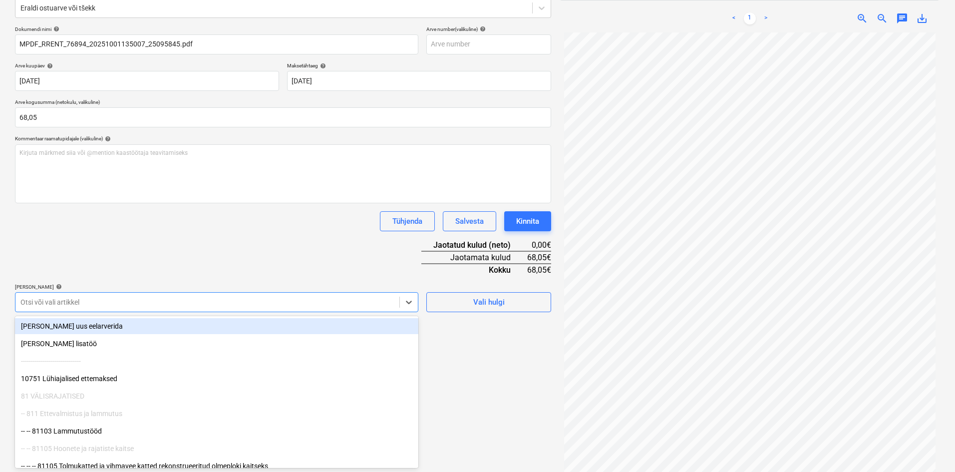
click at [201, 330] on body "Müük Projektid Kontaktid Ettevõte Koondarved Postkast format_size keyboard_arro…" at bounding box center [477, 107] width 955 height 472
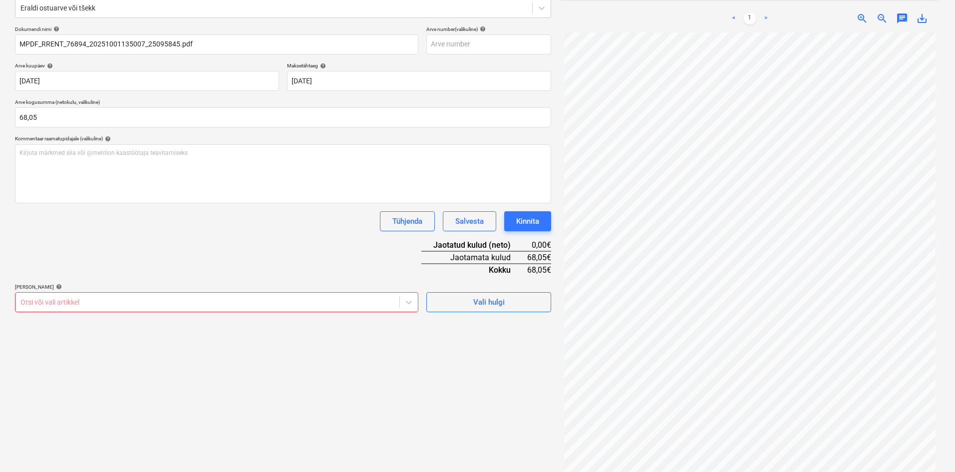
click at [922, 18] on div "Projekti ületoomine ebaõnnestus" at bounding box center [814, 10] width 269 height 21
click at [920, 20] on div "Projekti ületoomine ebaõnnestus" at bounding box center [814, 10] width 269 height 21
click at [464, 351] on div "Failide konteerimine Vali ettevõte Ramirent Baltic AS (10126) [PERSON_NAME] uus…" at bounding box center [283, 200] width 544 height 559
click at [922, 18] on div "Projekti ületoomine ebaõnnestus" at bounding box center [814, 10] width 269 height 21
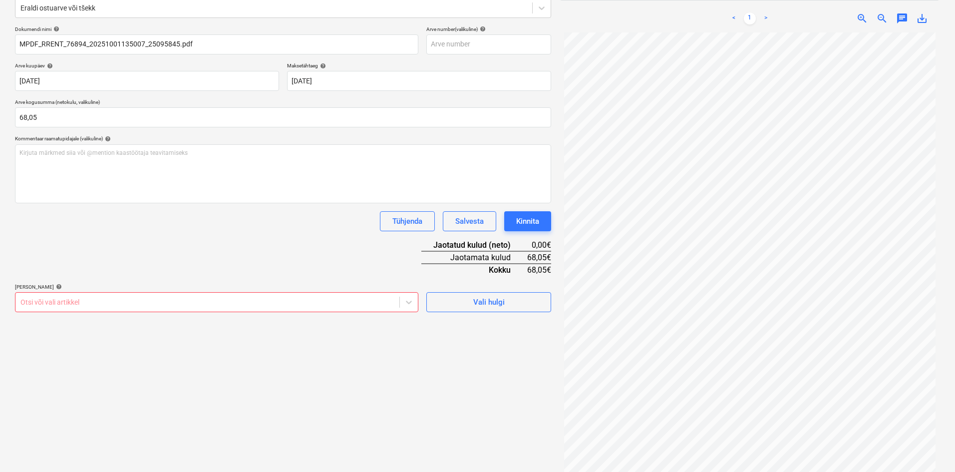
click at [921, 19] on div "Projekti ületoomine ebaõnnestus" at bounding box center [814, 10] width 269 height 21
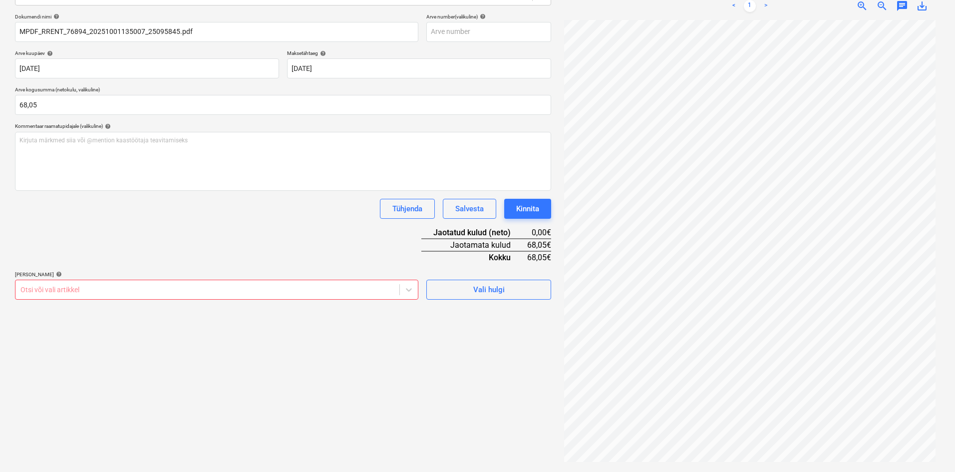
scroll to position [0, 0]
click at [923, 8] on div "Projekti ületoomine ebaõnnestus" at bounding box center [814, 10] width 269 height 21
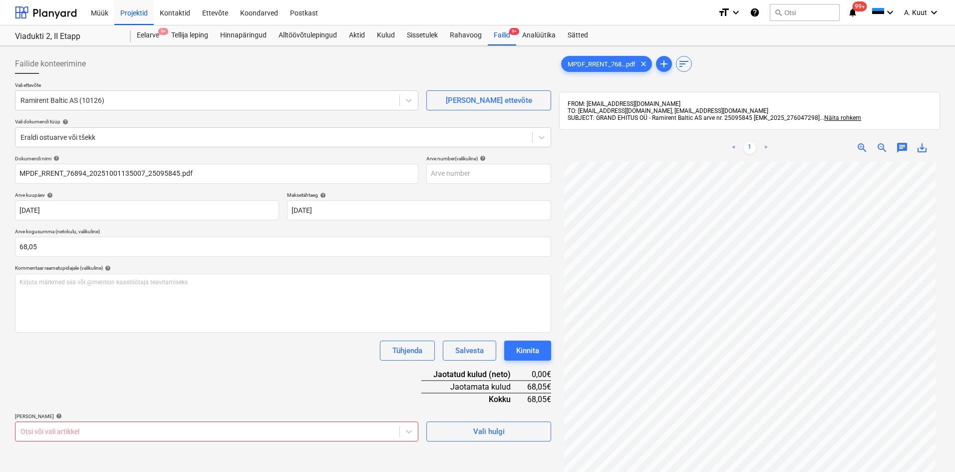
click at [925, 149] on span "save_alt" at bounding box center [922, 148] width 12 height 12
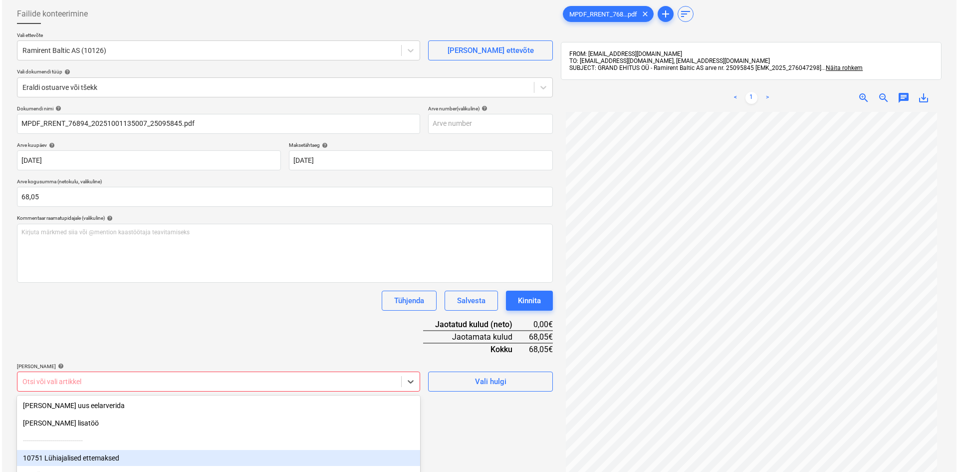
scroll to position [129, 0]
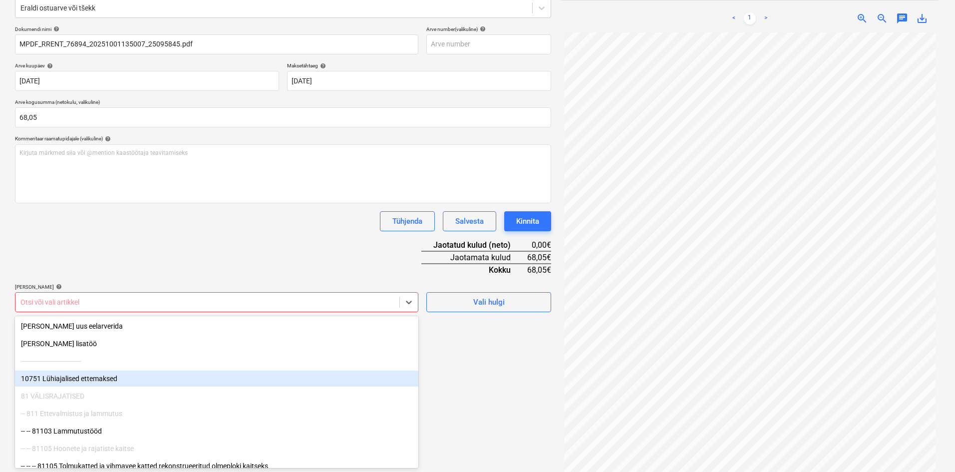
click at [236, 342] on body "Müük Projektid Kontaktid Ettevõte Koondarved Postkast format_size keyboard_arro…" at bounding box center [477, 107] width 955 height 472
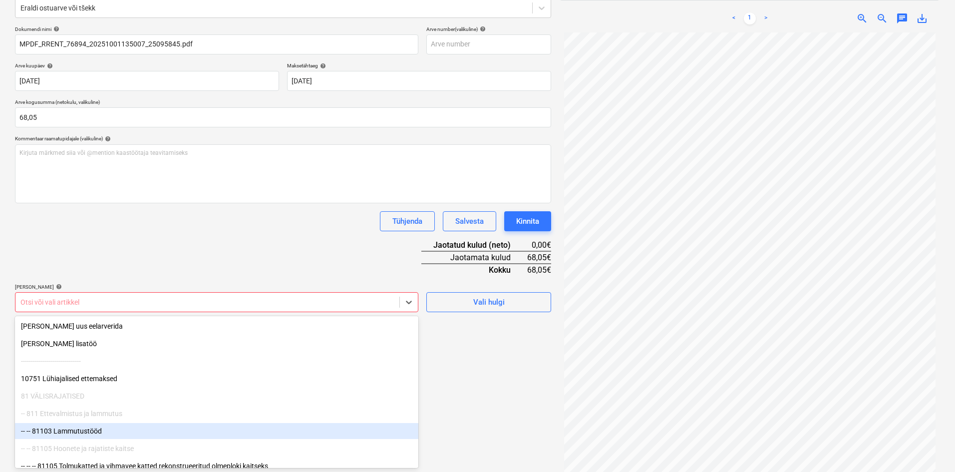
click at [82, 429] on div "-- -- 81103 Lammutustööd" at bounding box center [216, 431] width 403 height 16
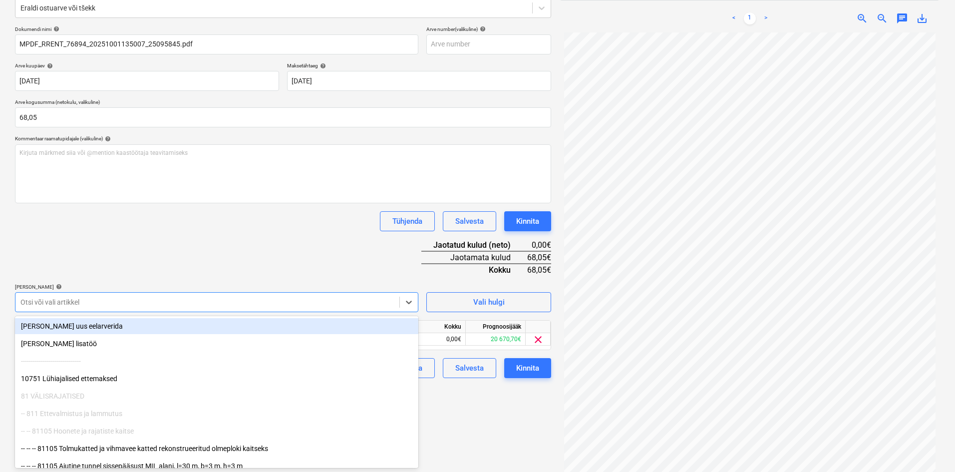
click at [222, 232] on div "Dokumendi nimi help MPDF_RRENT_76894_20251001135007_25095845.pdf Arve number (v…" at bounding box center [283, 202] width 536 height 352
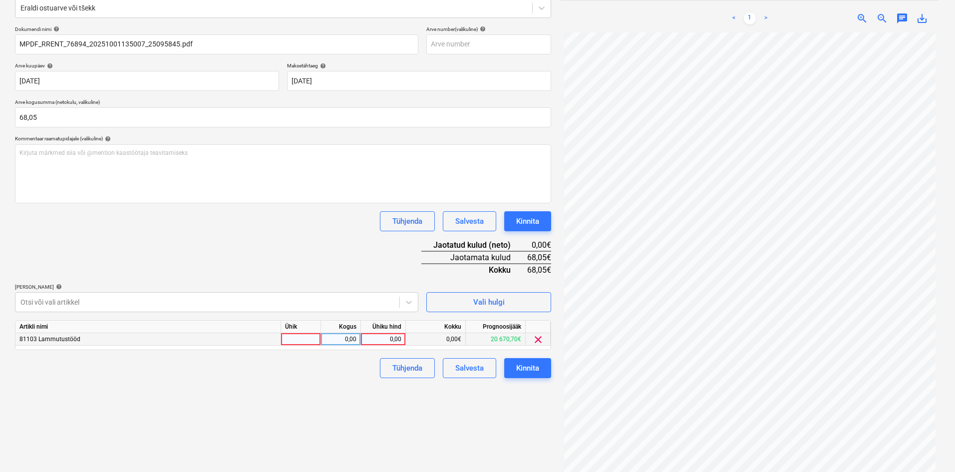
click at [400, 338] on div "0,00" at bounding box center [383, 339] width 36 height 12
type input "68,05"
click at [397, 423] on div "Failide konteerimine Vali ettevõte Ramirent Baltic AS (10126) [PERSON_NAME] uus…" at bounding box center [283, 200] width 544 height 559
click at [523, 366] on div "Kinnita" at bounding box center [527, 367] width 23 height 13
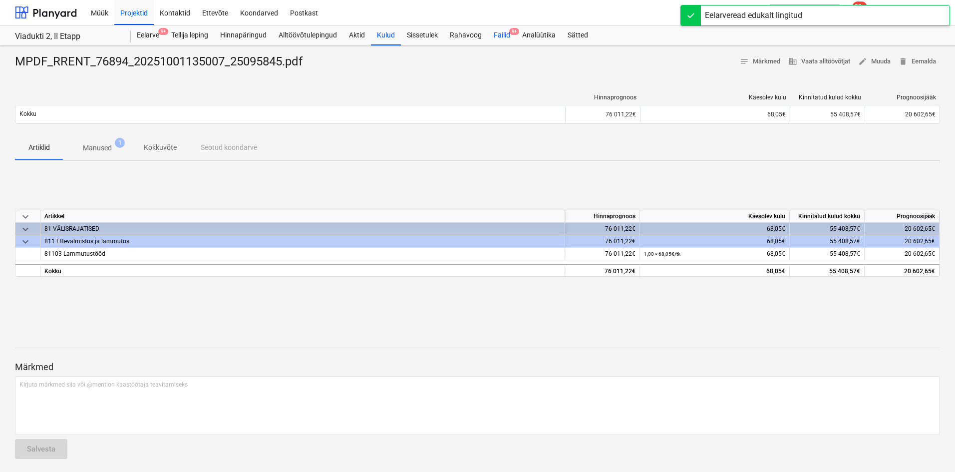
click at [506, 36] on div "Failid 9+" at bounding box center [502, 35] width 28 height 20
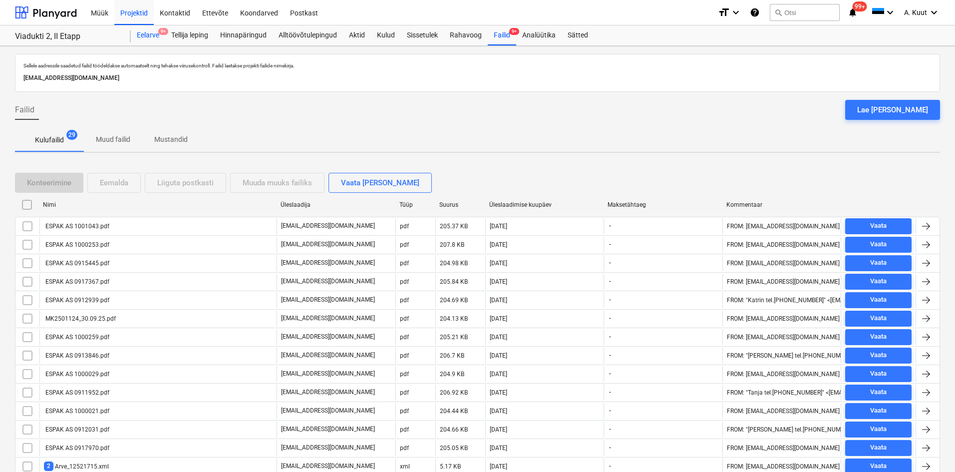
click at [144, 35] on div "Eelarve 9+" at bounding box center [148, 35] width 34 height 20
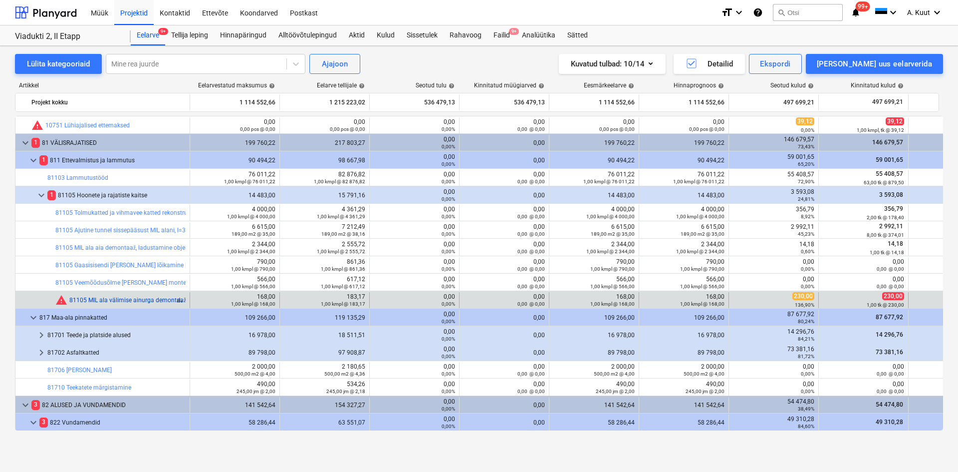
click at [127, 299] on link "81105 MIL ala välimise ainurga demontaaž ja tagasi paigaldamine" at bounding box center [159, 299] width 181 height 7
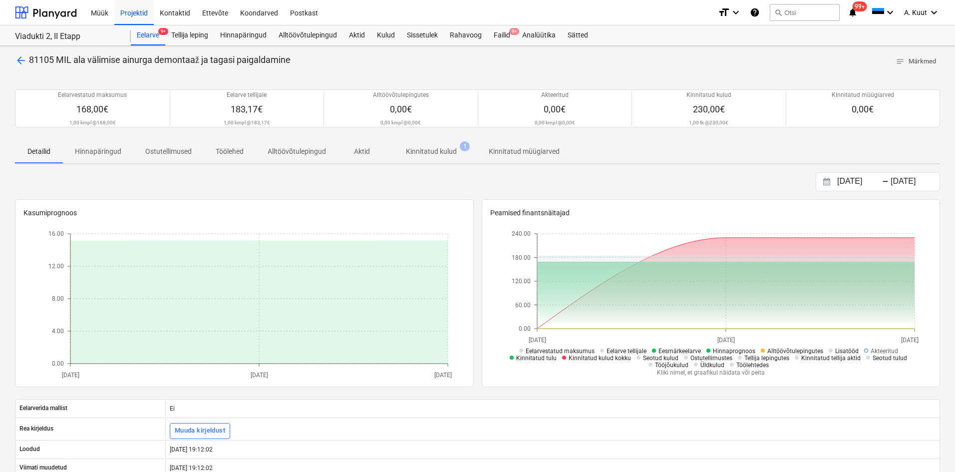
click at [433, 150] on p "Kinnitatud kulud" at bounding box center [431, 151] width 51 height 10
click at [145, 37] on div "Eelarve 9+" at bounding box center [148, 35] width 34 height 20
